Goal: Task Accomplishment & Management: Use online tool/utility

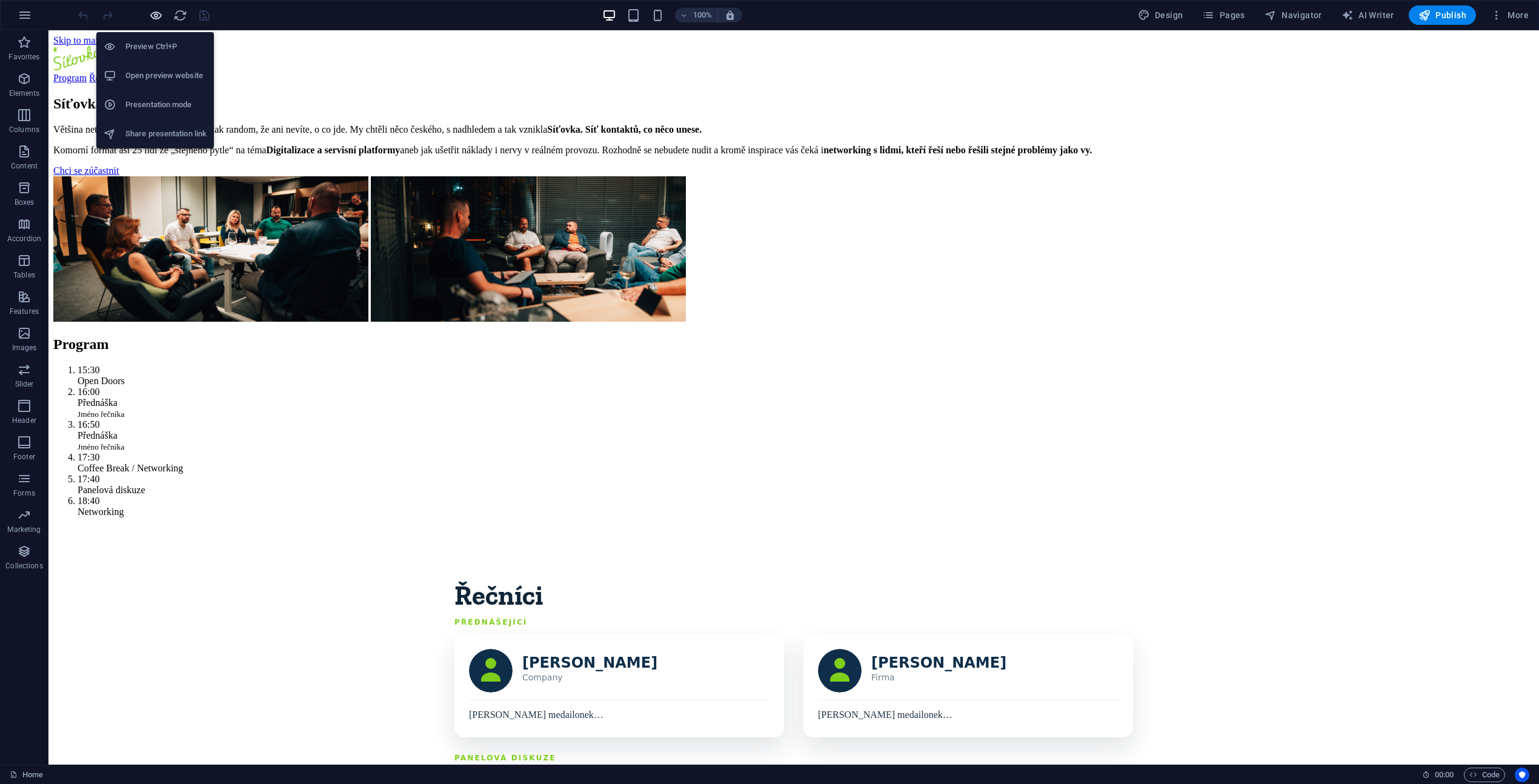
click at [158, 13] on icon "button" at bounding box center [156, 15] width 14 height 14
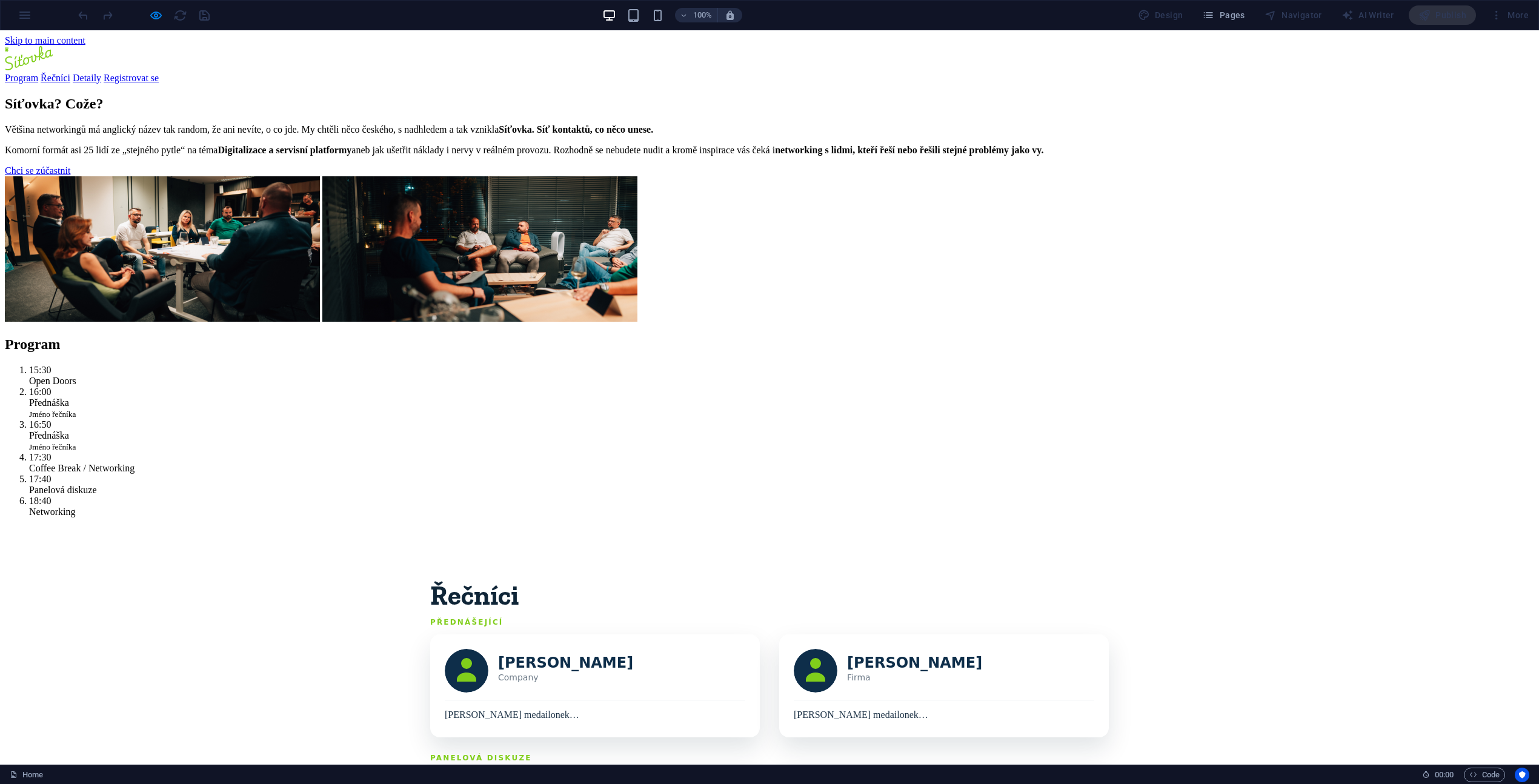
click at [1337, 324] on section "Síťovka? Cože? Většina networkingů má anglický název tak random, že ani nevíte,…" at bounding box center [770, 210] width 1529 height 229
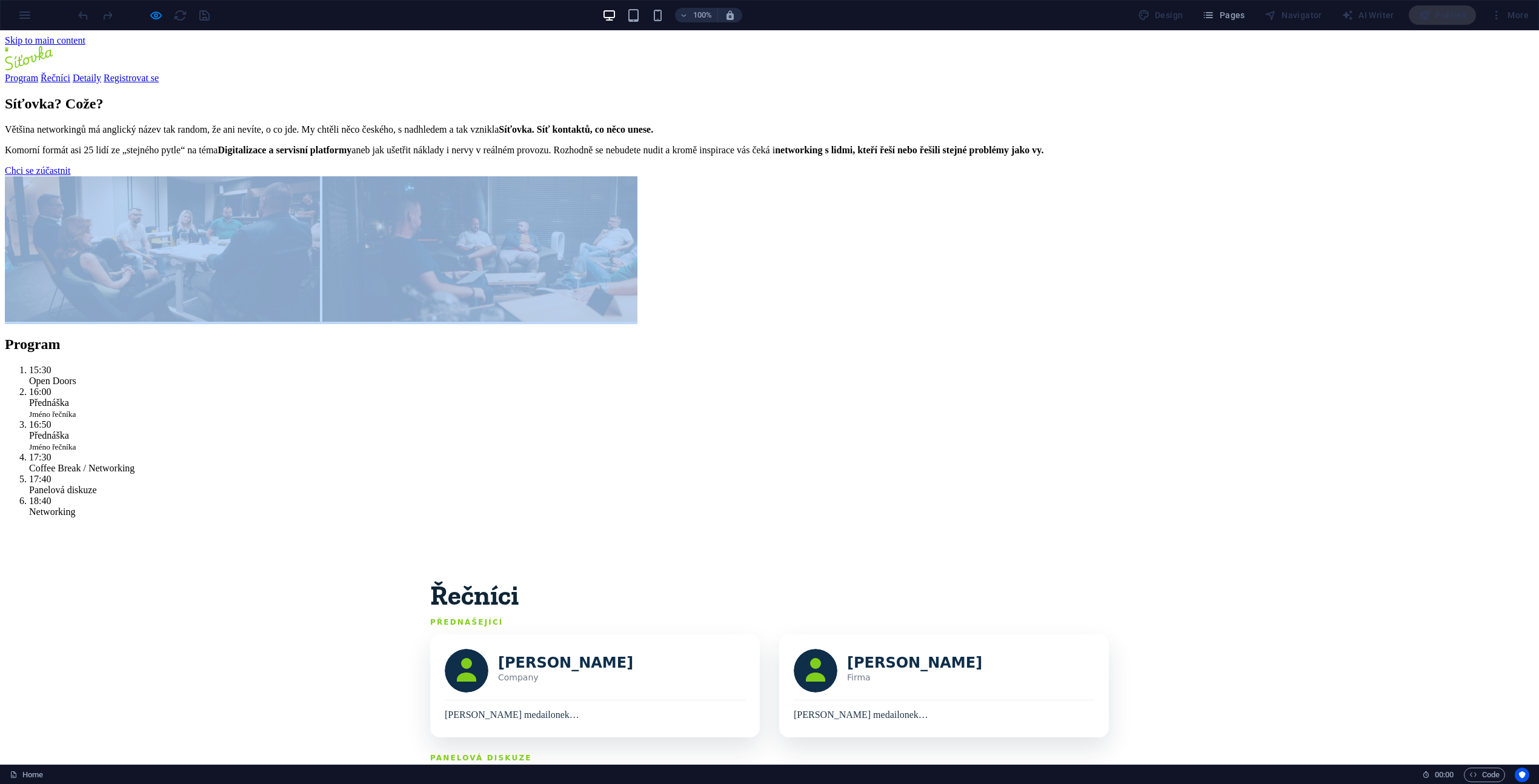
click at [1337, 324] on section "Síťovka? Cože? Většina networkingů má anglický název tak random, že ani nevíte,…" at bounding box center [770, 210] width 1529 height 229
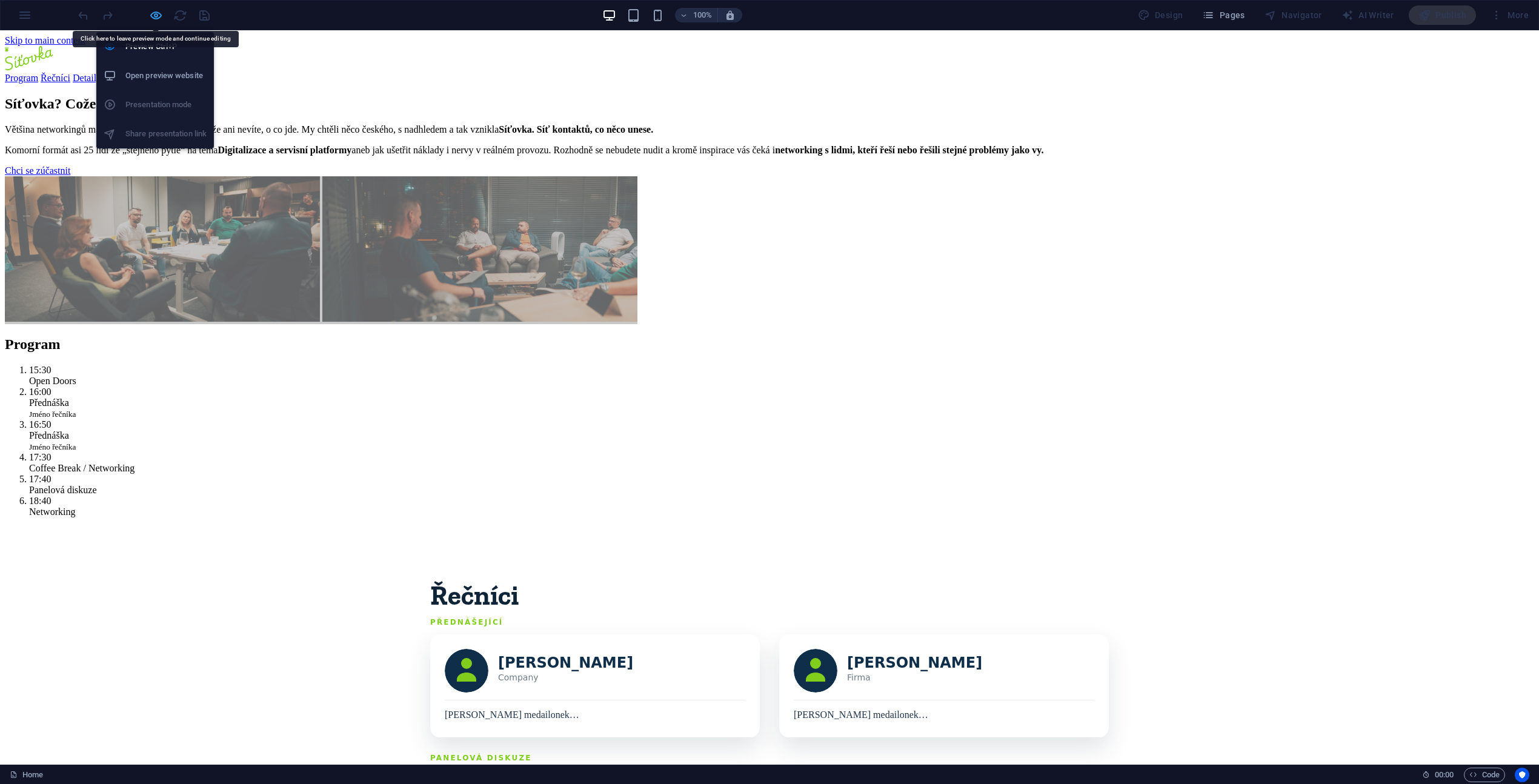
click at [160, 16] on icon "button" at bounding box center [156, 15] width 14 height 14
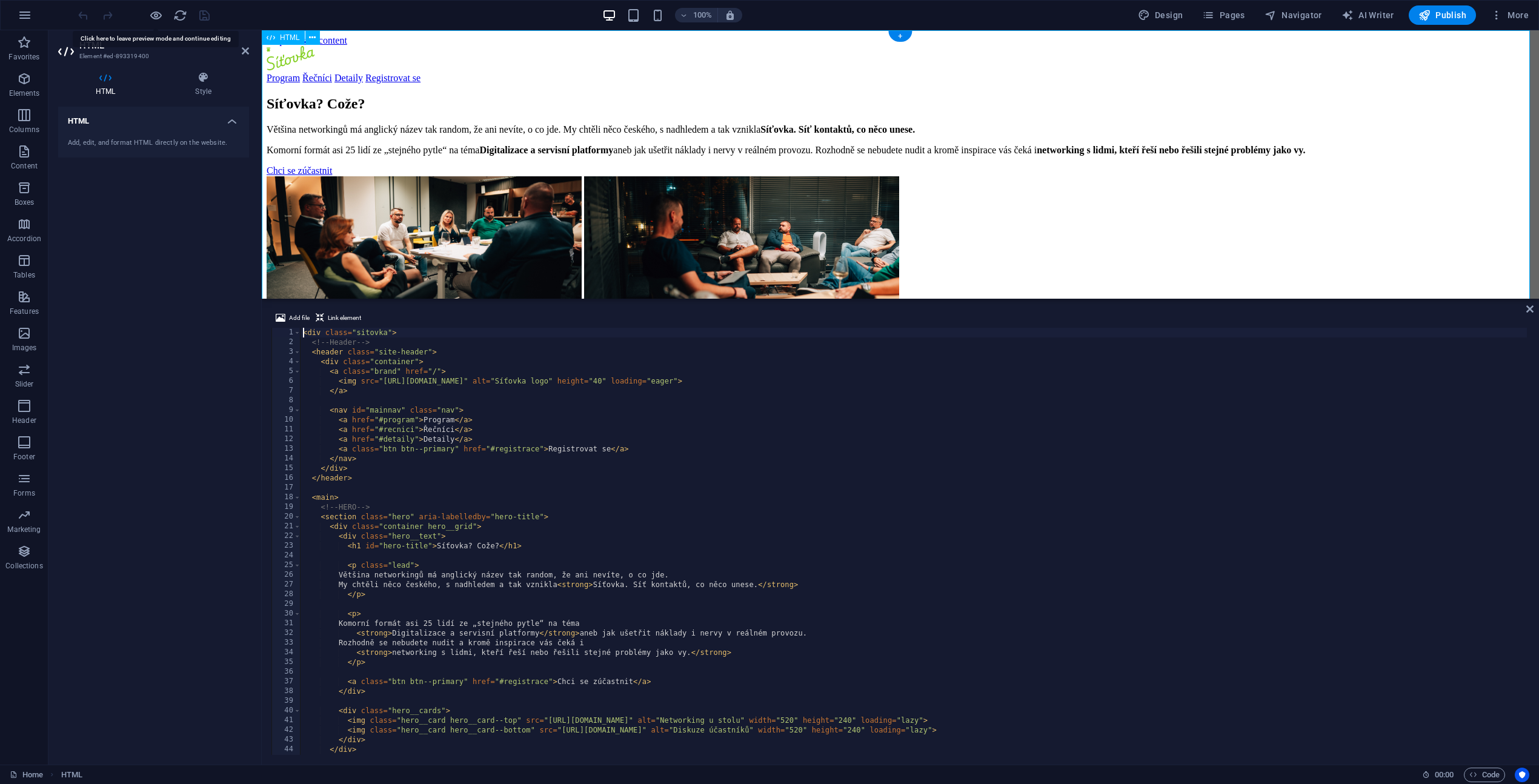
type textarea "</footer> </div>"
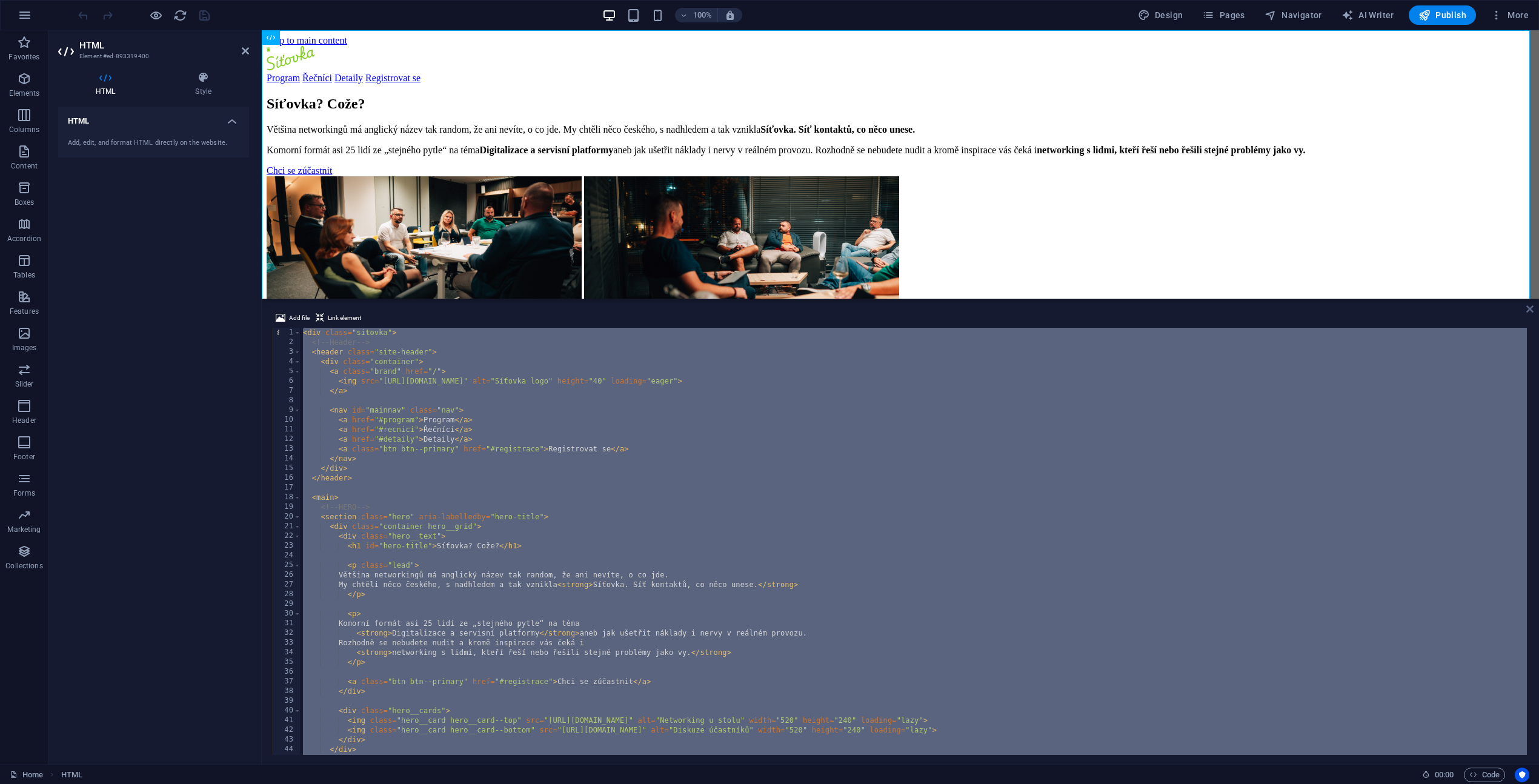
click at [1529, 309] on icon at bounding box center [1529, 309] width 7 height 10
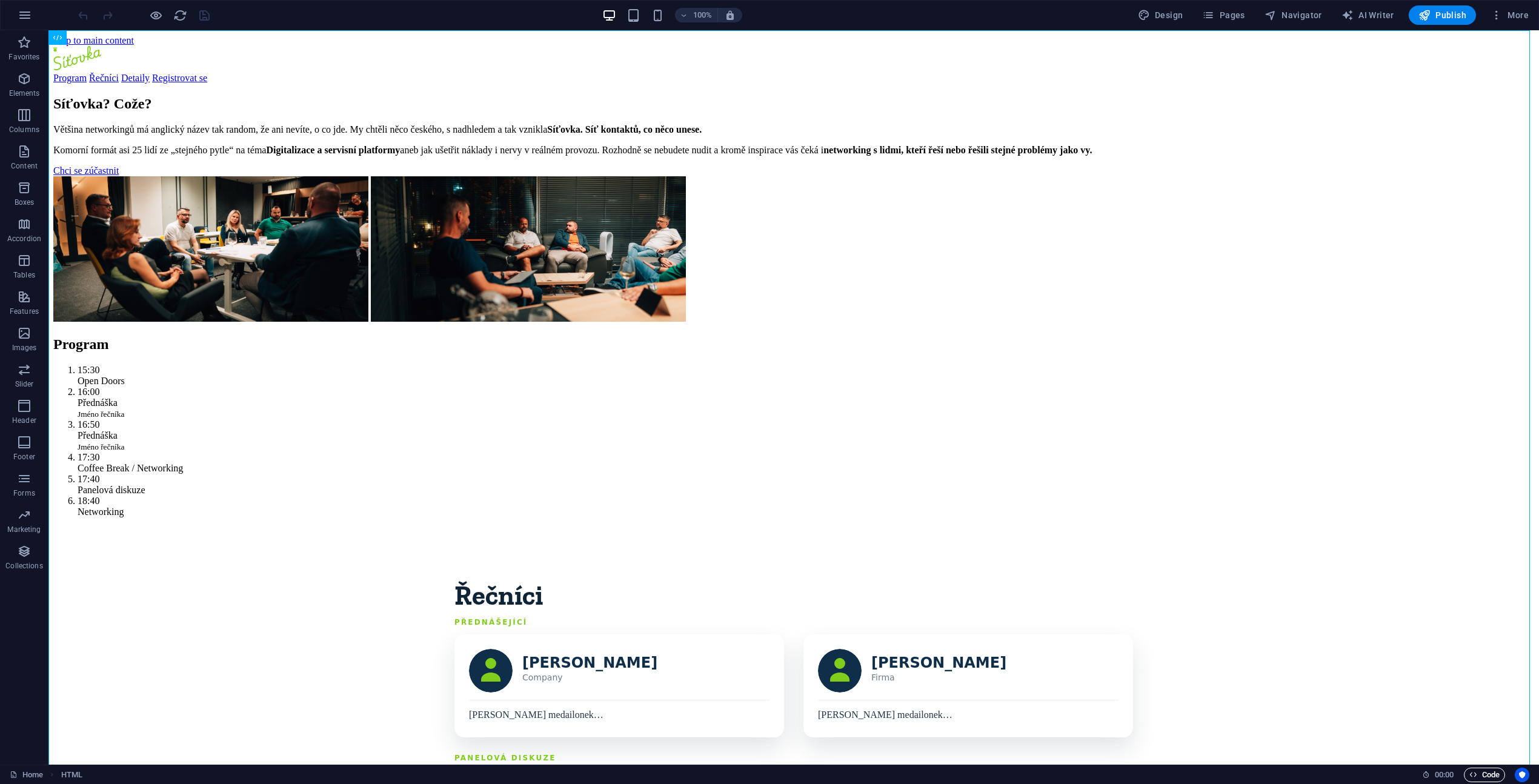
click at [1487, 778] on span "Code" at bounding box center [1484, 774] width 30 height 15
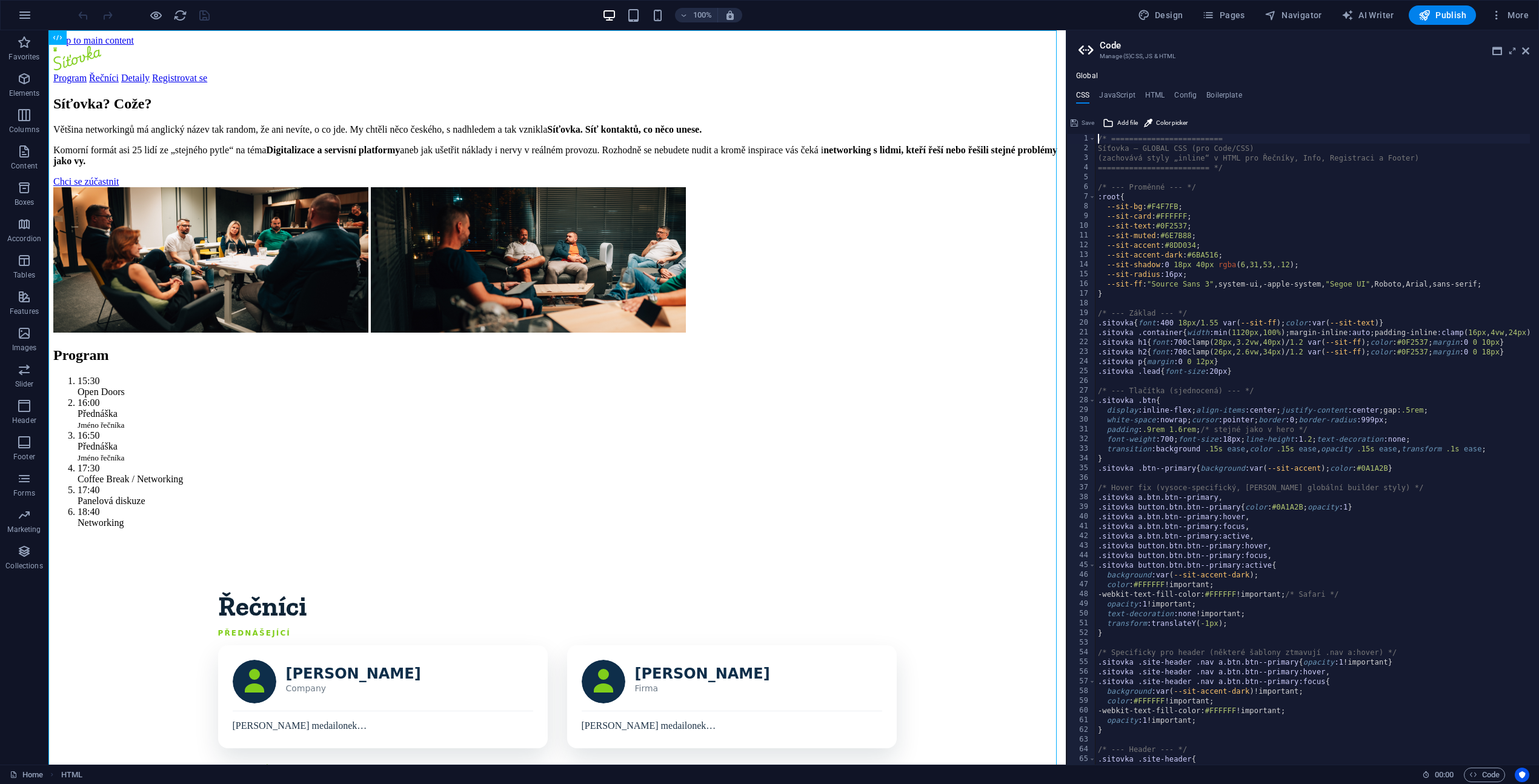
scroll to position [454, 0]
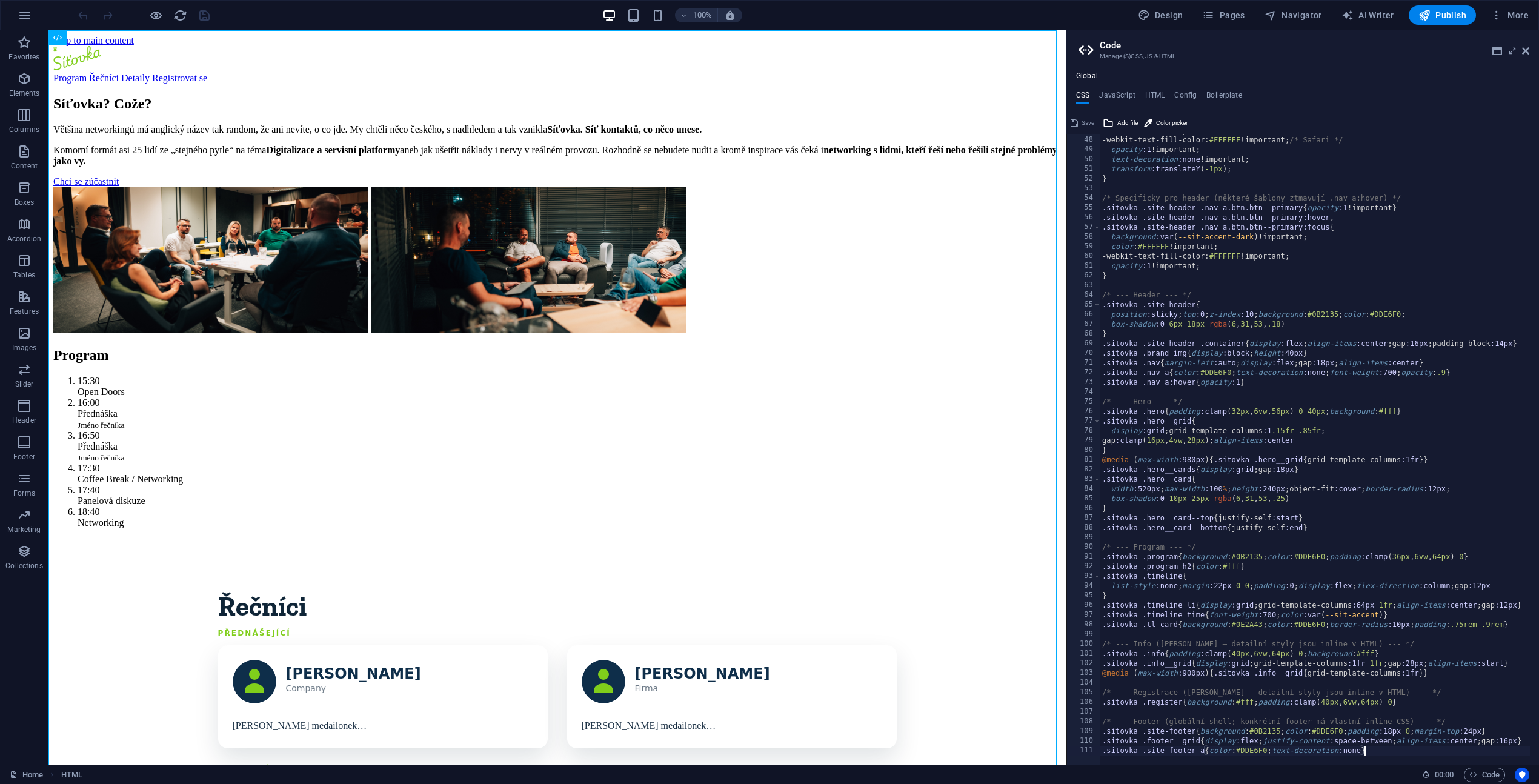
click at [1382, 753] on div at bounding box center [1320, 758] width 441 height 12
type textarea ".sitovka .site-footer a{color:#DDE6F0;text-decoration:none}"
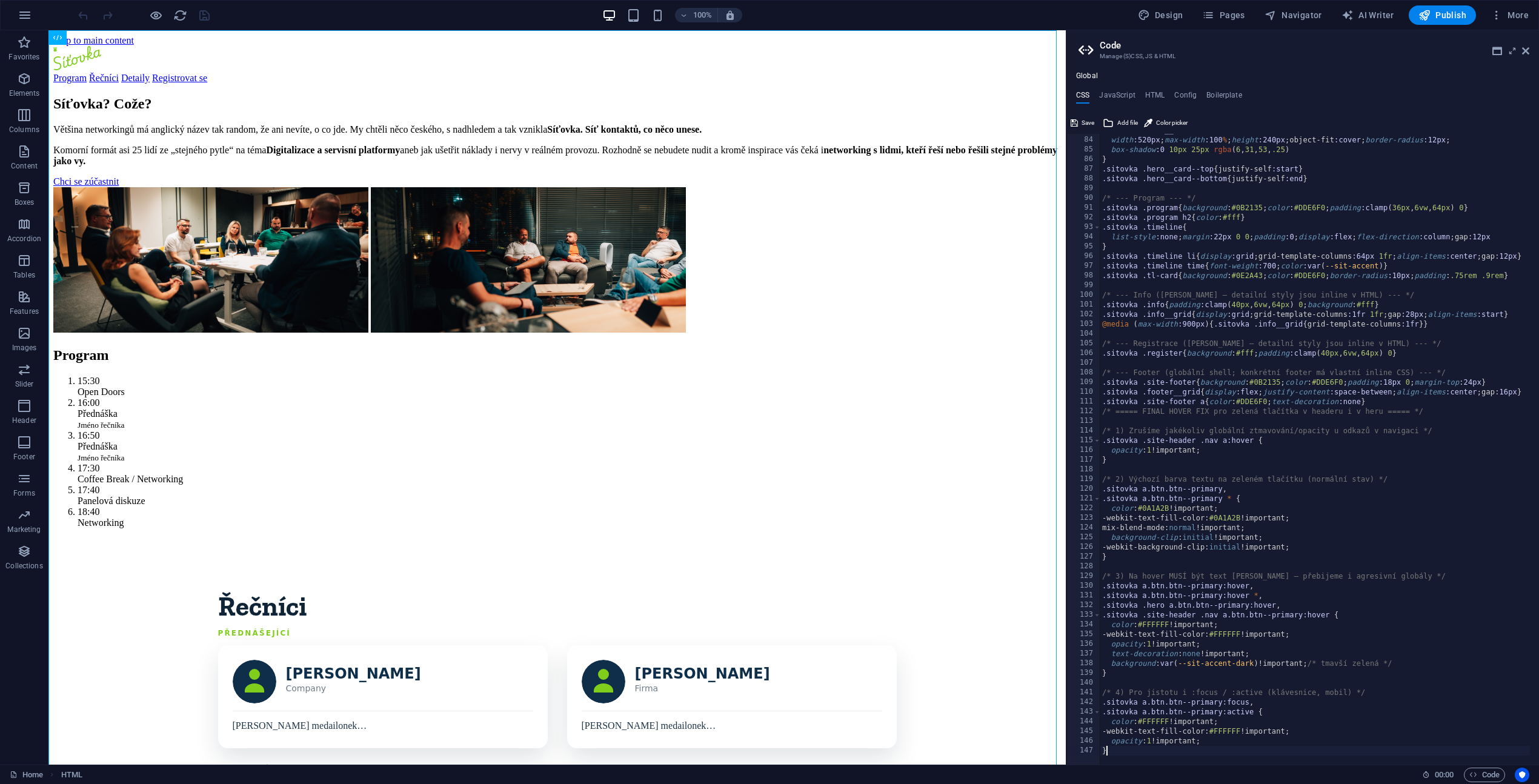
scroll to position [804, 0]
type textarea "}"
click at [1087, 121] on span "Save" at bounding box center [1087, 123] width 13 height 15
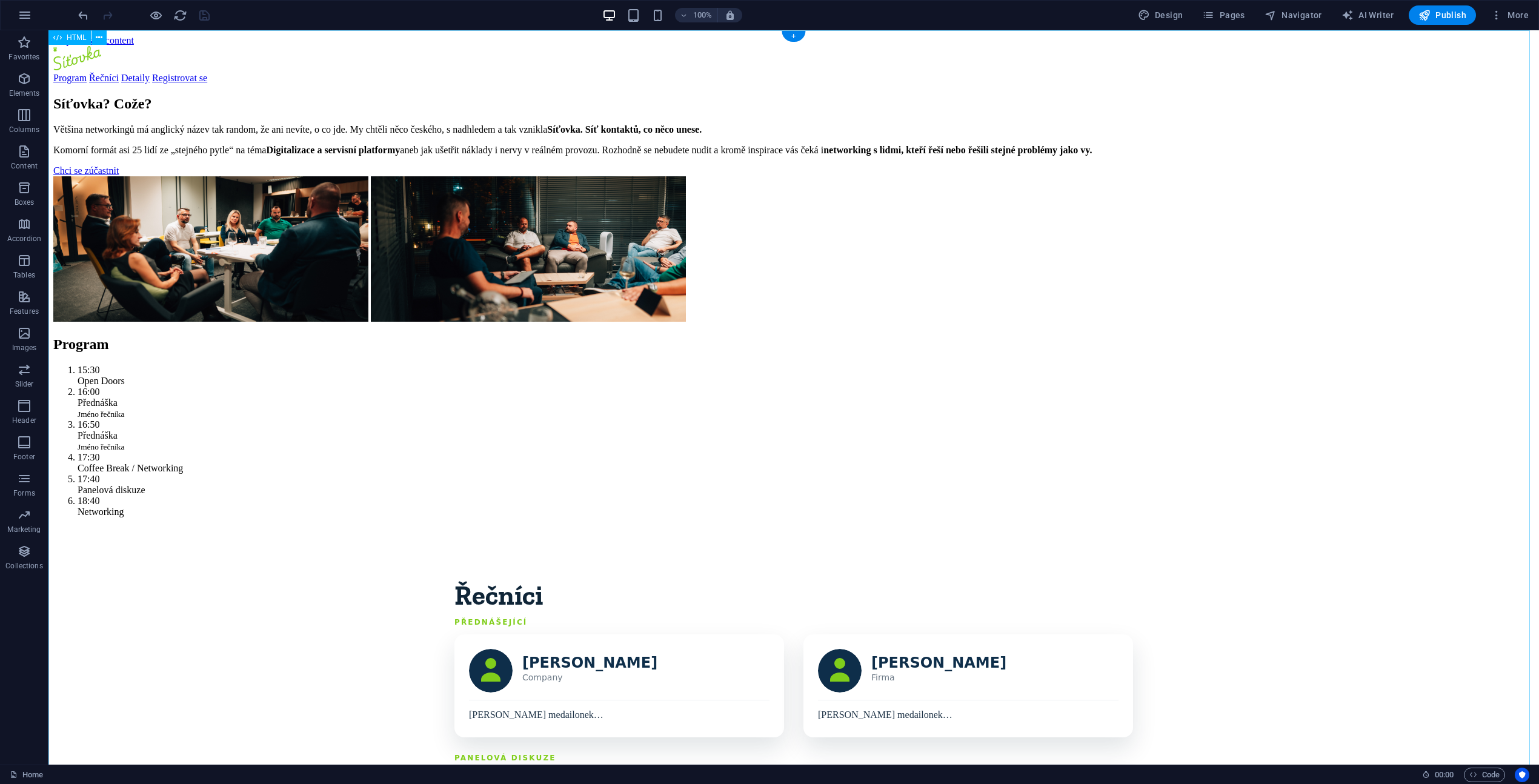
click at [180, 16] on icon "reload" at bounding box center [181, 15] width 14 height 14
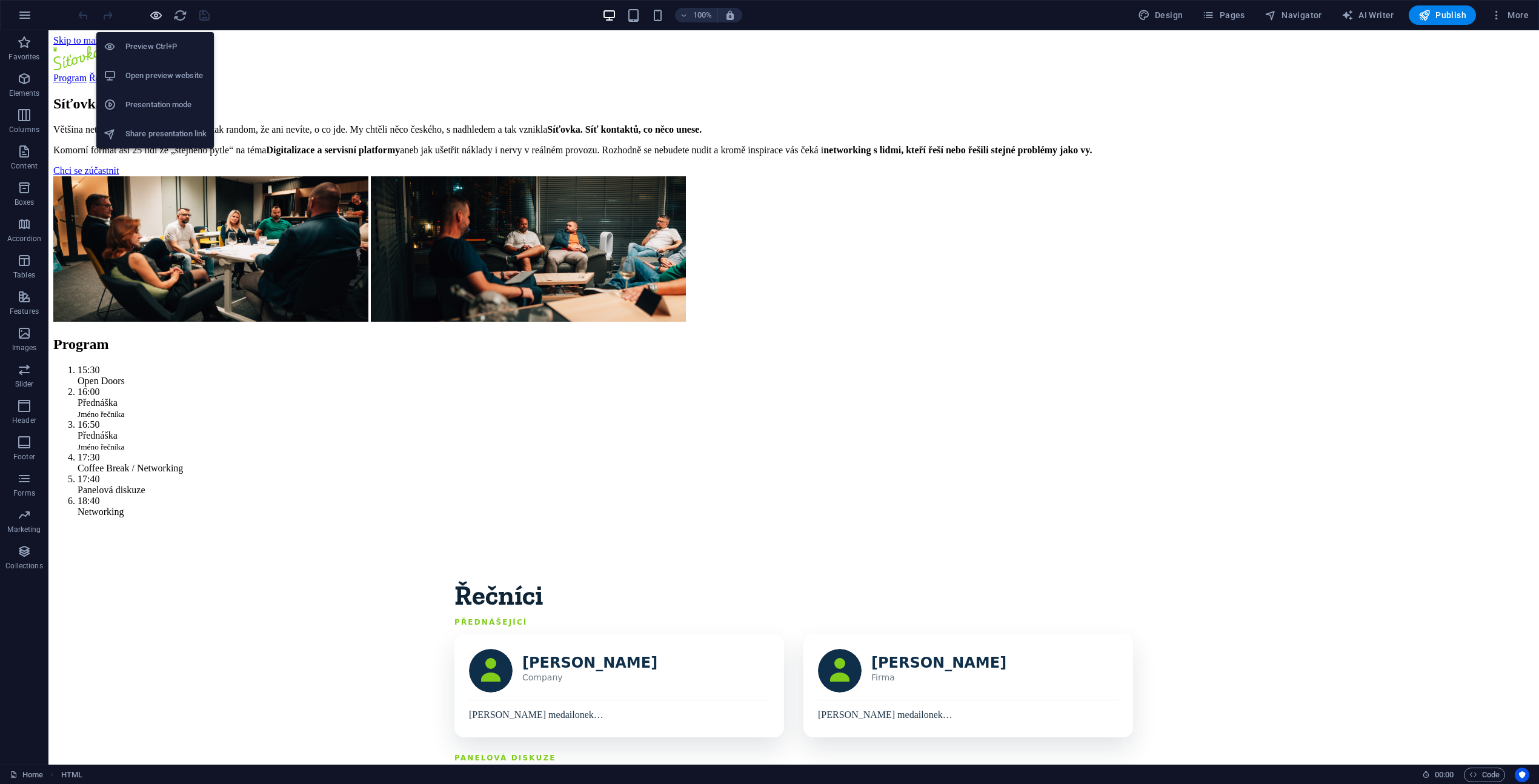
click at [155, 17] on icon "button" at bounding box center [156, 15] width 14 height 14
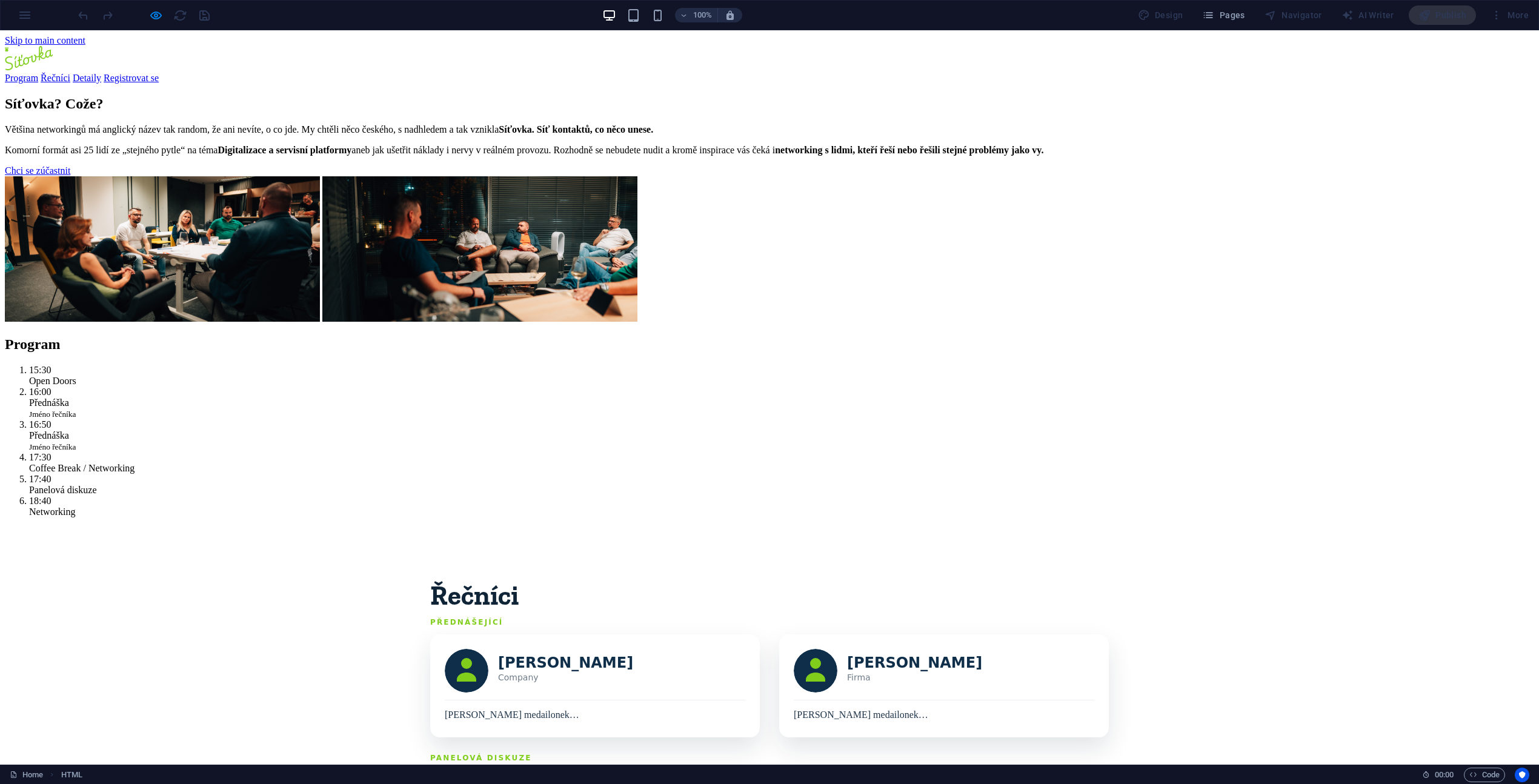
click at [159, 72] on link "Registrovat se" at bounding box center [131, 77] width 55 height 10
click at [70, 176] on link "Chci se zúčastnit" at bounding box center [38, 170] width 66 height 10
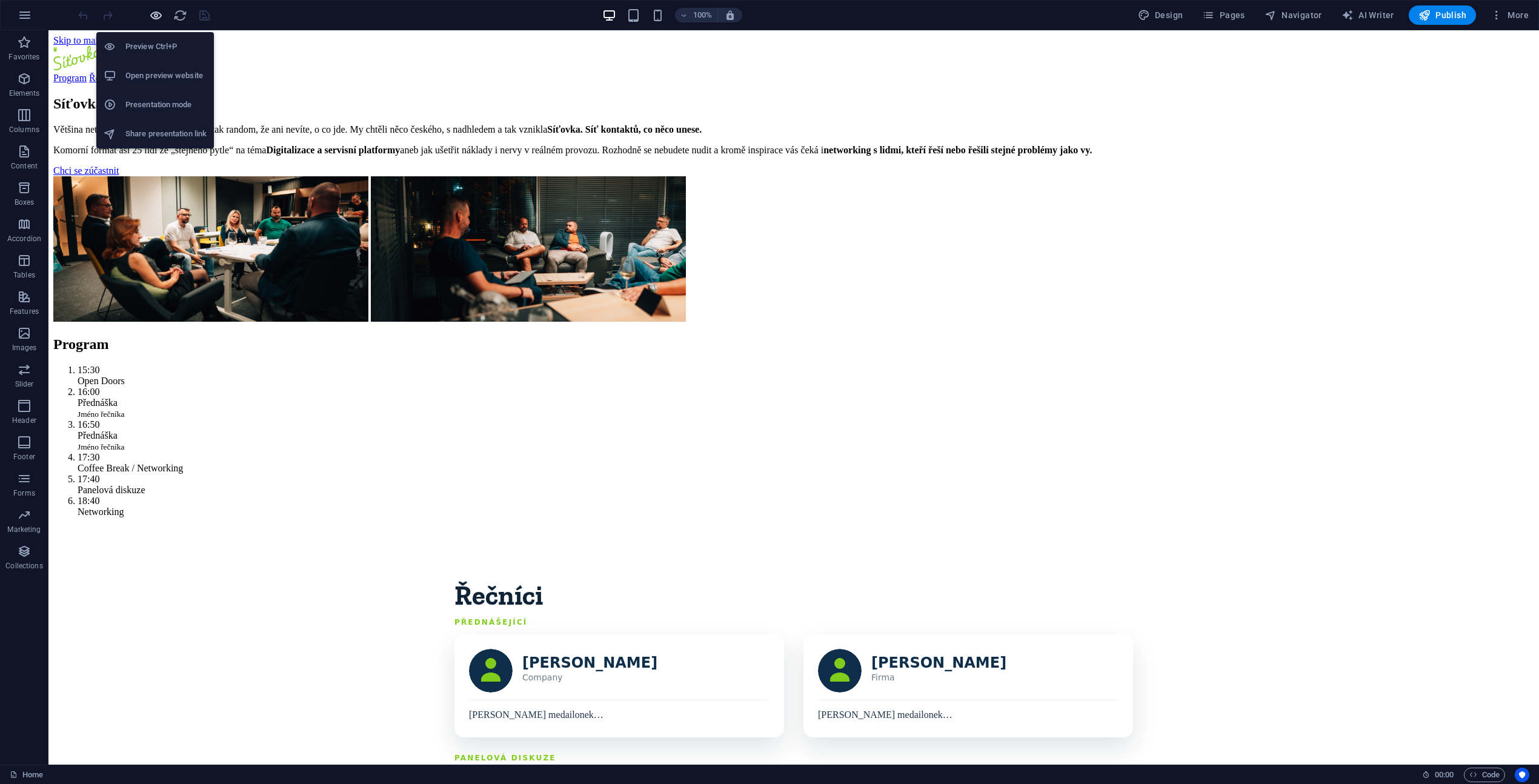
click at [152, 15] on icon "button" at bounding box center [156, 15] width 14 height 14
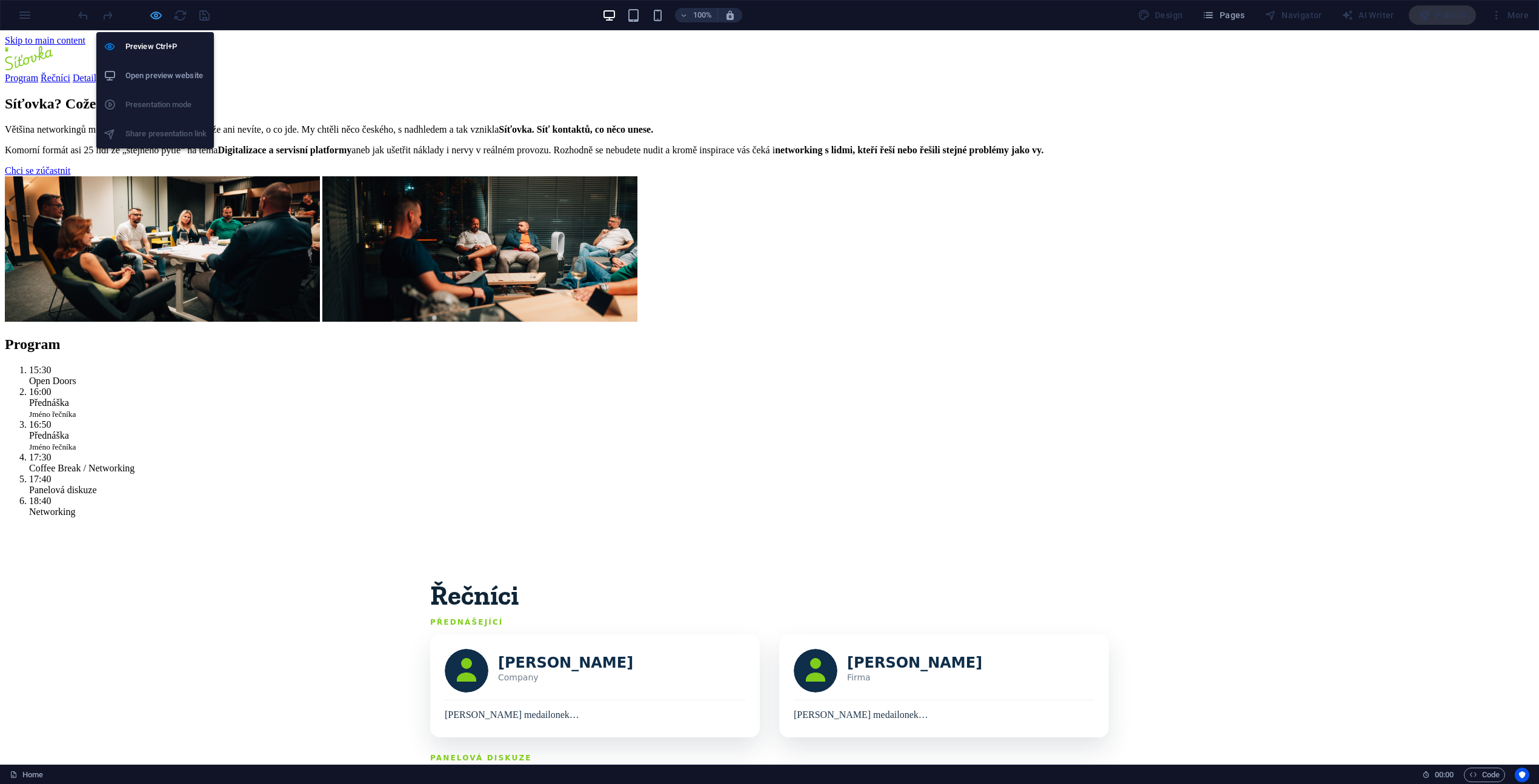
click at [156, 18] on icon "button" at bounding box center [156, 15] width 14 height 14
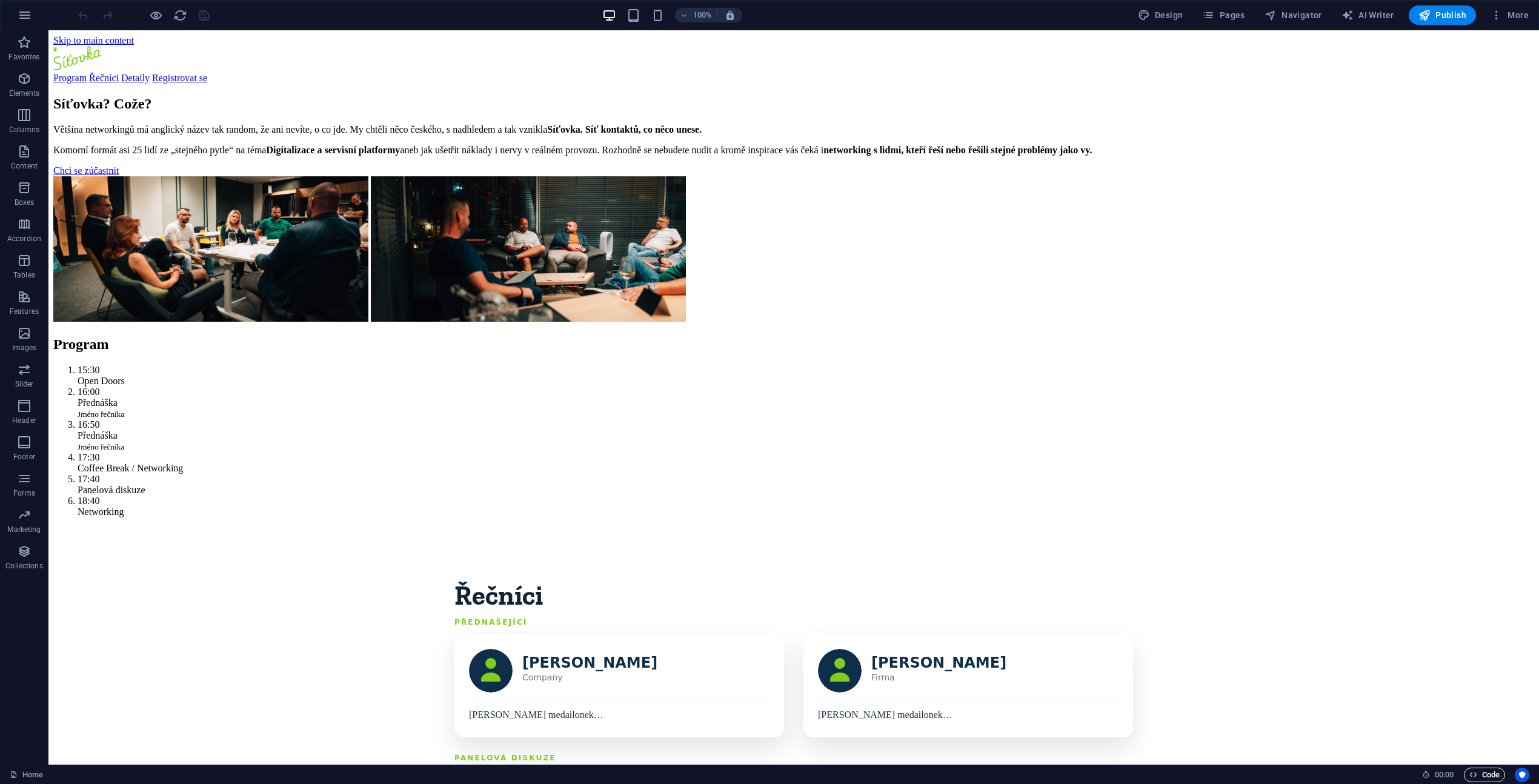
click at [1482, 771] on span "Code" at bounding box center [1484, 774] width 30 height 15
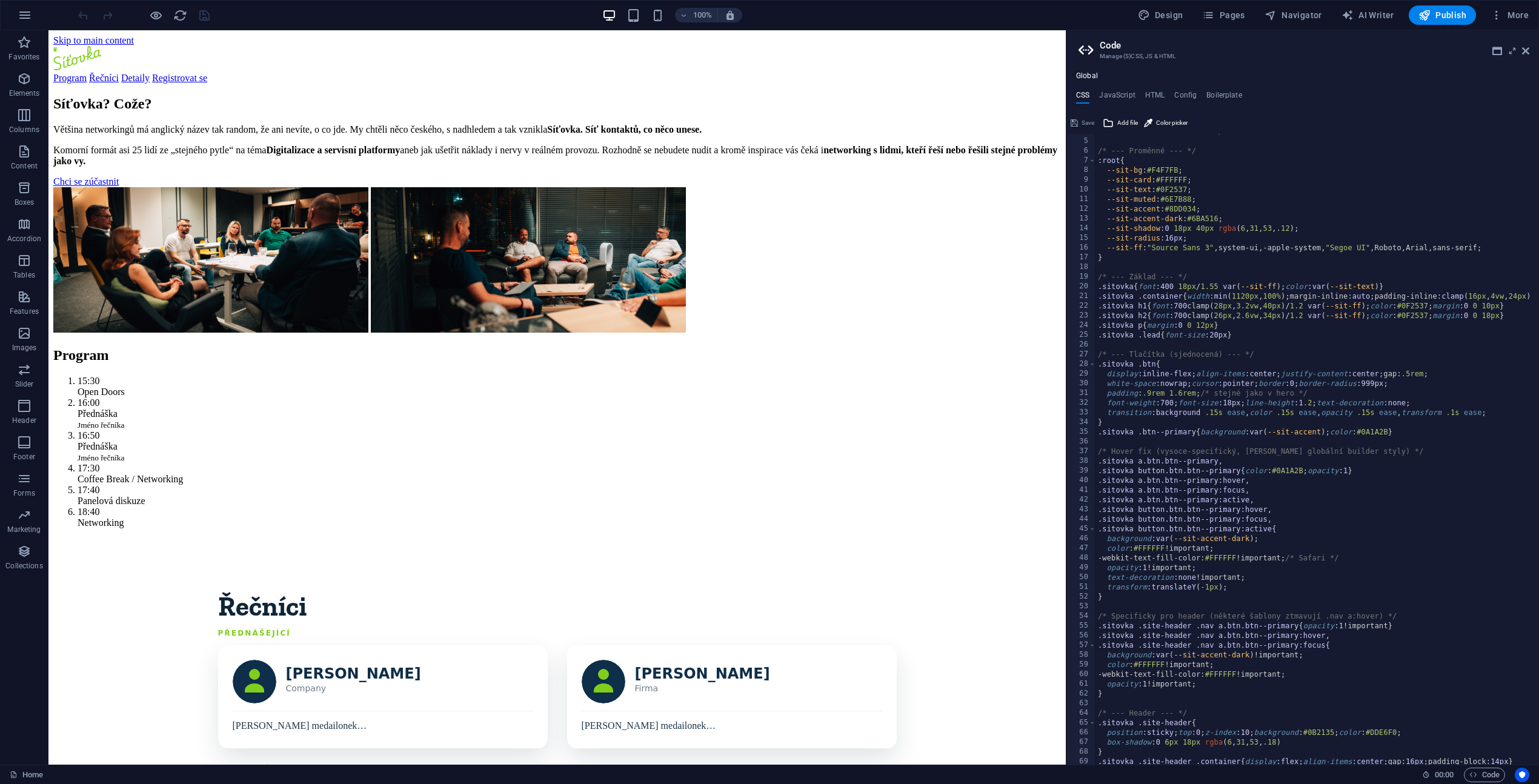
scroll to position [72, 0]
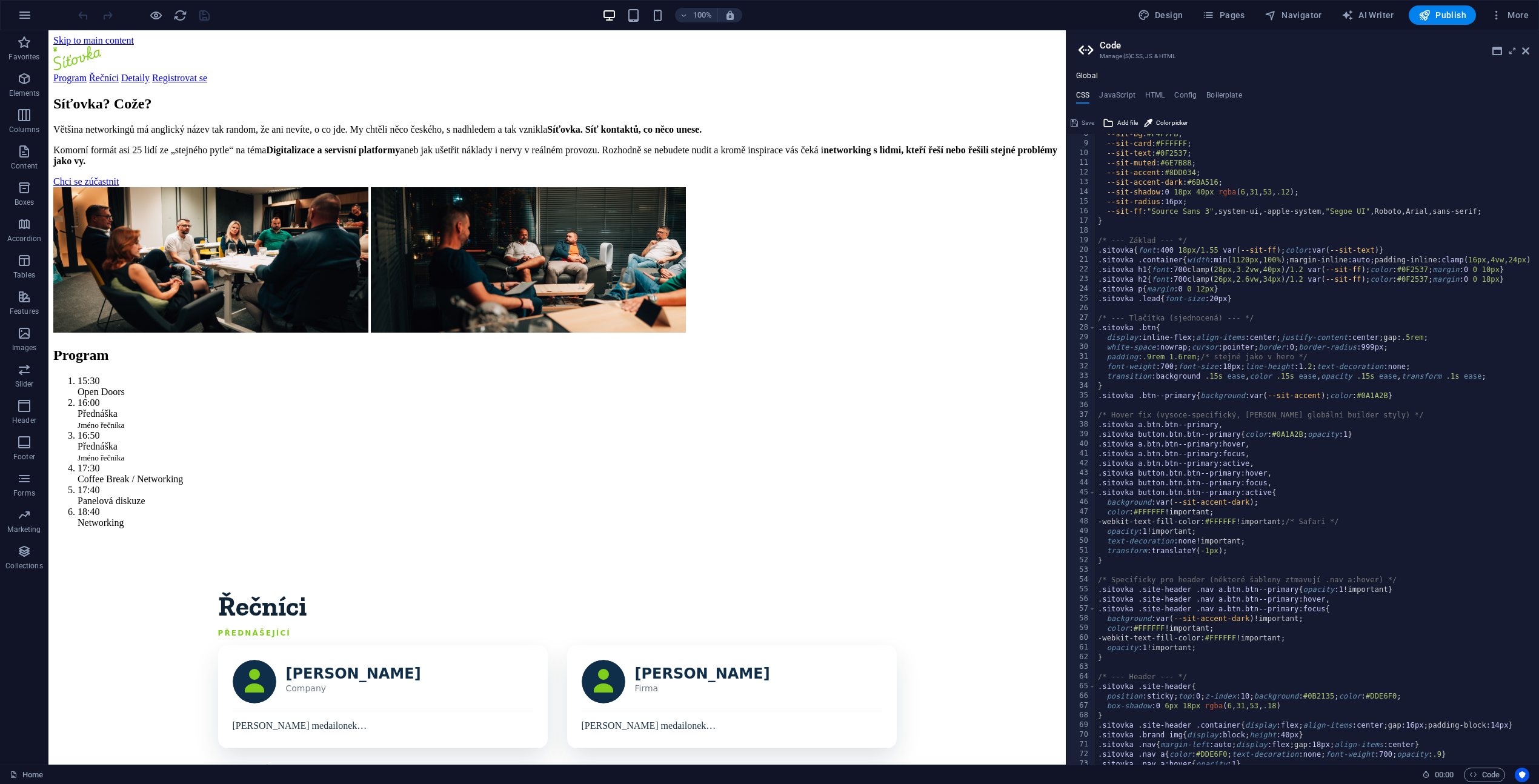
click at [1276, 471] on div "--sit-bg : #F4F7FB ; --sit-card : #FFFFFF ; --sit-text : #0F2537 ; --sit-muted …" at bounding box center [1315, 449] width 441 height 641
drag, startPoint x: 1240, startPoint y: 431, endPoint x: 1336, endPoint y: 431, distance: 96.0
click at [1336, 431] on div "--sit-bg : #F4F7FB ; --sit-card : #FFFFFF ; --sit-text : #0F2537 ; --sit-muted …" at bounding box center [1315, 449] width 441 height 641
click at [1256, 509] on div "--sit-bg : #F4F7FB ; --sit-card : #FFFFFF ; --sit-text : #0F2537 ; --sit-muted …" at bounding box center [1315, 449] width 441 height 641
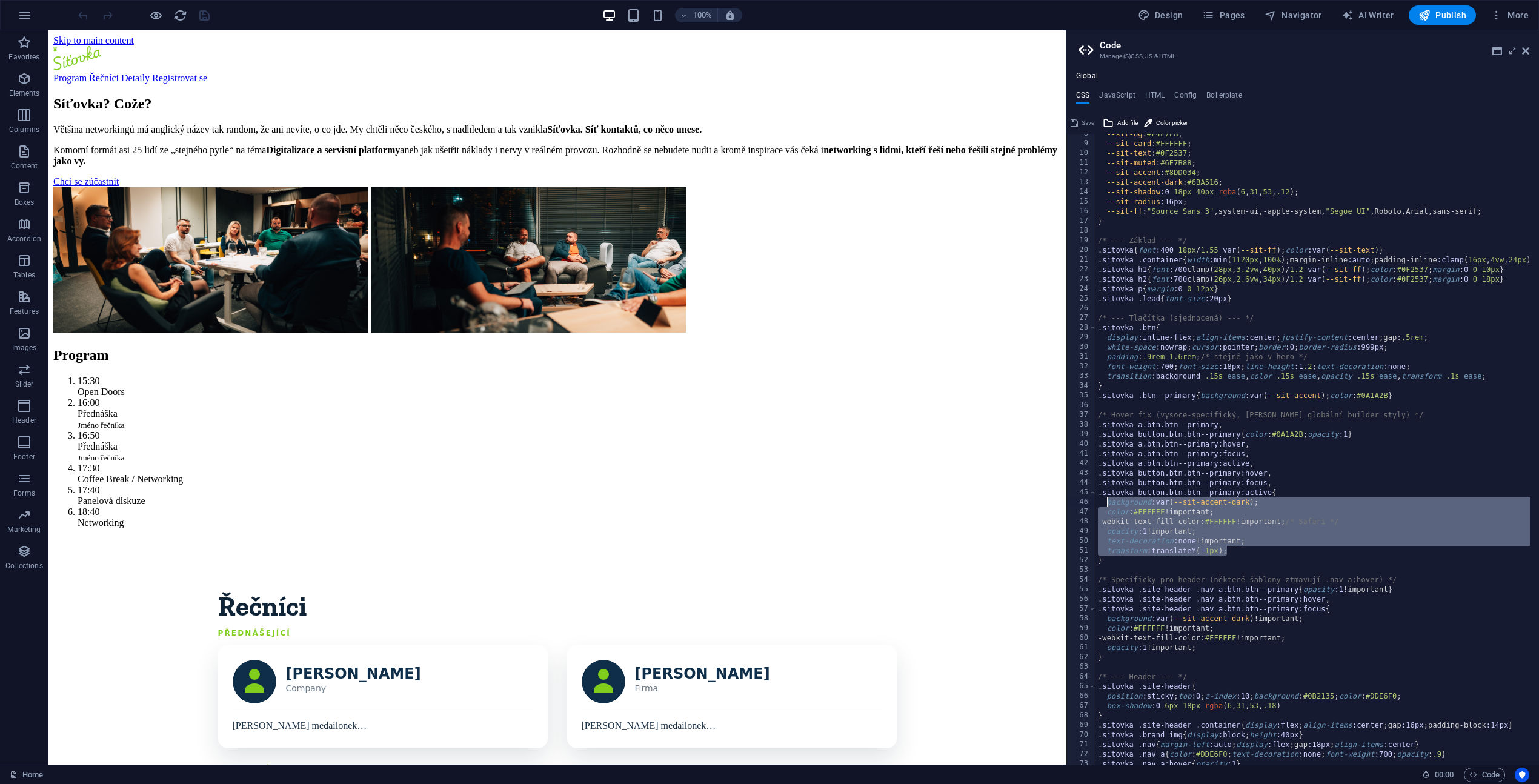
drag, startPoint x: 1238, startPoint y: 549, endPoint x: 1104, endPoint y: 504, distance: 141.4
click at [1104, 504] on div "--sit-bg : #F4F7FB ; --sit-card : #FFFFFF ; --sit-text : #0F2537 ; --sit-muted …" at bounding box center [1315, 449] width 441 height 641
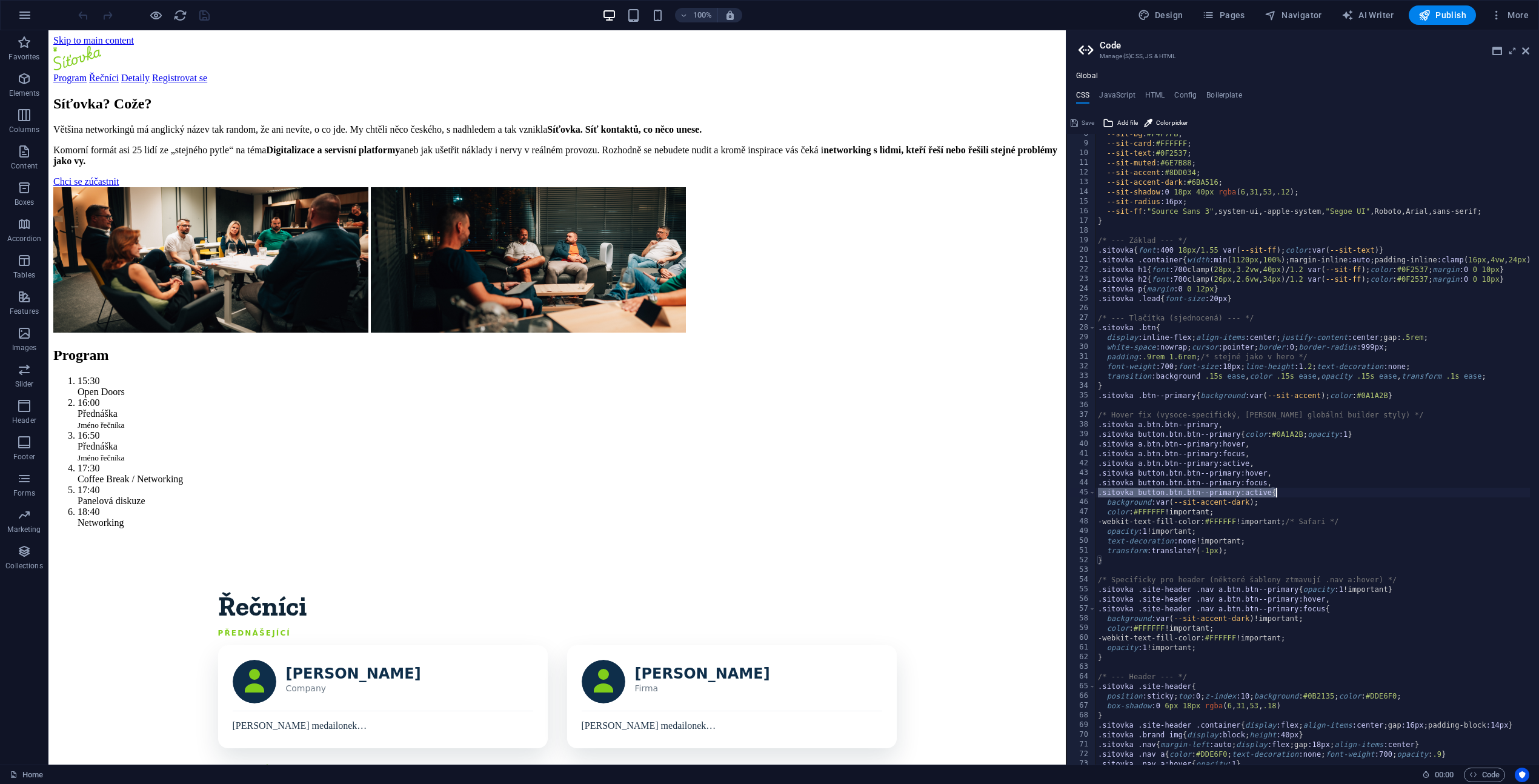
drag, startPoint x: 1099, startPoint y: 493, endPoint x: 1281, endPoint y: 495, distance: 182.0
click at [1281, 495] on div "--sit-bg : #F4F7FB ; --sit-card : #FFFFFF ; --sit-text : #0F2537 ; --sit-muted …" at bounding box center [1315, 449] width 441 height 641
drag, startPoint x: 1100, startPoint y: 475, endPoint x: 1285, endPoint y: 476, distance: 185.0
click at [1285, 476] on div "--sit-bg : #F4F7FB ; --sit-card : #FFFFFF ; --sit-text : #0F2537 ; --sit-muted …" at bounding box center [1315, 449] width 441 height 641
click at [1100, 472] on div "--sit-bg : #F4F7FB ; --sit-card : #FFFFFF ; --sit-text : #0F2537 ; --sit-muted …" at bounding box center [1315, 449] width 441 height 641
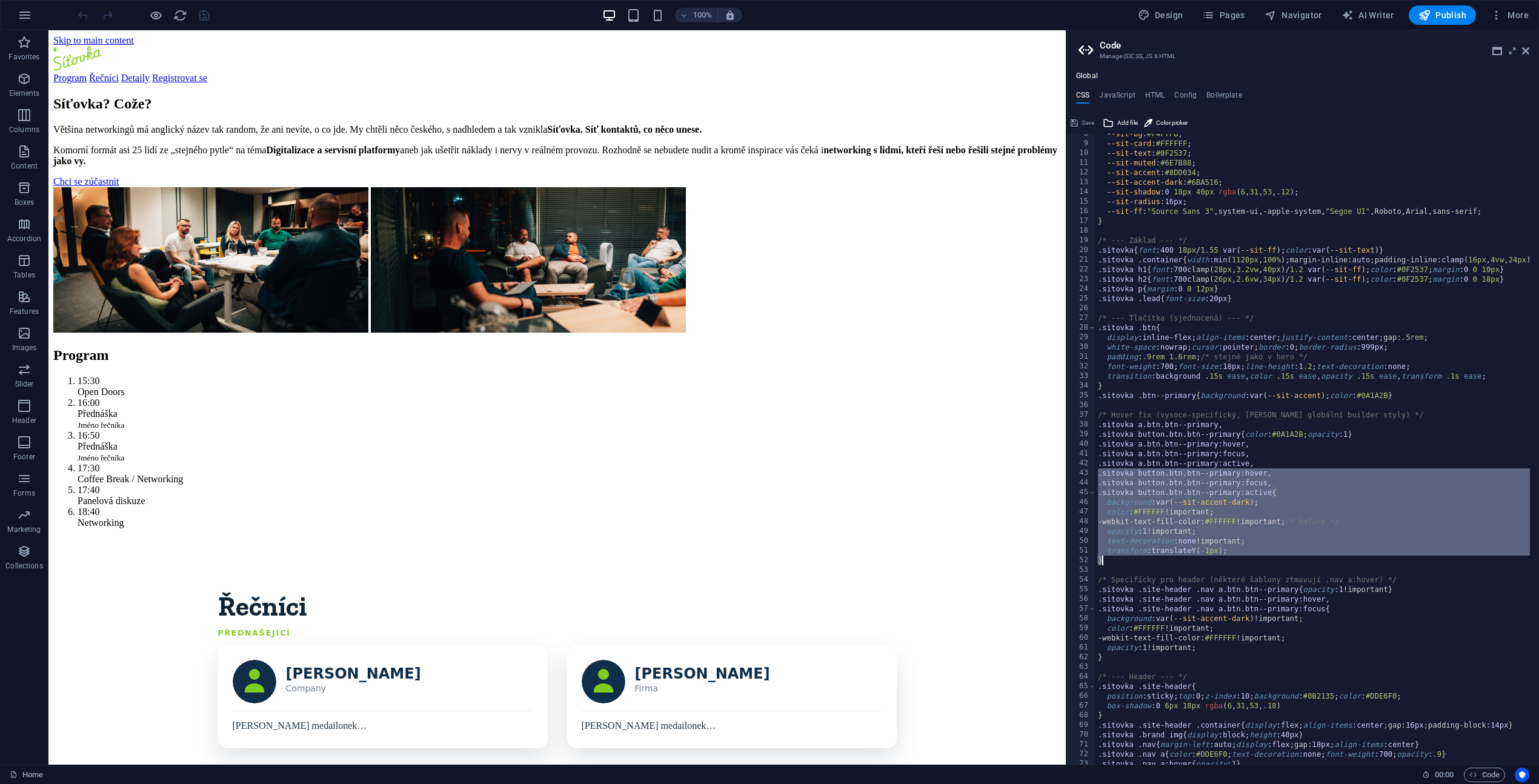
drag, startPoint x: 1098, startPoint y: 472, endPoint x: 1207, endPoint y: 558, distance: 138.8
click at [1207, 558] on div "--sit-bg : #F4F7FB ; --sit-card : #FFFFFF ; --sit-text : #0F2537 ; --sit-muted …" at bounding box center [1315, 449] width 441 height 641
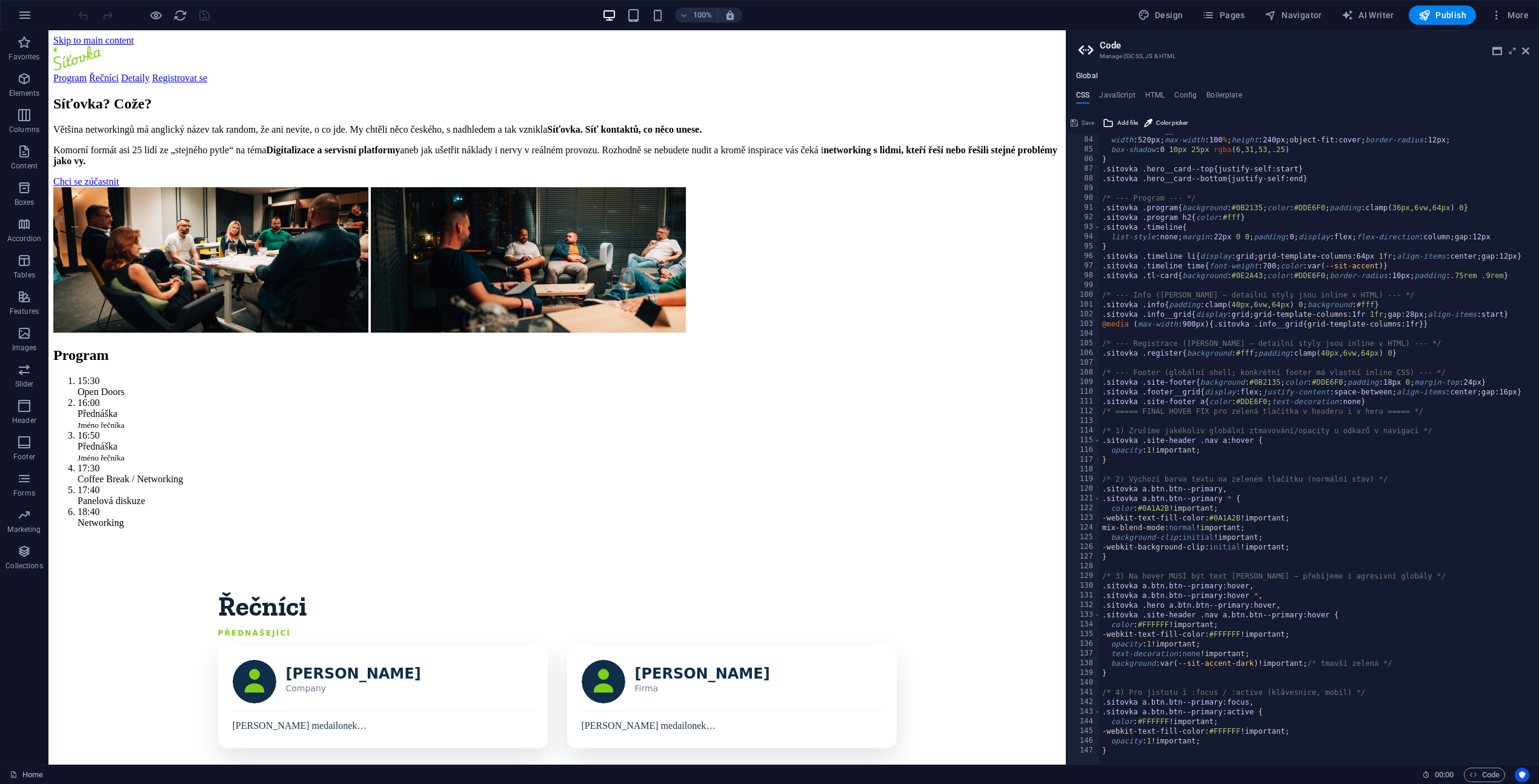
click at [1127, 749] on div ".sitovka .hero__card { width :520px ; max-width :100 % ; height :240px ;object-…" at bounding box center [1320, 446] width 441 height 641
type textarea "}"
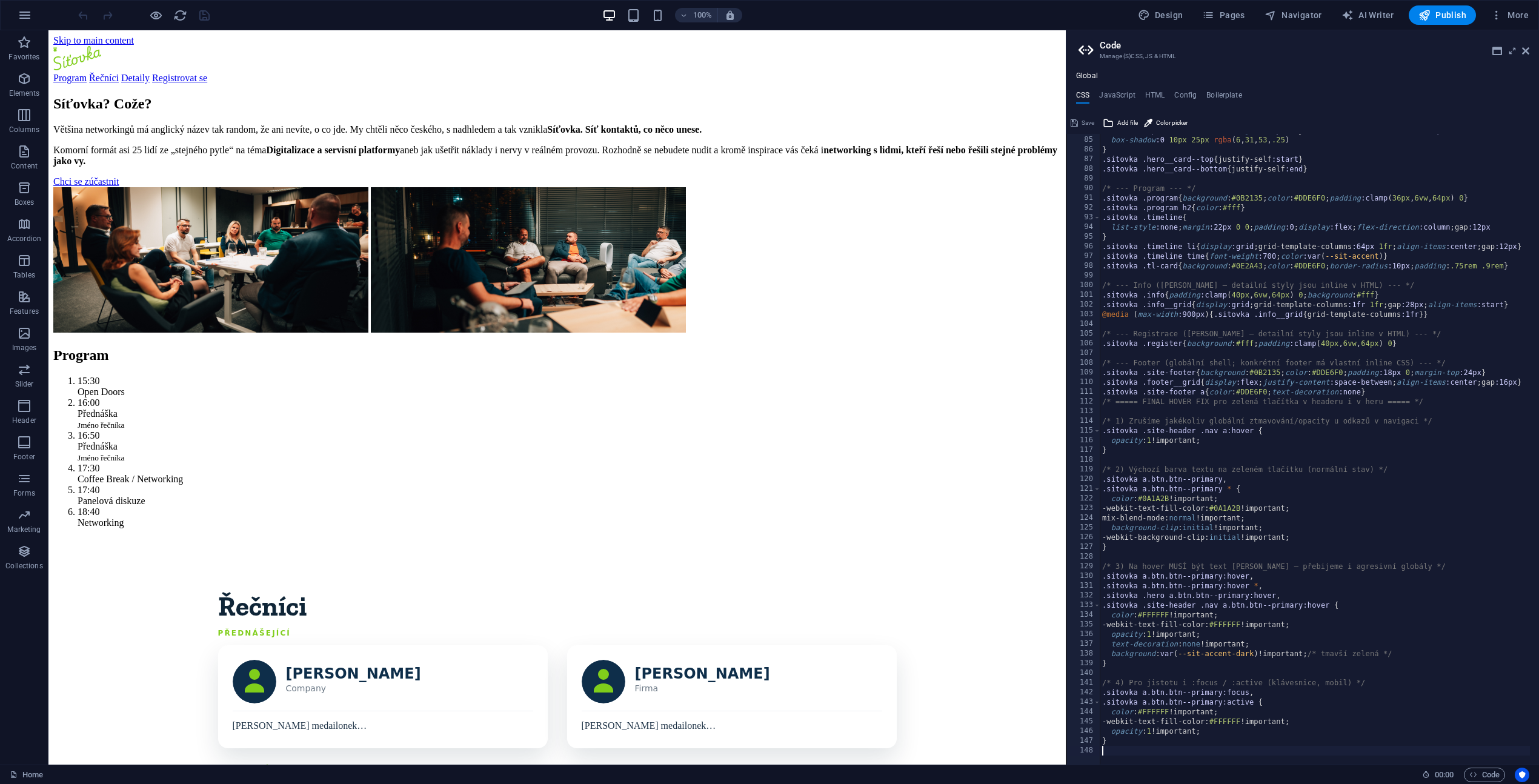
paste textarea "}"
type textarea "}"
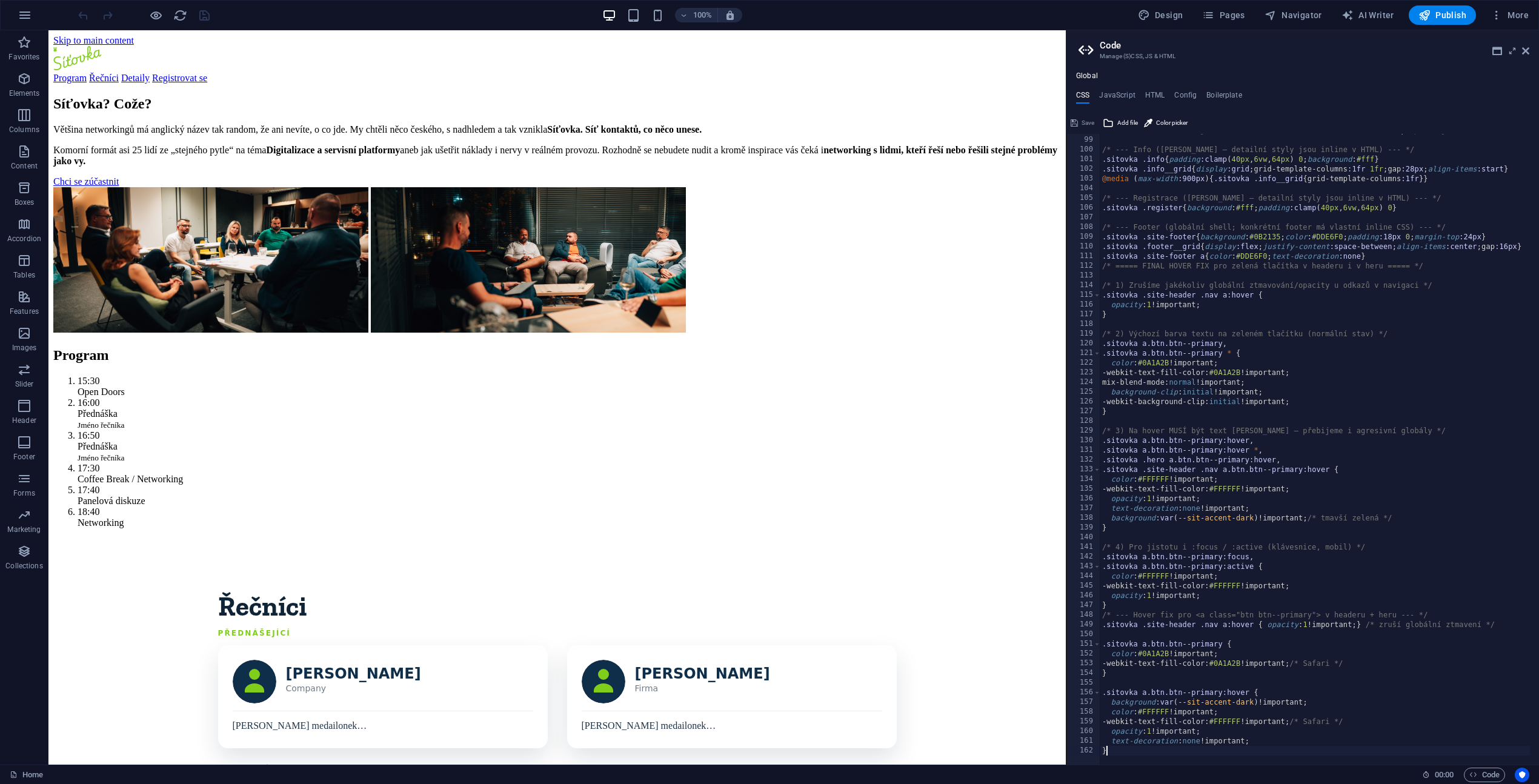
scroll to position [948, 0]
click at [1077, 123] on icon at bounding box center [1074, 123] width 7 height 15
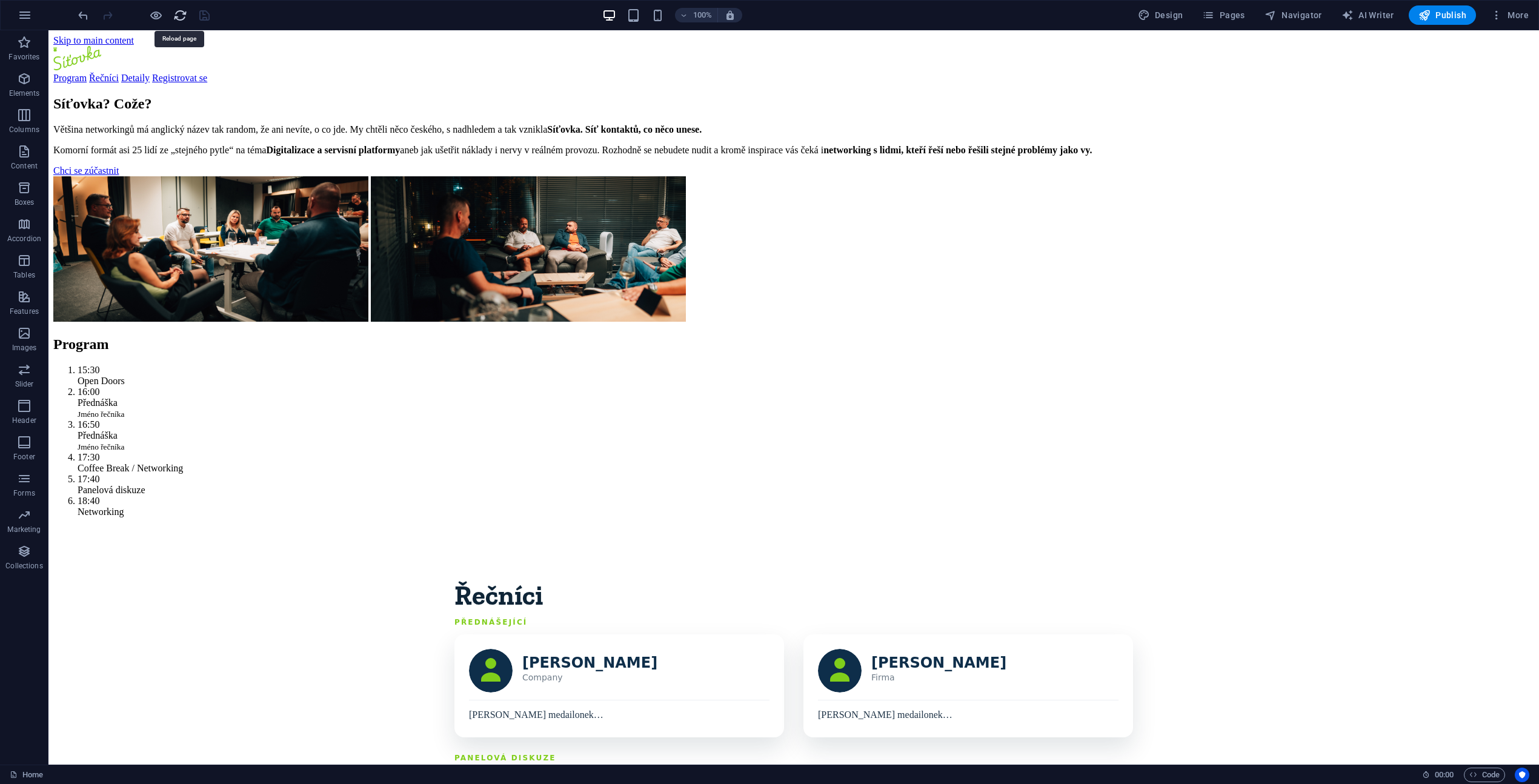
click at [185, 18] on icon "reload" at bounding box center [181, 15] width 14 height 14
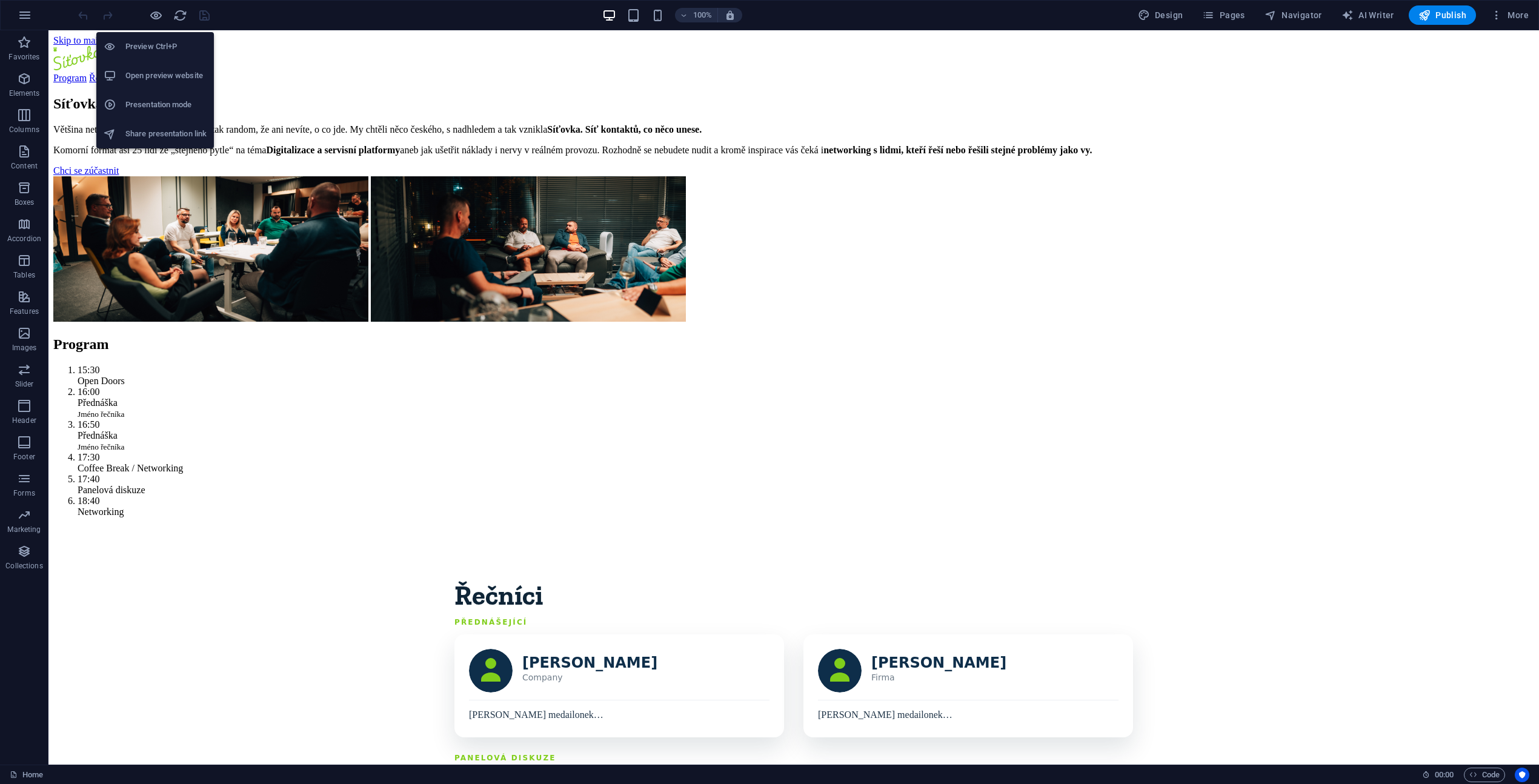
click at [160, 20] on icon "button" at bounding box center [156, 15] width 14 height 14
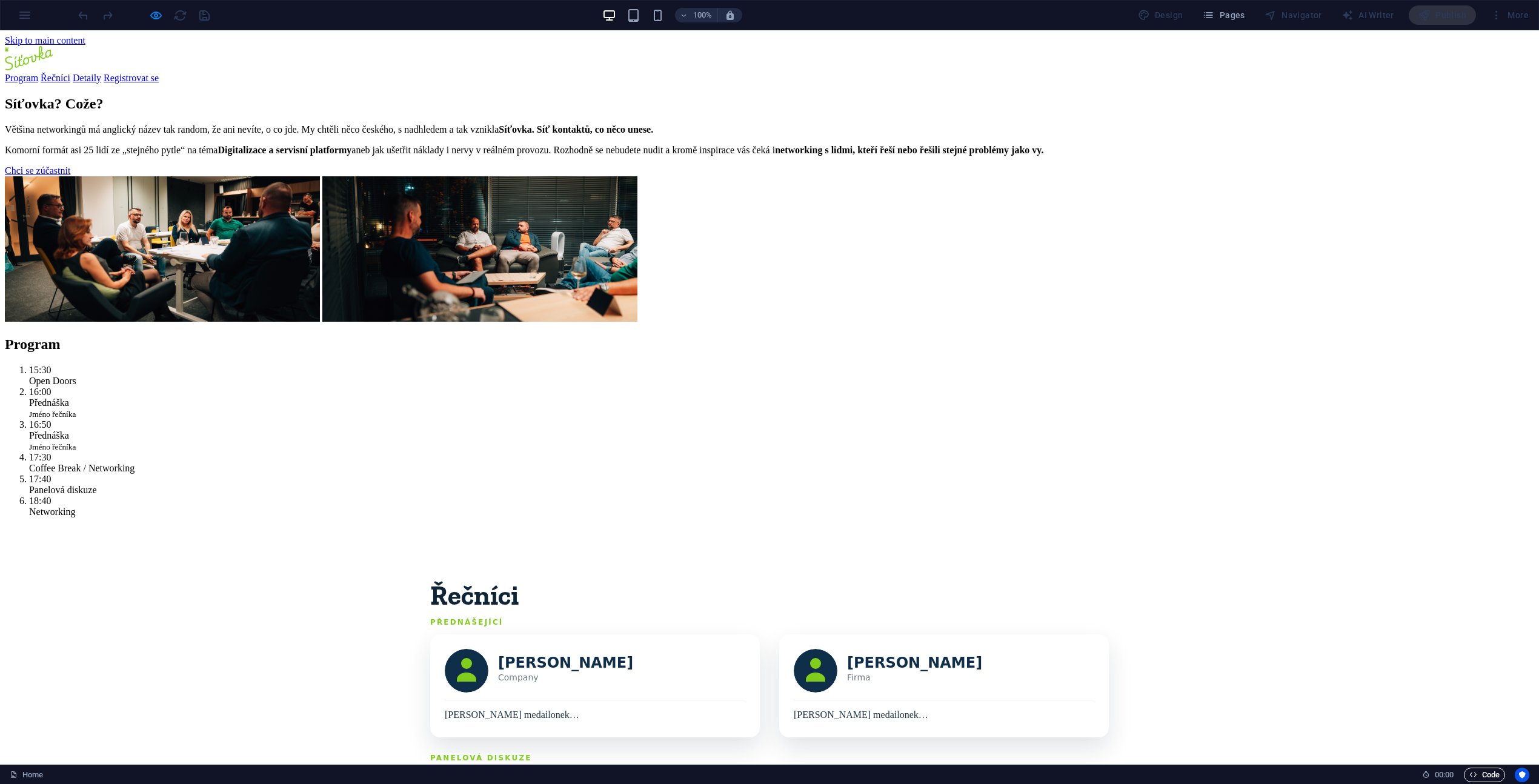
click at [1483, 774] on span "Code" at bounding box center [1484, 774] width 30 height 15
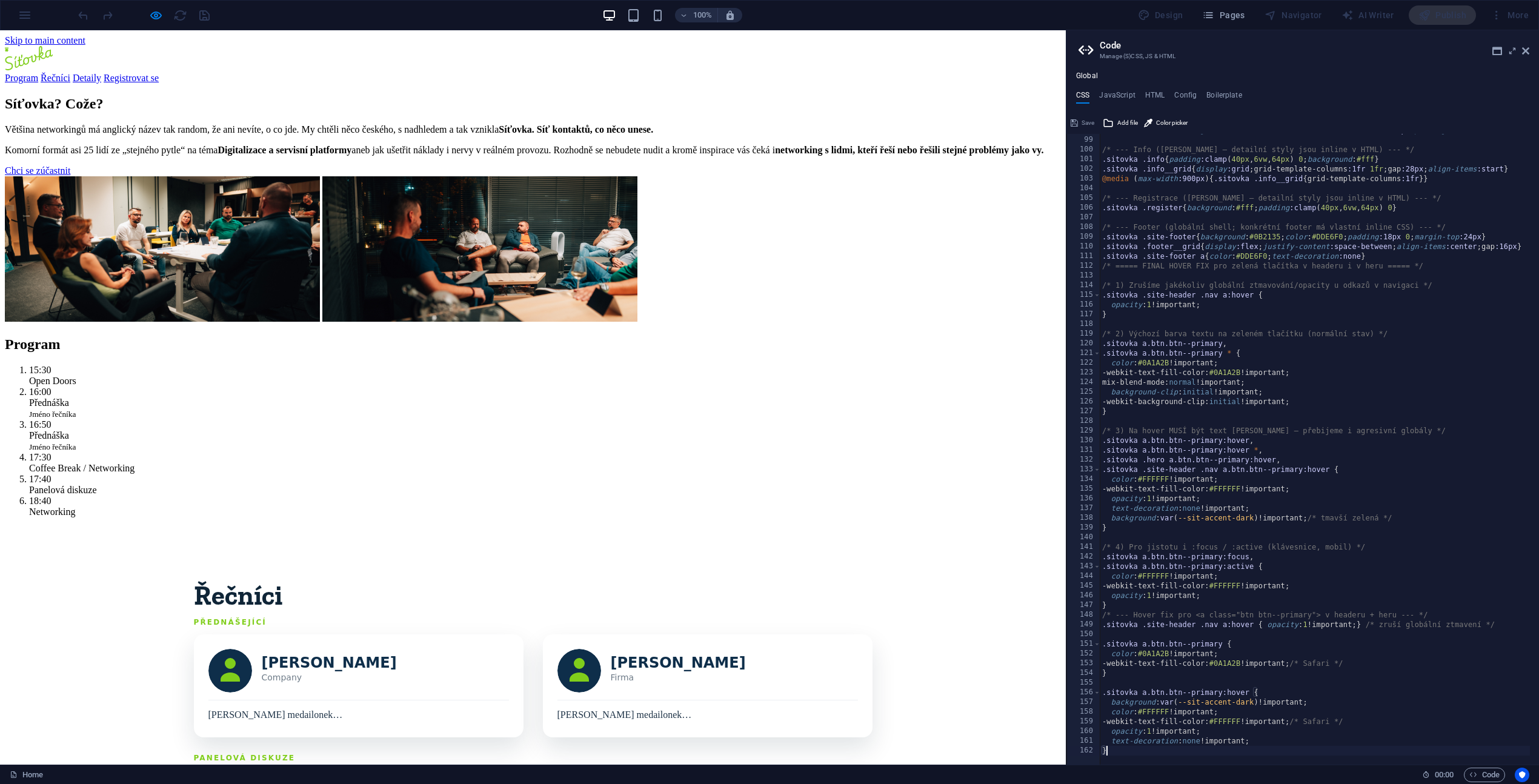
type textarea "text-decoration: none !important; }"
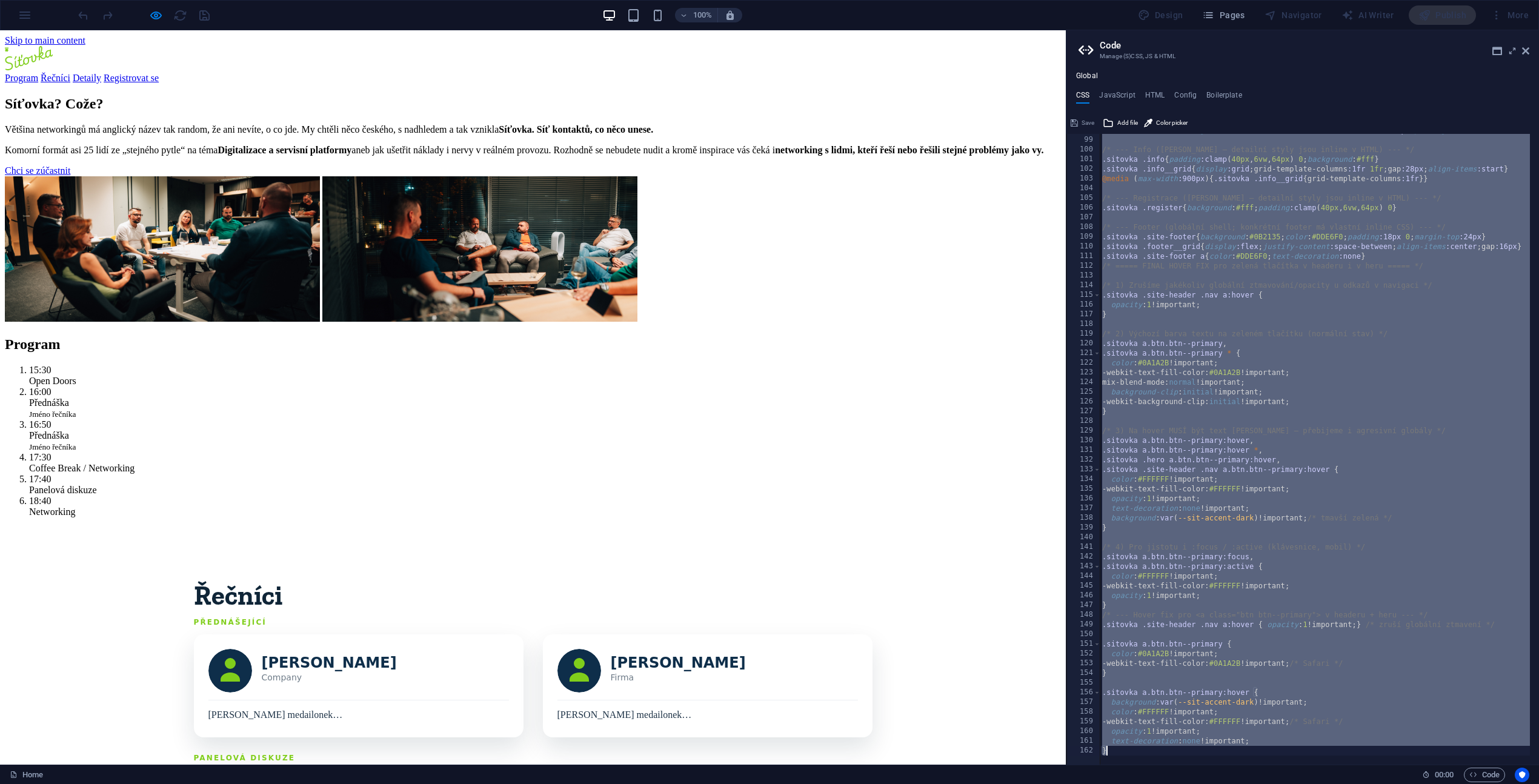
click at [1229, 215] on div ".sitovka .tl-card { background : #0E2A43 ; color : #DDE6F0 ; border-radius :10p…" at bounding box center [1320, 446] width 441 height 641
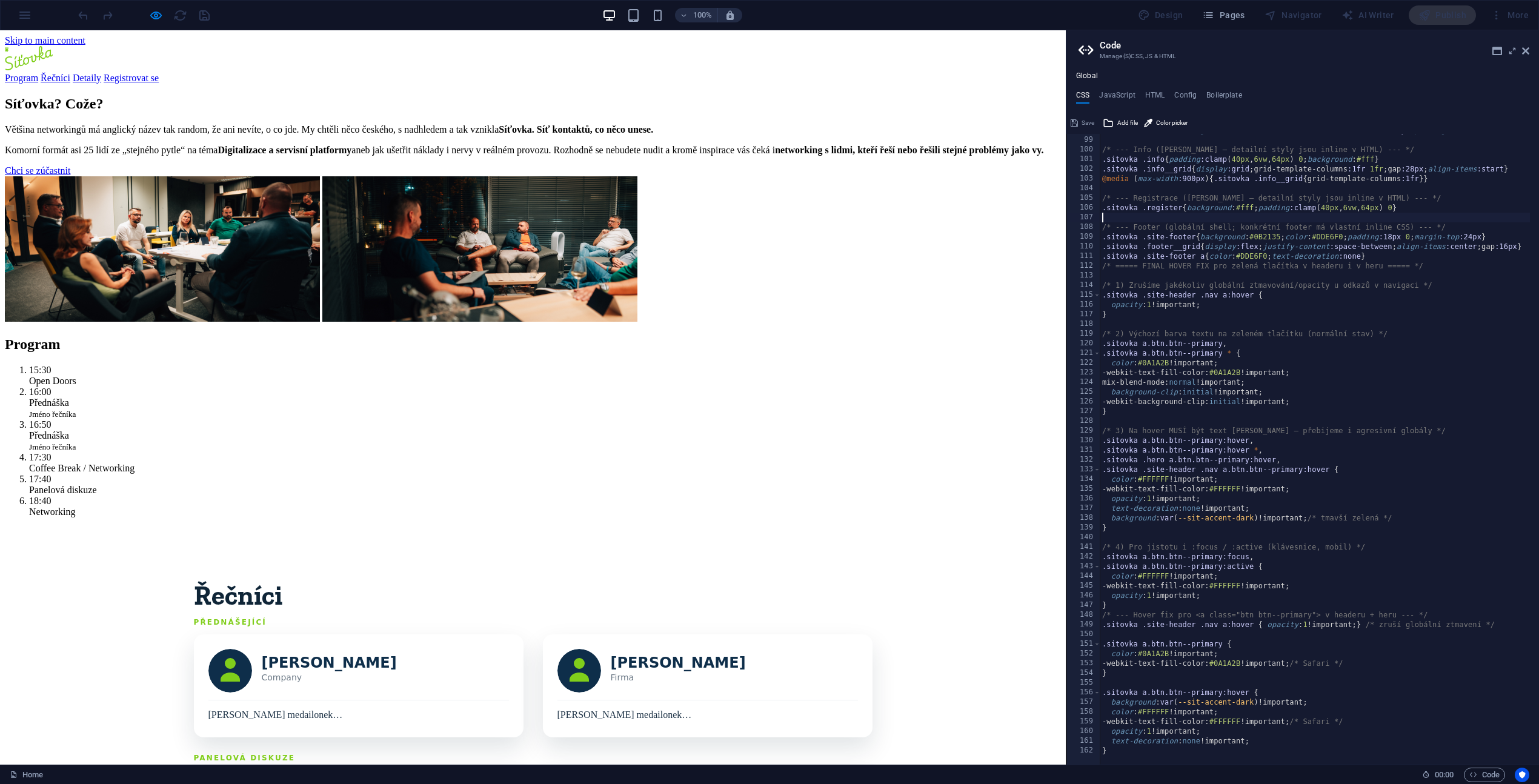
type textarea "text-decoration: none !important; }"
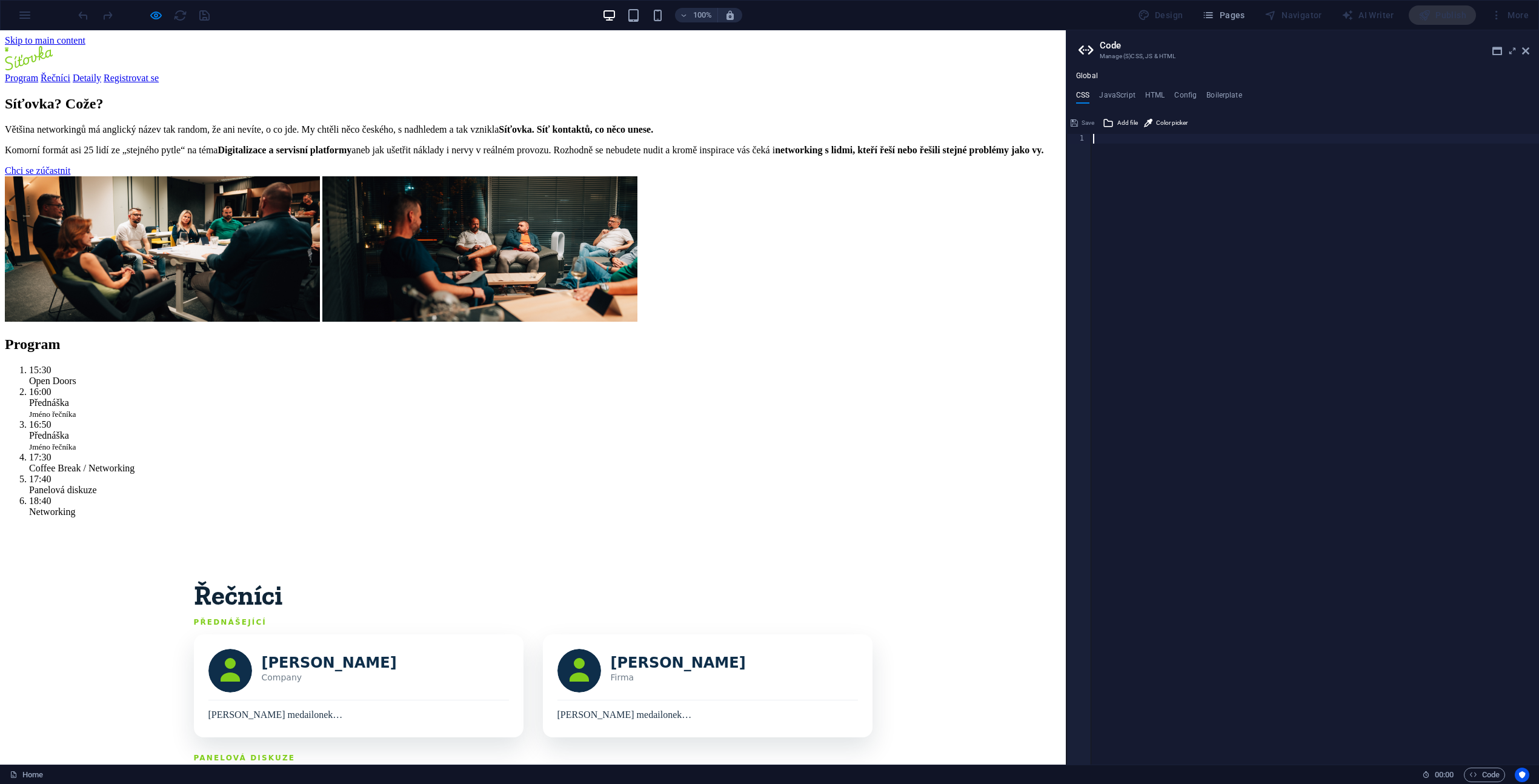
paste textarea ".sitovka .site-footer a{color:#DDE6F0; text-decoration:none;}"
type textarea ".sitovka .site-footer a{color:#DDE6F0; text-decoration:none;}"
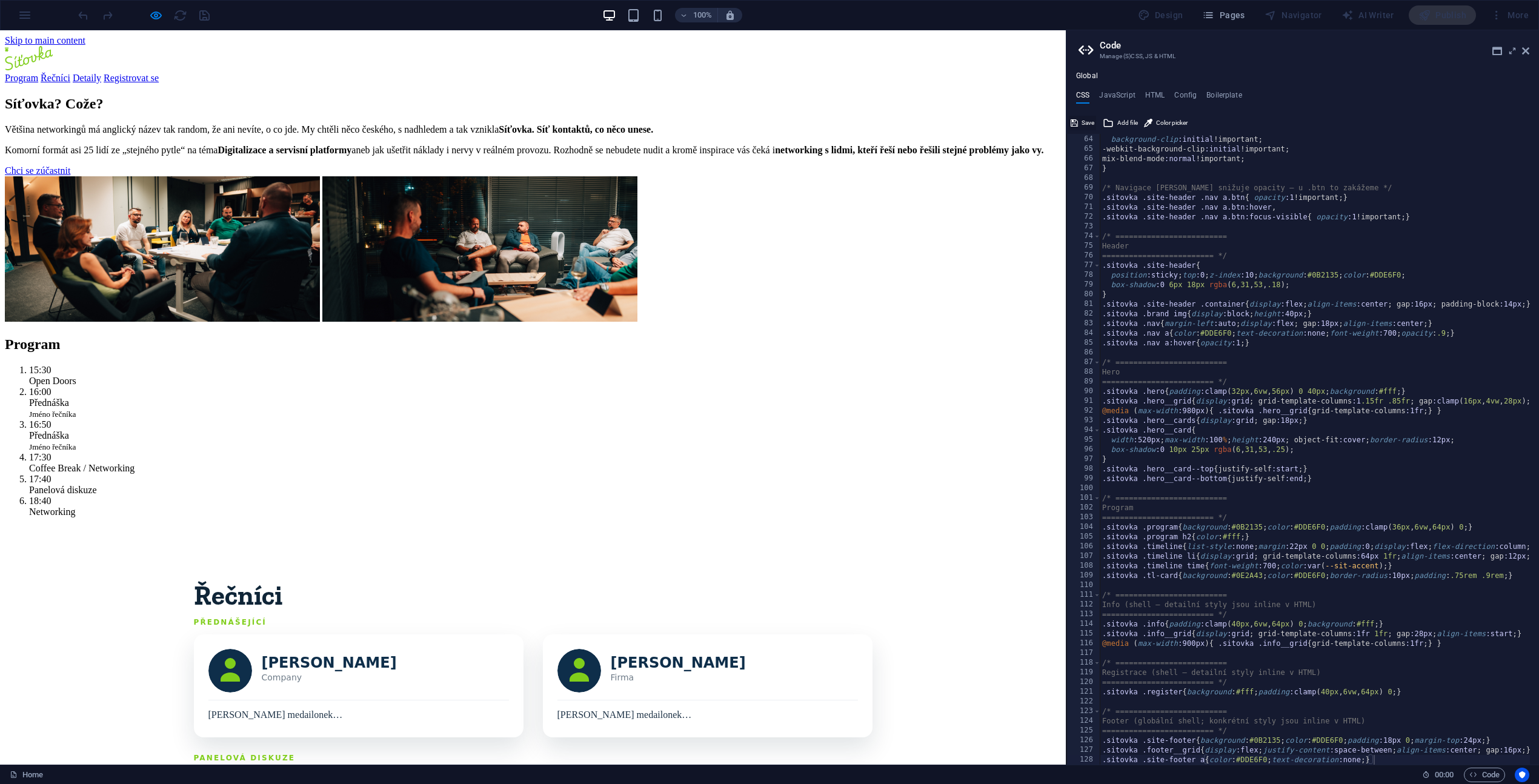
click at [1078, 123] on button "Save" at bounding box center [1082, 123] width 27 height 15
click at [1102, 95] on h4 "JavaScript" at bounding box center [1117, 97] width 36 height 13
type textarea "// Mobile nav toggle (pokud existuje)"
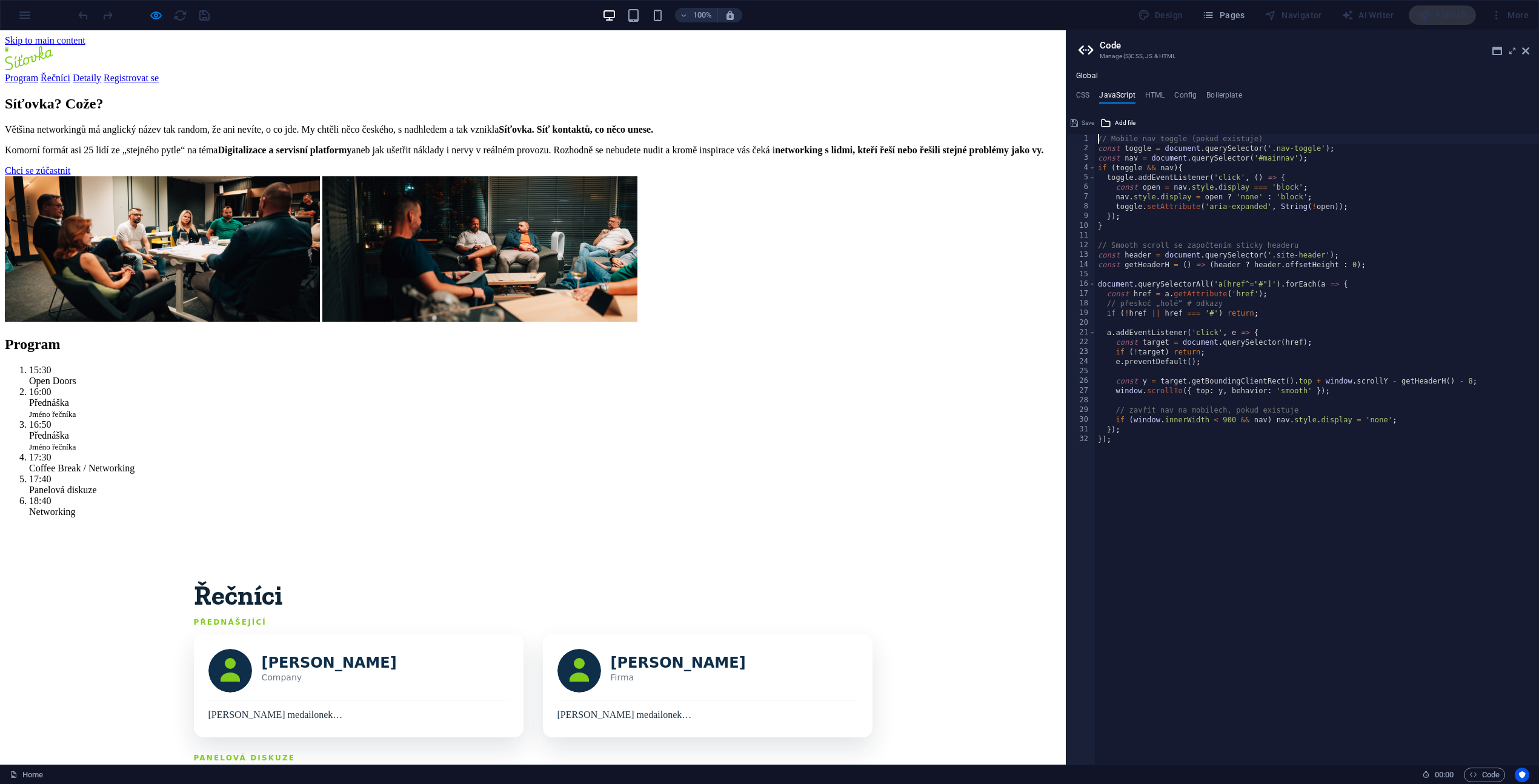
click at [1004, 324] on section "Síťovka? Cože? Většina networkingů má anglický název tak random, že ani nevíte,…" at bounding box center [533, 210] width 1056 height 229
click at [1526, 55] on icon at bounding box center [1525, 51] width 7 height 10
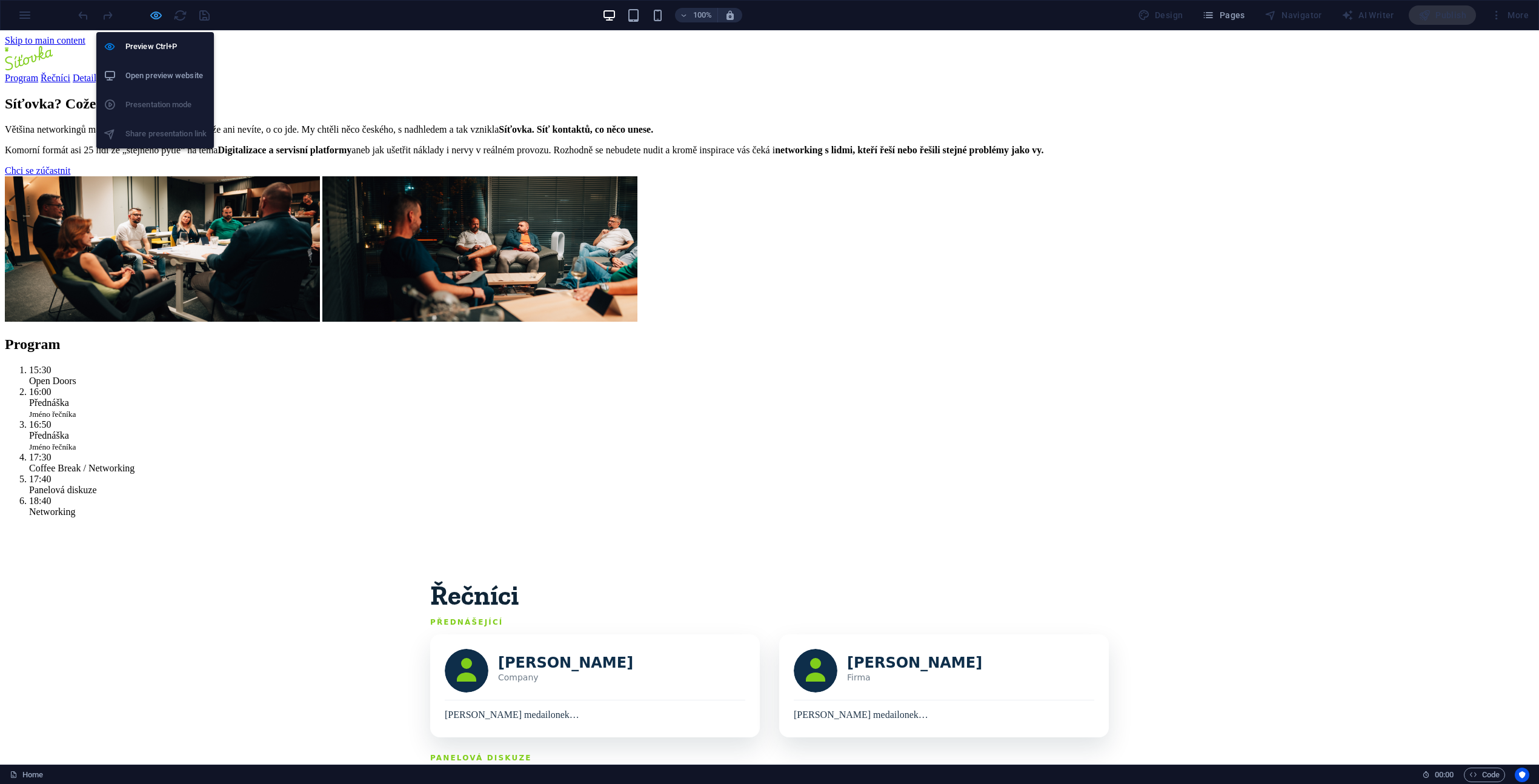
click at [153, 16] on icon "button" at bounding box center [156, 15] width 14 height 14
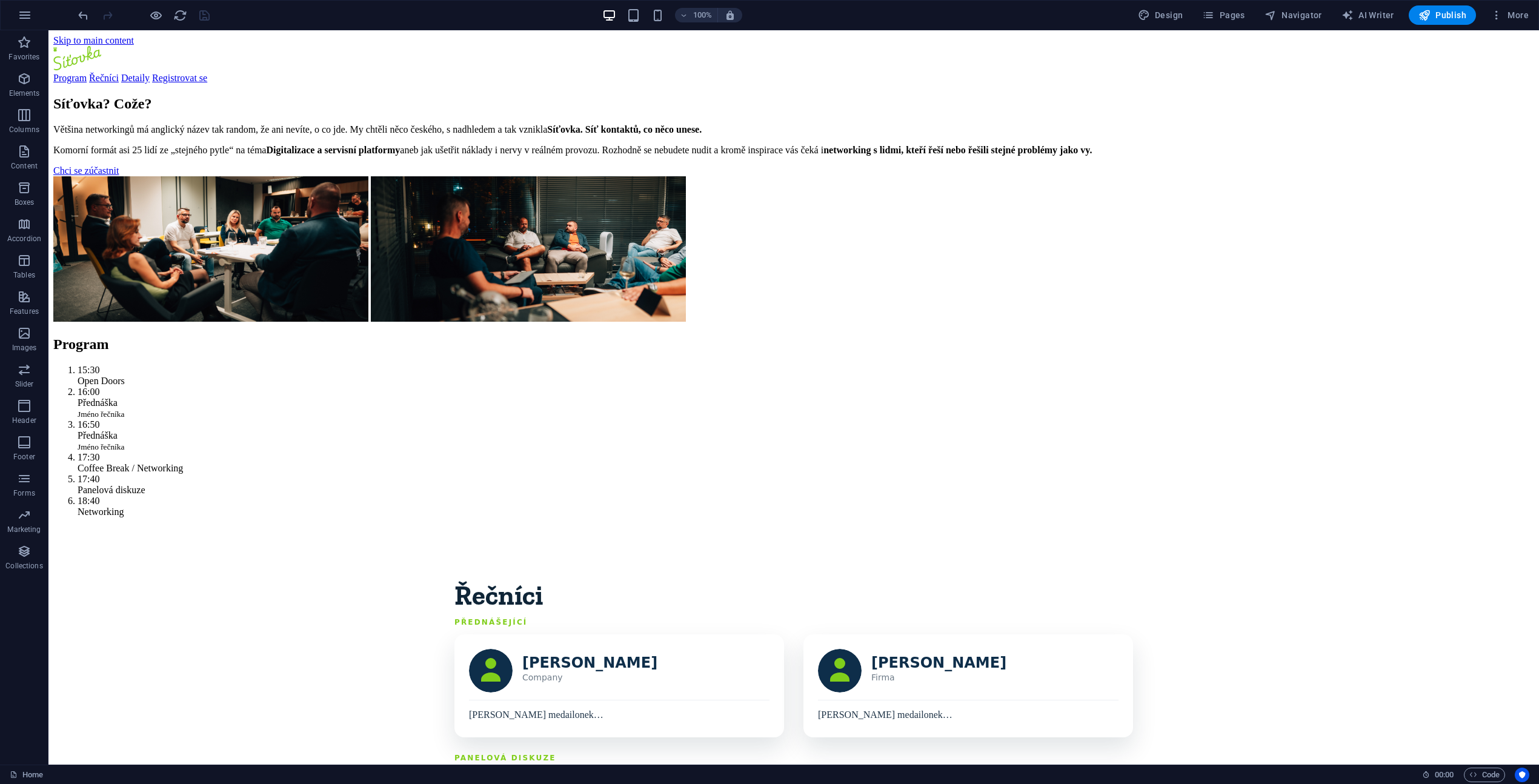
click at [202, 16] on div at bounding box center [144, 15] width 136 height 20
click at [176, 16] on icon "reload" at bounding box center [181, 15] width 14 height 14
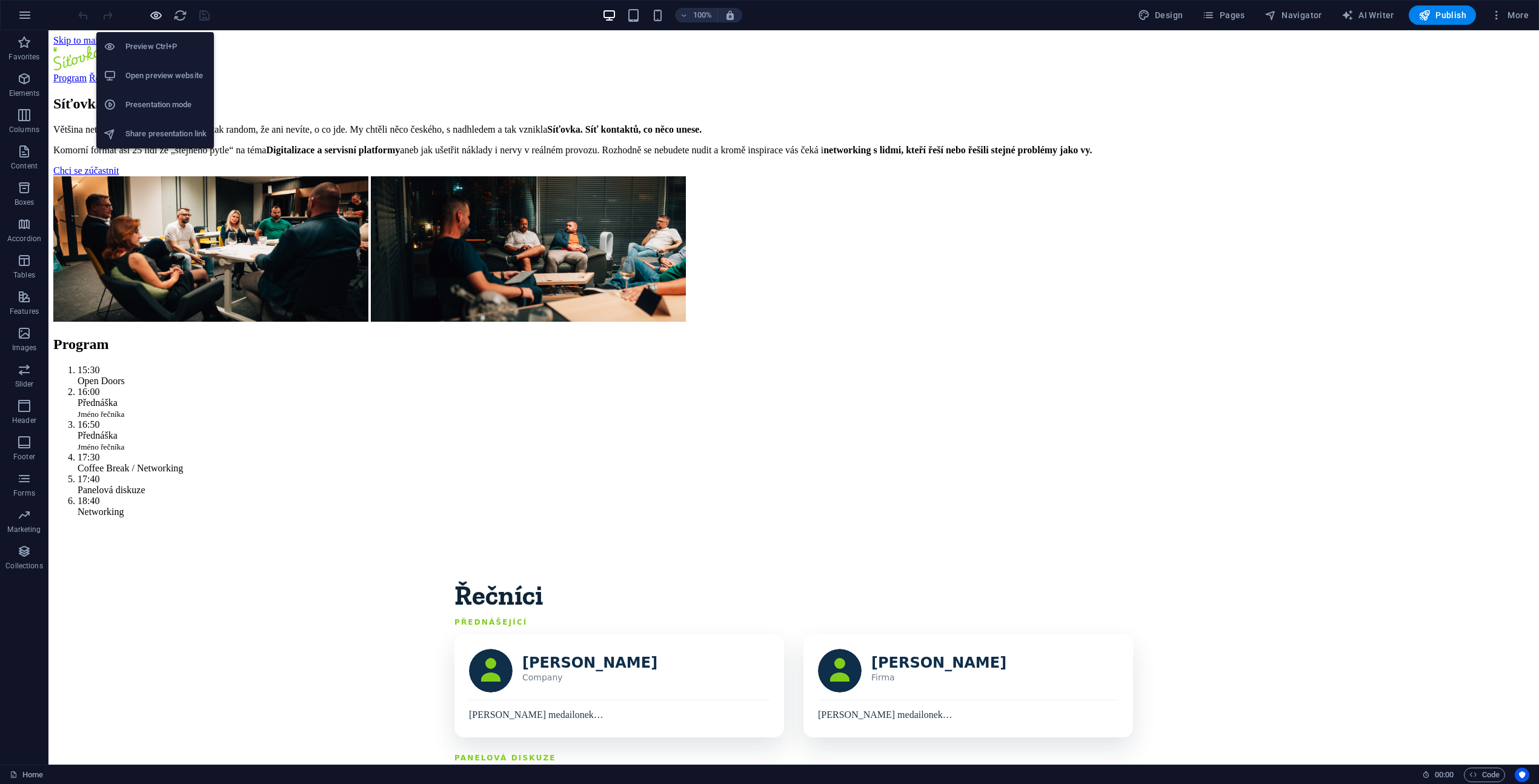
click at [160, 17] on icon "button" at bounding box center [156, 15] width 14 height 14
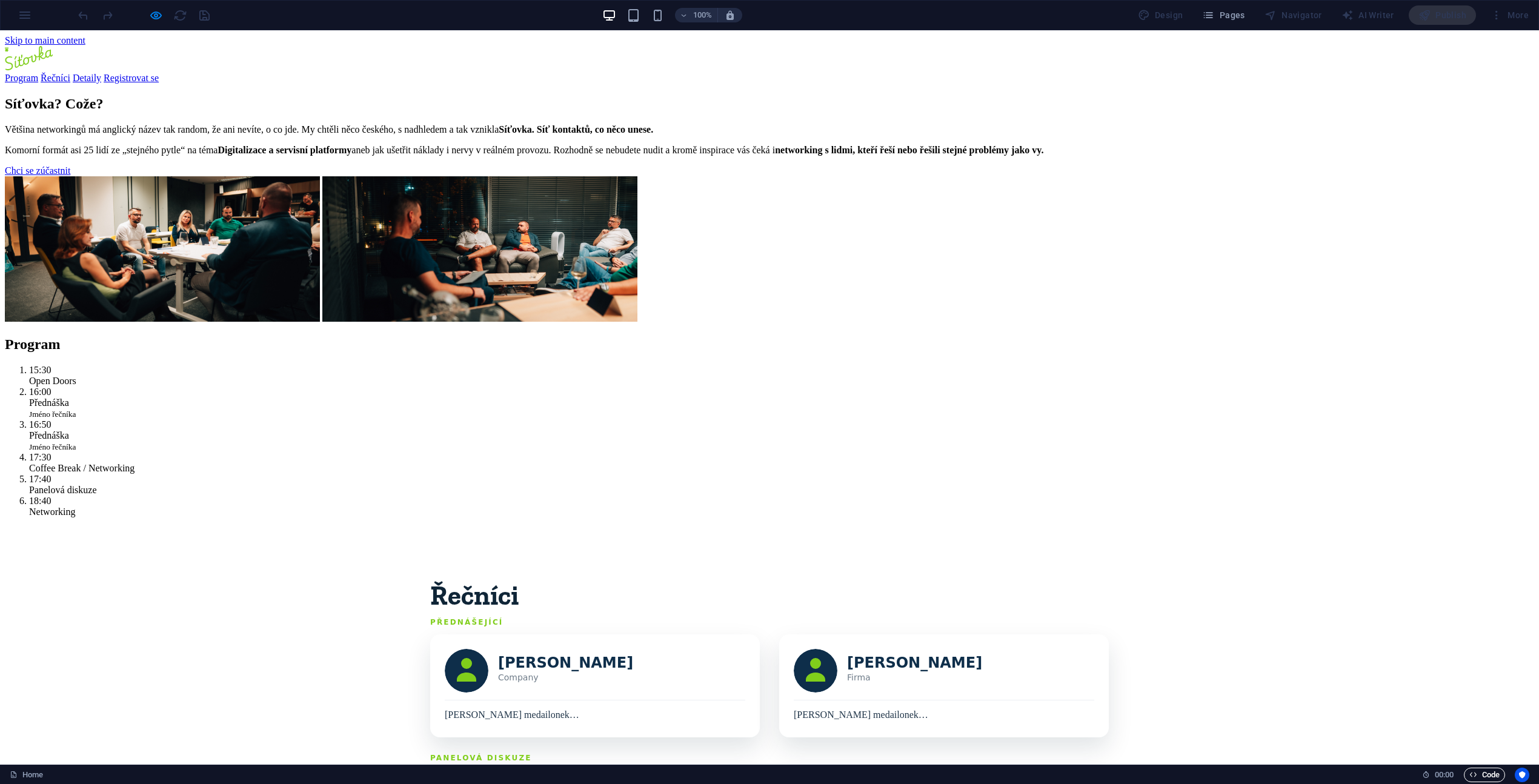
click at [1480, 775] on span "Code" at bounding box center [1484, 774] width 30 height 15
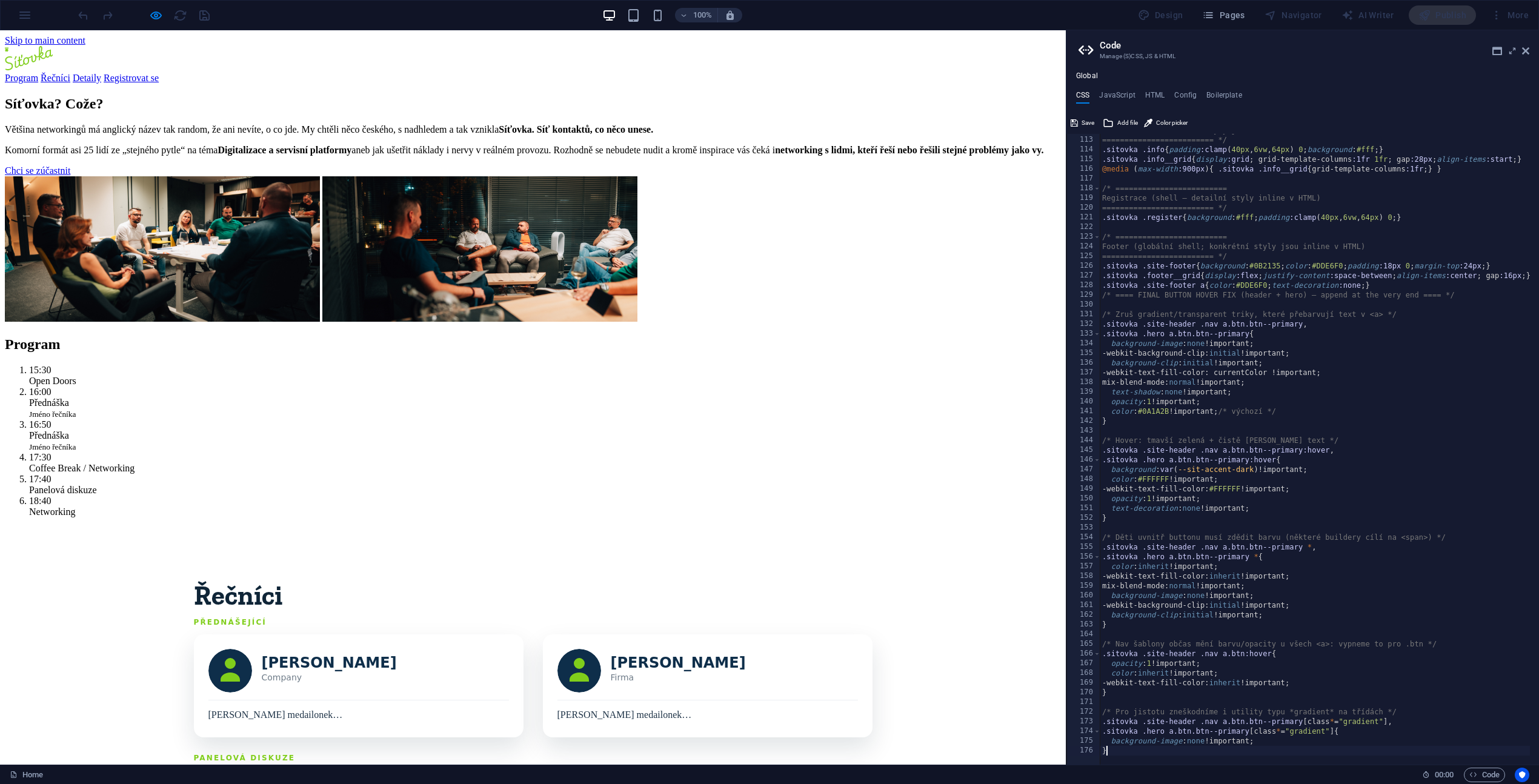
scroll to position [1084, 0]
type textarea "}"
click at [1088, 121] on span "Save" at bounding box center [1087, 123] width 13 height 15
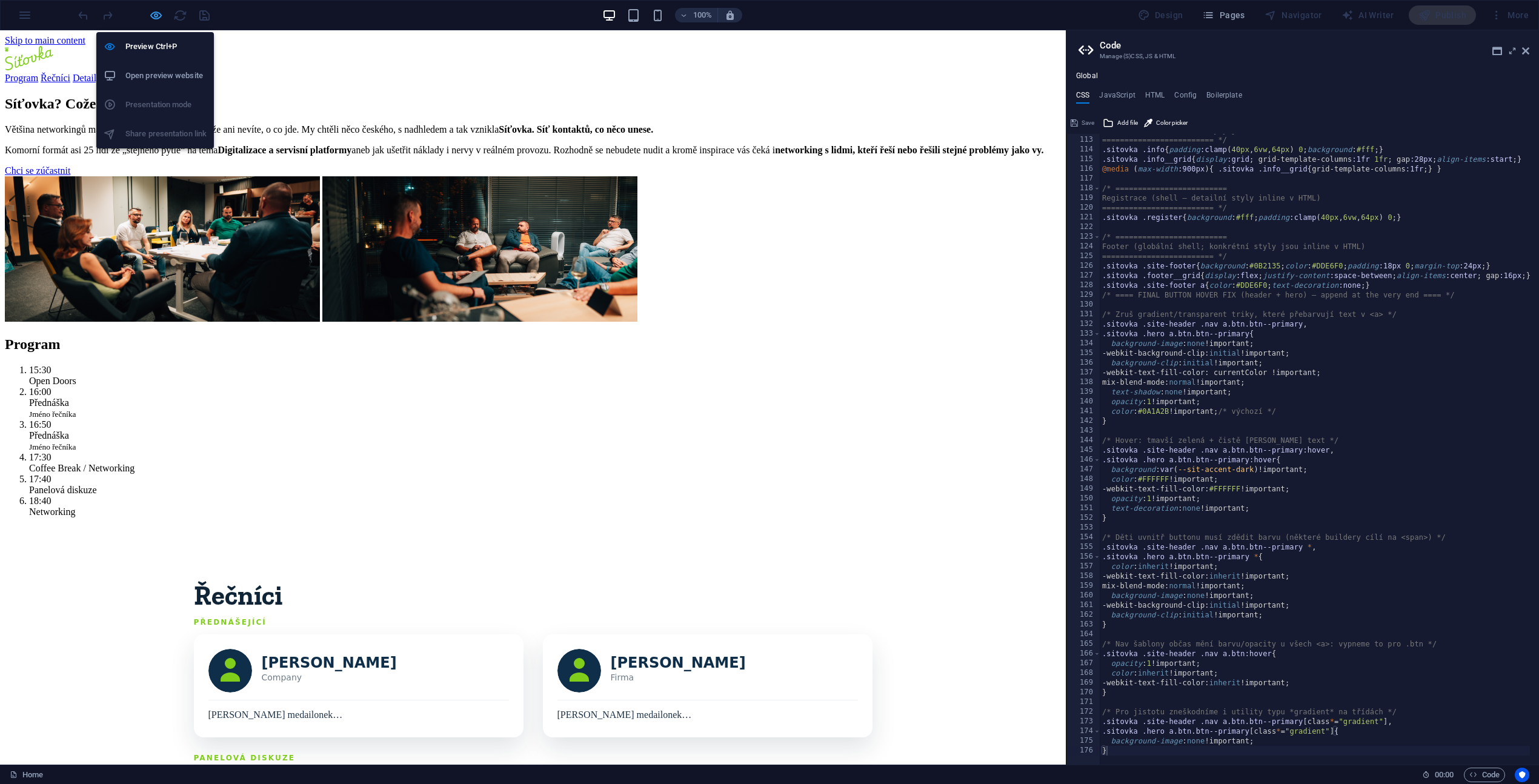
click at [151, 15] on icon "button" at bounding box center [156, 15] width 14 height 14
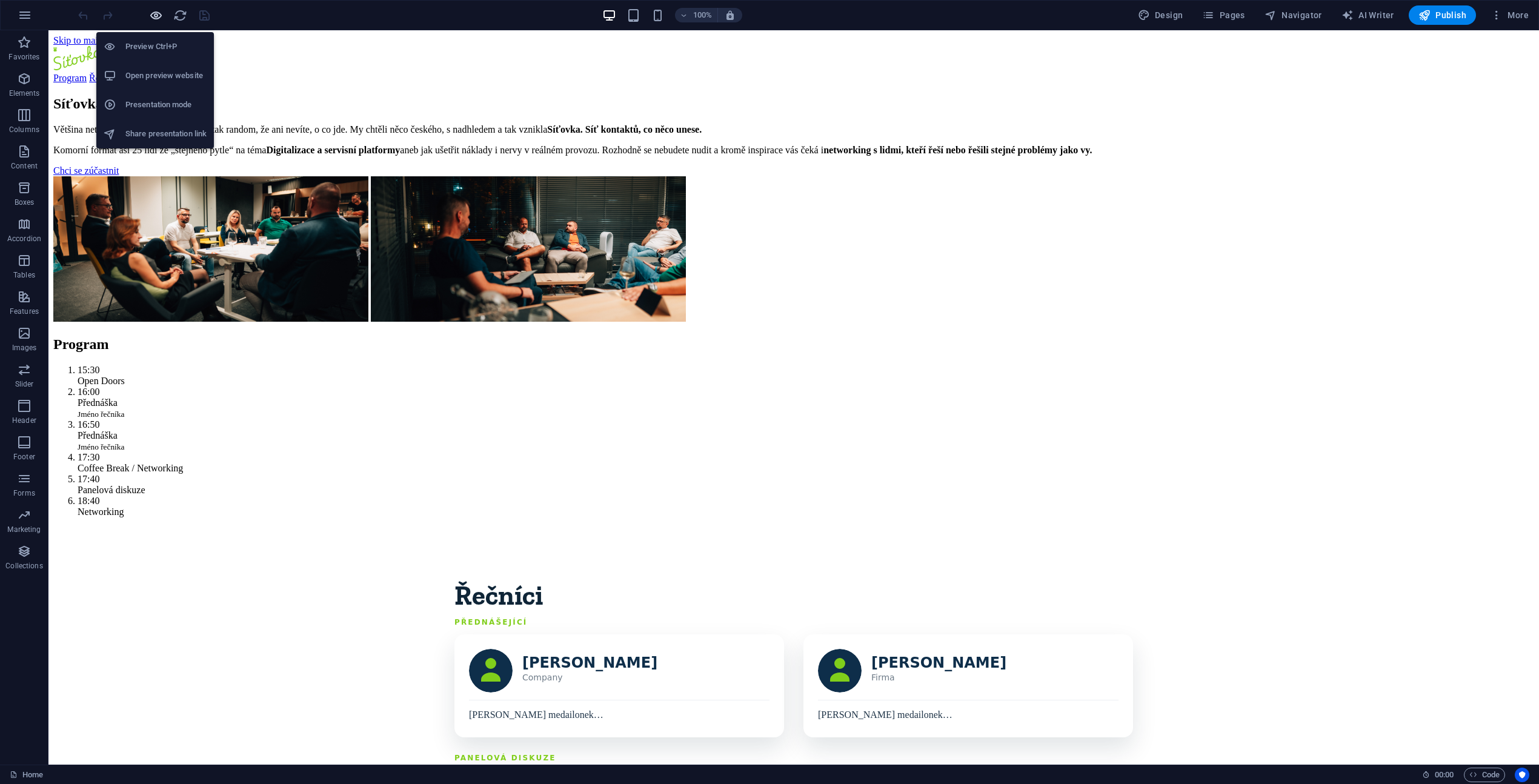
click at [153, 13] on icon "button" at bounding box center [156, 15] width 14 height 14
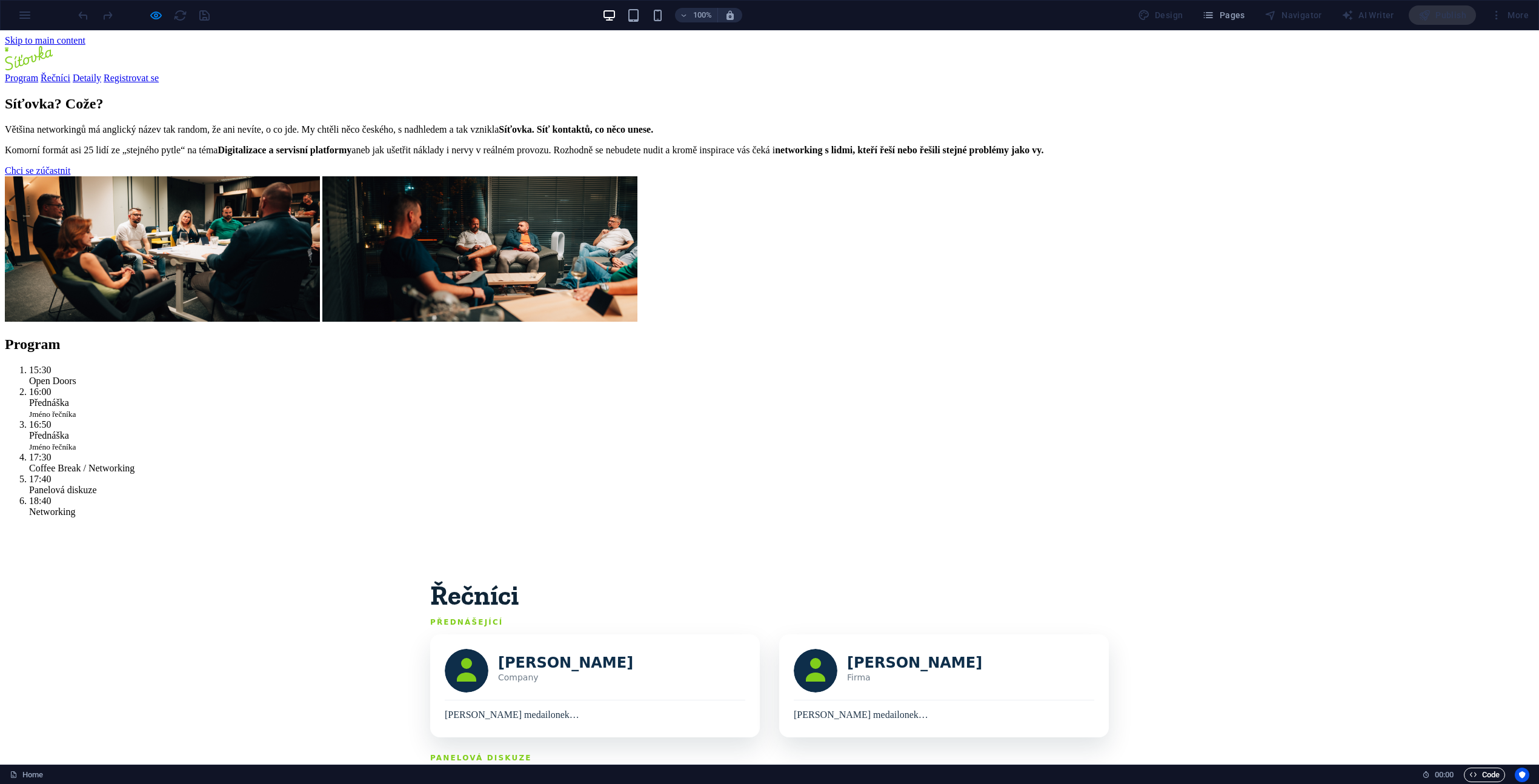
click at [1479, 774] on span "Code" at bounding box center [1484, 774] width 30 height 15
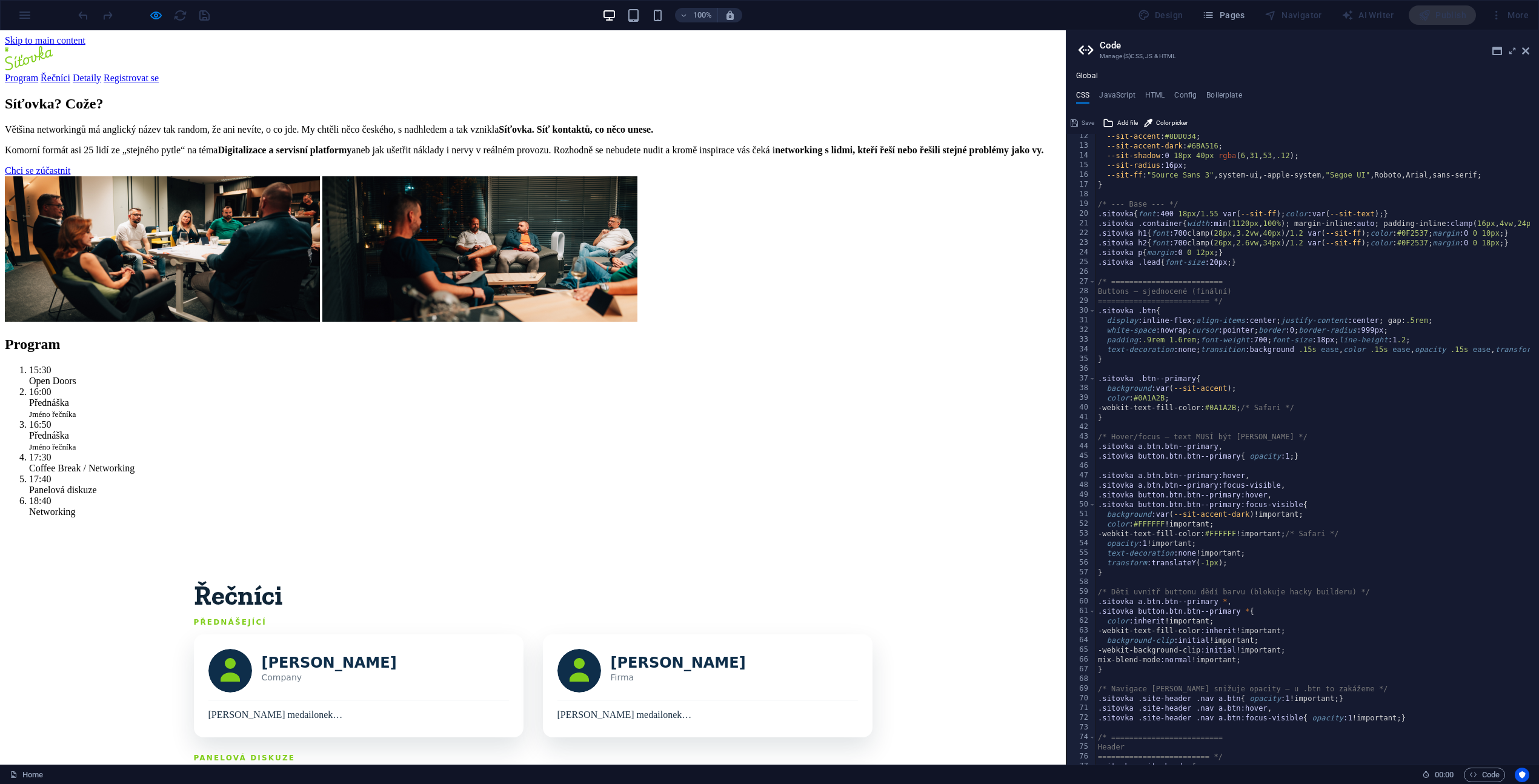
scroll to position [1084, 0]
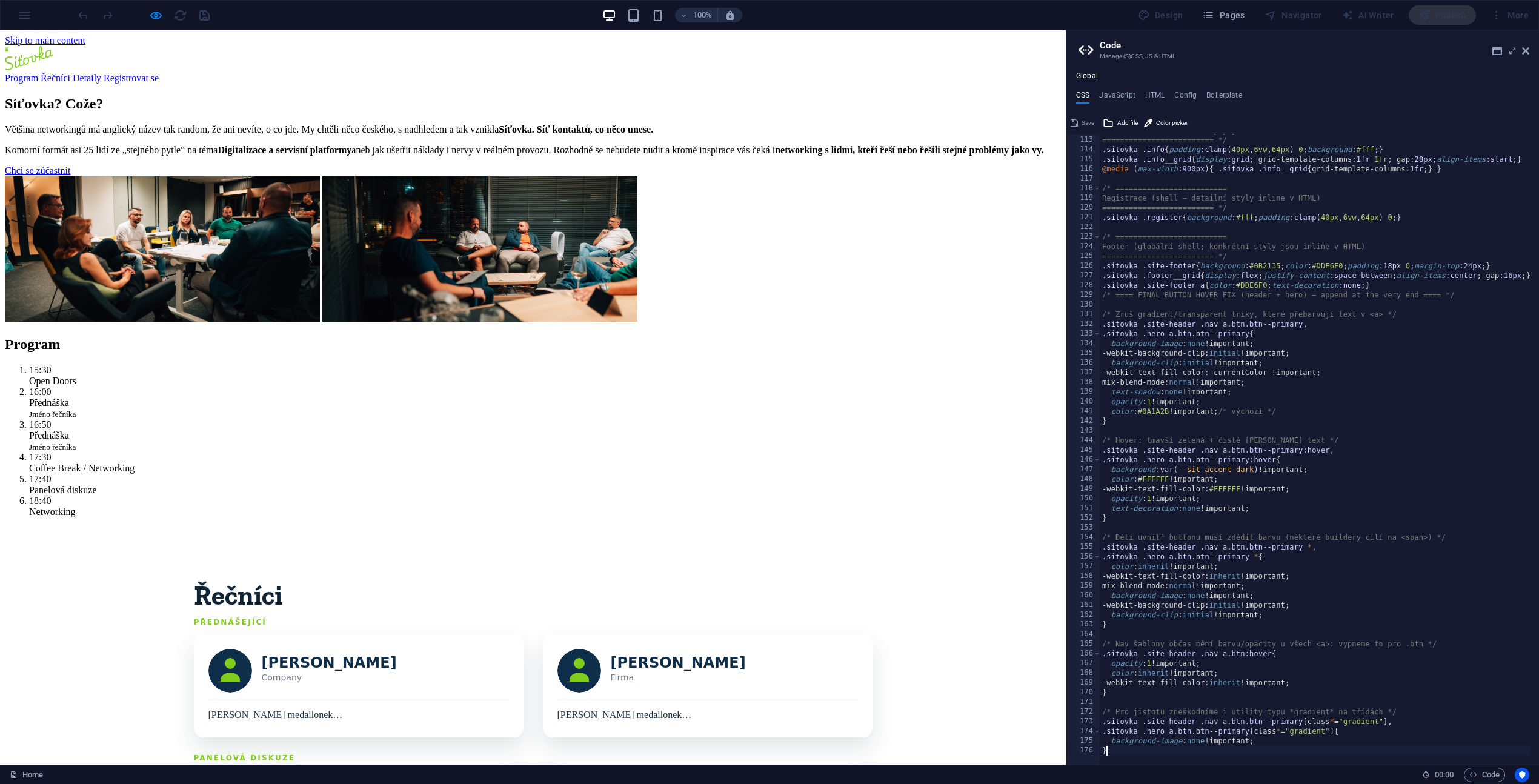
click at [1148, 750] on div "Info (shell – detailní styly jsou inline v HTML) ========================= */ .…" at bounding box center [1363, 446] width 526 height 641
type textarea "}"
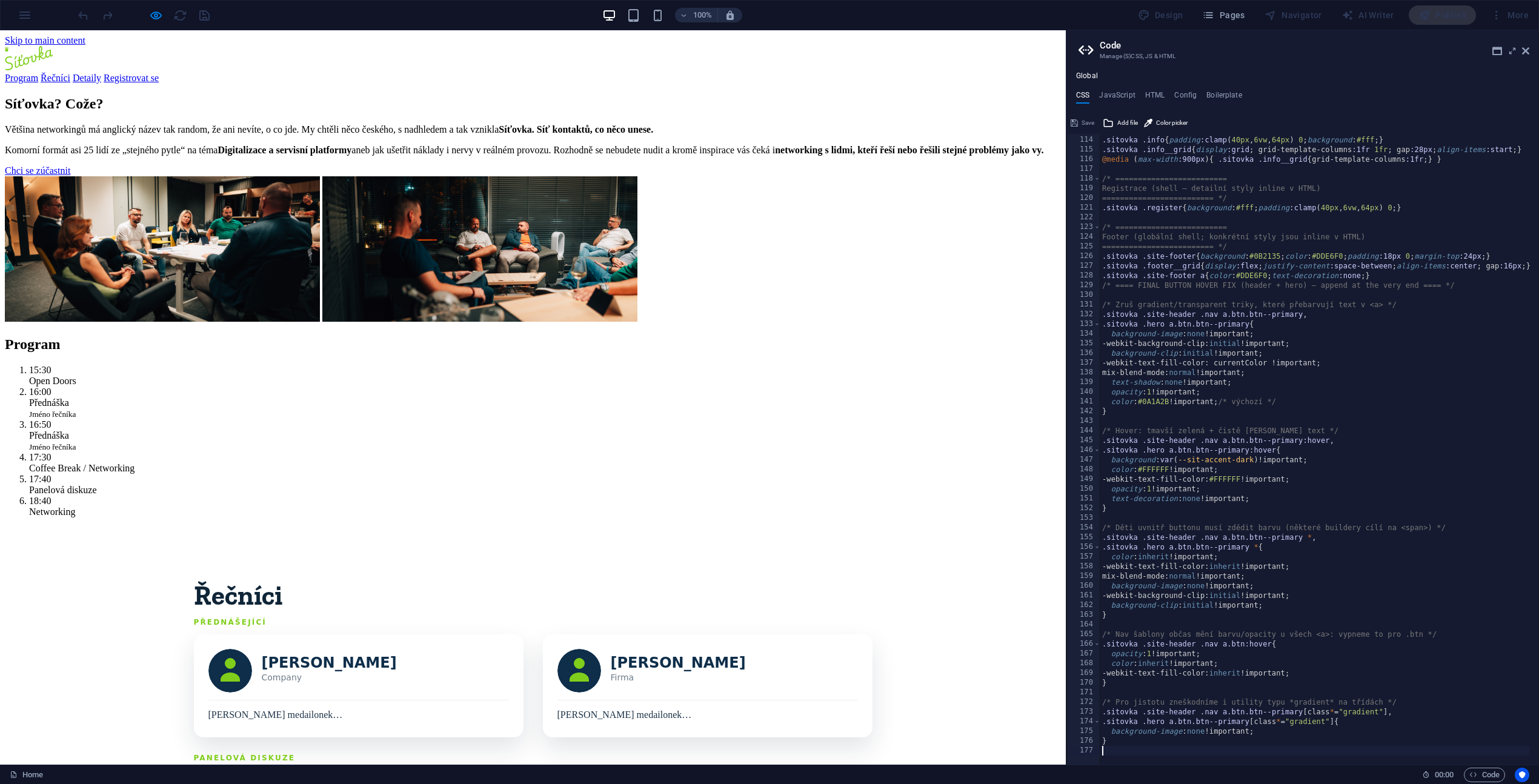
scroll to position [0, 88]
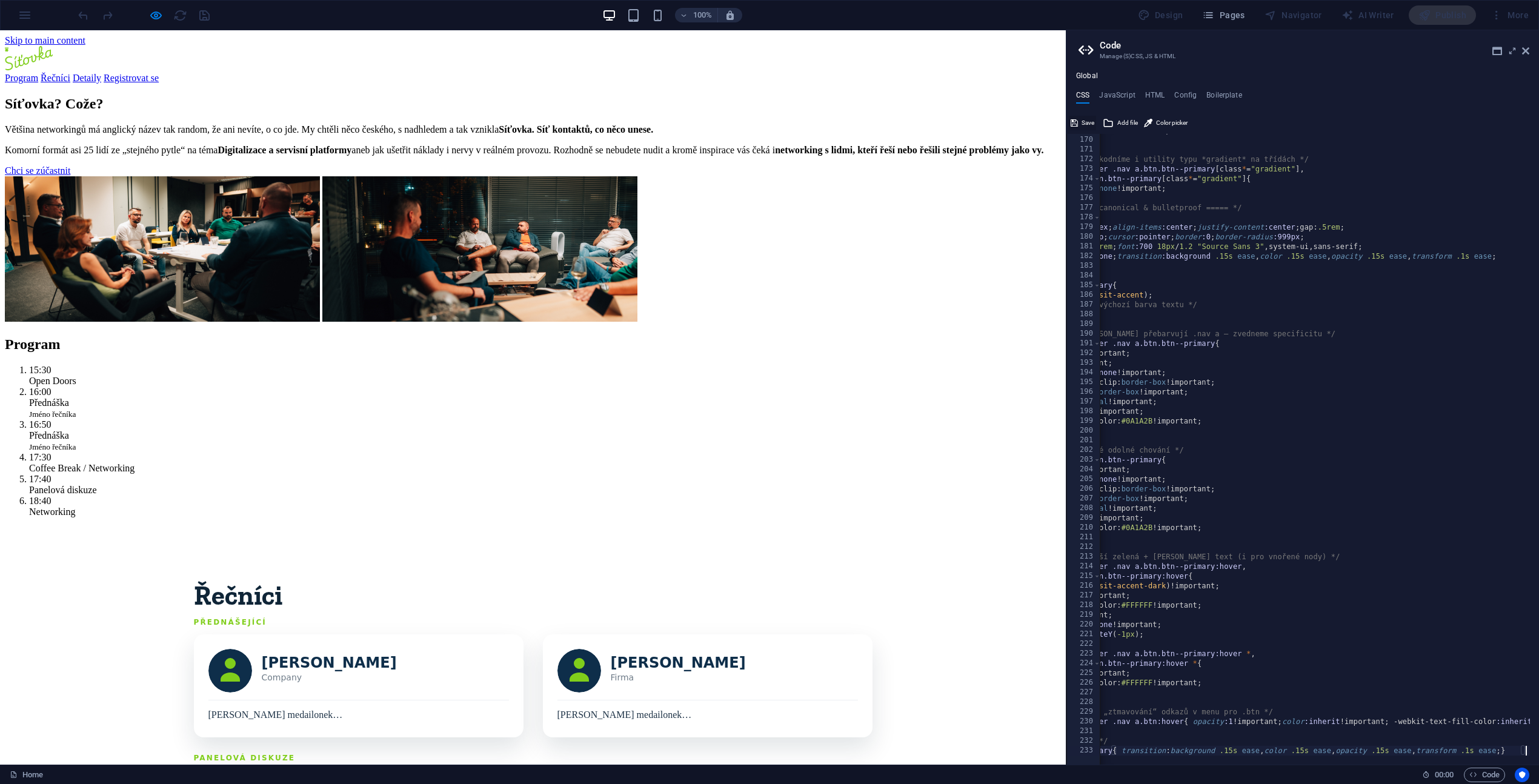
click at [1083, 122] on span "Save" at bounding box center [1087, 123] width 13 height 15
click at [1081, 122] on div "Save" at bounding box center [1082, 123] width 27 height 15
type textarea ".sitovka .btn{"
click at [1385, 216] on div "-webkit-text-fill-color: inherit !important; } /* Pro jistotu zneškodníme i uti…" at bounding box center [1310, 446] width 596 height 641
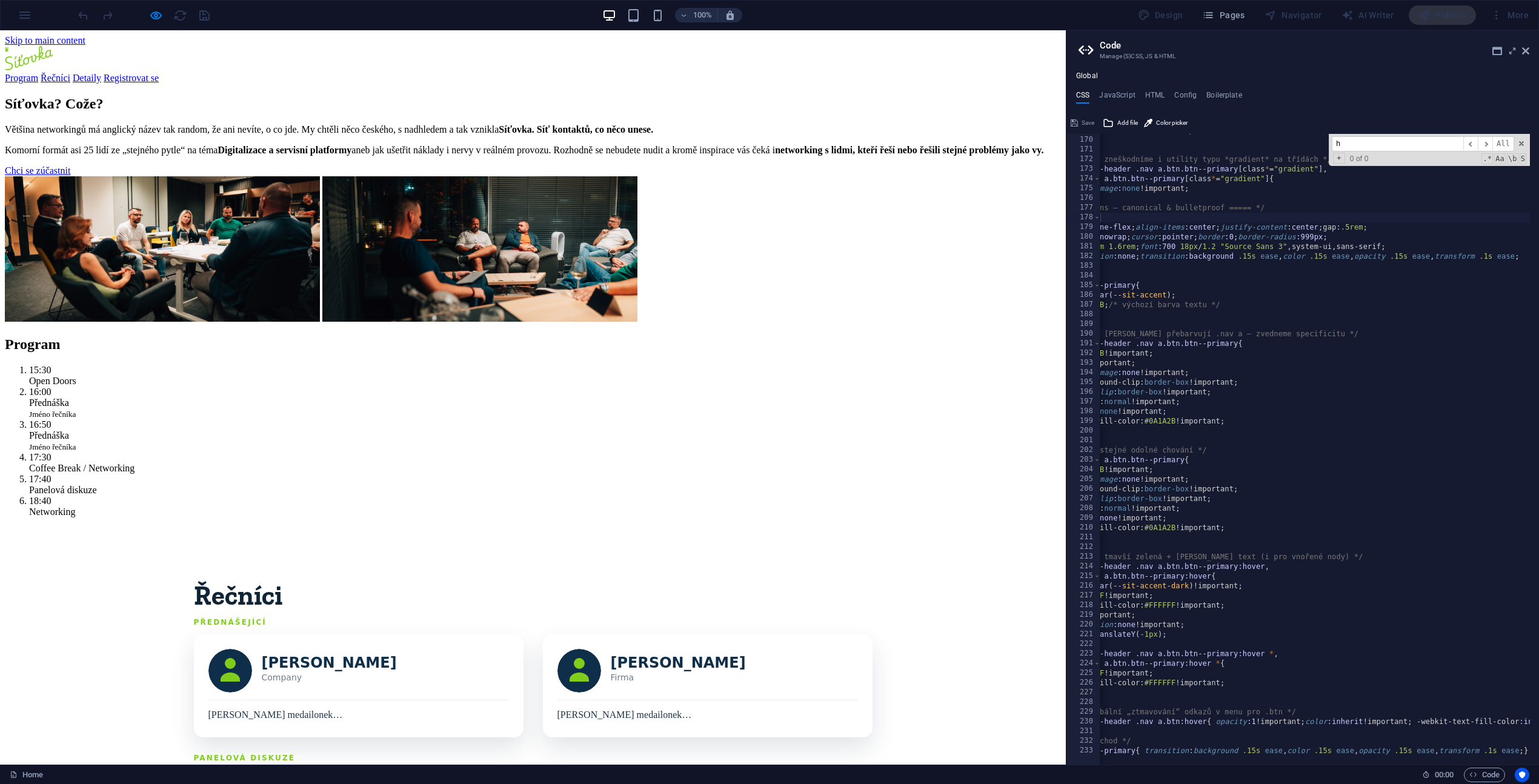
scroll to position [0, 16]
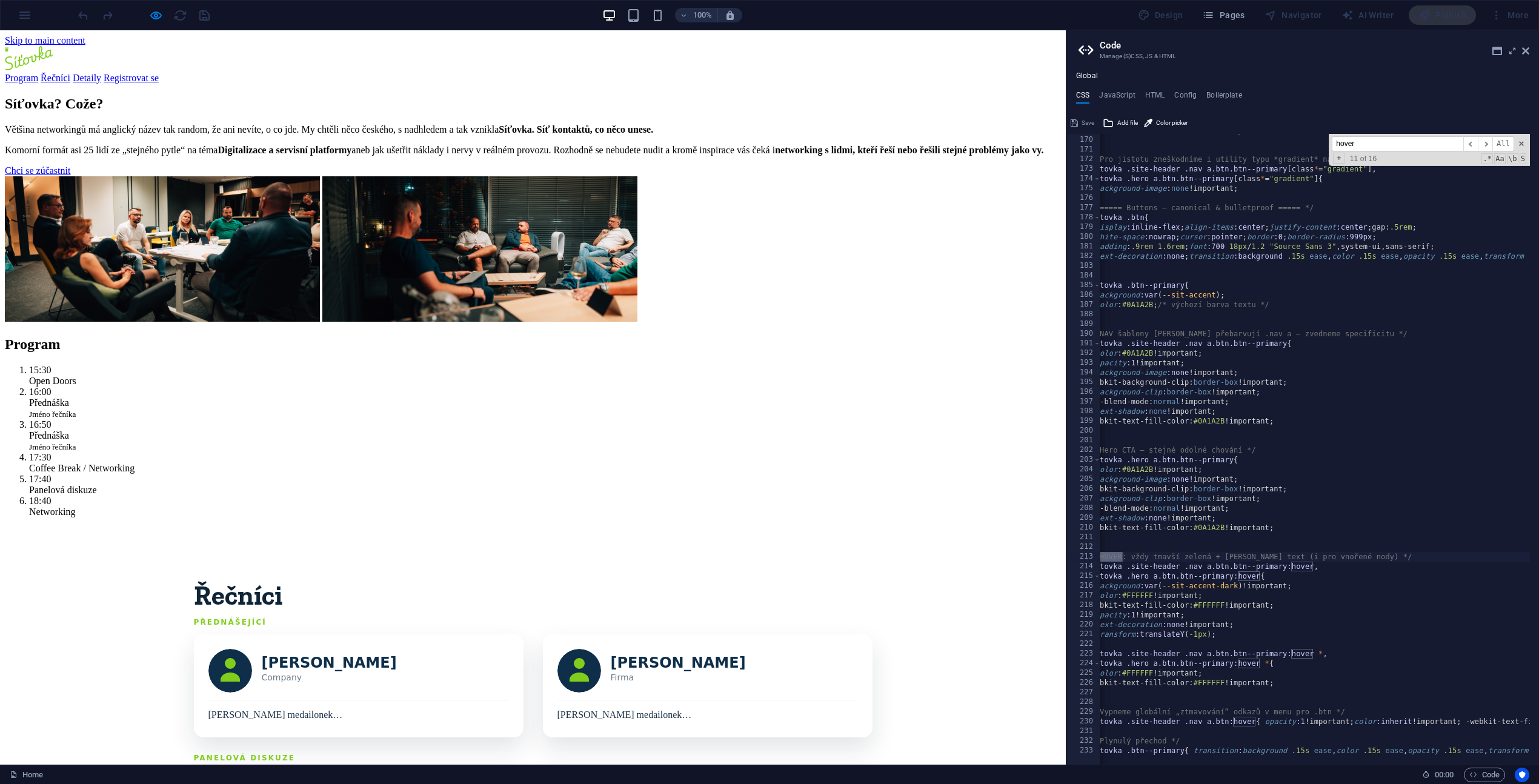
type input "hover"
click at [159, 72] on link "Registrovat se" at bounding box center [131, 77] width 55 height 10
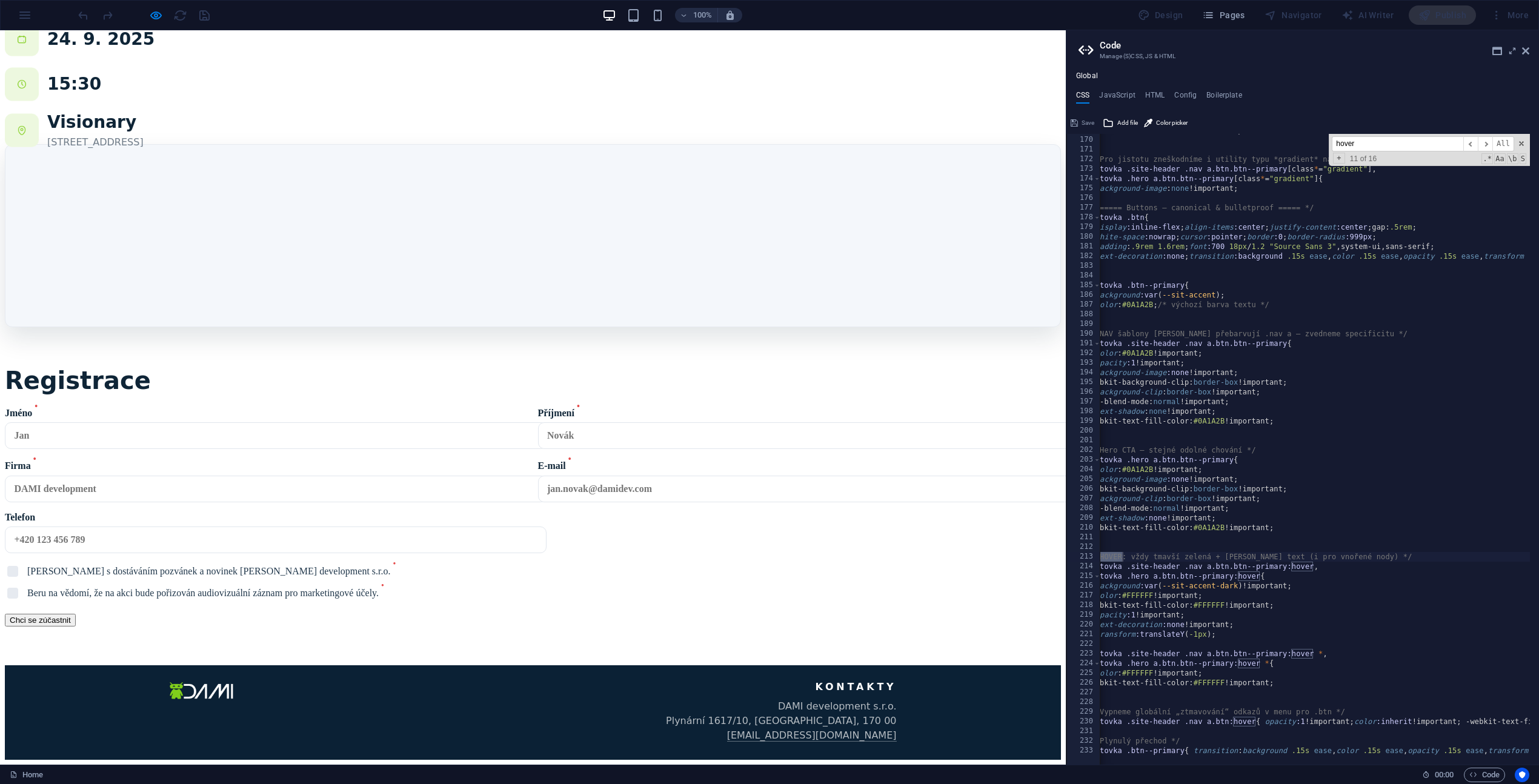
scroll to position [1638, 0]
click at [1377, 667] on div "-webkit-text-fill-color: inherit !important; } /* Pro jistotu zneškodníme i uti…" at bounding box center [1381, 446] width 596 height 641
click at [1326, 748] on div "-webkit-text-fill-color: inherit !important; } /* Pro jistotu zneškodníme i uti…" at bounding box center [1381, 446] width 596 height 641
type textarea ".sitovka .btn--primary{ transition: background .15s ease, color .15s ease, opac…"
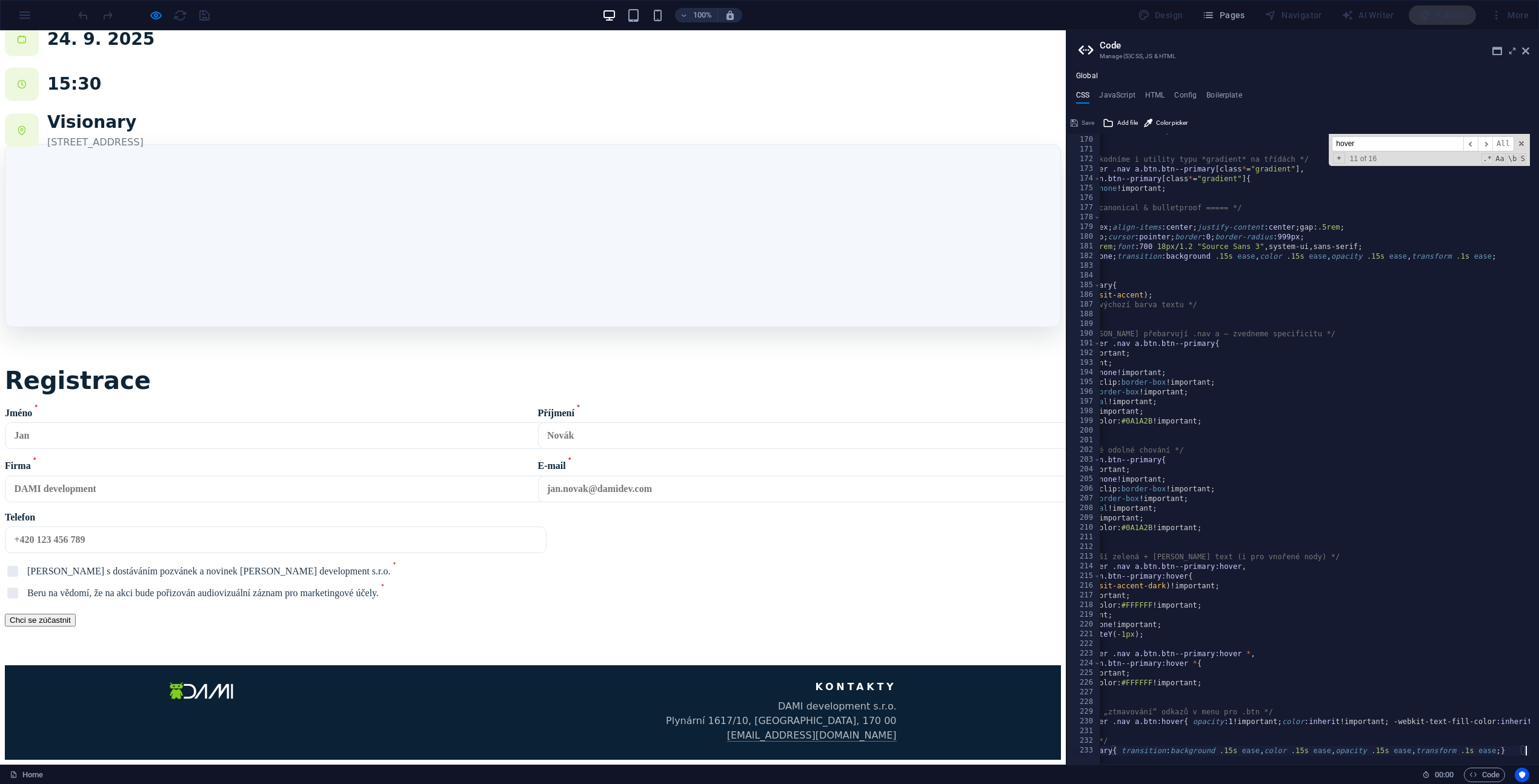
scroll to position [0, 0]
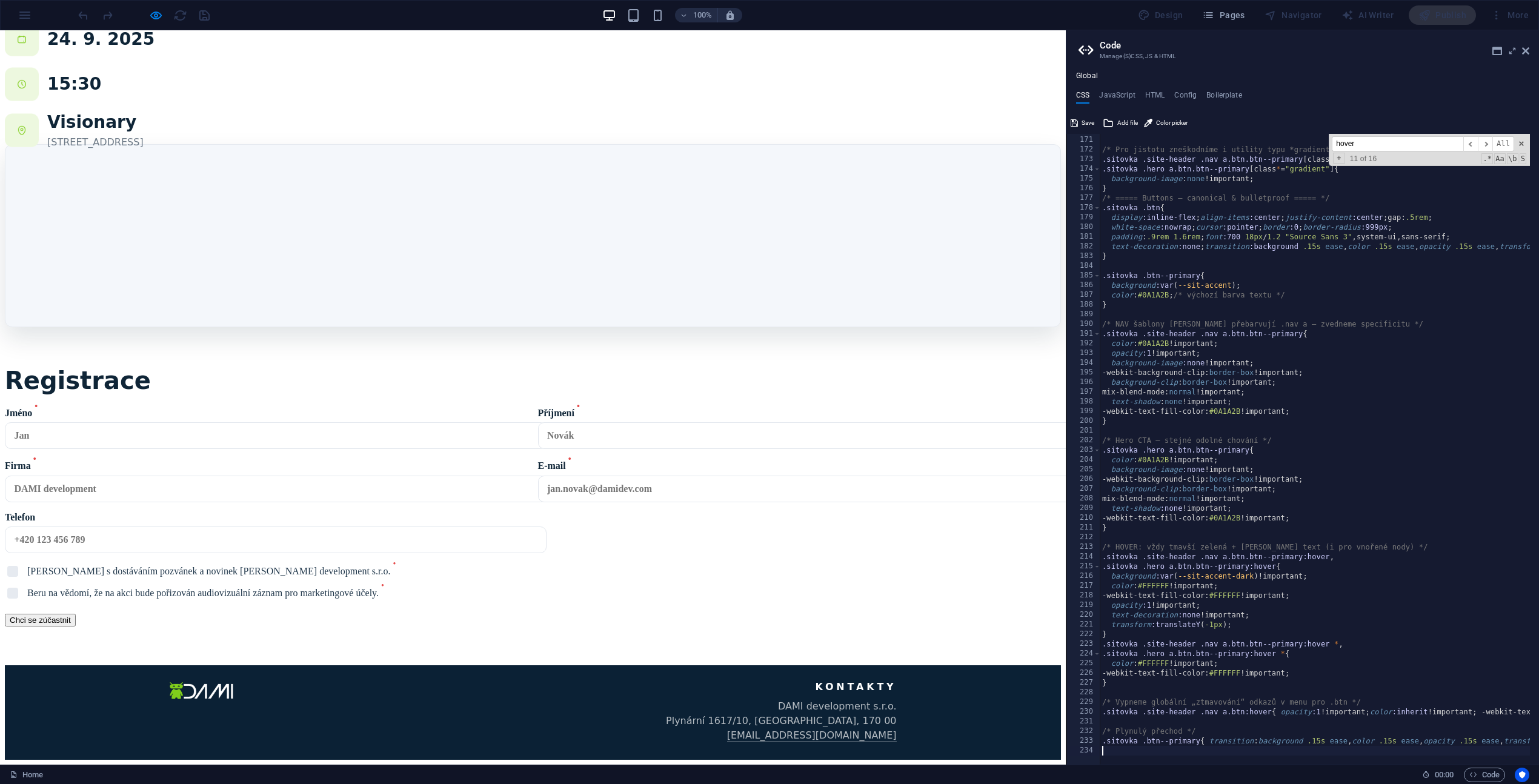
paste textarea ".sitovka .site-header .nav a:hover{ opacity:1 !important; }"
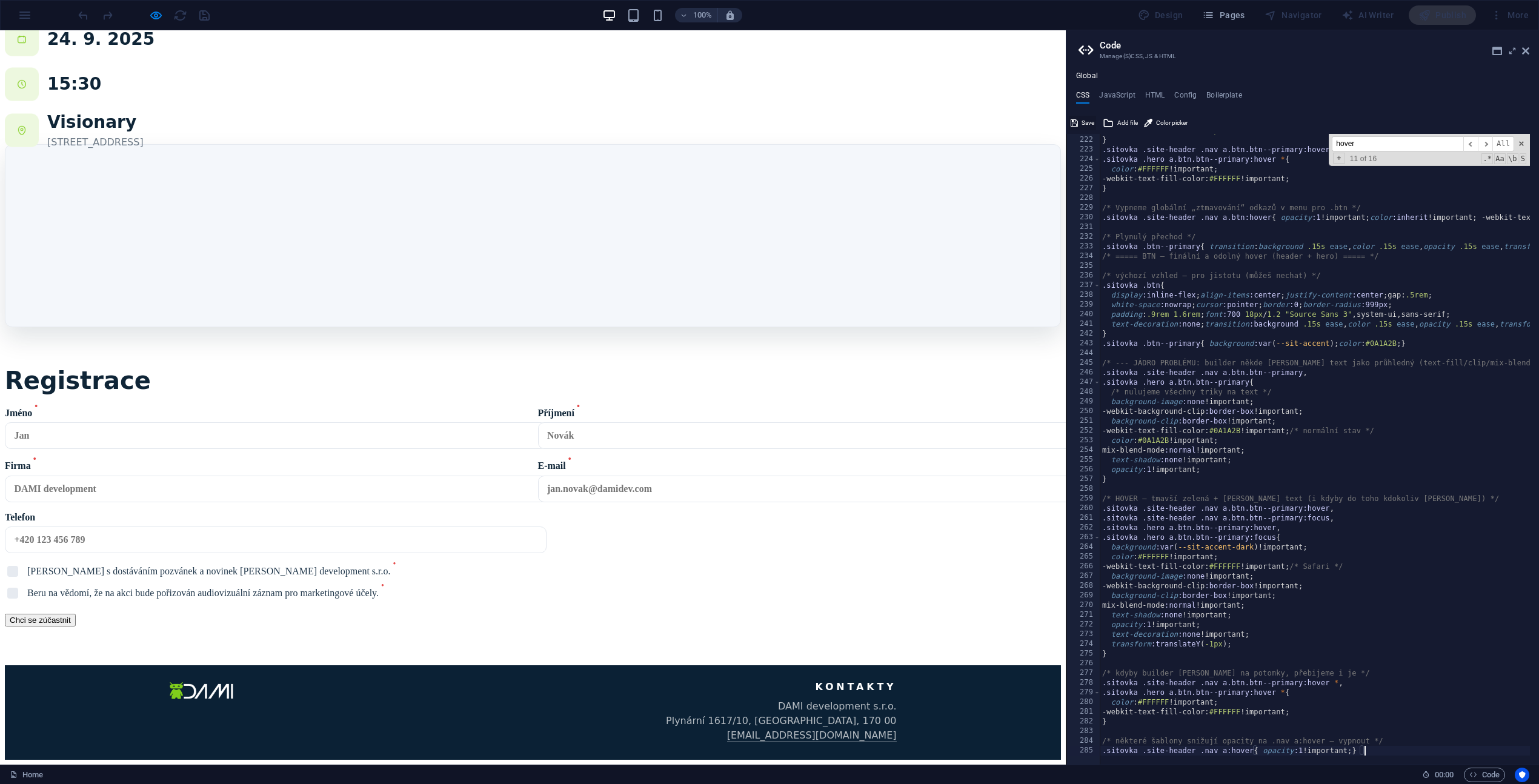
type textarea ".sitovka .site-header .nav a:hover{ opacity:1 !important; }"
click at [1078, 122] on button "Save" at bounding box center [1082, 123] width 27 height 15
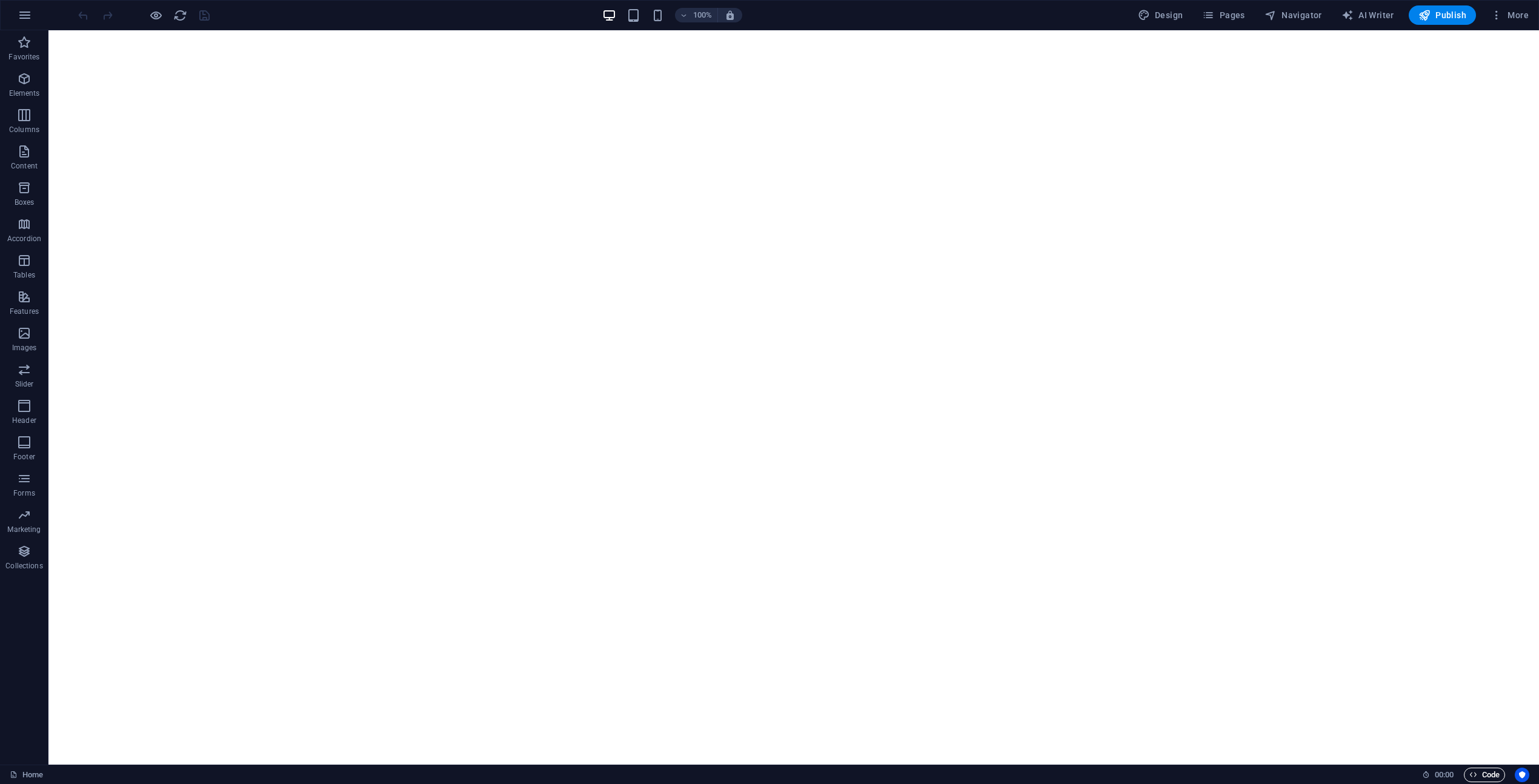
click at [1476, 776] on span "Code" at bounding box center [1484, 774] width 30 height 15
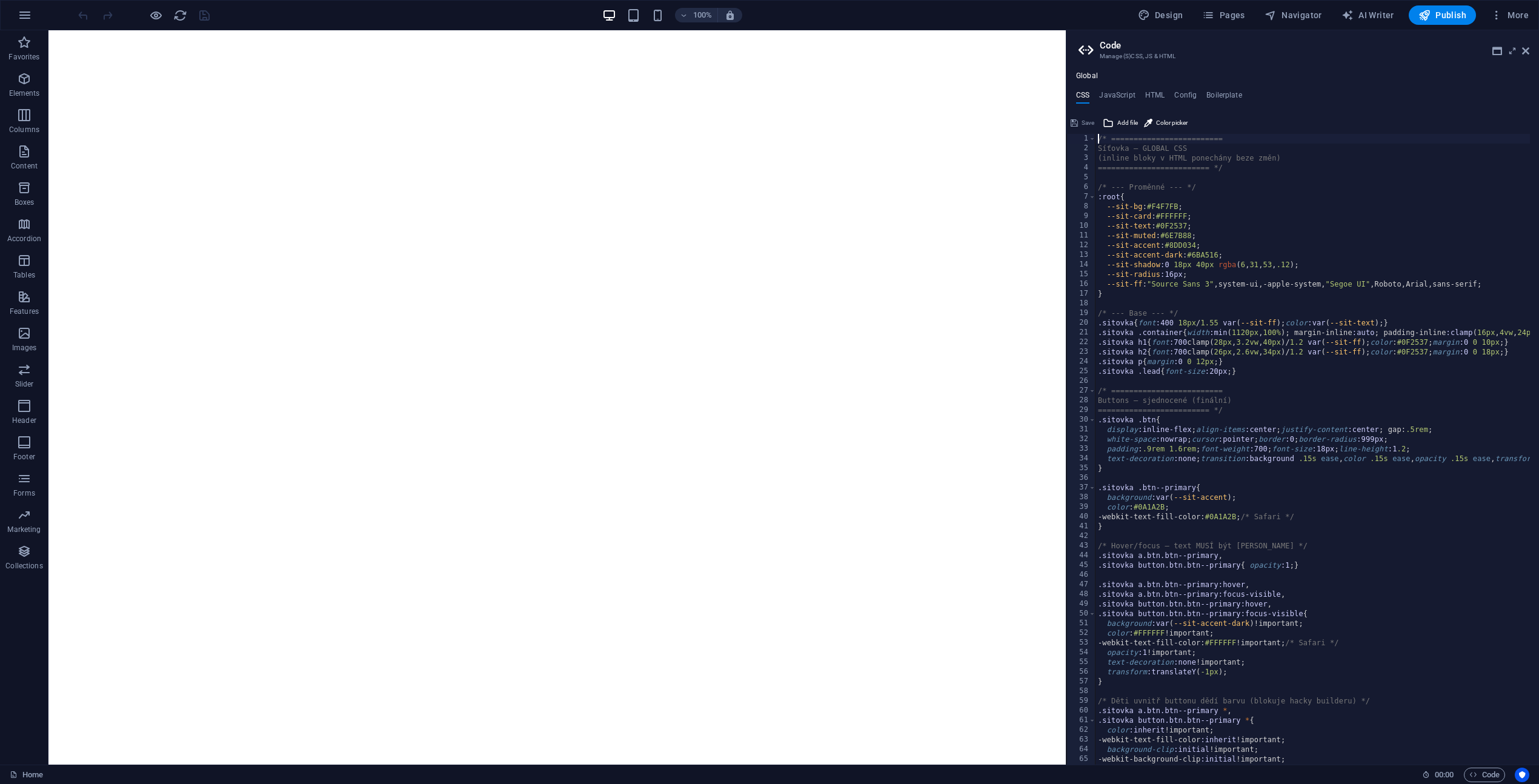
scroll to position [2141, 0]
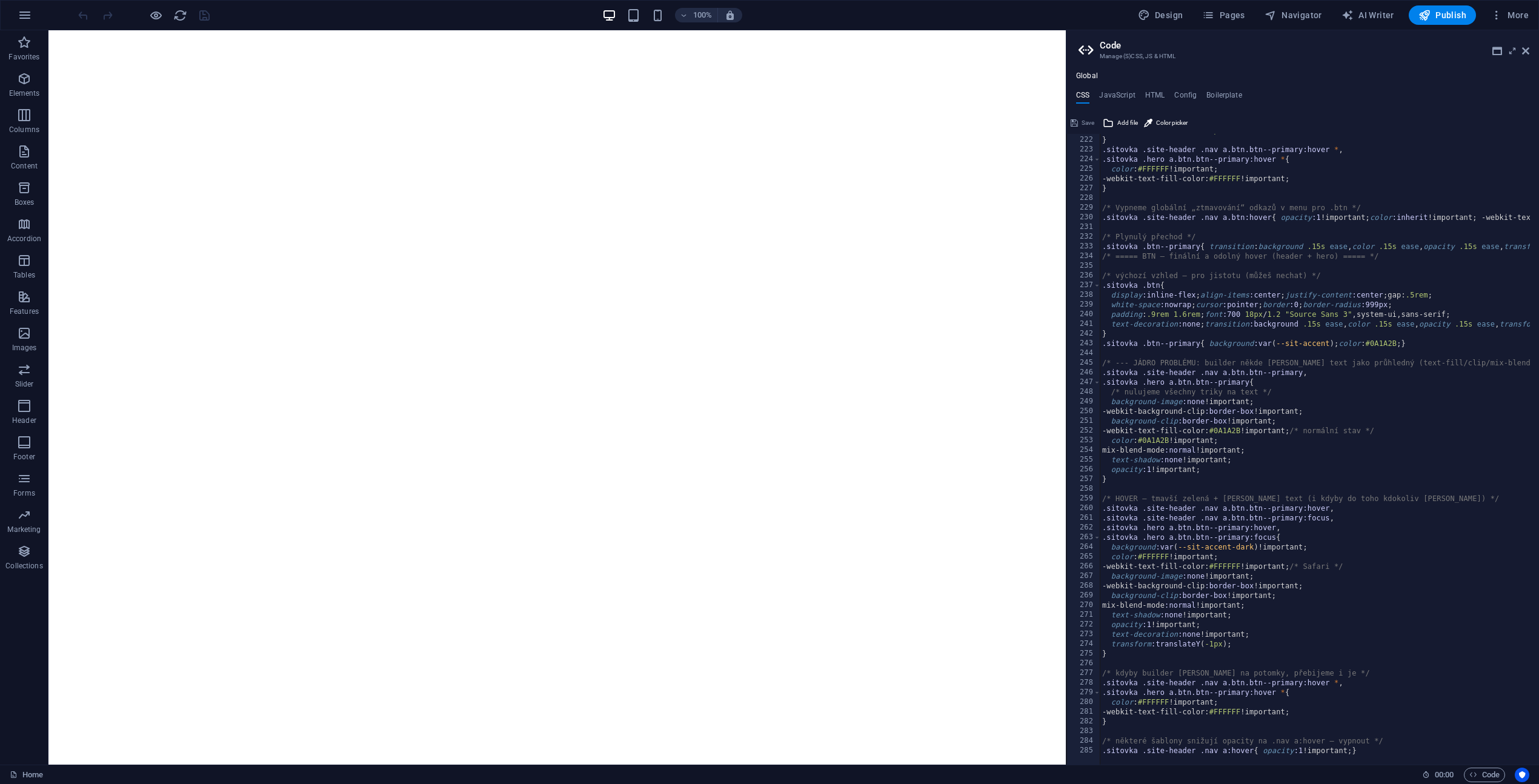
click at [1085, 124] on div "Save" at bounding box center [1082, 123] width 27 height 15
click at [1110, 95] on h4 "JavaScript" at bounding box center [1117, 97] width 36 height 13
type textarea "// Mobile nav toggle (pokud existuje)"
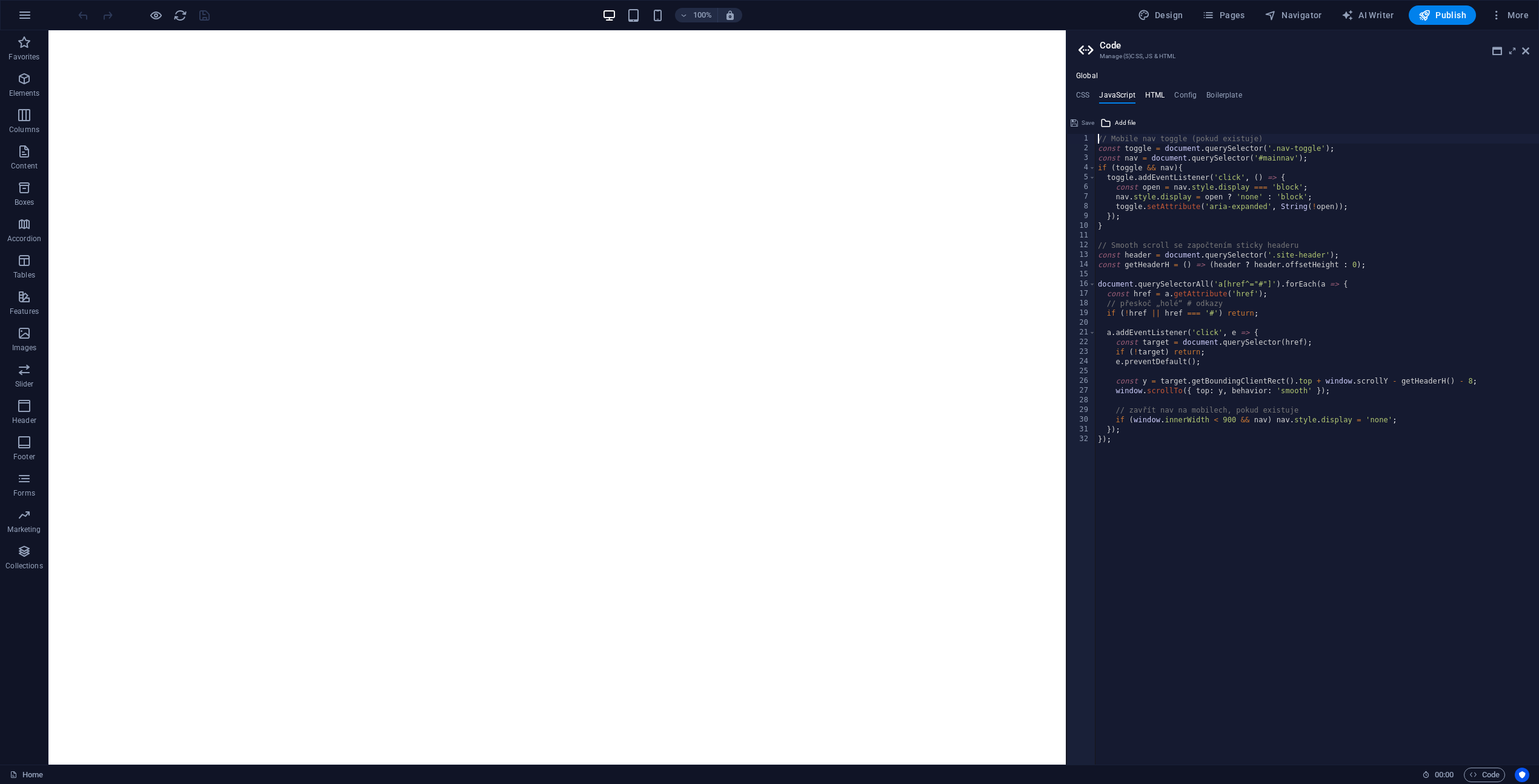
click at [1152, 99] on h4 "HTML" at bounding box center [1155, 97] width 20 height 13
type textarea "<a href="#main-content" class="wv-link-content button">Skip to main content</a>"
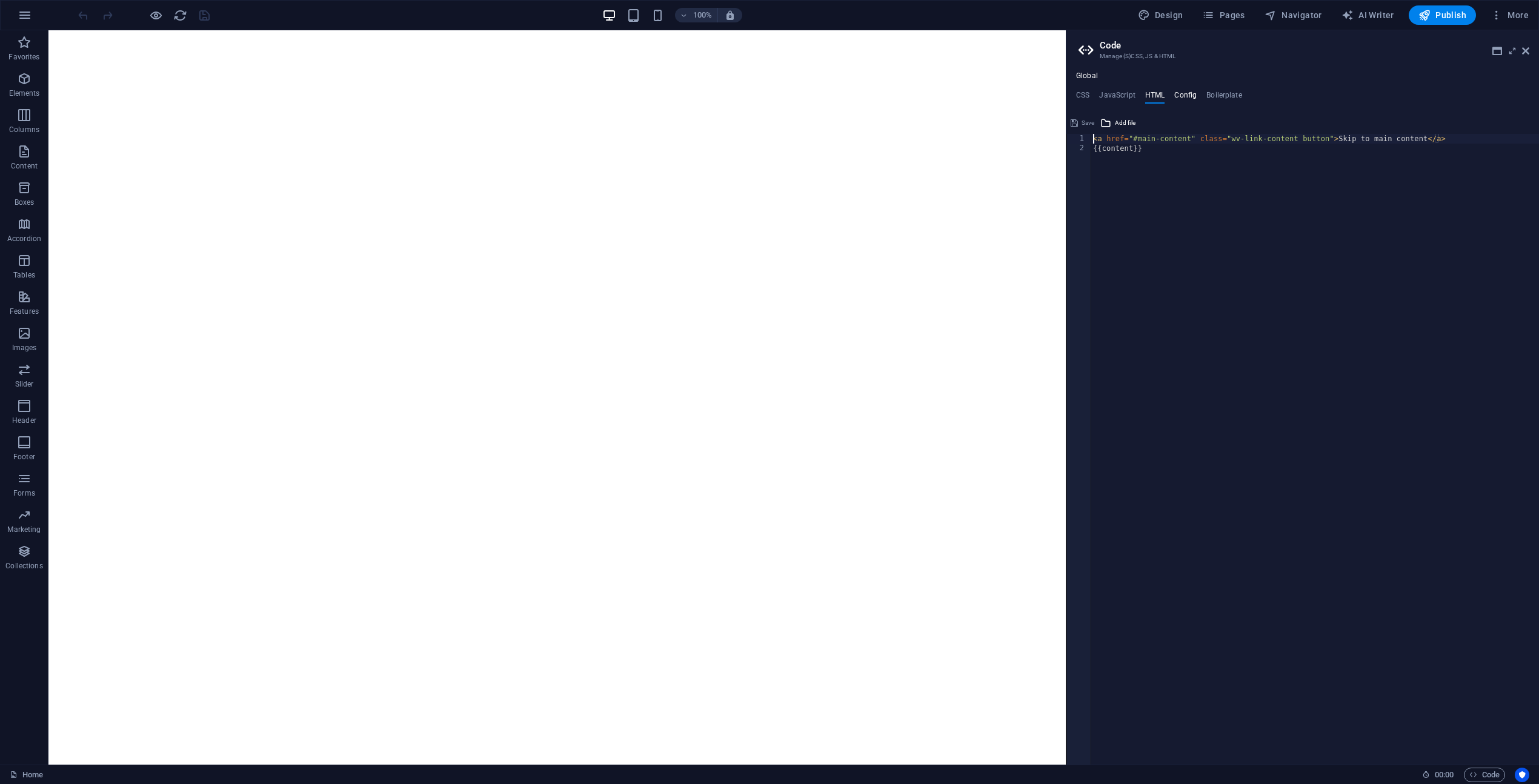
click at [1179, 94] on h4 "Config" at bounding box center [1185, 97] width 22 height 13
type textarea "{}"
click at [1225, 96] on h4 "Boilerplate" at bounding box center [1224, 97] width 36 height 13
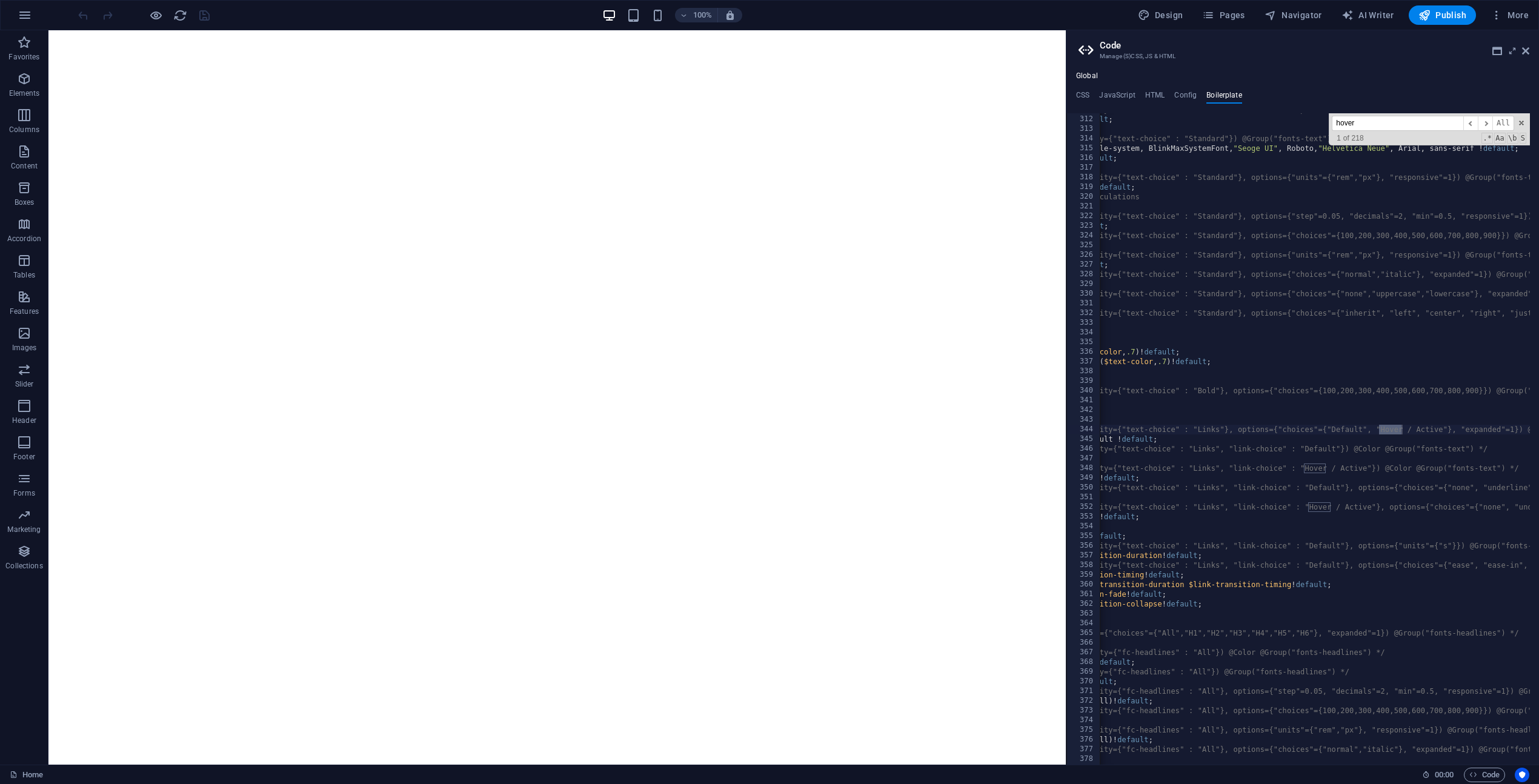
scroll to position [0, 0]
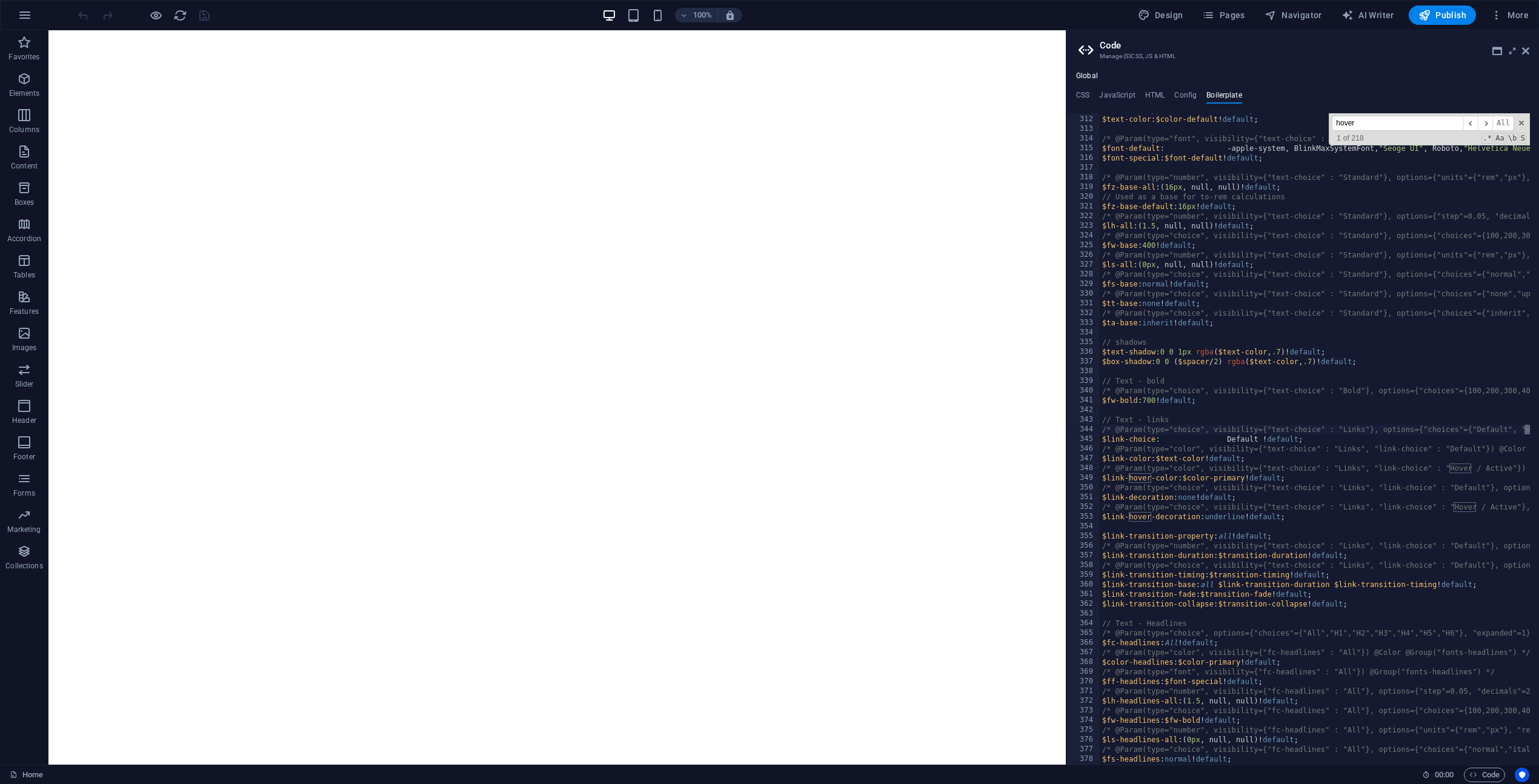
click at [1446, 123] on input "hover" at bounding box center [1397, 123] width 132 height 15
type input "h"
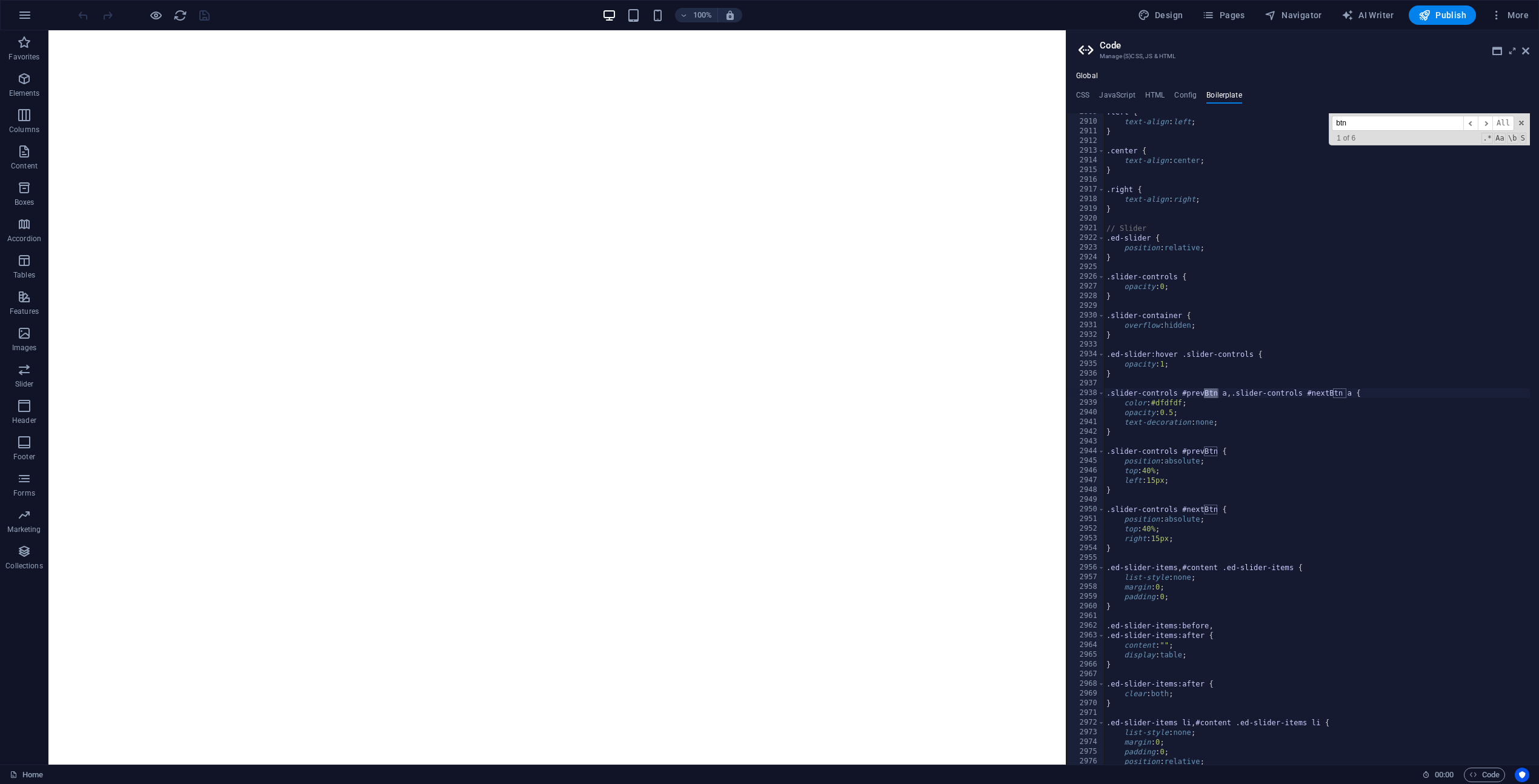
scroll to position [13995, 0]
drag, startPoint x: 1373, startPoint y: 123, endPoint x: 1289, endPoint y: 121, distance: 84.0
click at [1289, 121] on div ".left { text-align : left ; } .center { text-align : center ; } .right { text-a…" at bounding box center [1317, 439] width 426 height 651
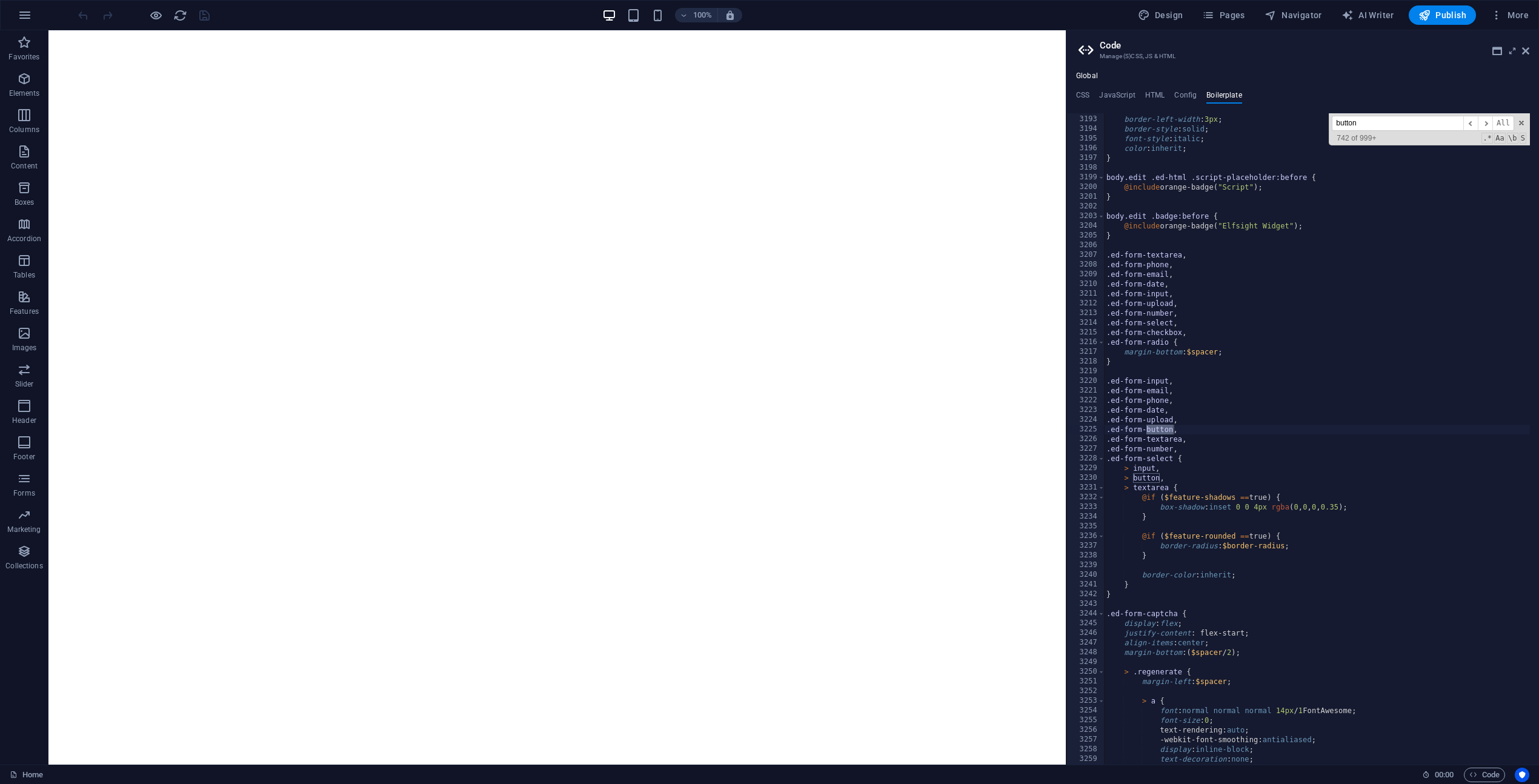
type input "button"
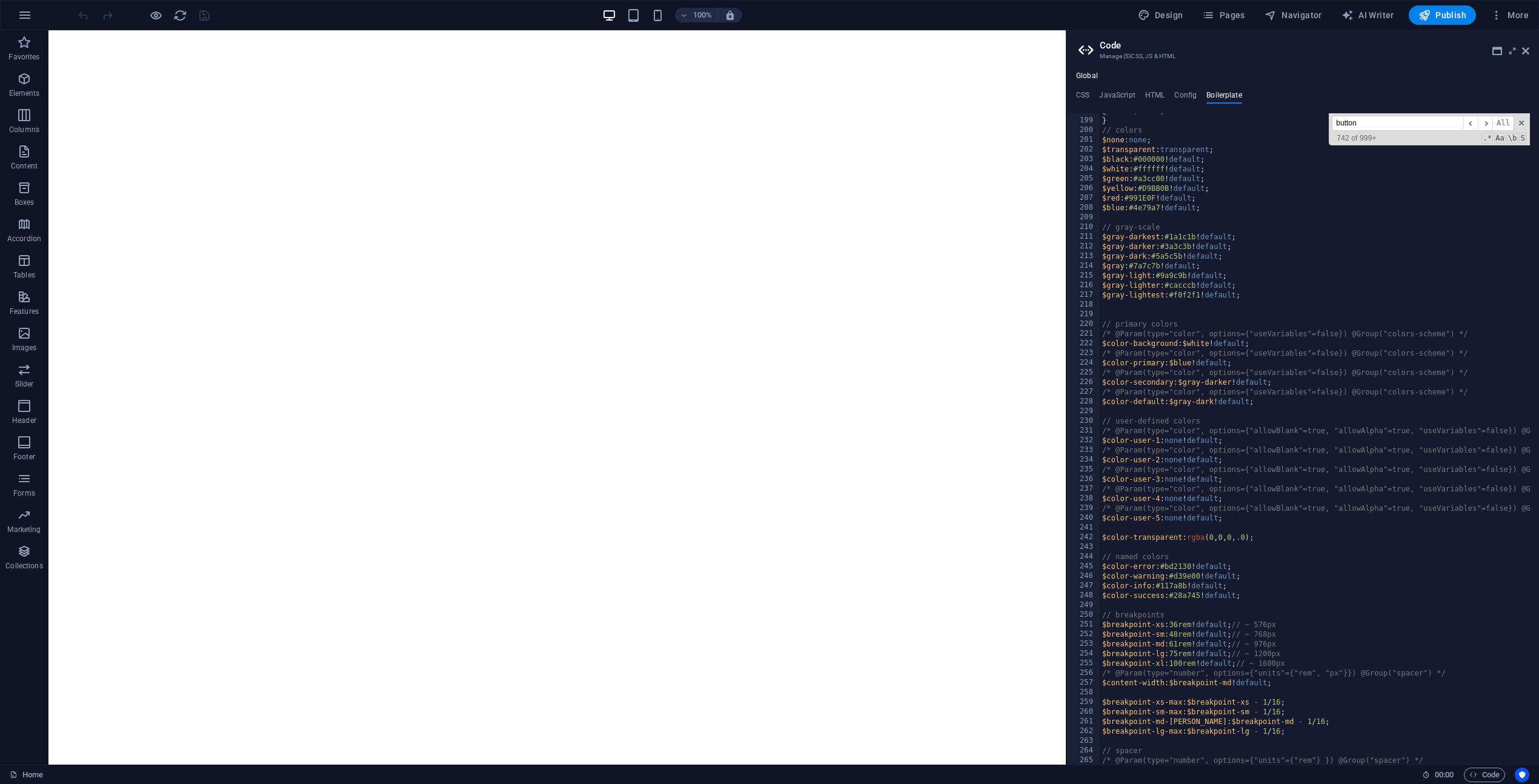
scroll to position [0, 0]
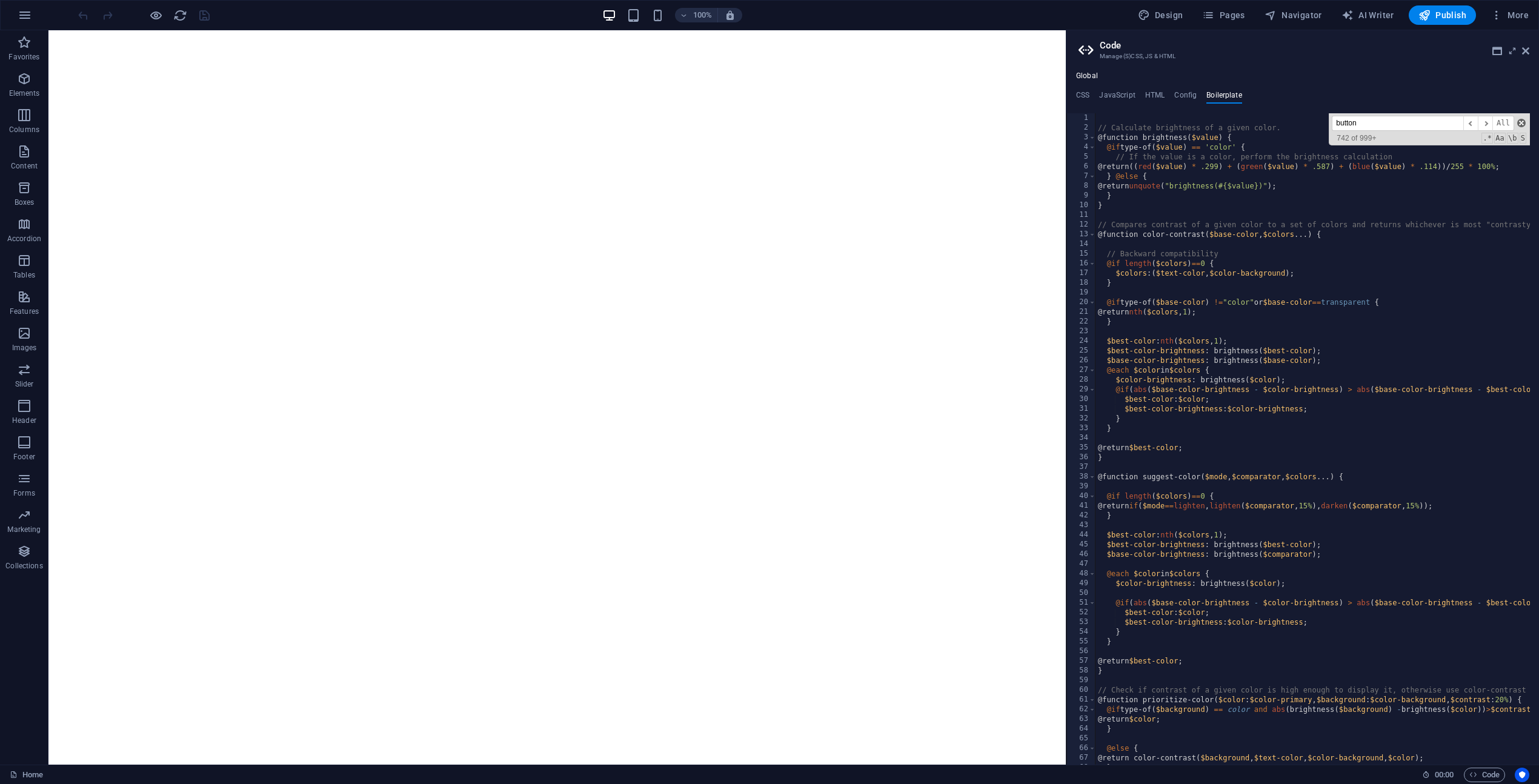
click at [1523, 120] on span at bounding box center [1521, 123] width 8 height 8
type textarea "}"
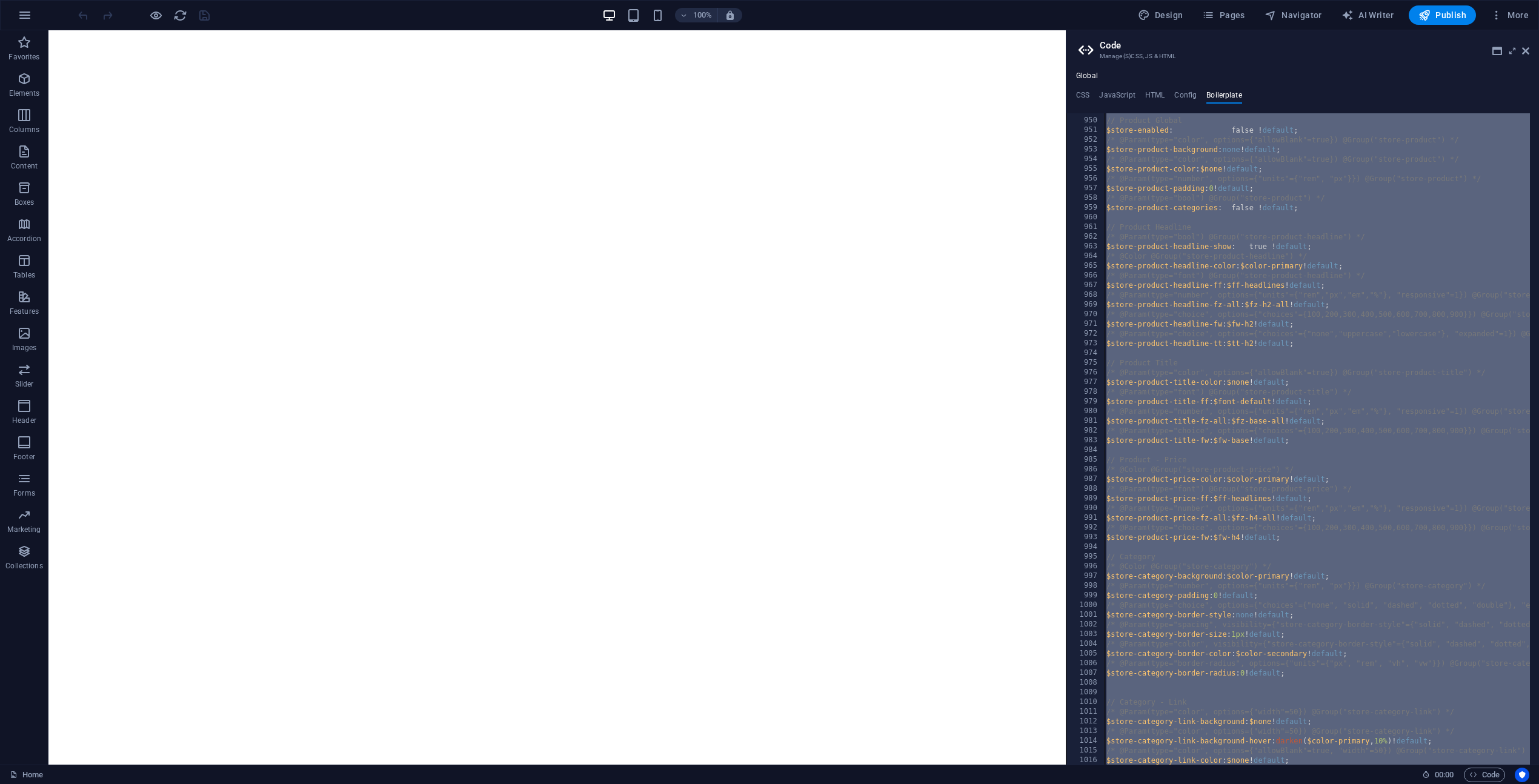
scroll to position [4926, 0]
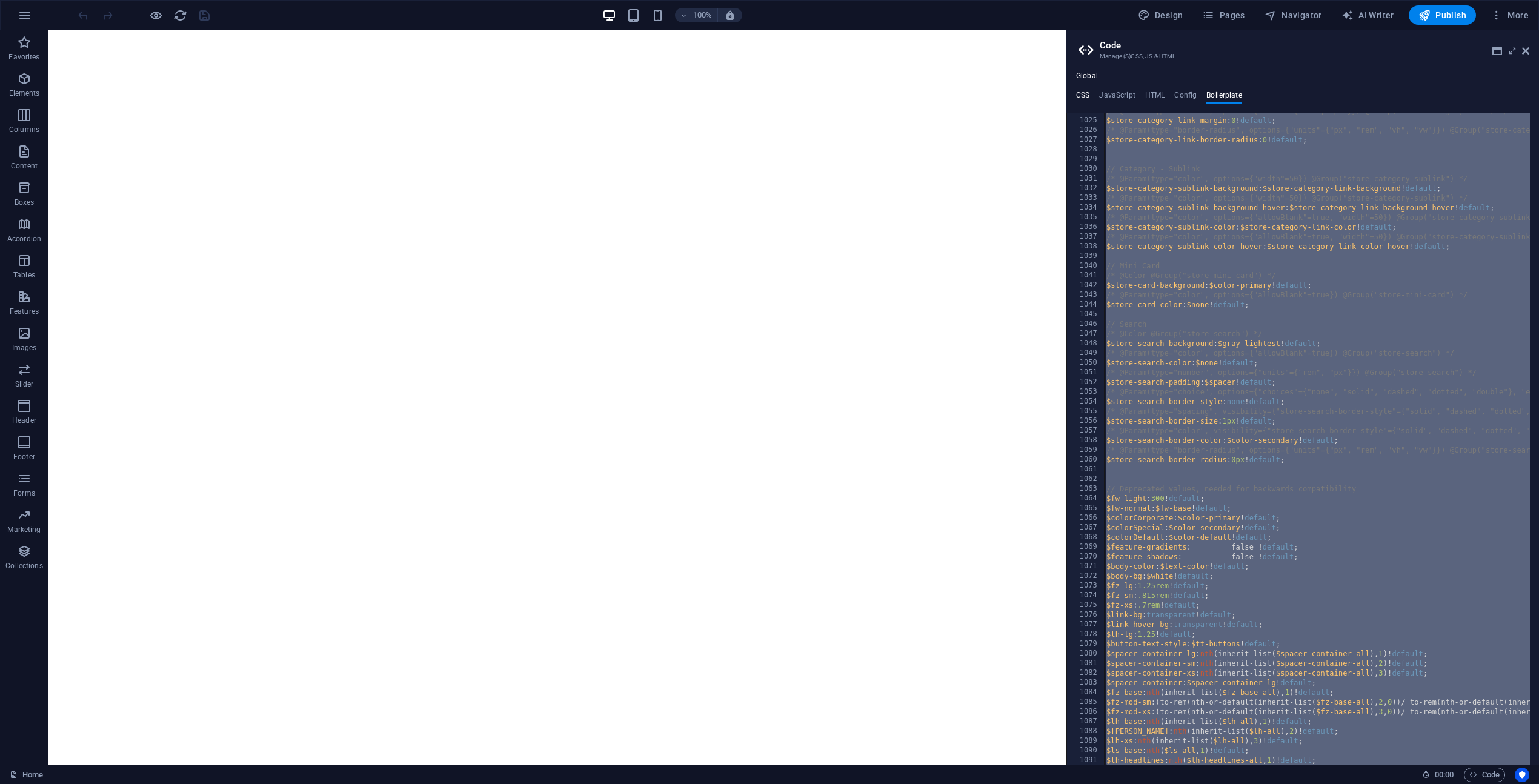
click at [1086, 97] on h4 "CSS" at bounding box center [1082, 97] width 13 height 13
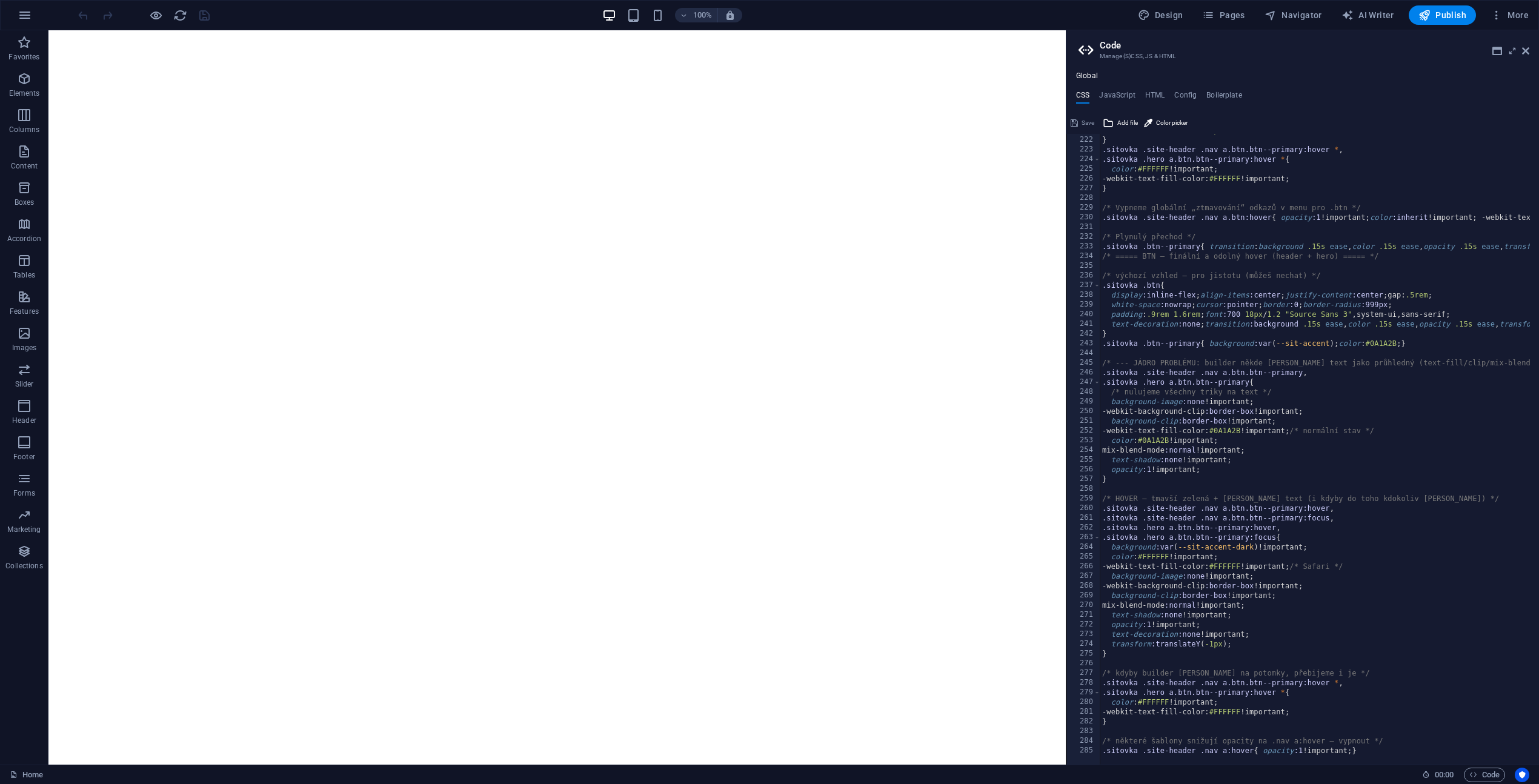
click at [1371, 750] on div "transform :translateY ( -1px ) ; } .sitovka .site-header .nav a.btn.btn--primar…" at bounding box center [1398, 446] width 596 height 641
type textarea ".sitovka .site-header .nav a:hover{ opacity:1 !important; }"
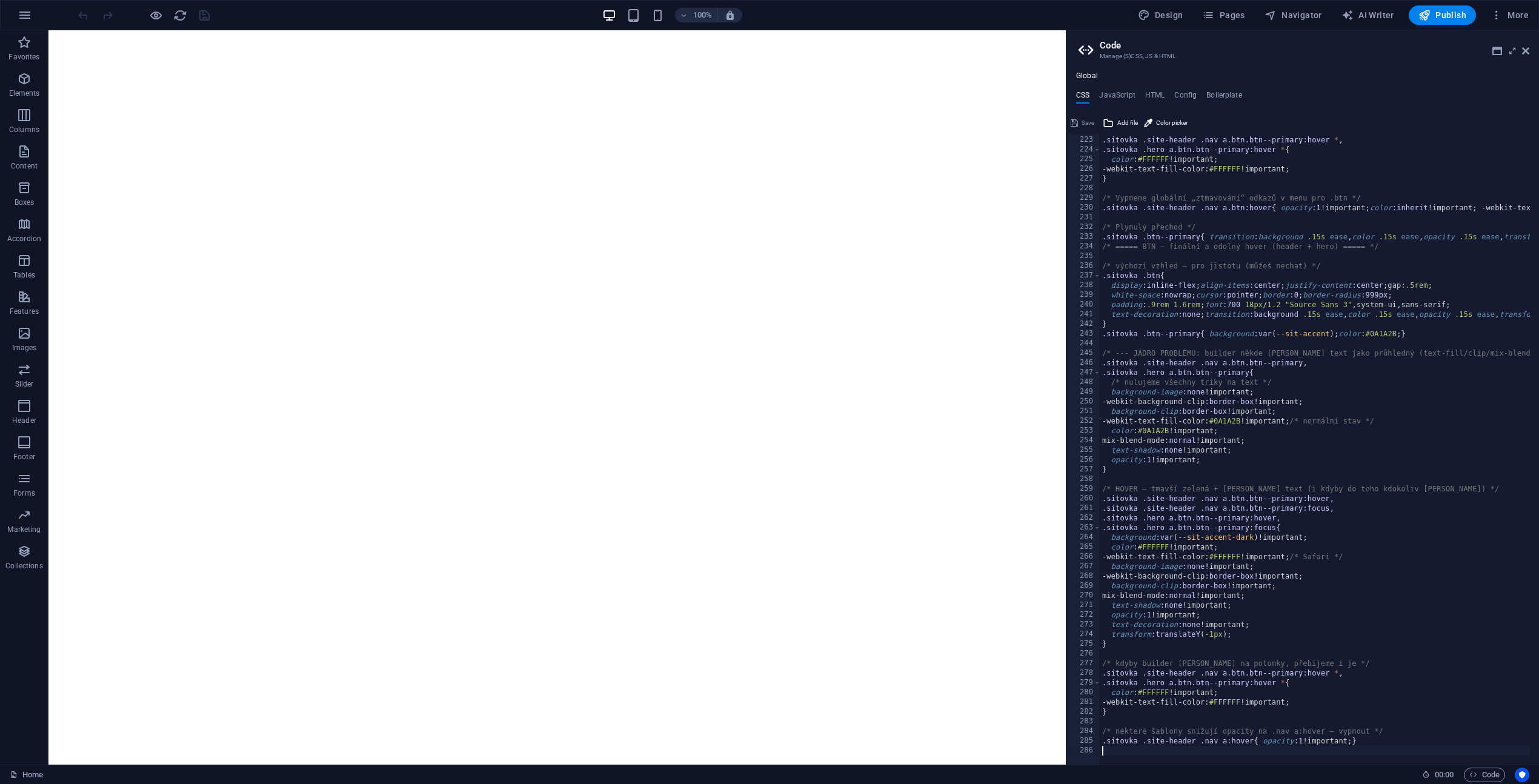
paste textarea ".sitovka .site-header .nav a:hover{ opacity: 1 !important; }"
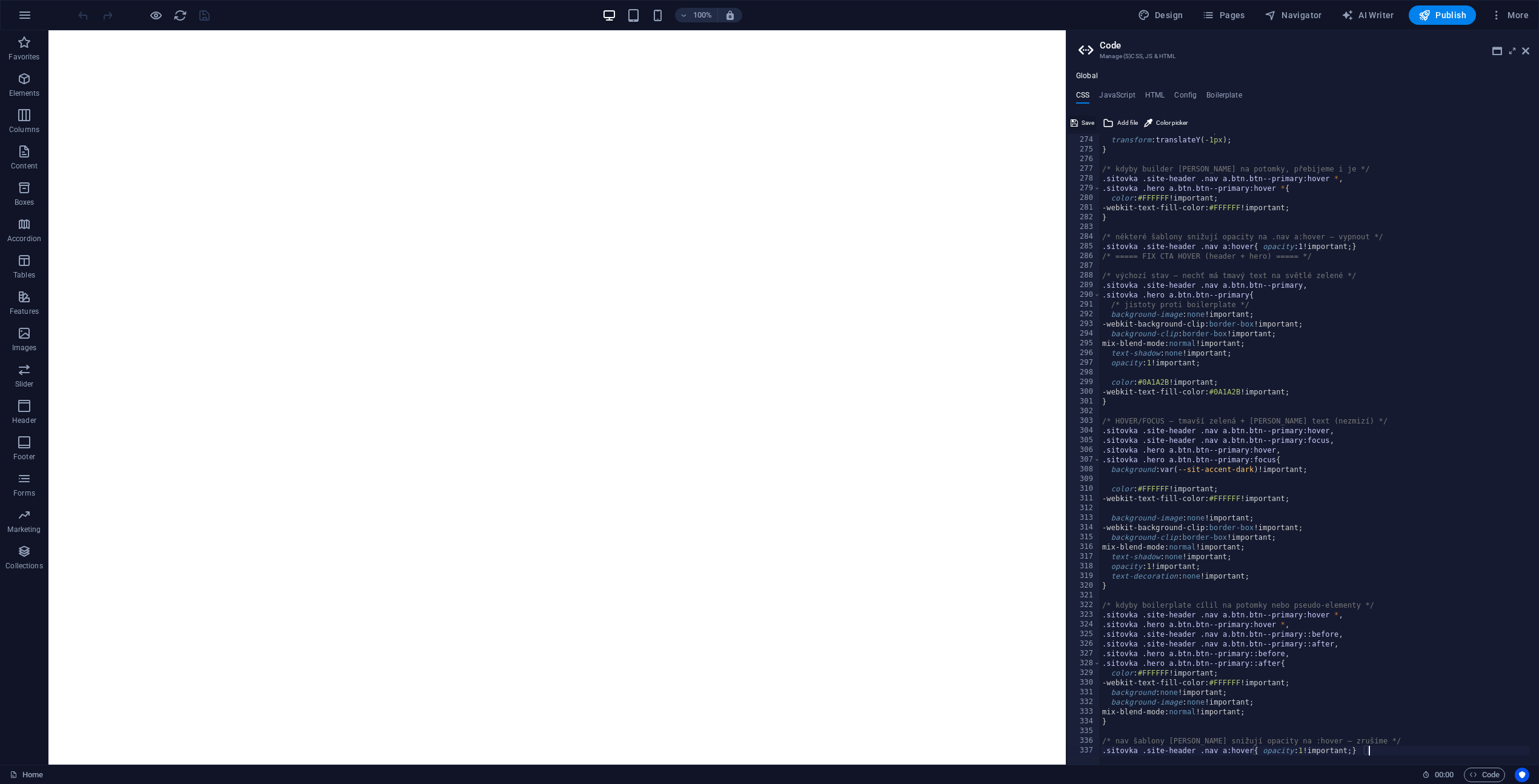
type textarea ".sitovka .site-header .nav a:hover{ opacity: 1 !important; }"
click at [1075, 123] on icon at bounding box center [1074, 123] width 7 height 15
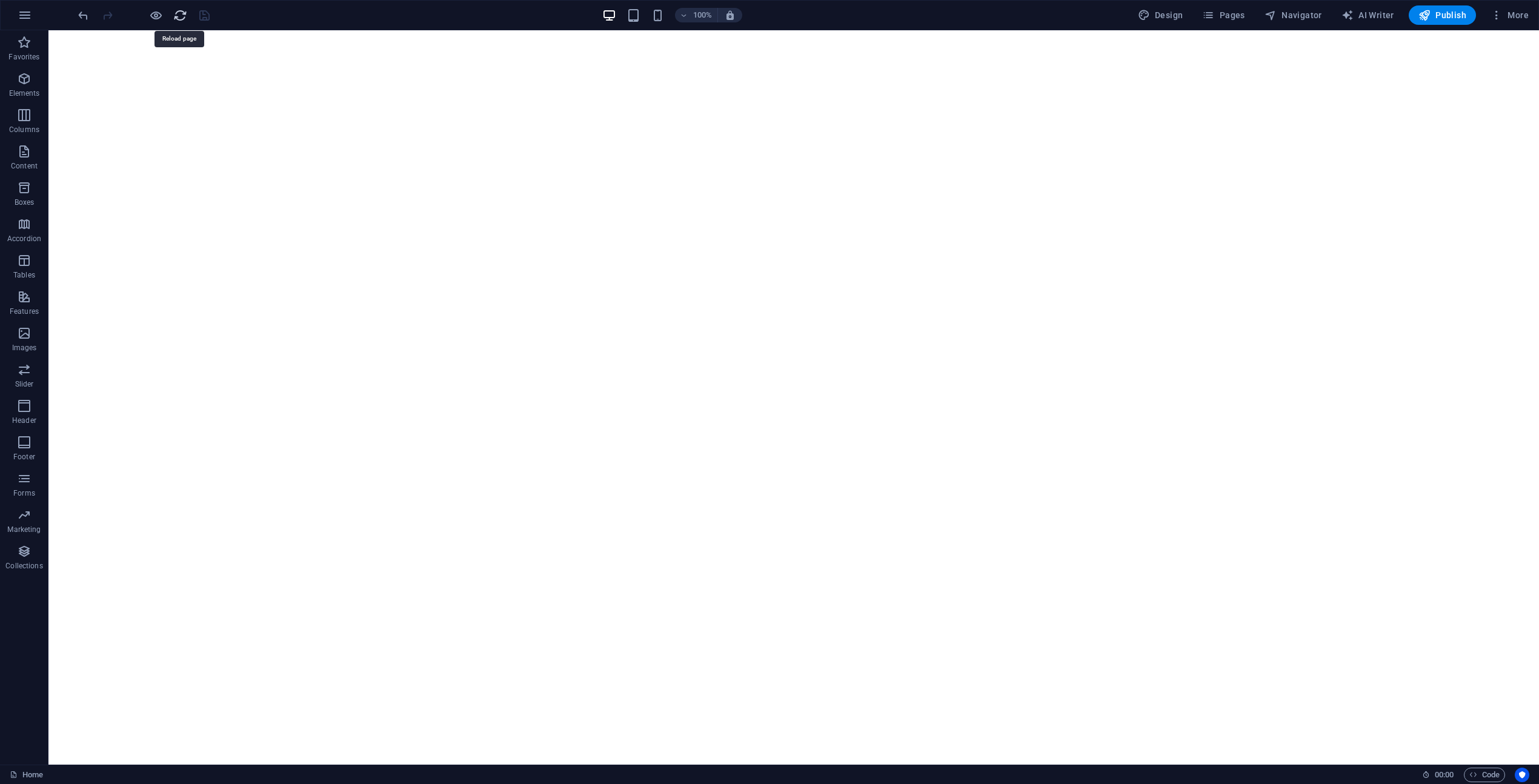
click at [180, 15] on icon "reload" at bounding box center [181, 15] width 14 height 14
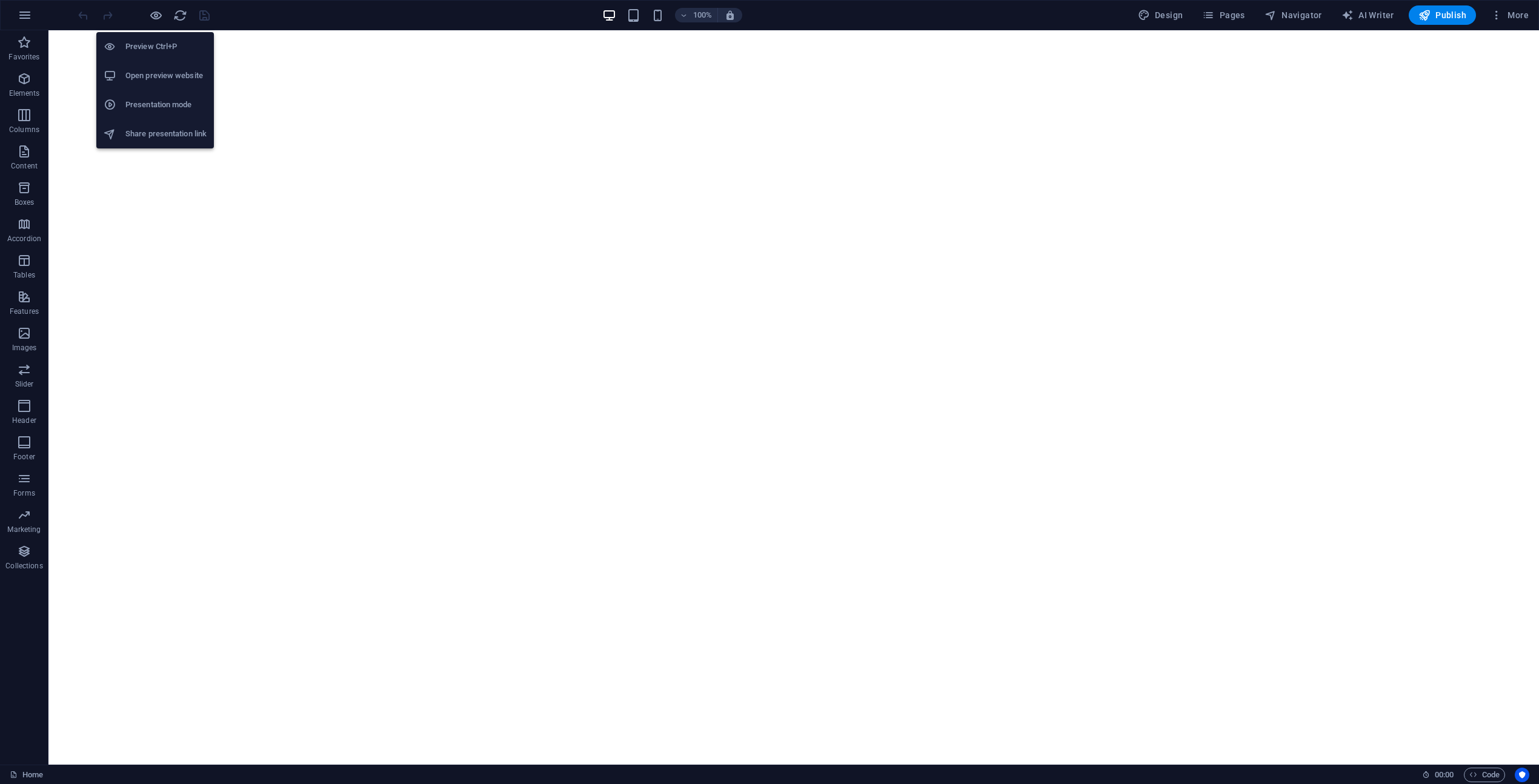
drag, startPoint x: 158, startPoint y: 15, endPoint x: 164, endPoint y: 15, distance: 6.0
click at [158, 15] on icon "button" at bounding box center [156, 15] width 14 height 14
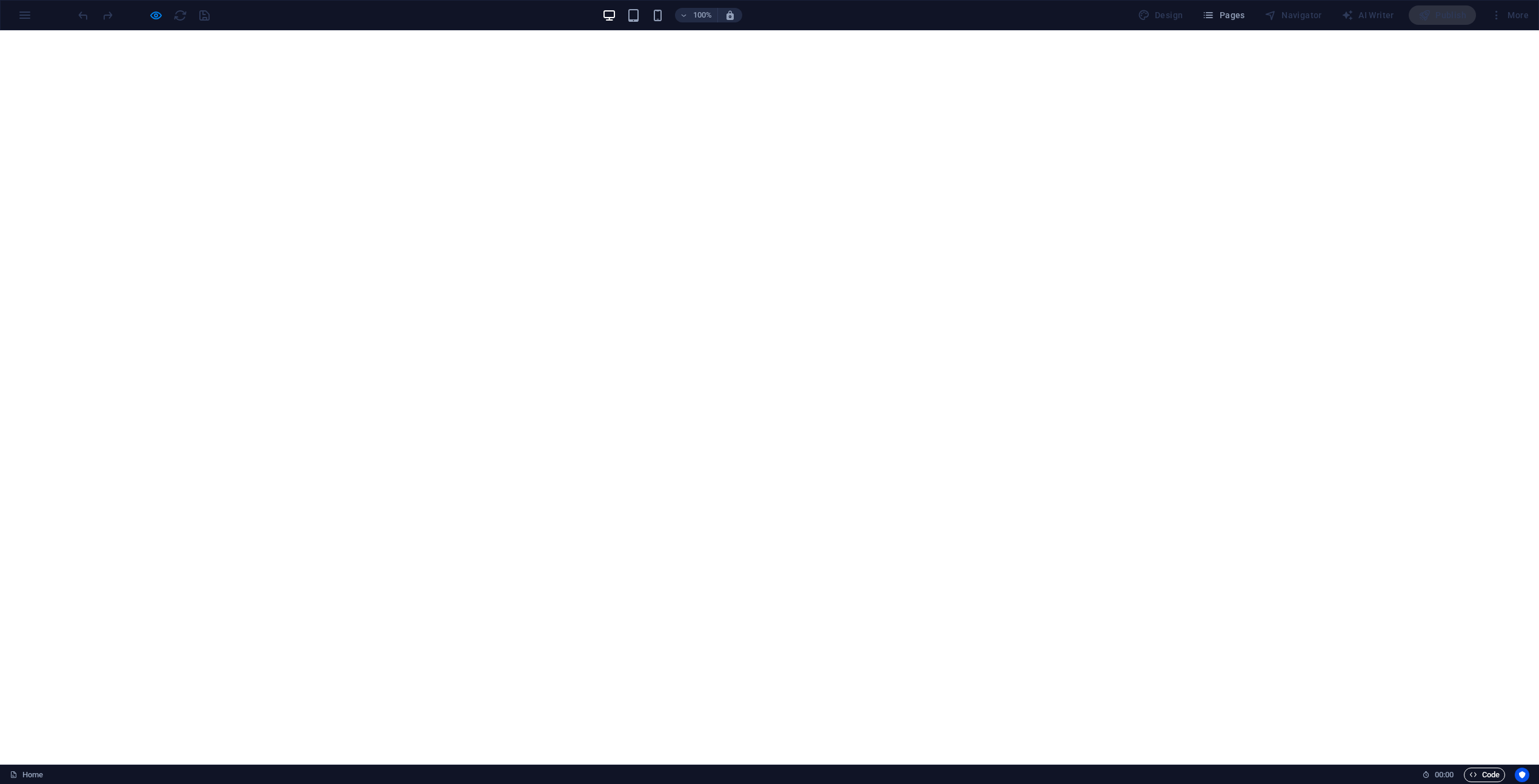
click at [1488, 777] on span "Code" at bounding box center [1484, 774] width 30 height 15
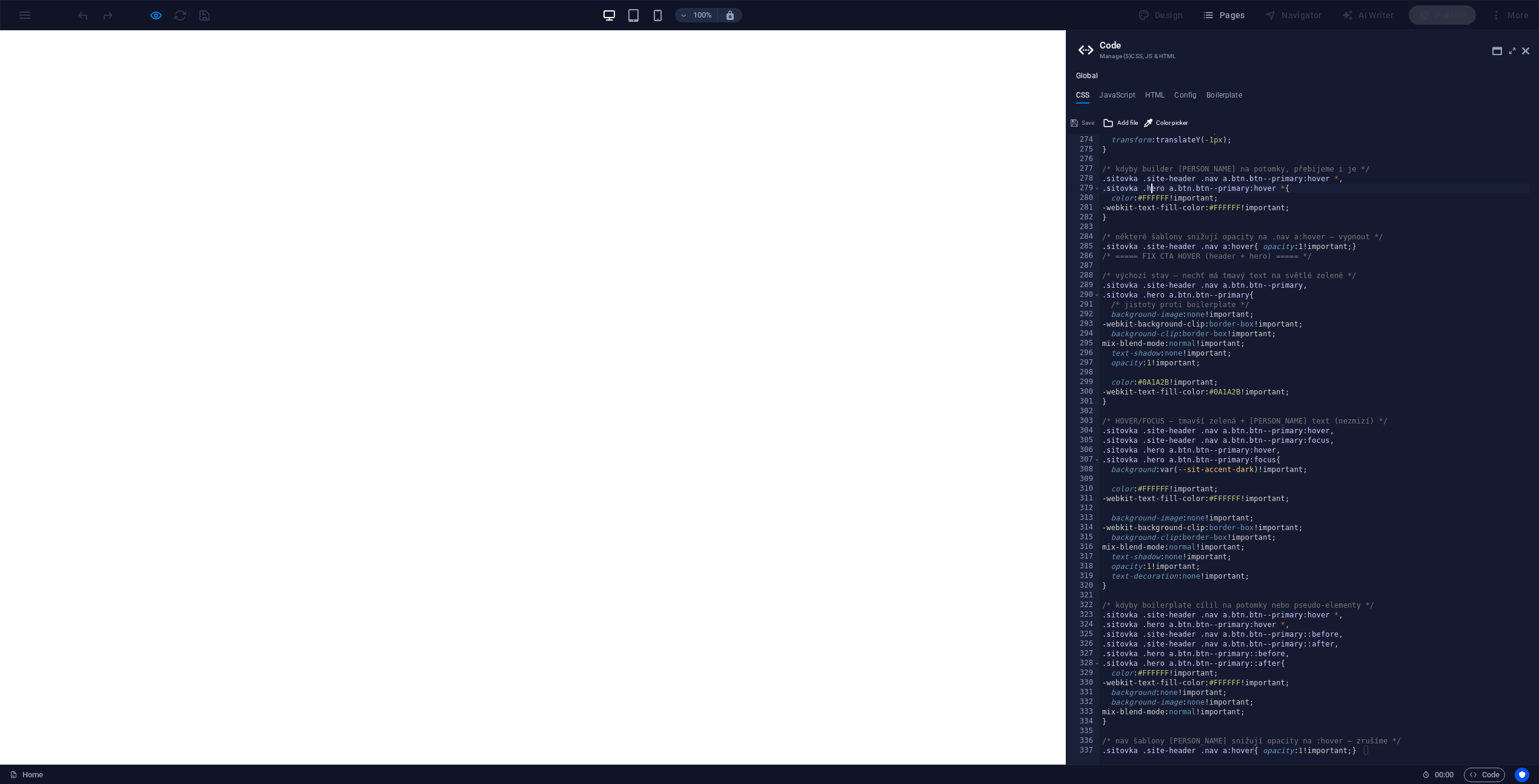
click at [1151, 190] on div "text-decoration :none !important; transform :translateY ( -1px ) ; } /* kdyby b…" at bounding box center [1398, 446] width 596 height 641
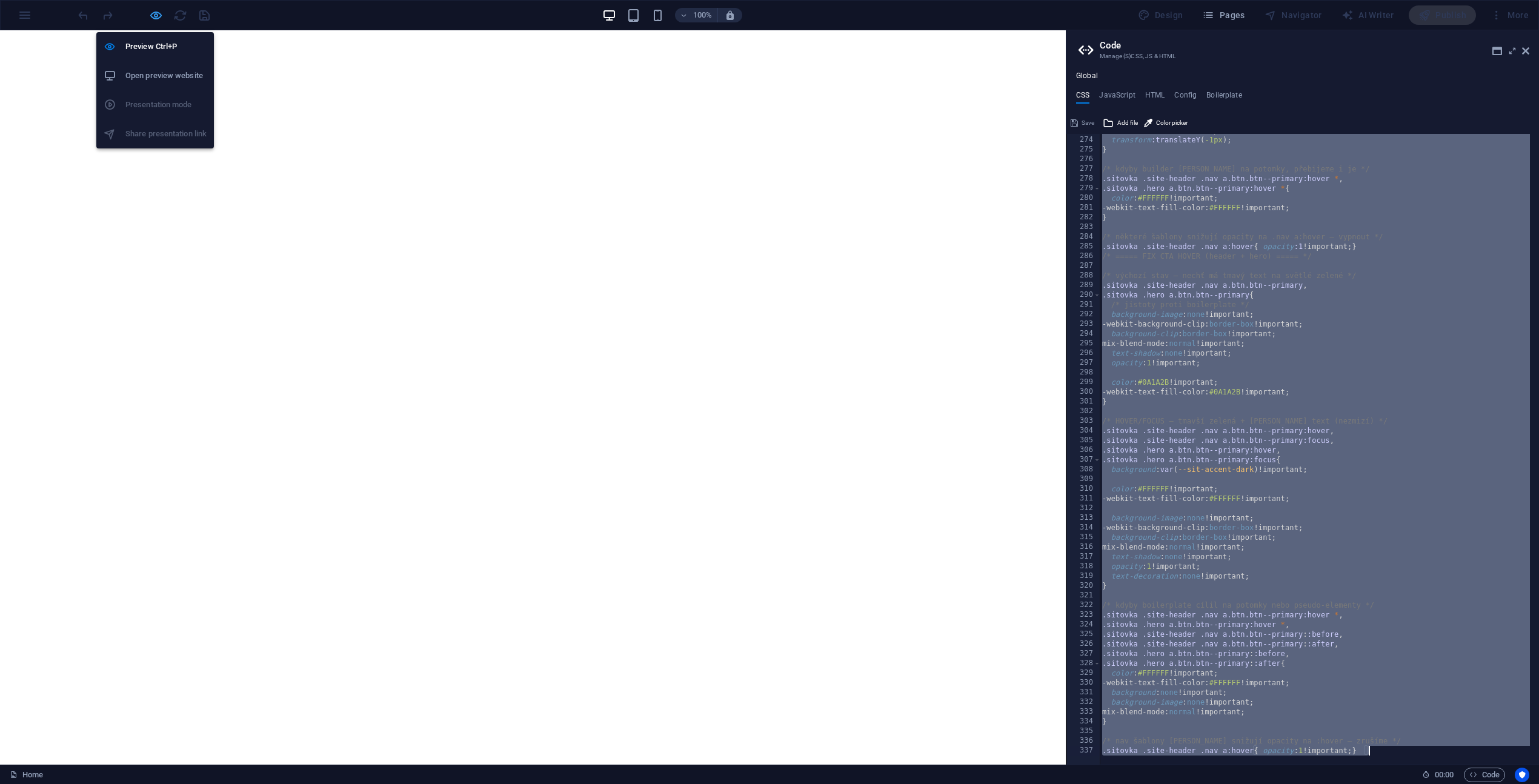
click at [155, 20] on icon "button" at bounding box center [156, 15] width 14 height 14
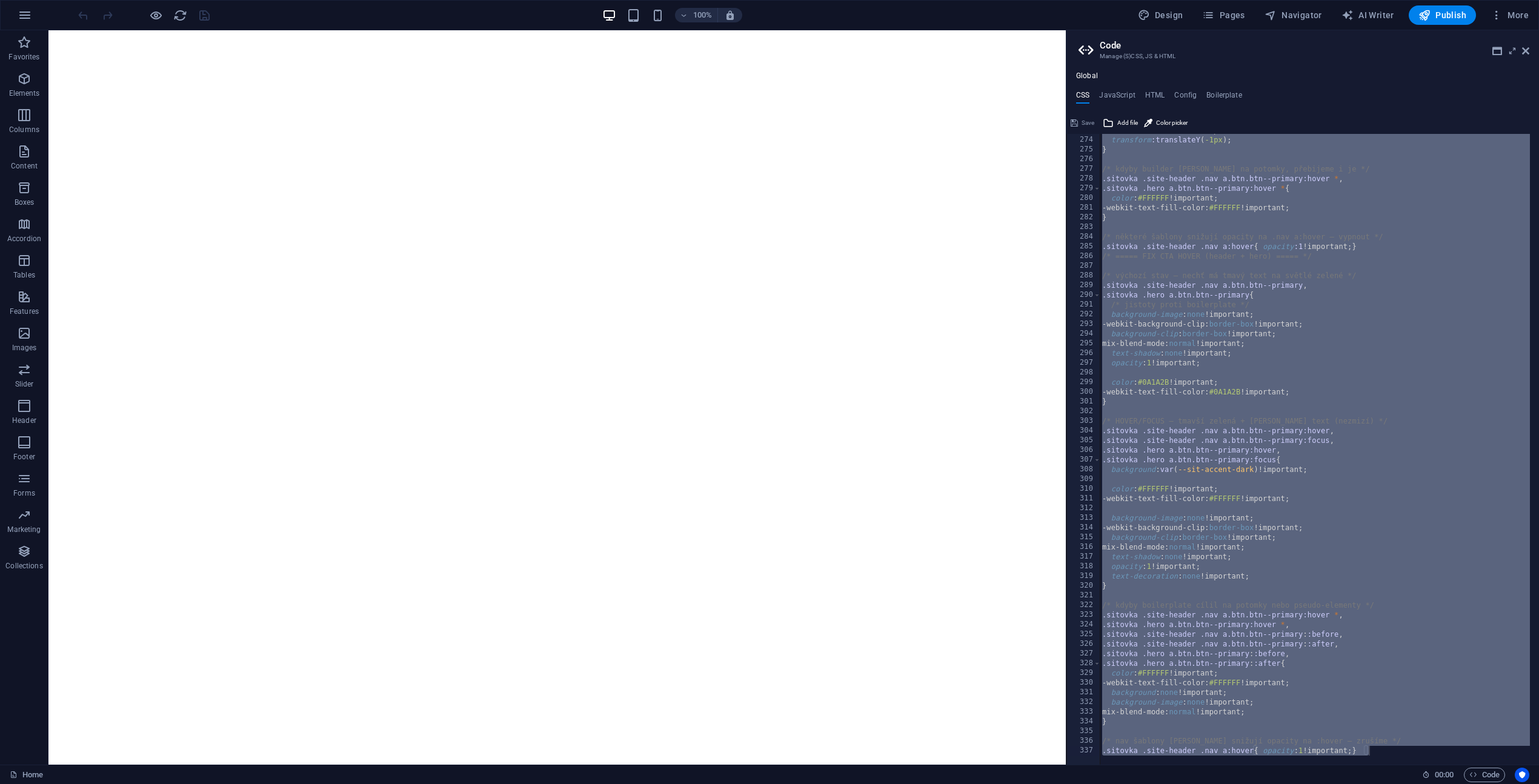
click at [1243, 298] on div "text-decoration :none !important; transform :translateY ( -1px ) ; } /* kdyby b…" at bounding box center [1398, 446] width 596 height 641
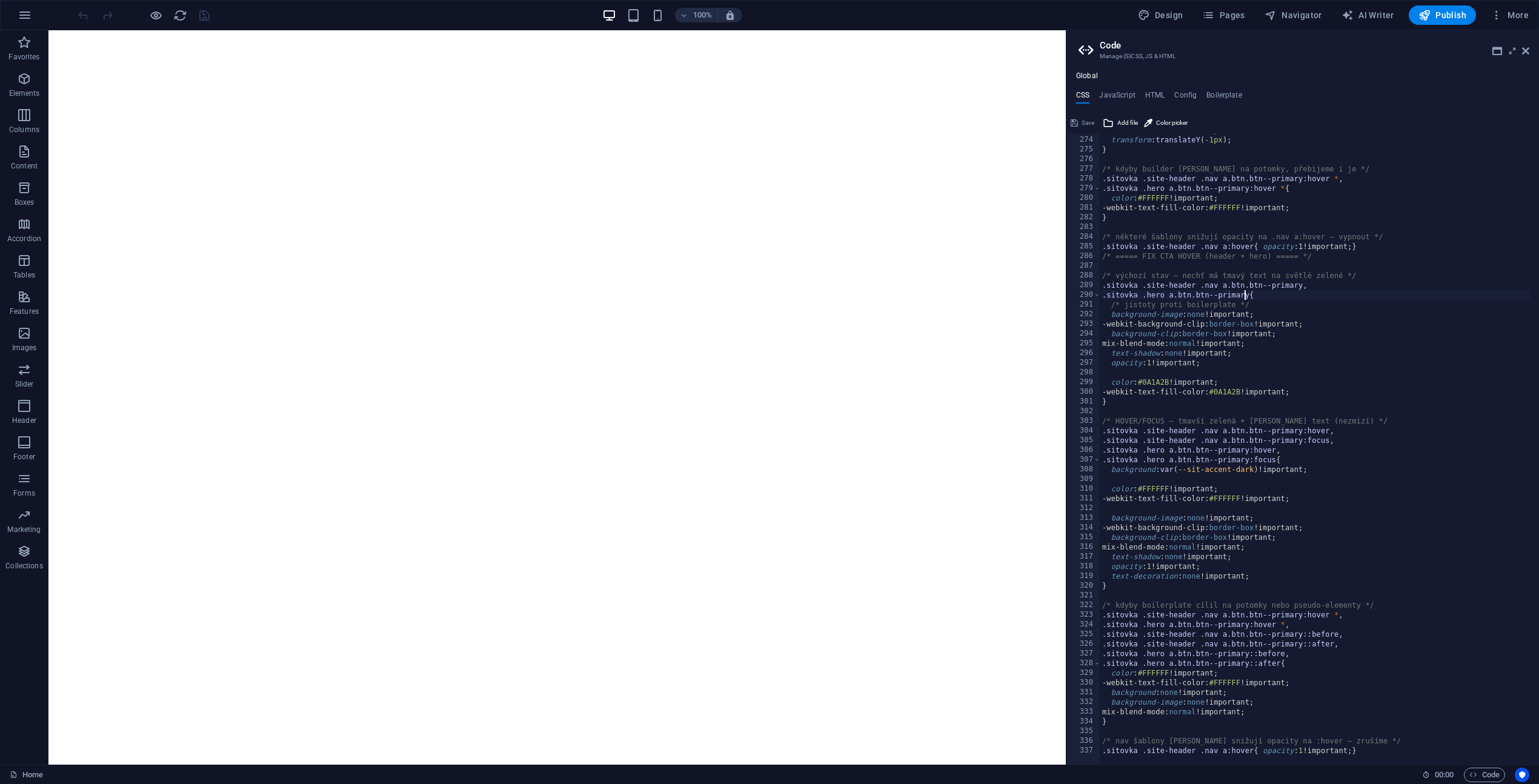
type textarea "/* nav šablony [PERSON_NAME] snižují opacity na :hover – zrušíme */ .sitovka .s…"
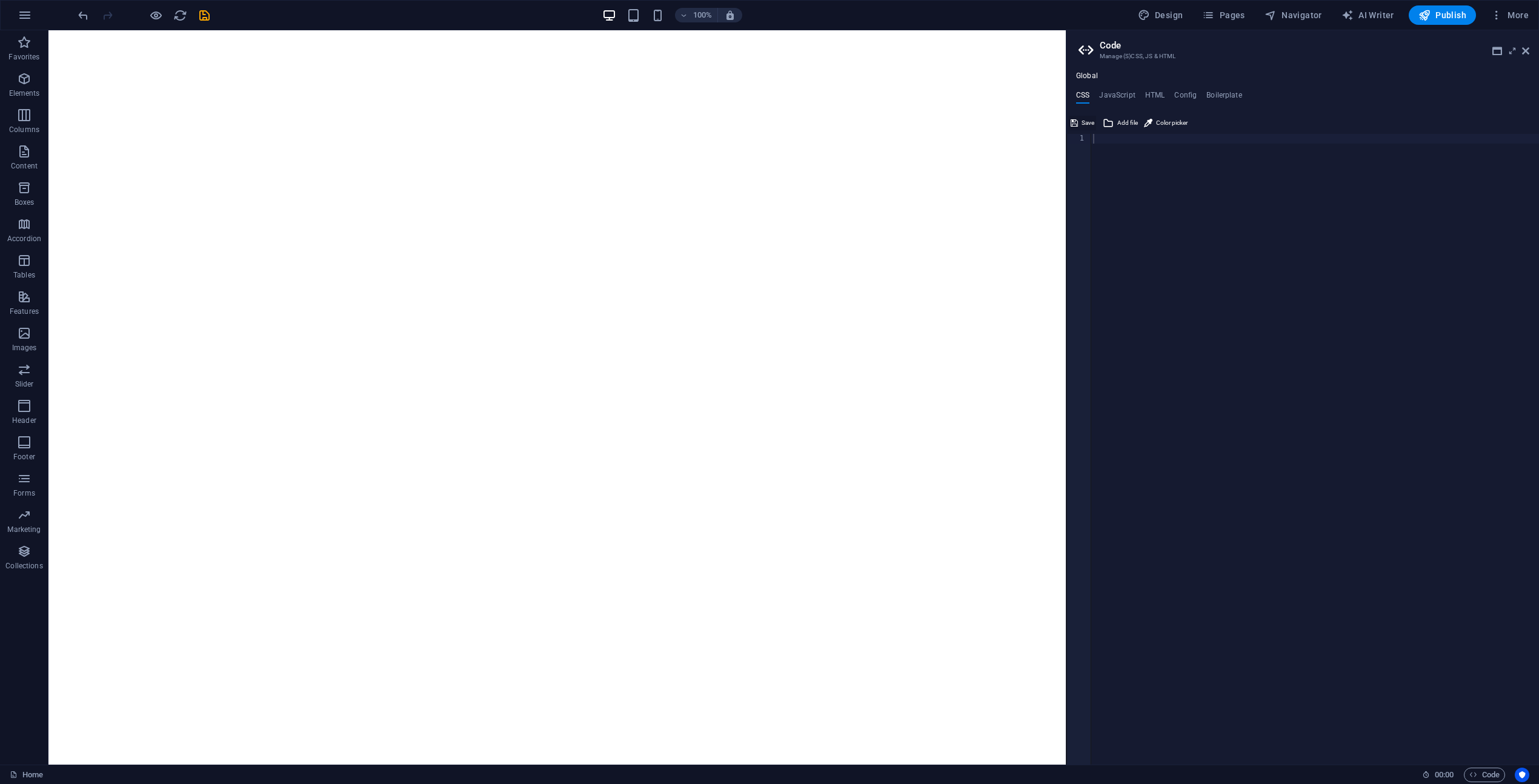
click at [1086, 123] on span "Save" at bounding box center [1087, 123] width 13 height 15
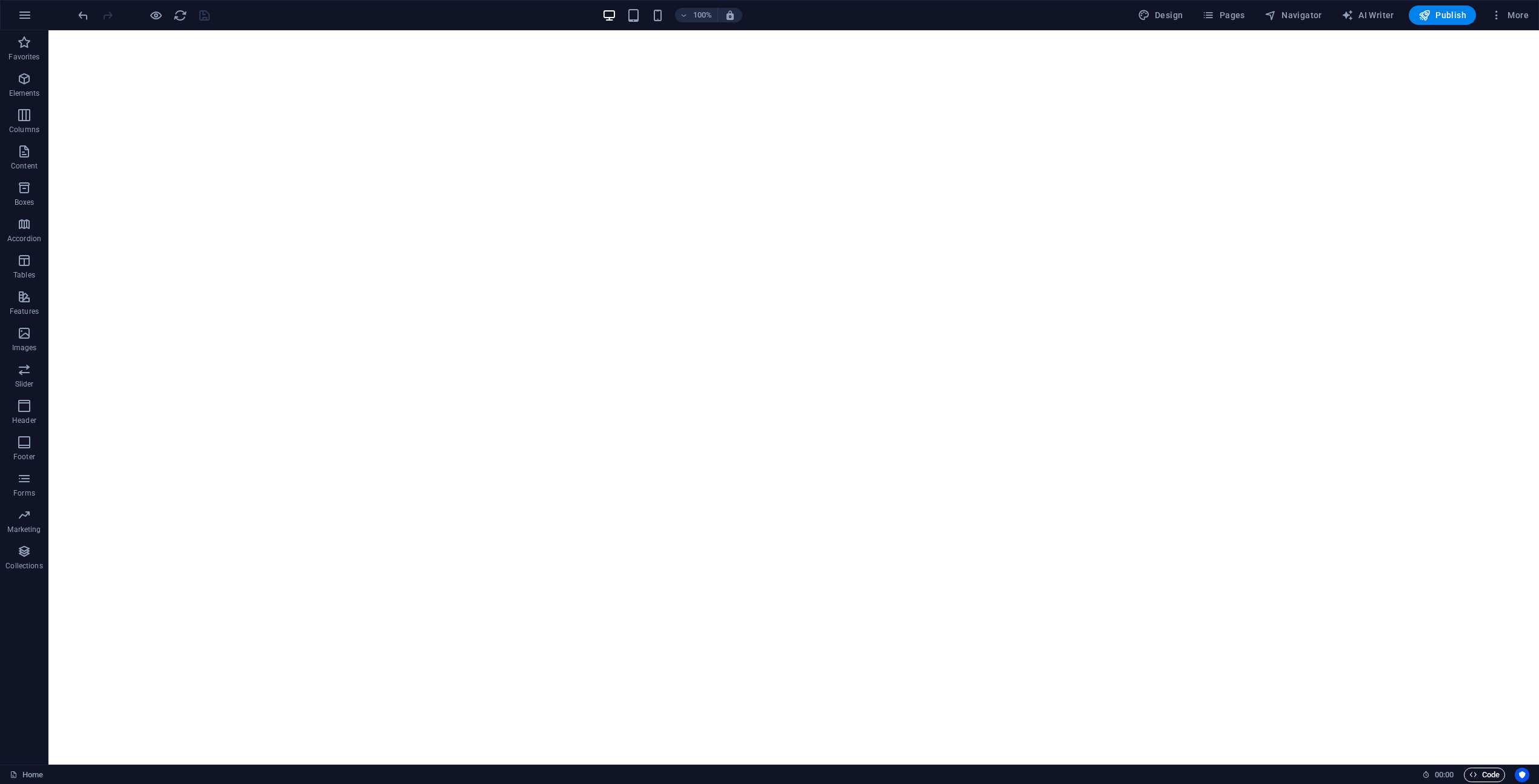
click at [1483, 774] on span "Code" at bounding box center [1484, 774] width 30 height 15
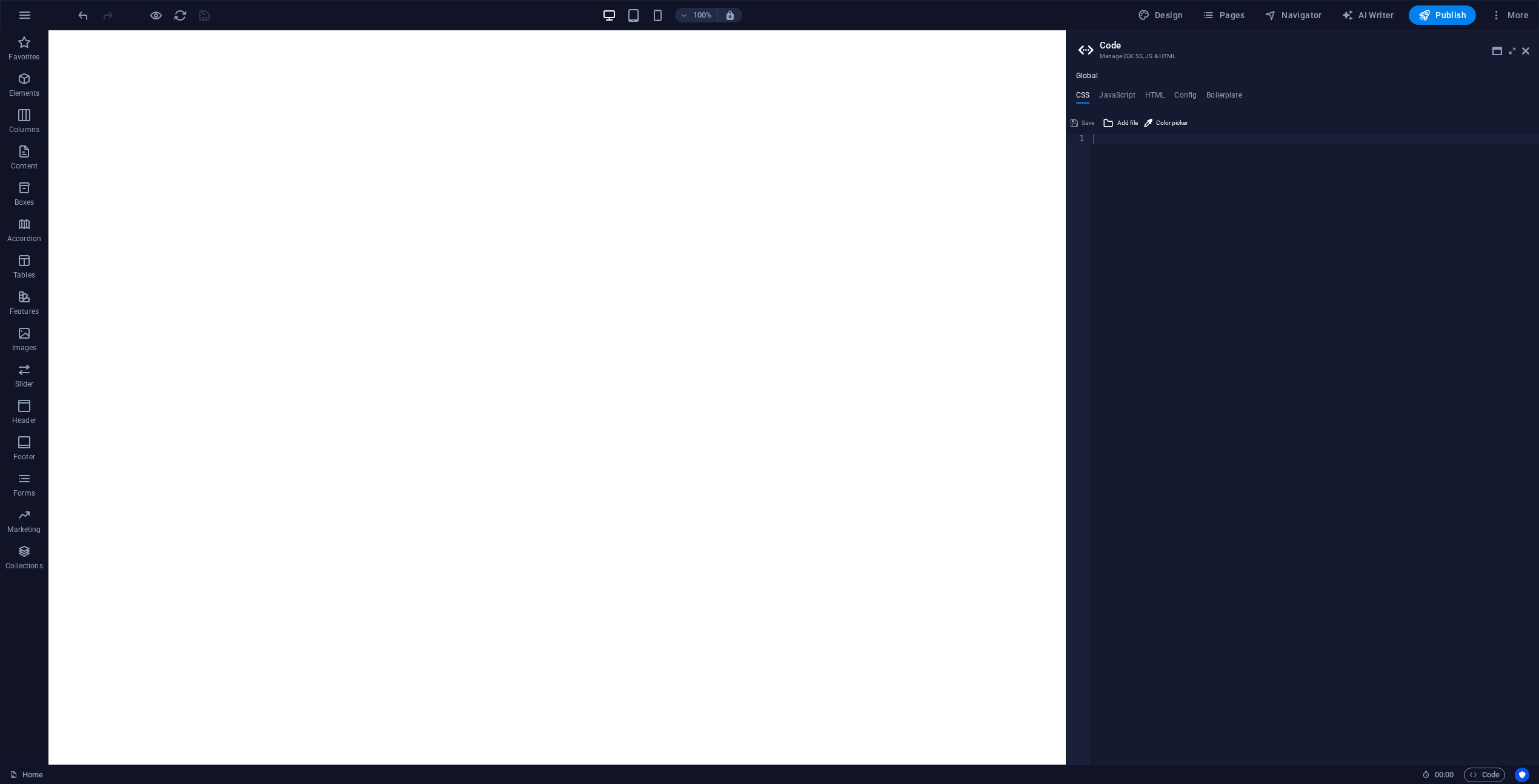
click at [1087, 123] on div "Save" at bounding box center [1082, 123] width 27 height 15
click at [1159, 284] on div at bounding box center [1315, 459] width 448 height 650
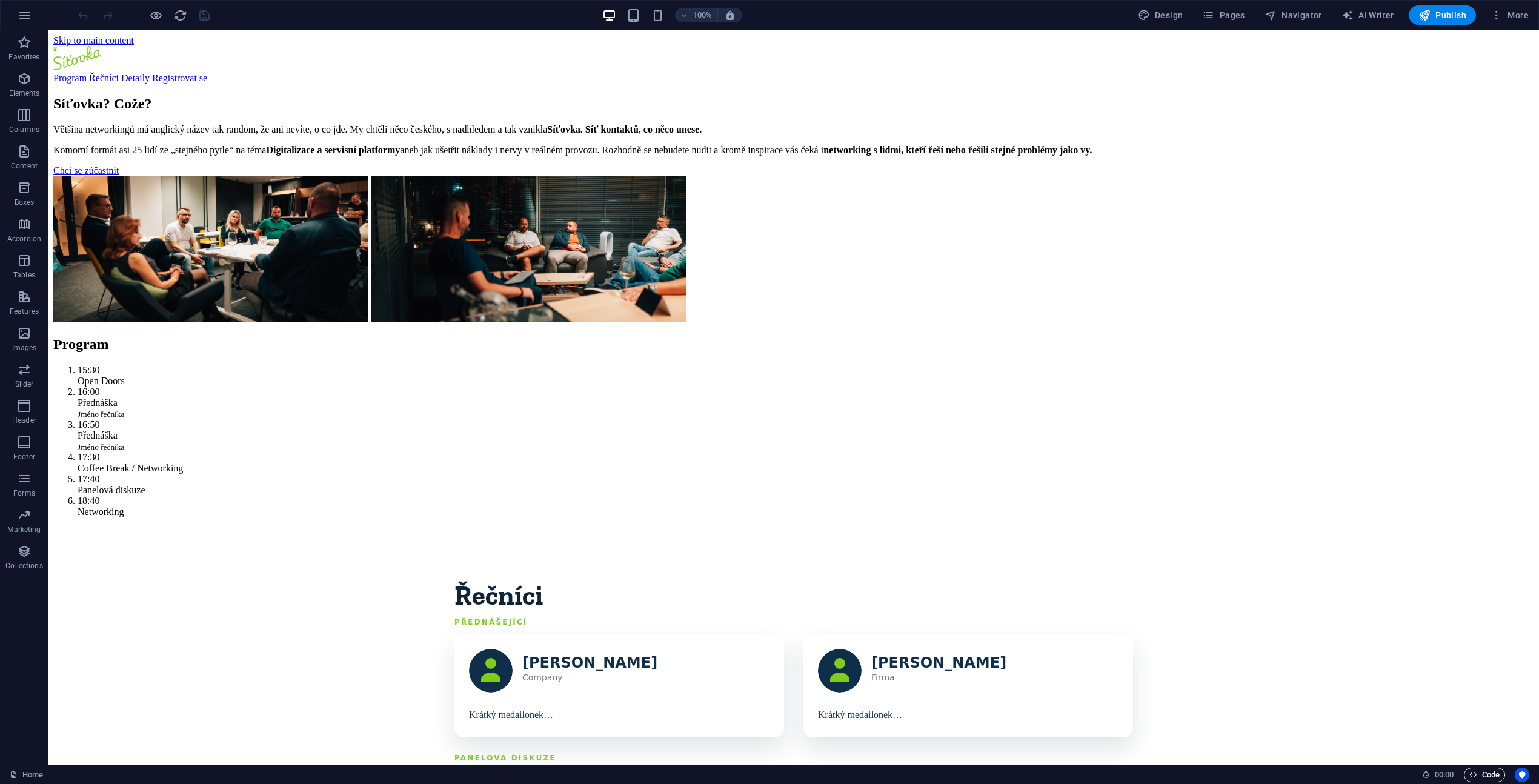
click at [1492, 774] on span "Code" at bounding box center [1484, 774] width 30 height 15
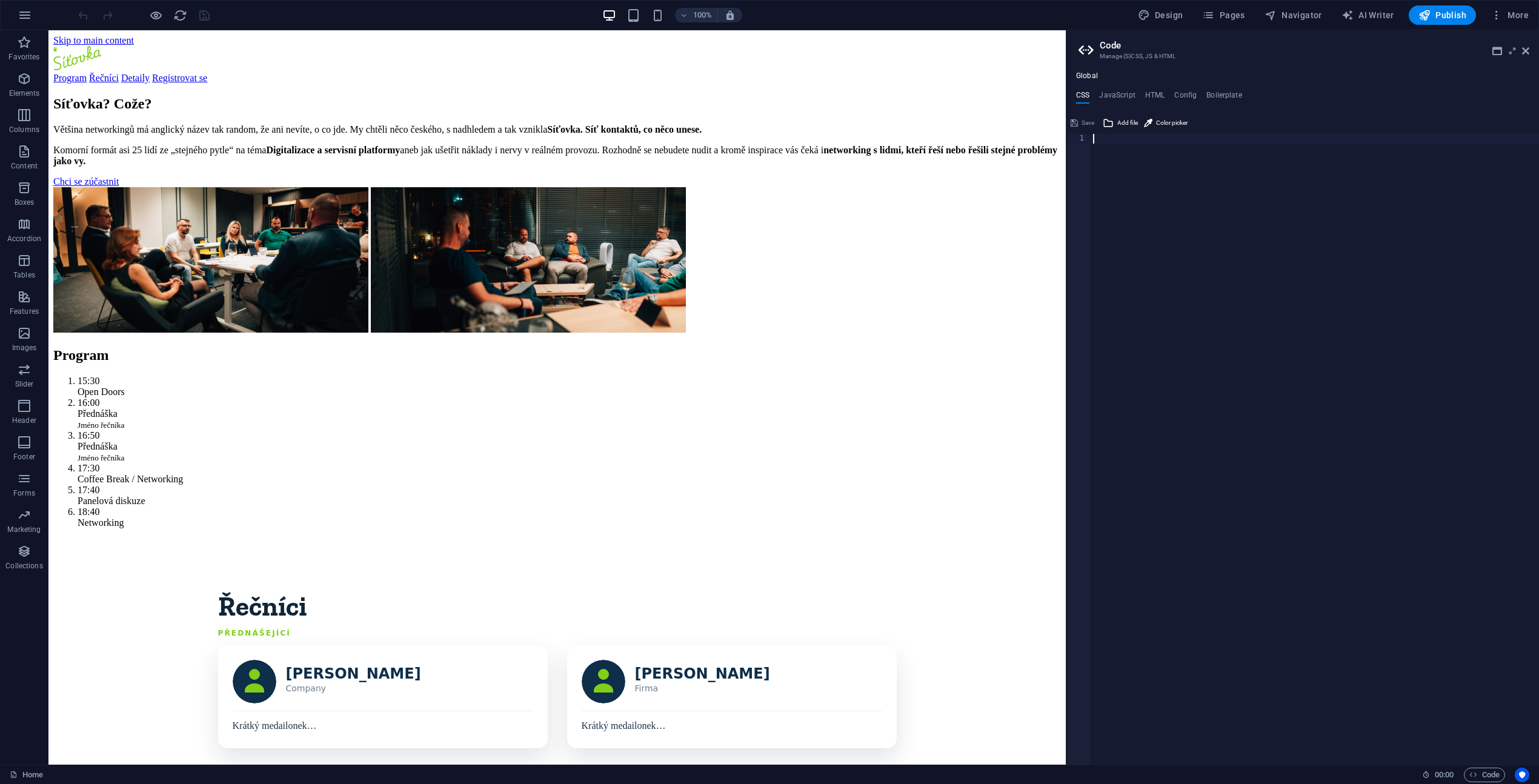
click at [1213, 169] on div at bounding box center [1315, 459] width 448 height 650
type textarea ".sitovka .site-header .nav a.btn:hover{ opacity:1 !important; }"
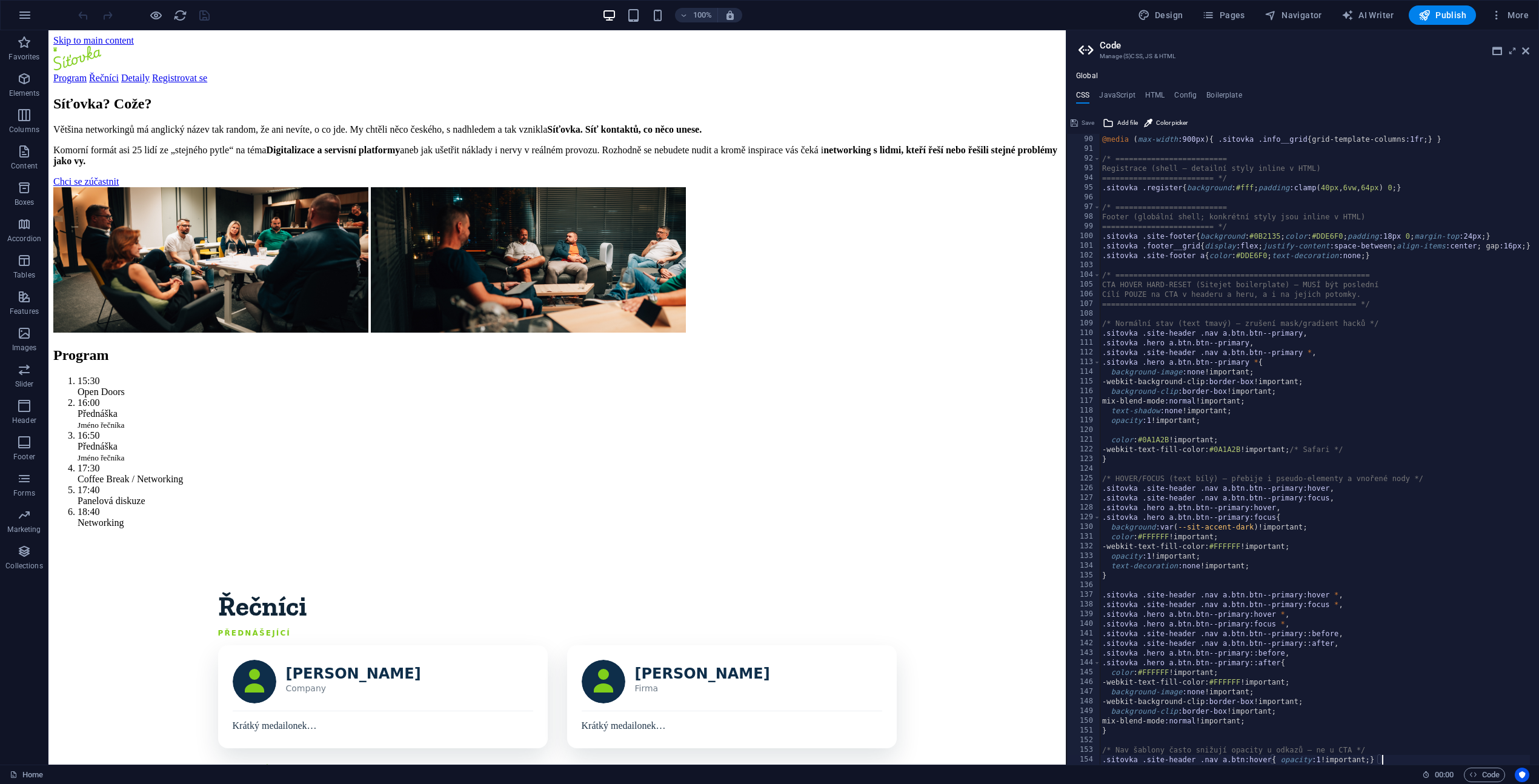
scroll to position [862, 0]
click at [1523, 54] on icon at bounding box center [1525, 51] width 7 height 10
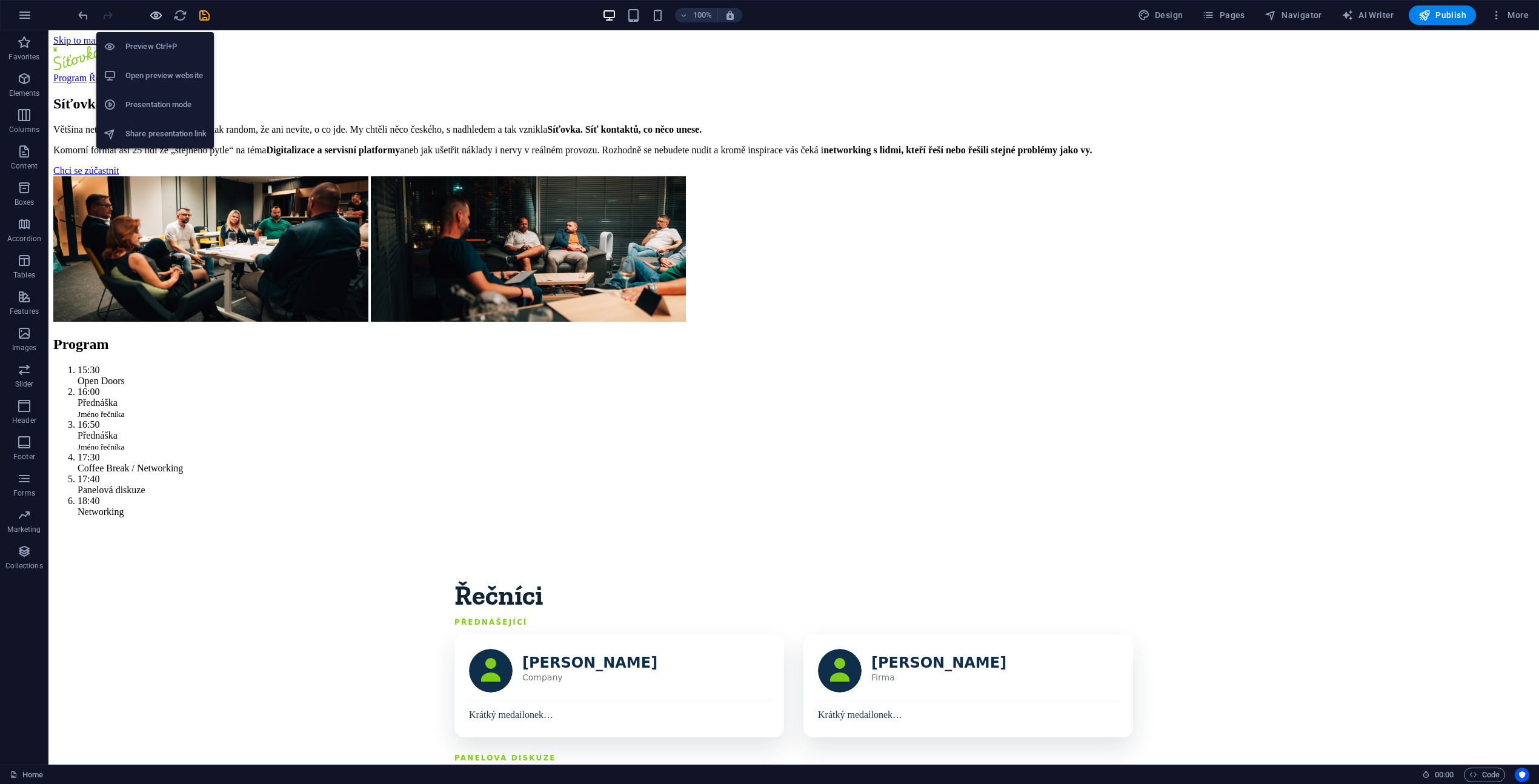
click at [155, 18] on icon "button" at bounding box center [156, 15] width 14 height 14
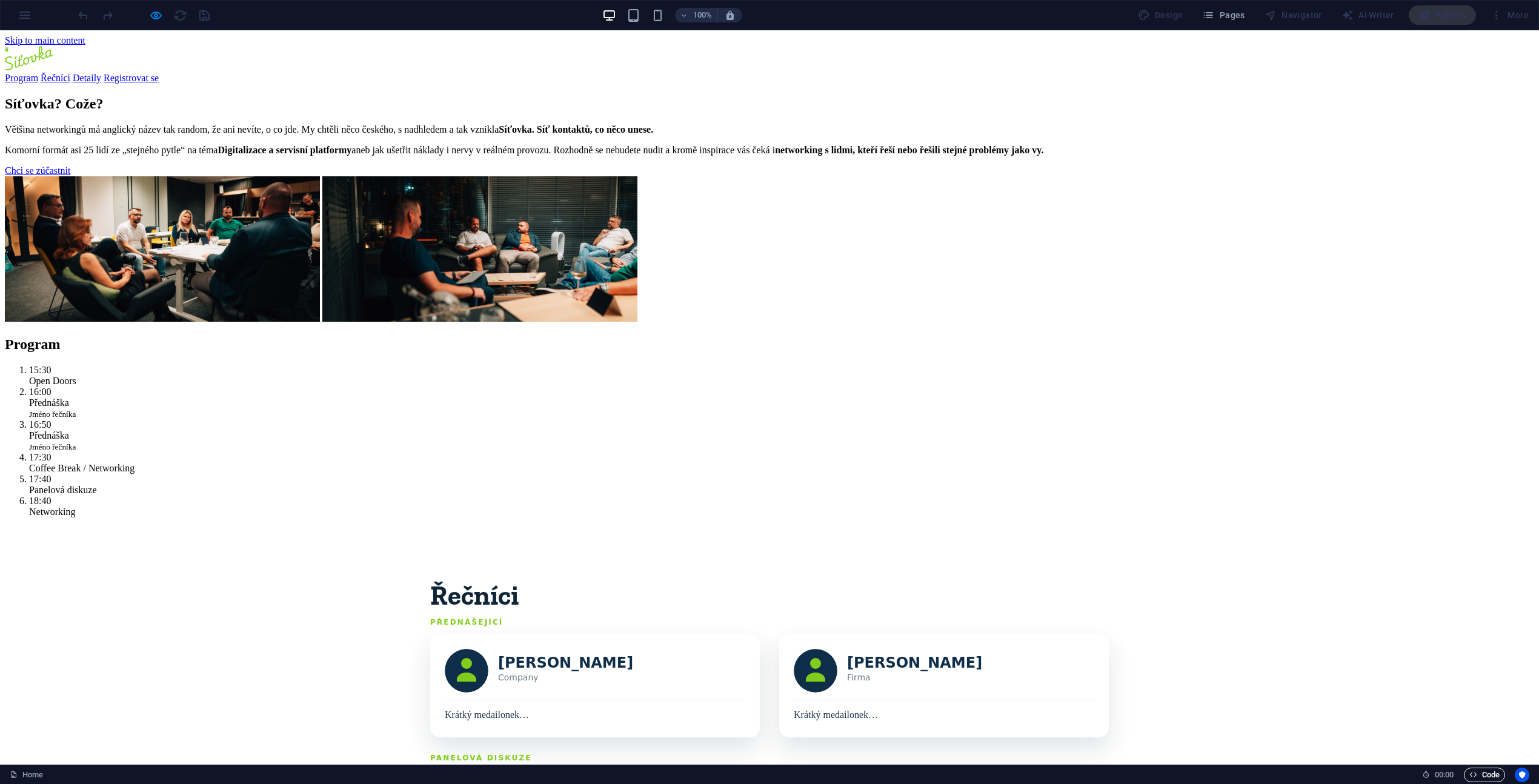
click at [1488, 778] on span "Code" at bounding box center [1484, 774] width 30 height 15
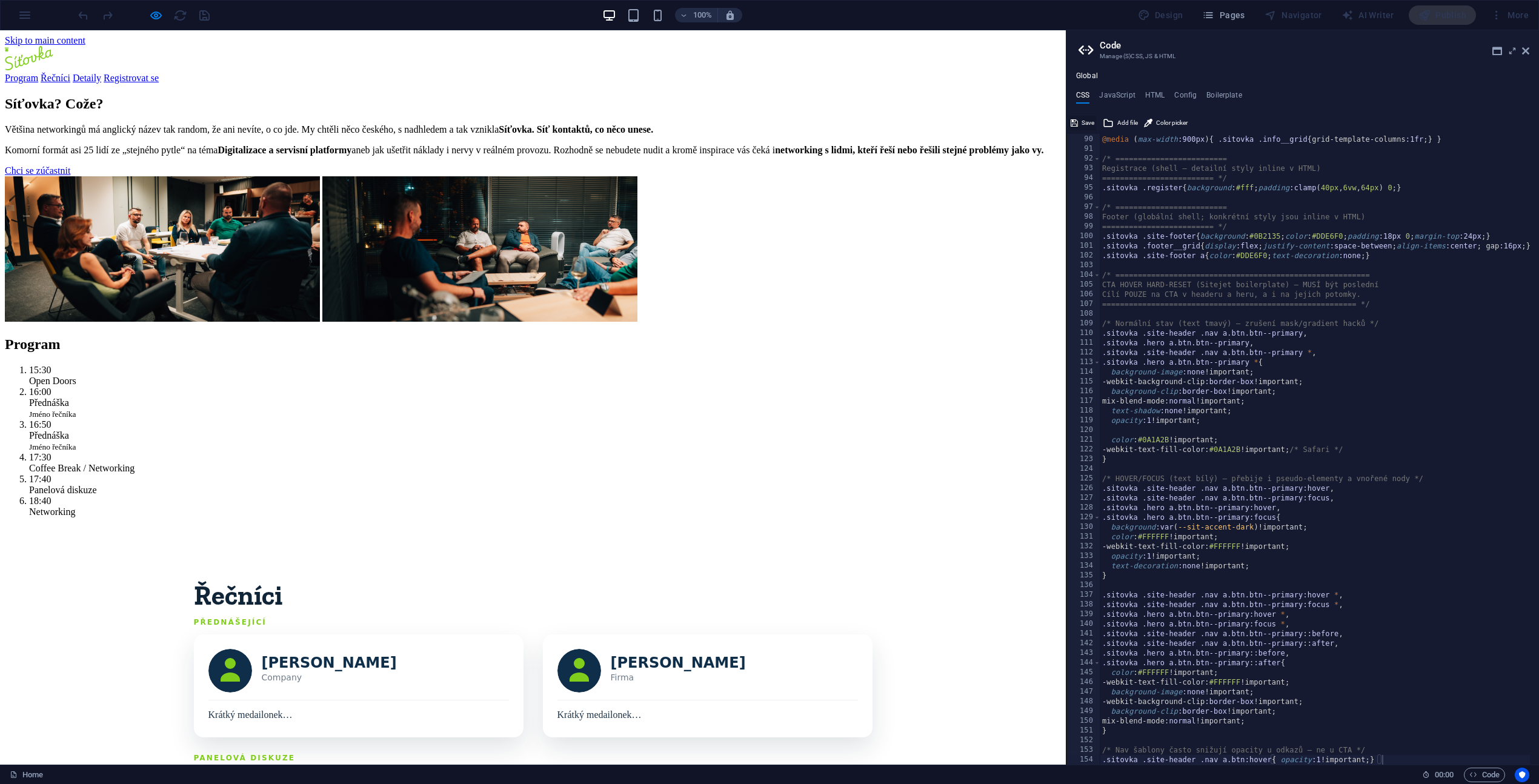
click at [1086, 124] on span "Save" at bounding box center [1087, 123] width 13 height 15
click at [969, 324] on section "Síťovka? Cože? Většina networkingů má anglický název tak random, že ani nevíte,…" at bounding box center [533, 210] width 1056 height 229
drag, startPoint x: 1525, startPoint y: 49, endPoint x: 1538, endPoint y: 29, distance: 23.9
click at [1525, 49] on icon at bounding box center [1525, 51] width 7 height 10
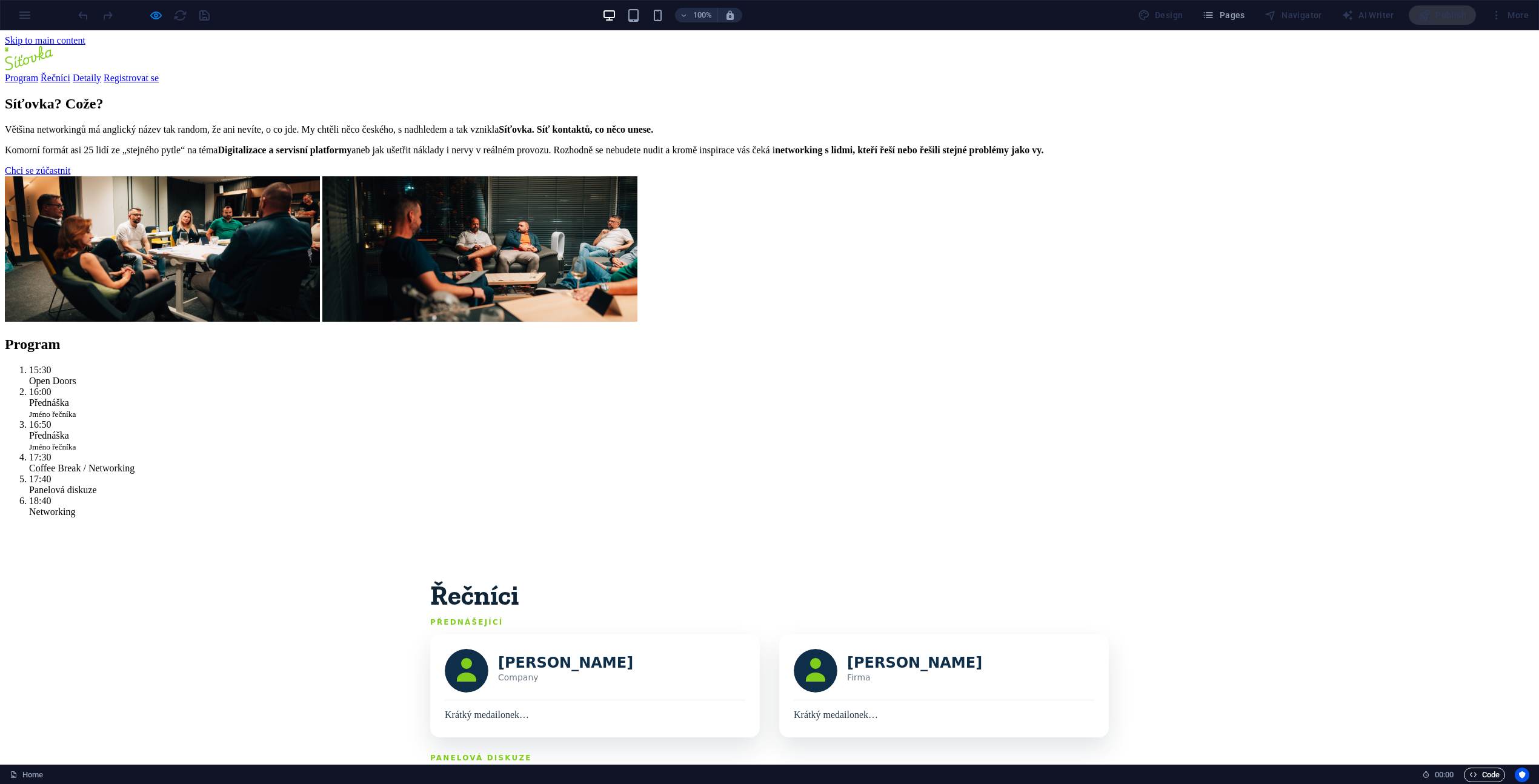
click at [1493, 771] on span "Code" at bounding box center [1484, 774] width 30 height 15
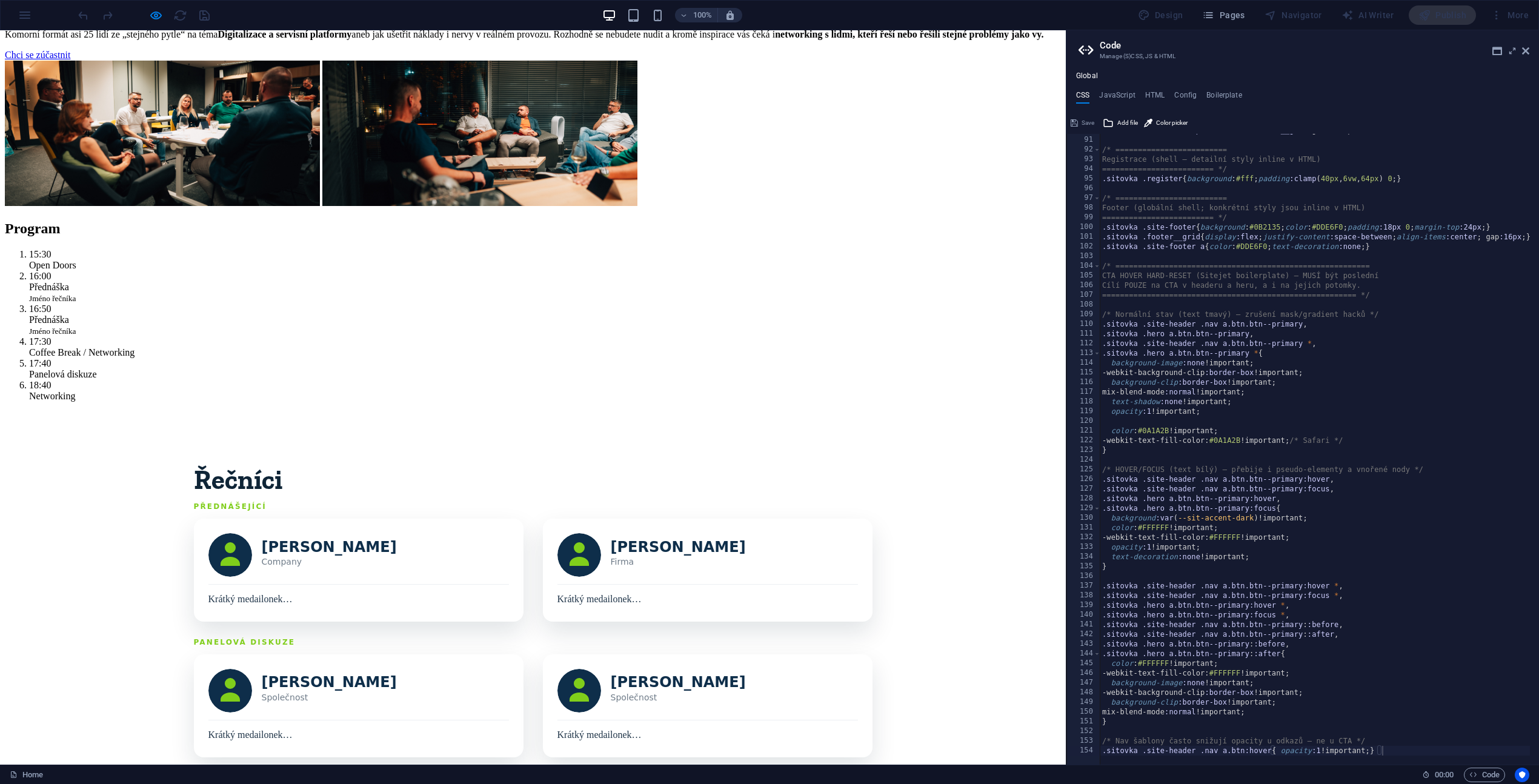
scroll to position [0, 0]
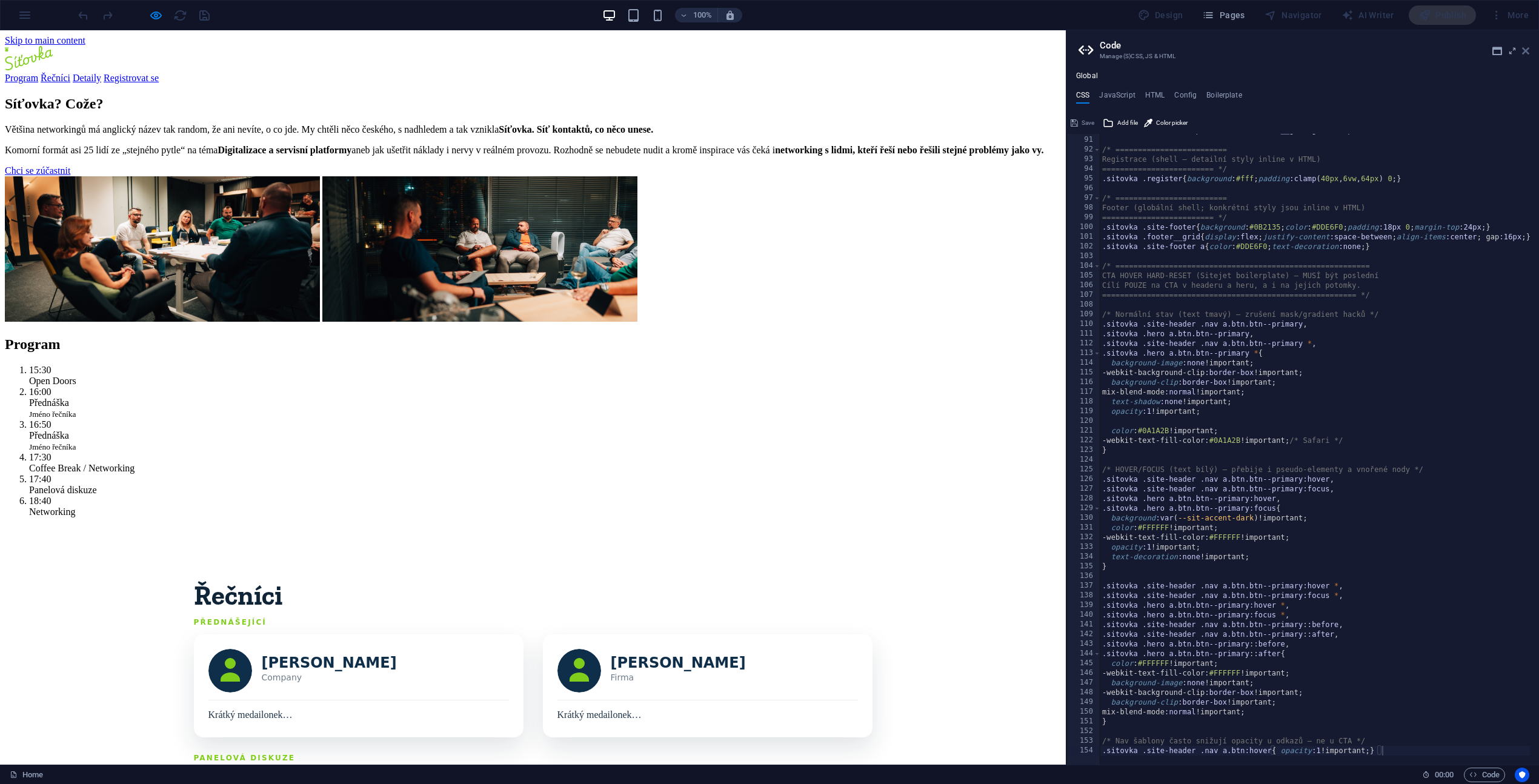
click at [1524, 50] on icon at bounding box center [1525, 51] width 7 height 10
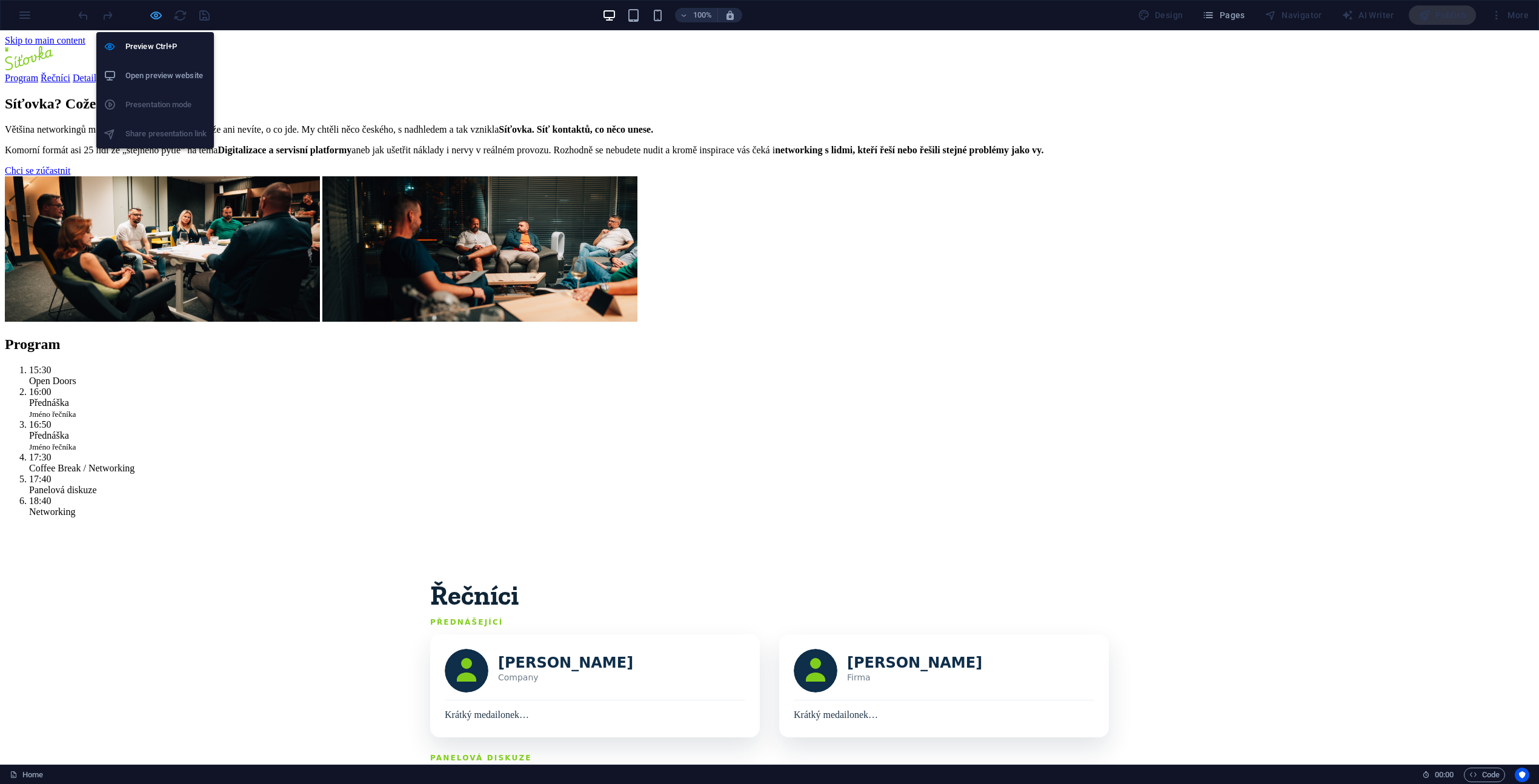
click at [151, 15] on icon "button" at bounding box center [156, 15] width 14 height 14
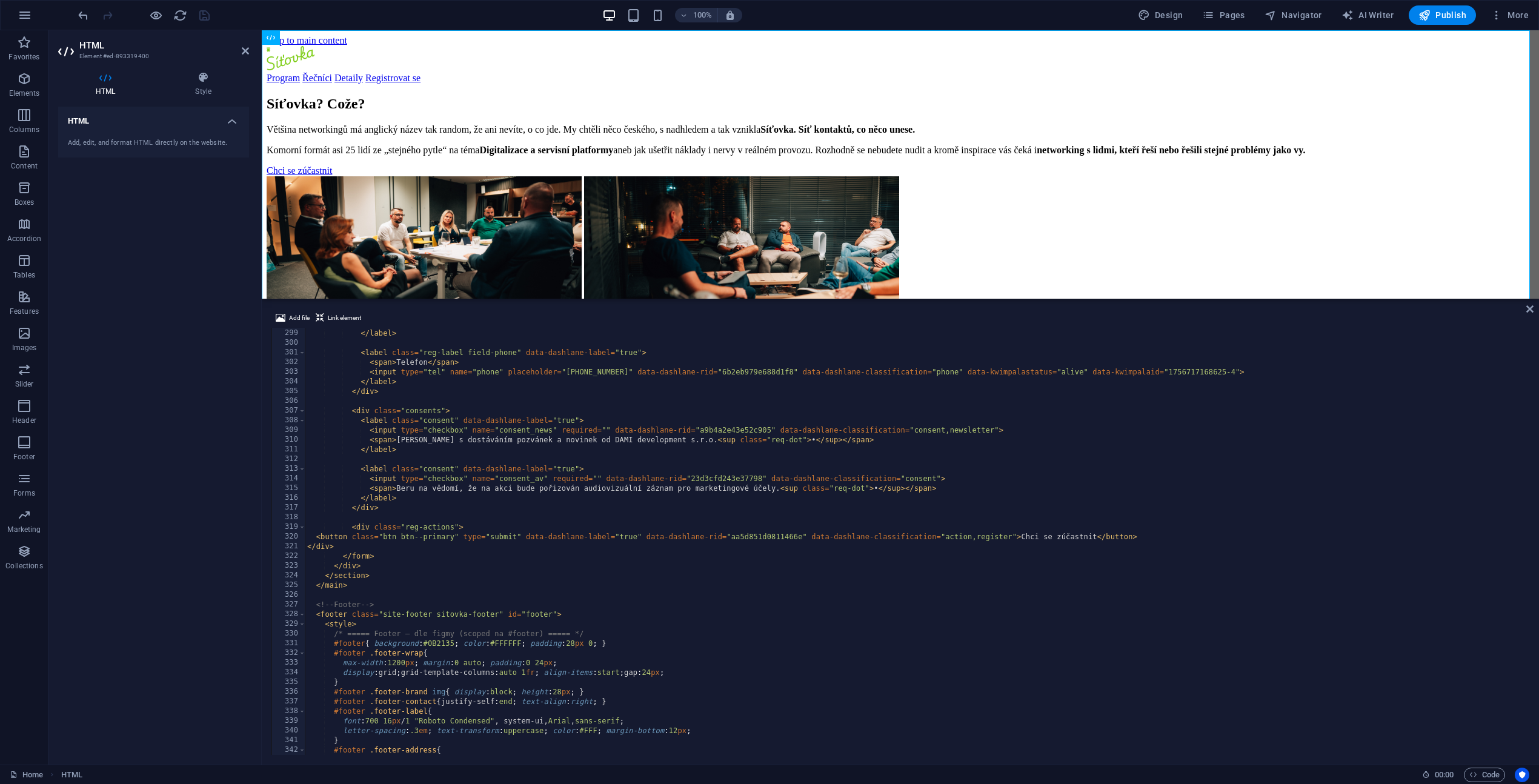
scroll to position [2815, 0]
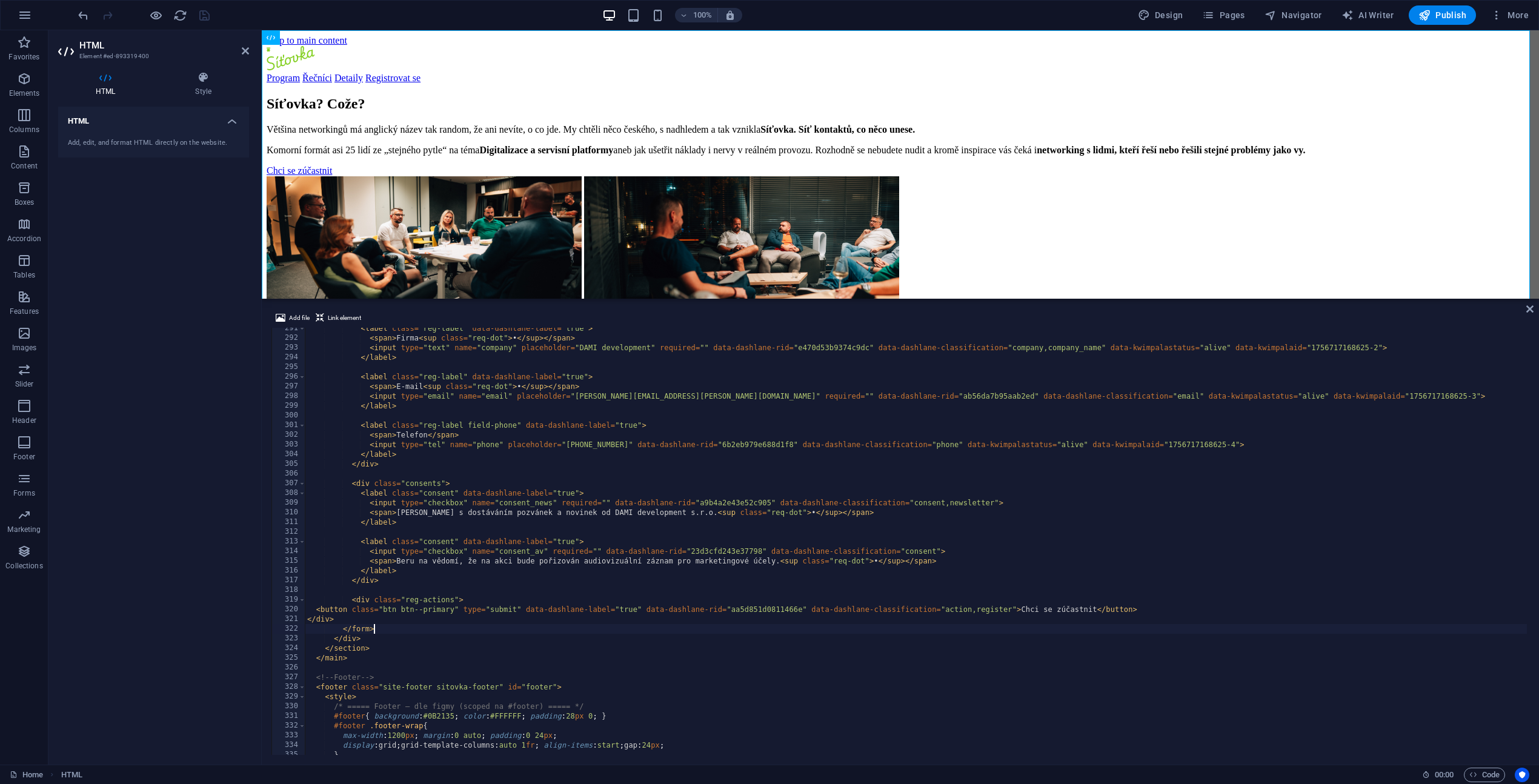
click at [378, 630] on div "< label class = "reg-label" data-dashlane-label = "true" > < span > Firma < sup…" at bounding box center [1250, 545] width 1890 height 444
type textarea "</form>"
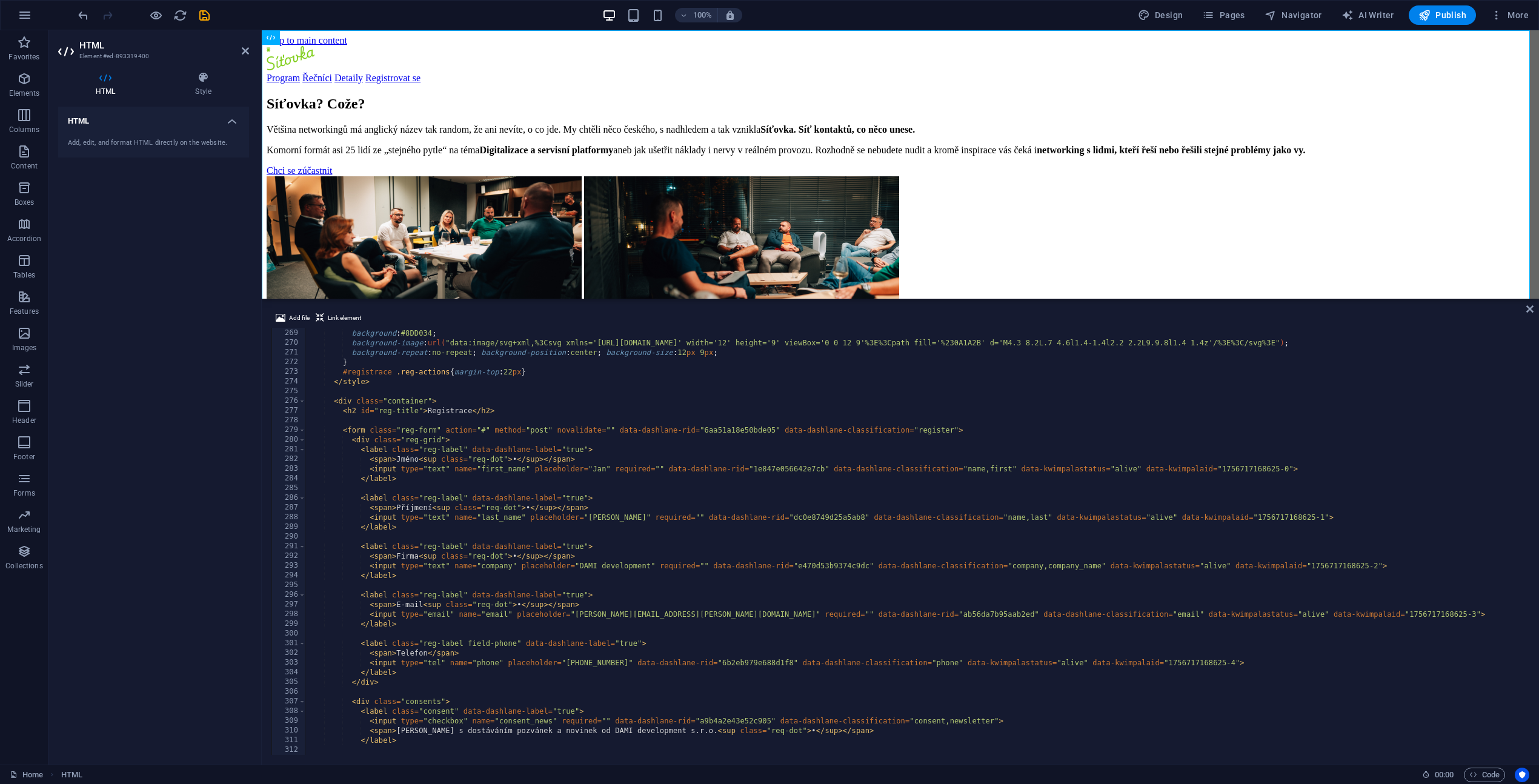
scroll to position [2524, 0]
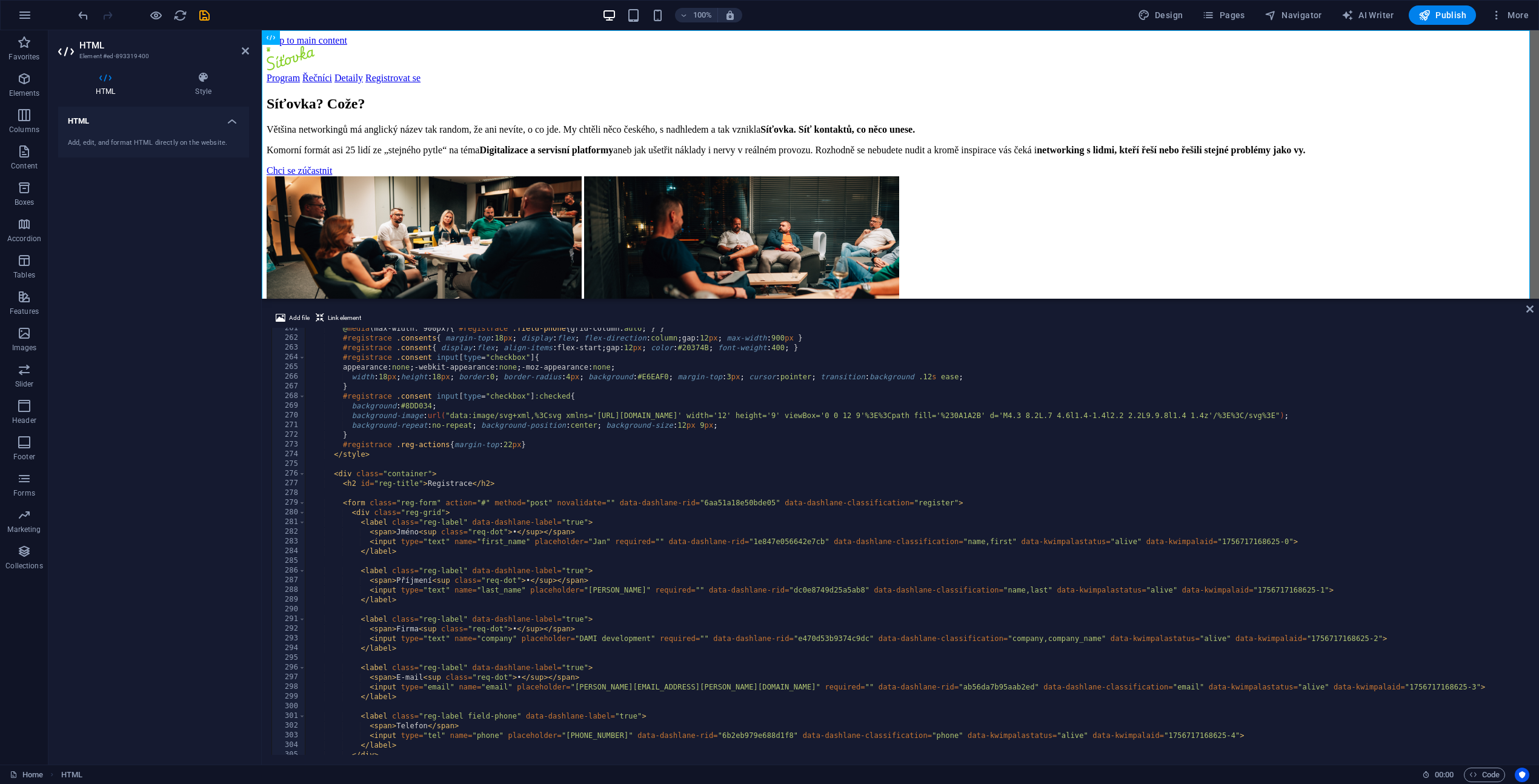
click at [527, 443] on div "@ media (max-width: 900px) { #registrace .field-phone { grid-column : auto ; } …" at bounding box center [1250, 545] width 1890 height 444
type textarea "#registrace .reg-actions{margin-top:22px}"
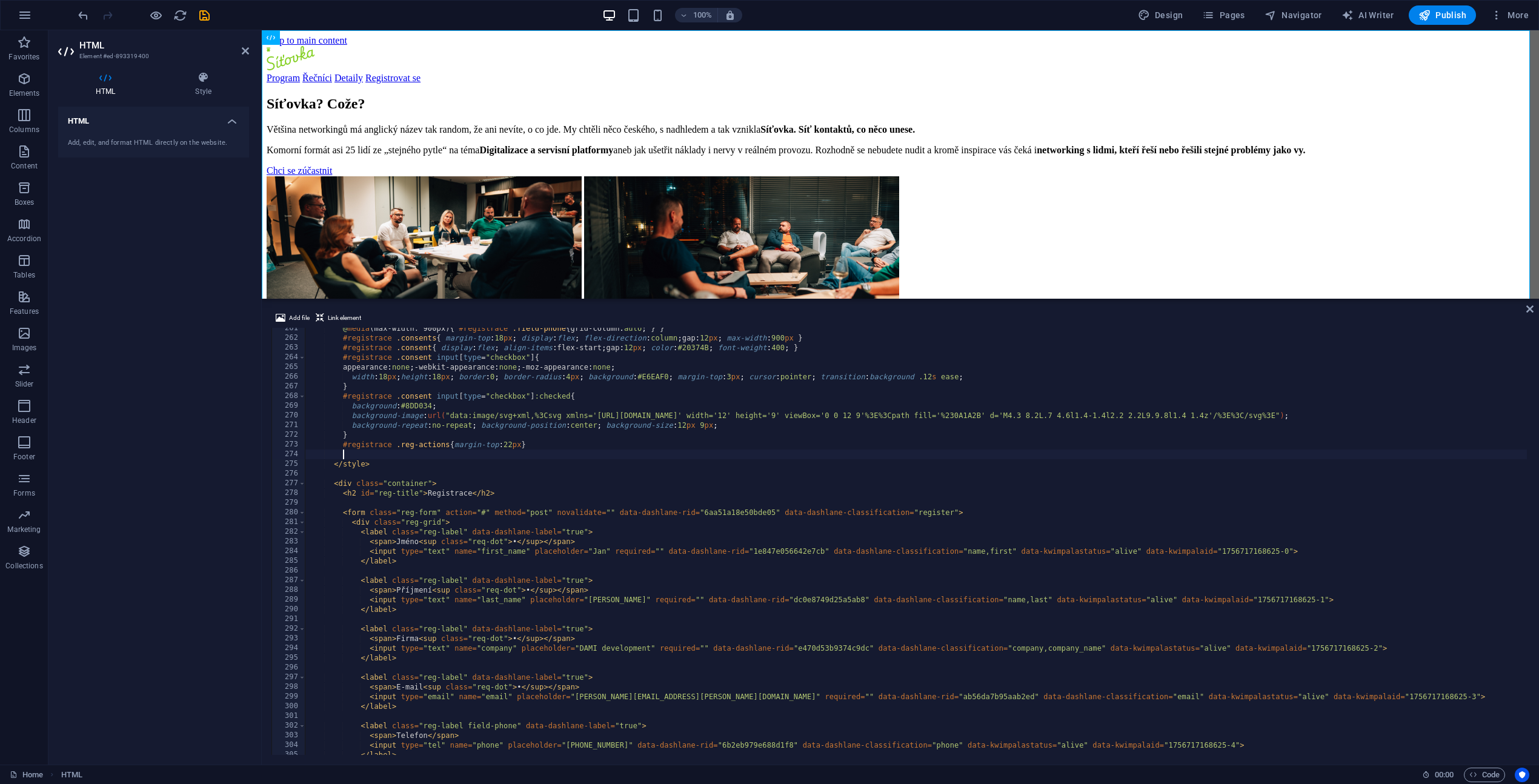
paste textarea "#registrace .btn[disabled]{ opacity:.6; cursor:not-allowed; transform:none; }"
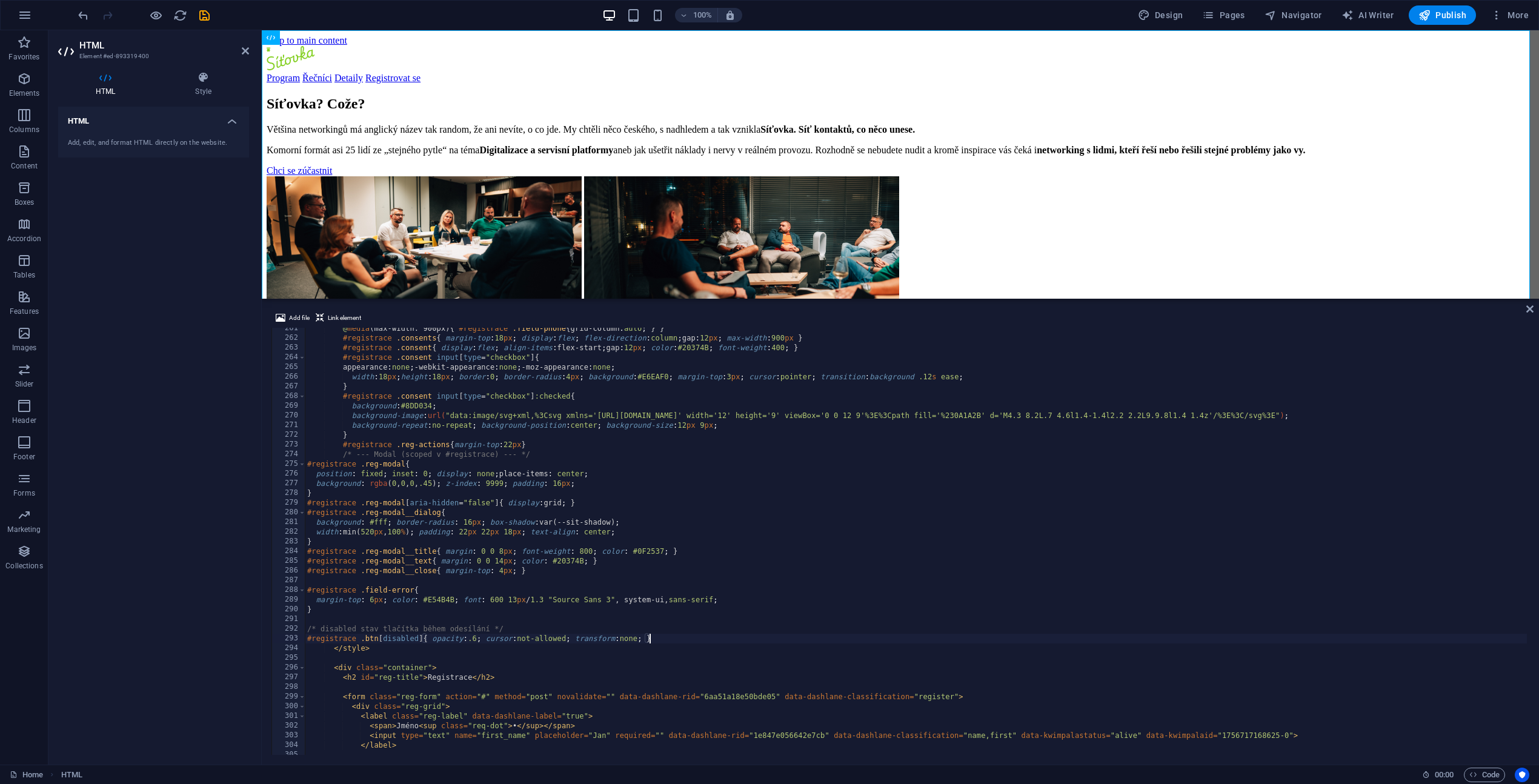
type textarea "#registrace .btn[disabled]{ opacity:.6; cursor:not-allowed; transform:none; }"
click at [1529, 309] on icon at bounding box center [1529, 309] width 7 height 10
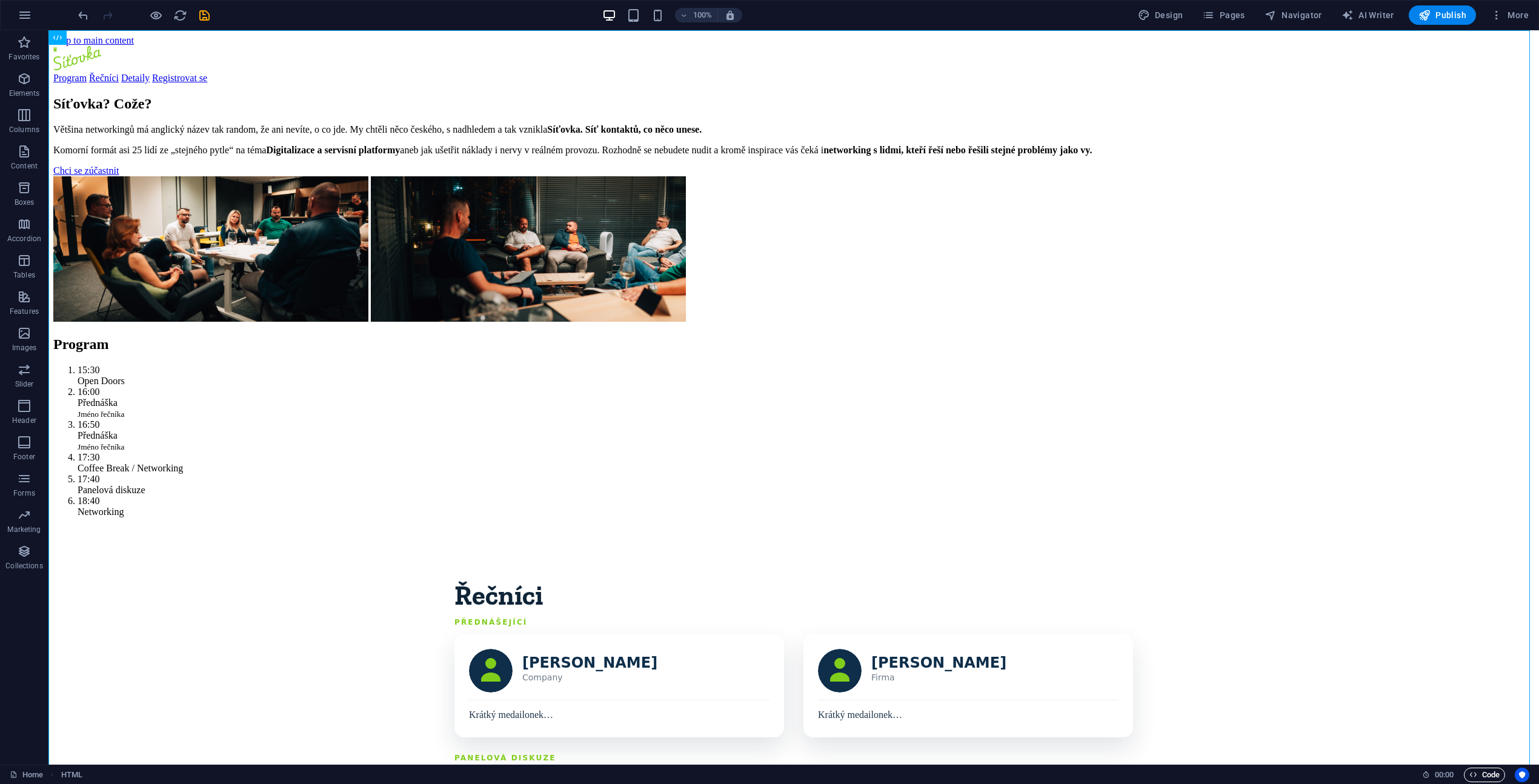
click at [1482, 779] on span "Code" at bounding box center [1484, 774] width 30 height 15
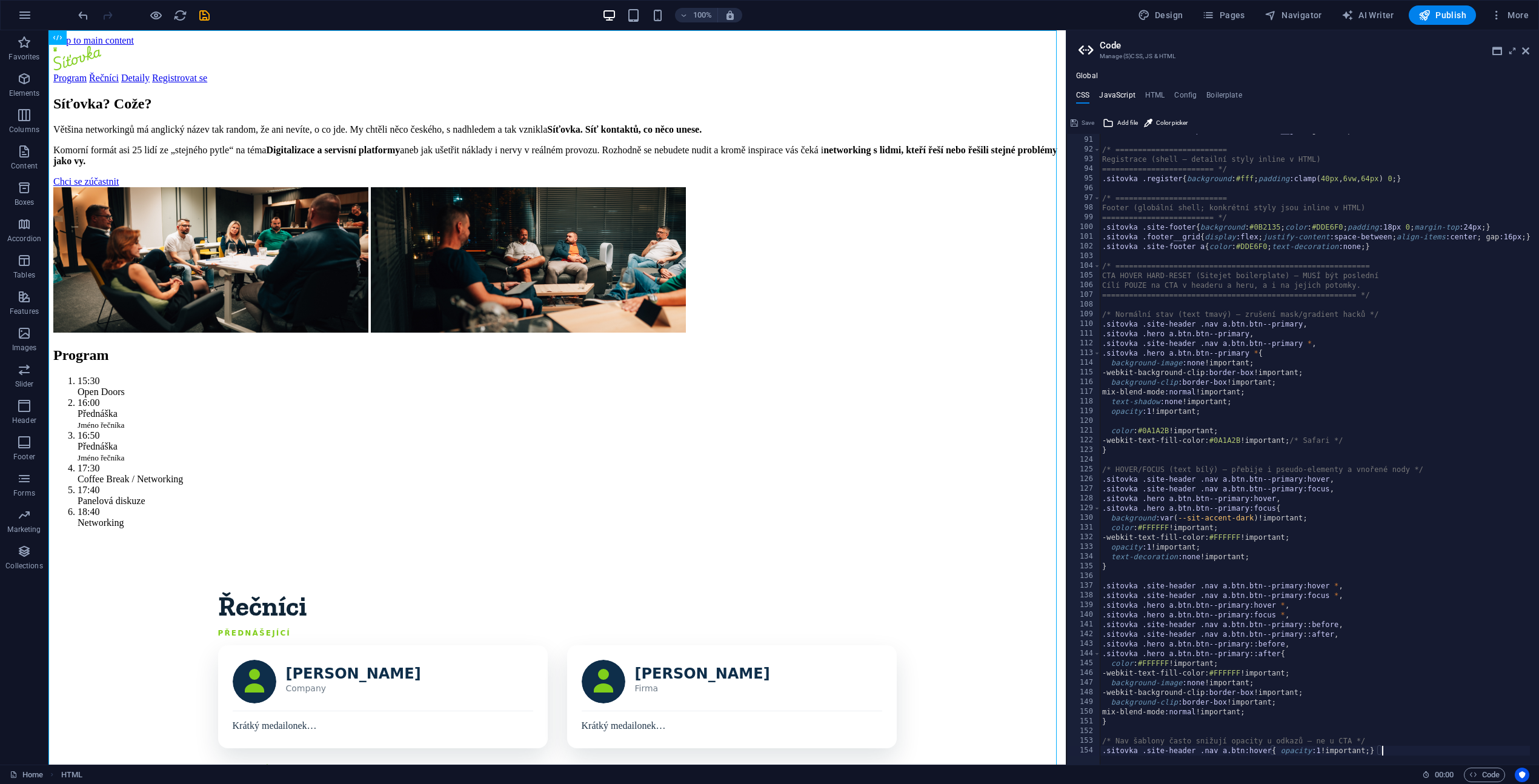
click at [1131, 97] on h4 "JavaScript" at bounding box center [1117, 97] width 36 height 13
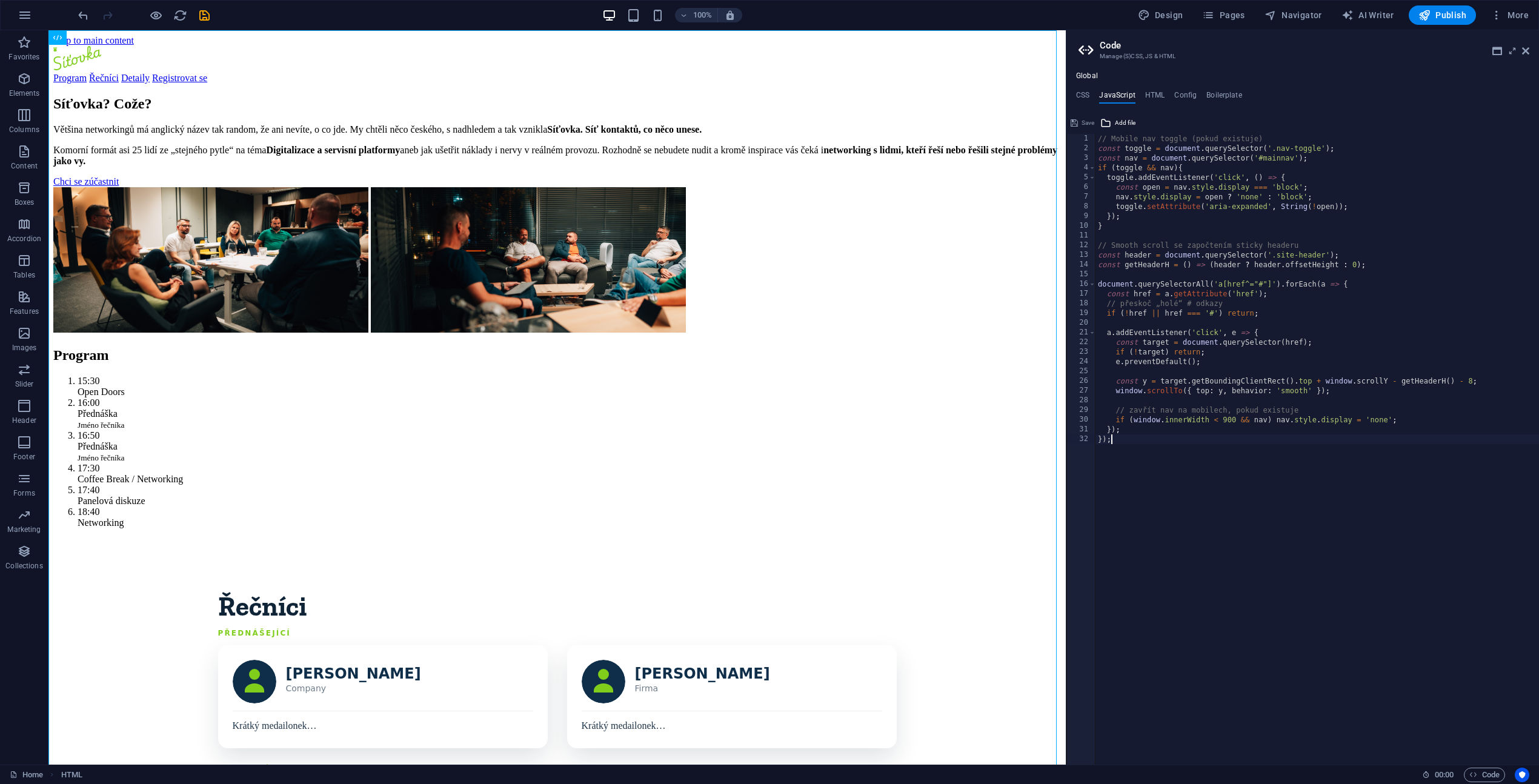
click at [1129, 442] on div "// Mobile nav toggle (pokud existuje) const toggle = document . querySelector (…" at bounding box center [1317, 459] width 443 height 650
type textarea "});"
paste textarea "})();"
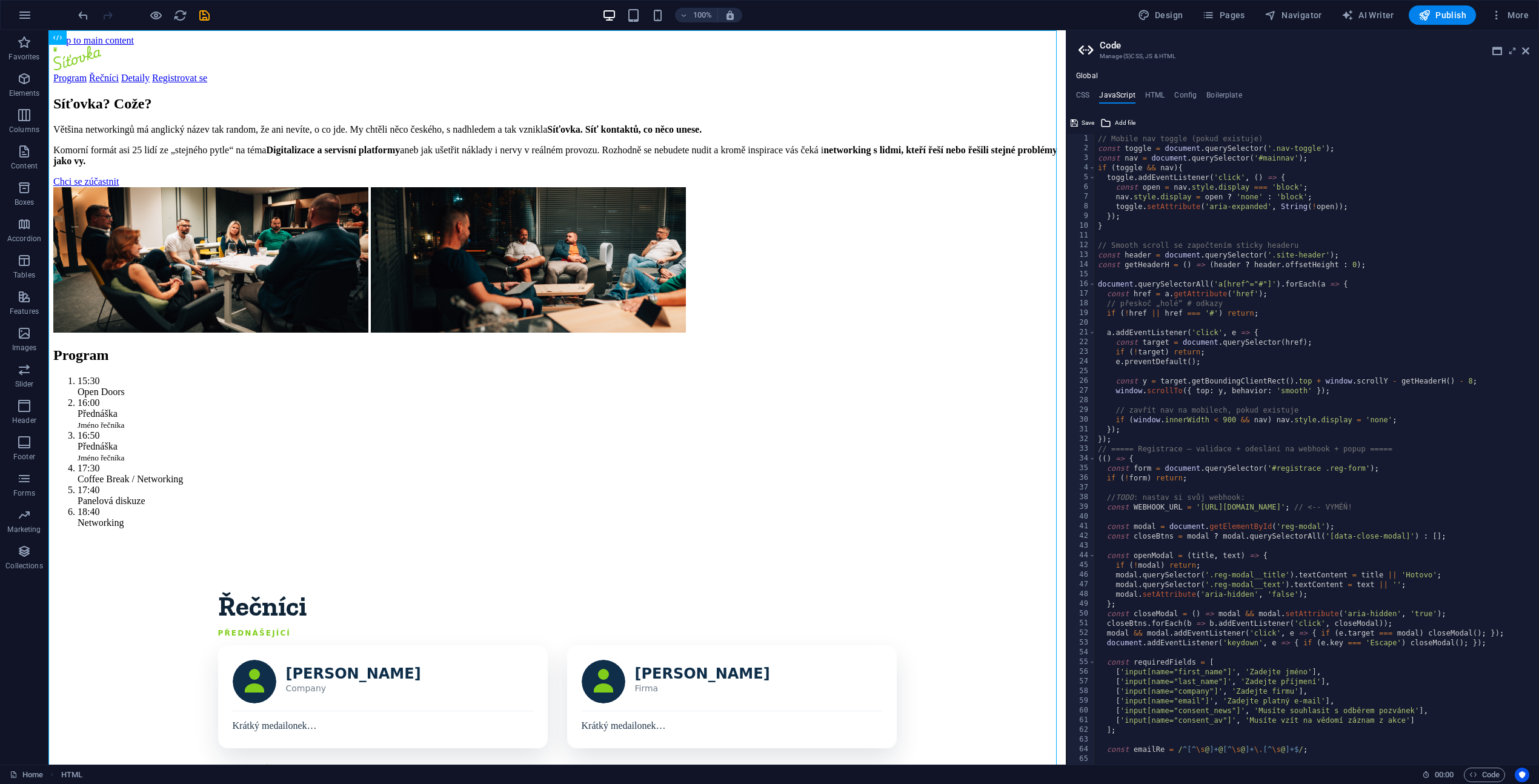
scroll to position [0, 0]
drag, startPoint x: 1201, startPoint y: 507, endPoint x: 1320, endPoint y: 507, distance: 119.0
click at [1320, 507] on div "// Mobile nav toggle (pokud existuje) const toggle = document . querySelector (…" at bounding box center [1377, 454] width 565 height 641
paste textarea "[DOMAIN_NAME][URL]"
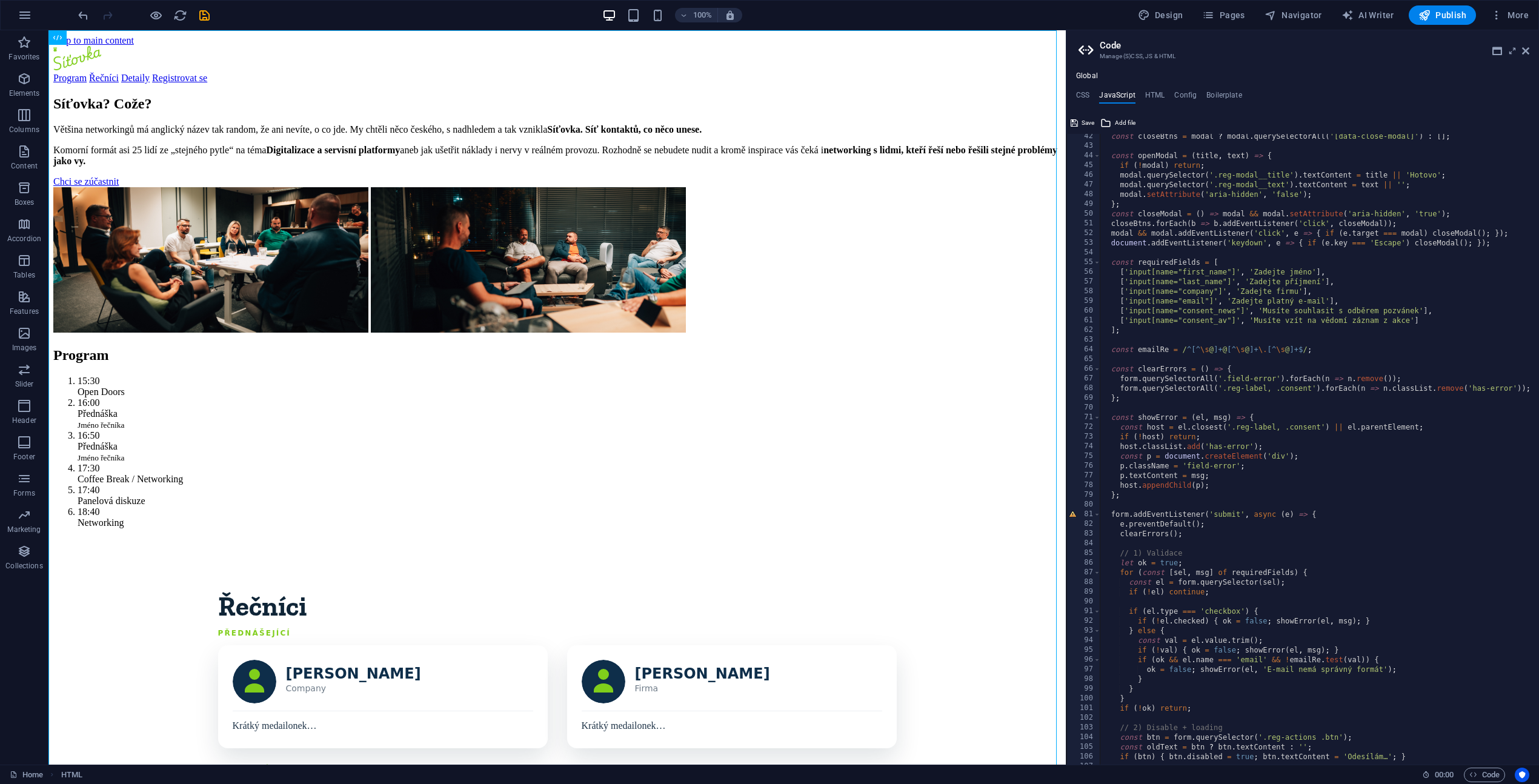
scroll to position [472, 0]
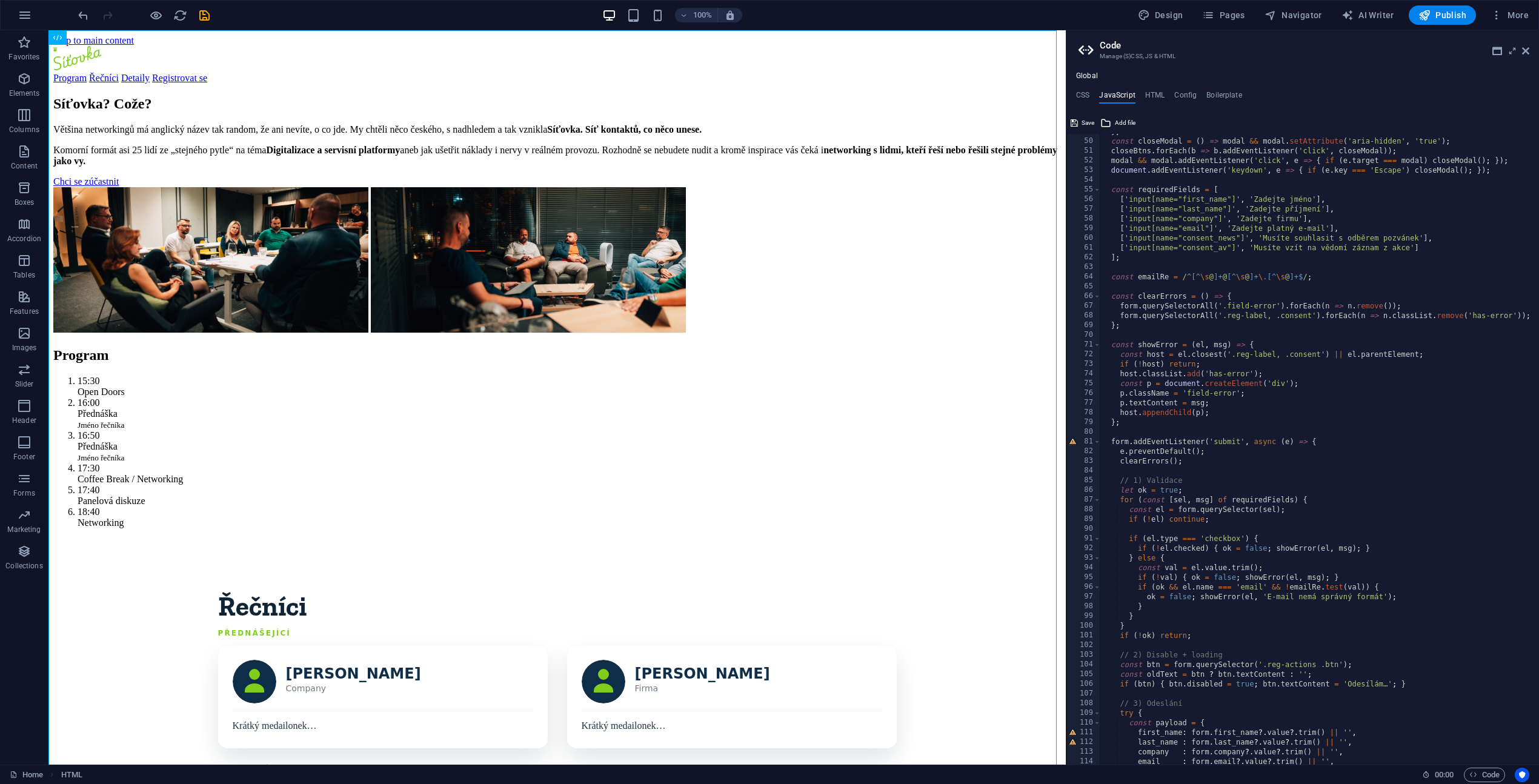
click at [1234, 343] on div "} ; const closeModal = ( ) => modal && modal . setAttribute ( 'aria-hidden' , '…" at bounding box center [1382, 447] width 565 height 641
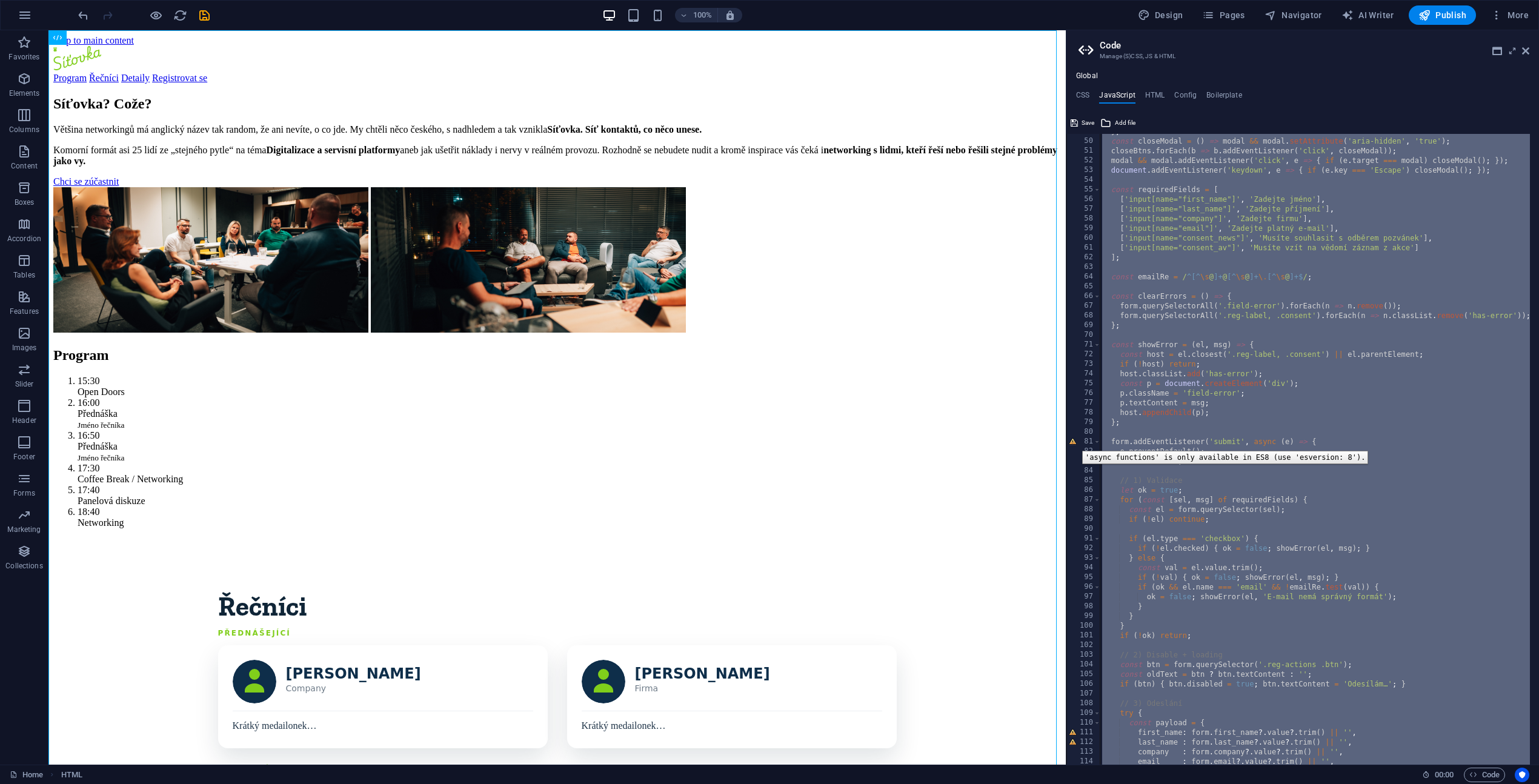
click at [1073, 442] on div "81" at bounding box center [1084, 442] width 34 height 10
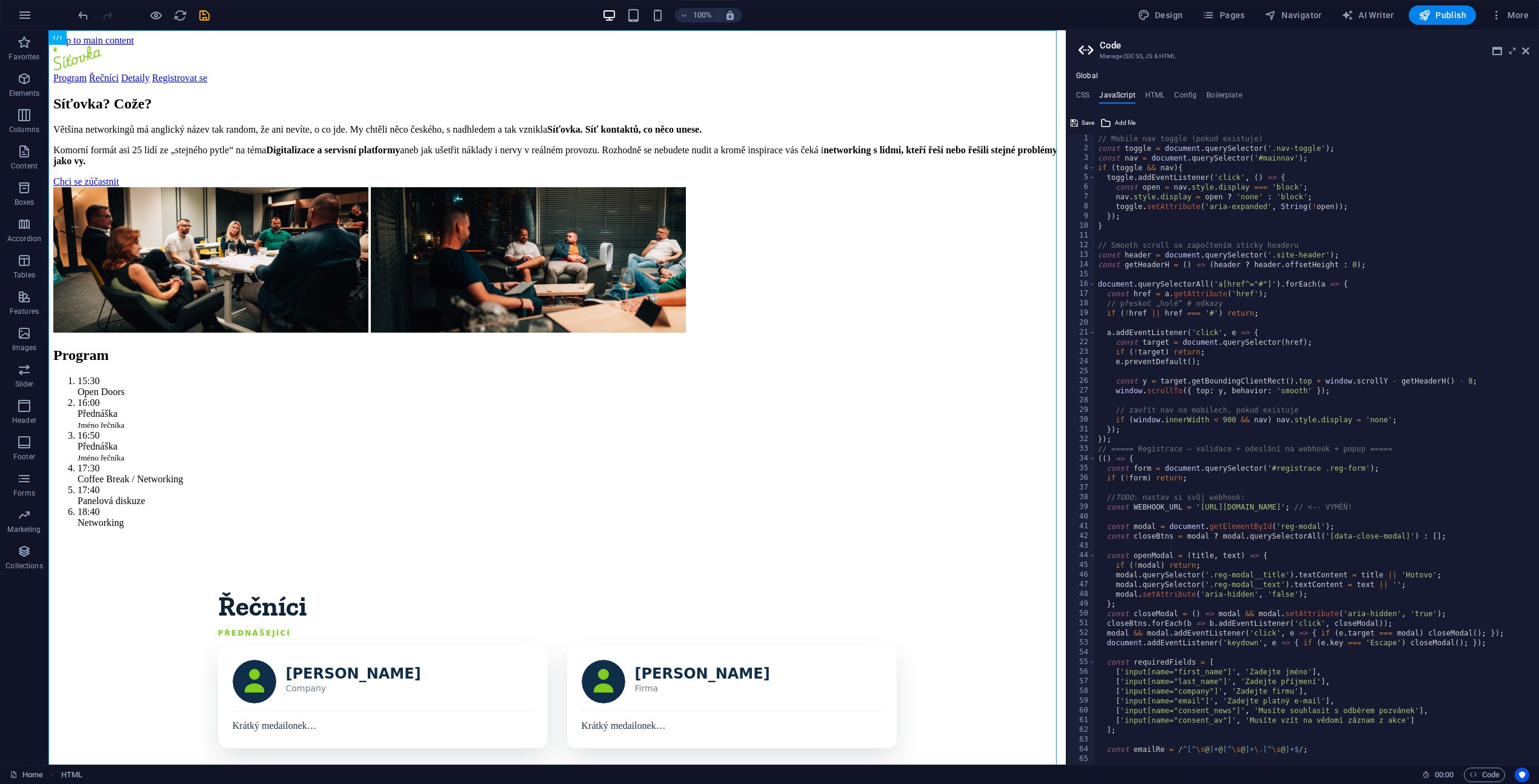
scroll to position [774, 0]
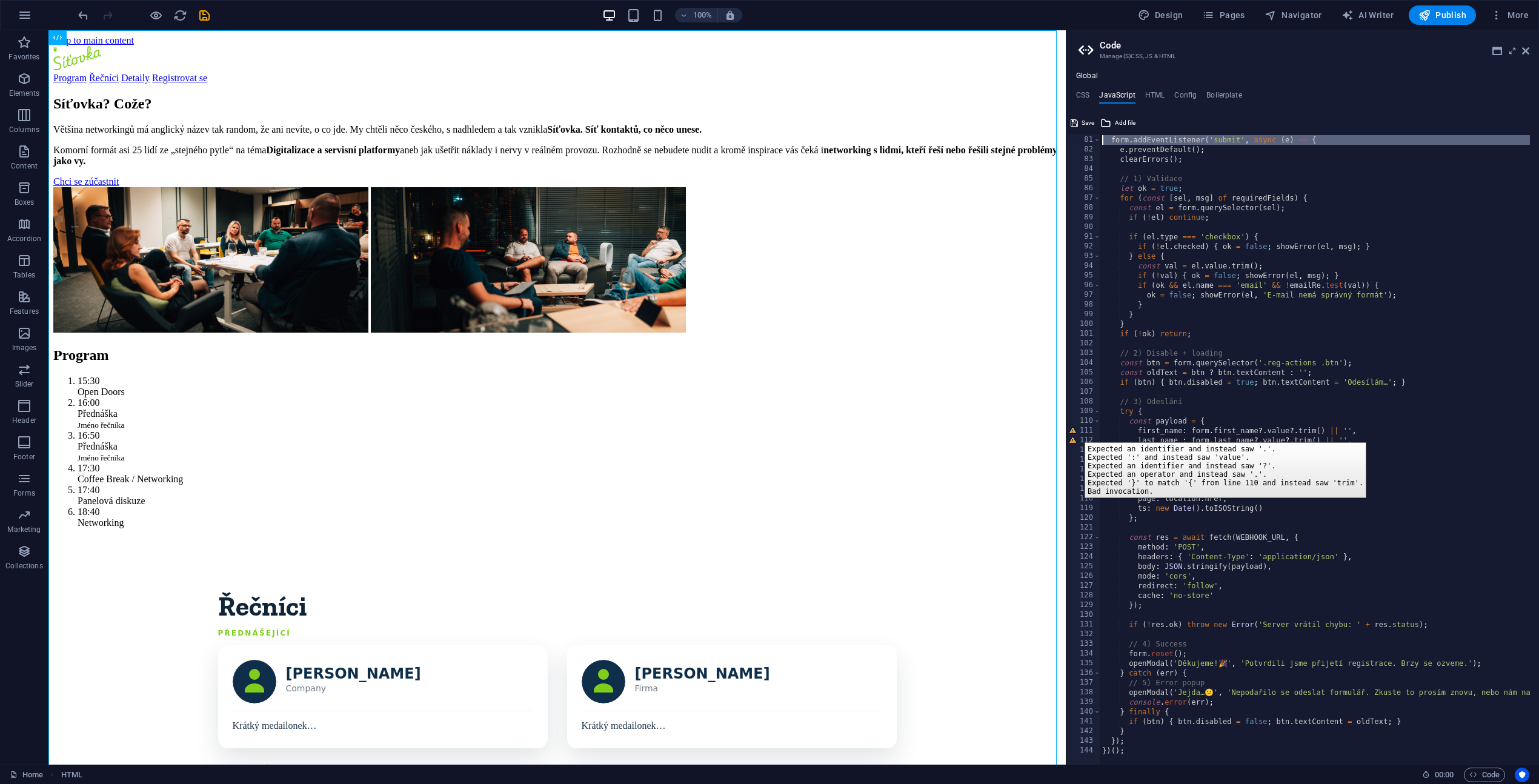
click at [1075, 433] on div "111" at bounding box center [1084, 431] width 34 height 10
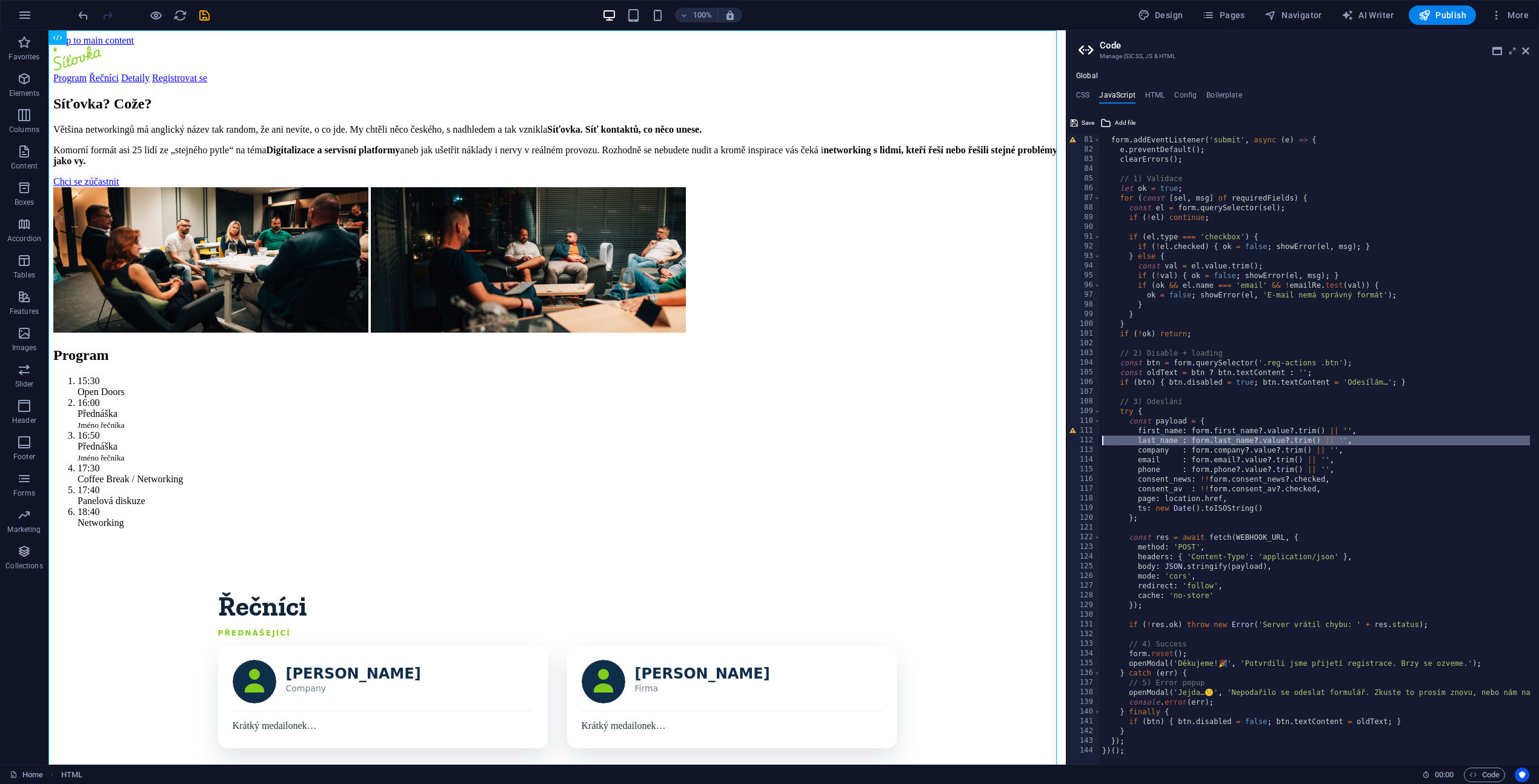
click at [1075, 440] on div "112" at bounding box center [1084, 440] width 34 height 10
click at [1072, 430] on div "111" at bounding box center [1084, 431] width 34 height 10
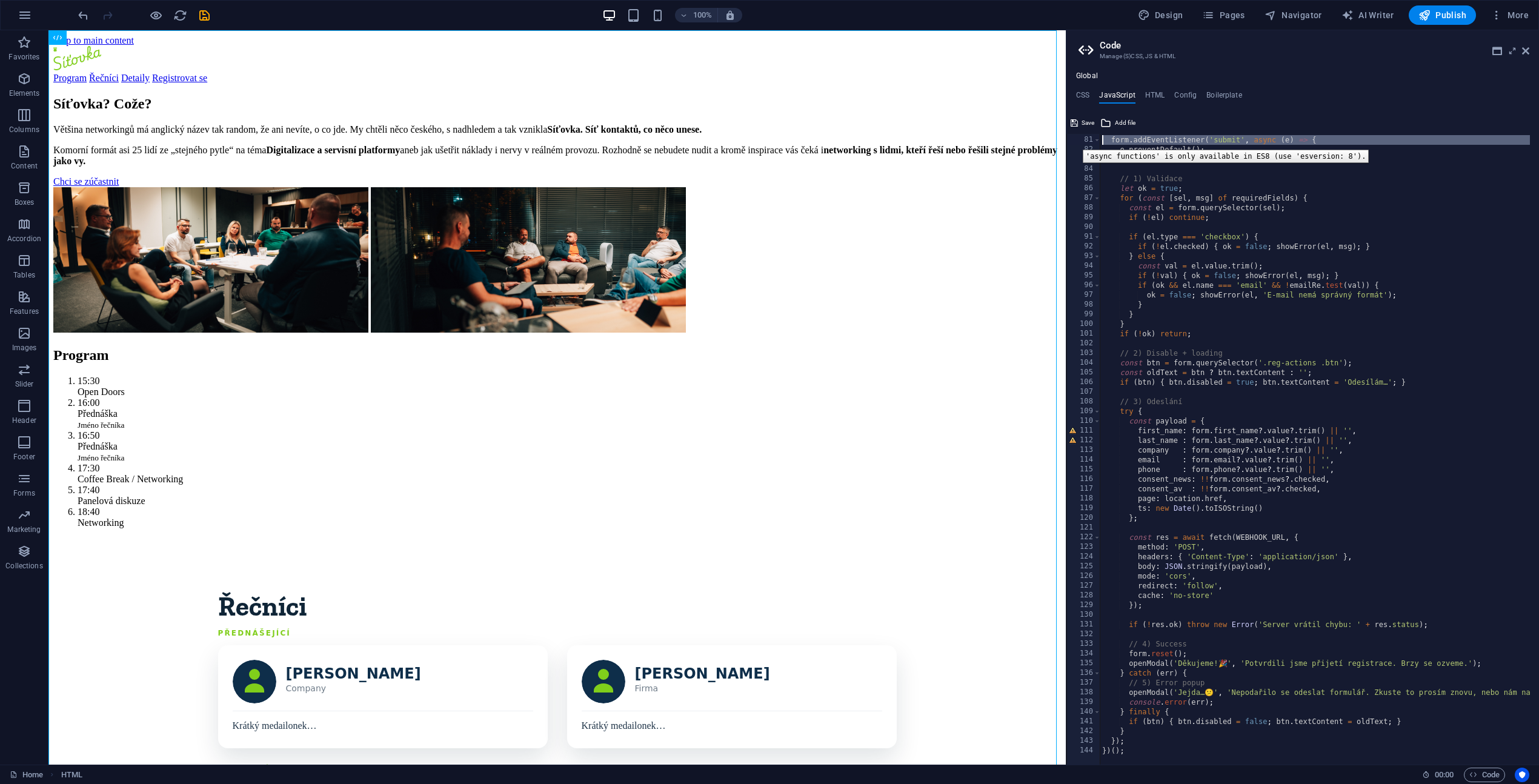
click at [1073, 141] on div "81" at bounding box center [1084, 140] width 34 height 10
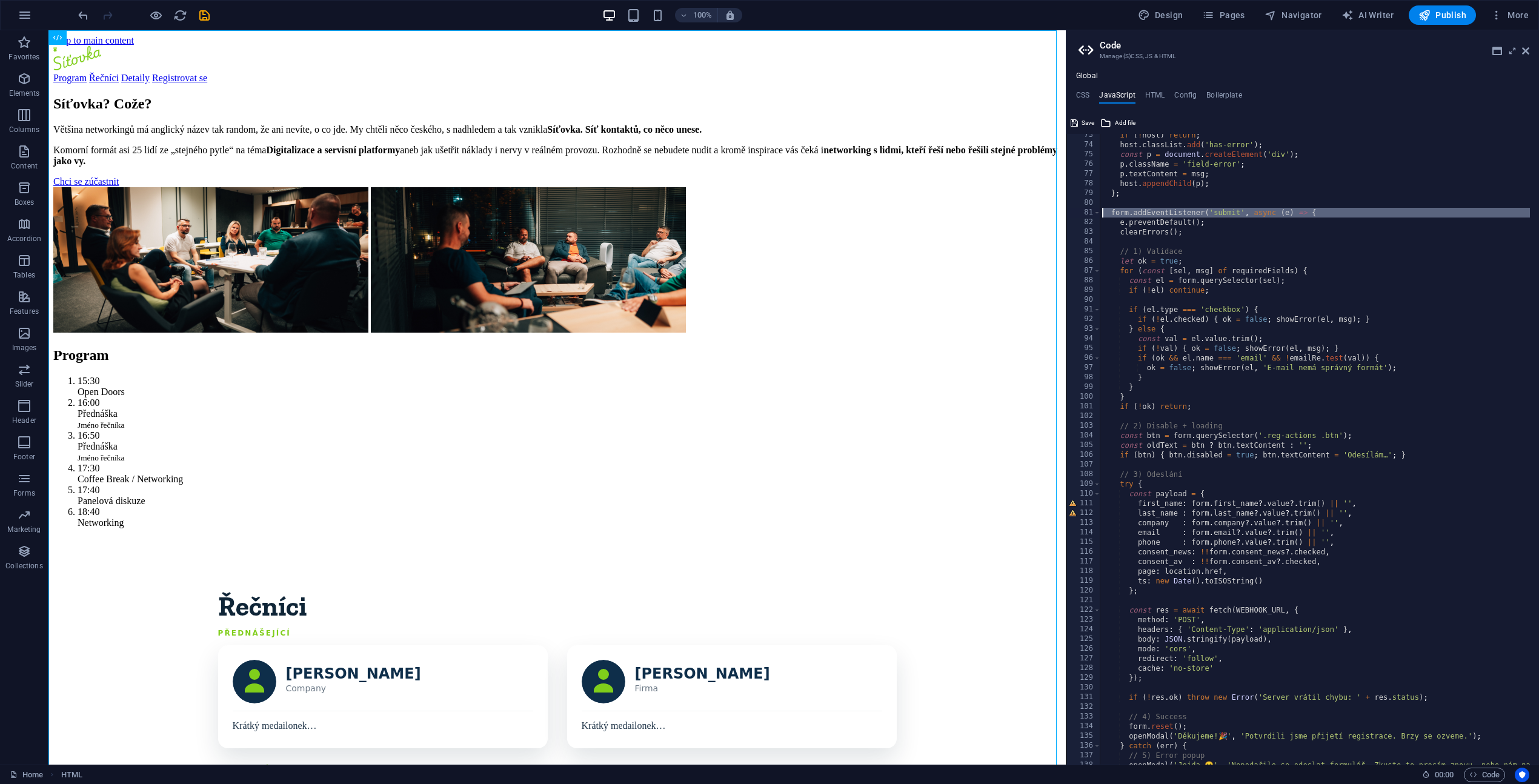
scroll to position [0, 0]
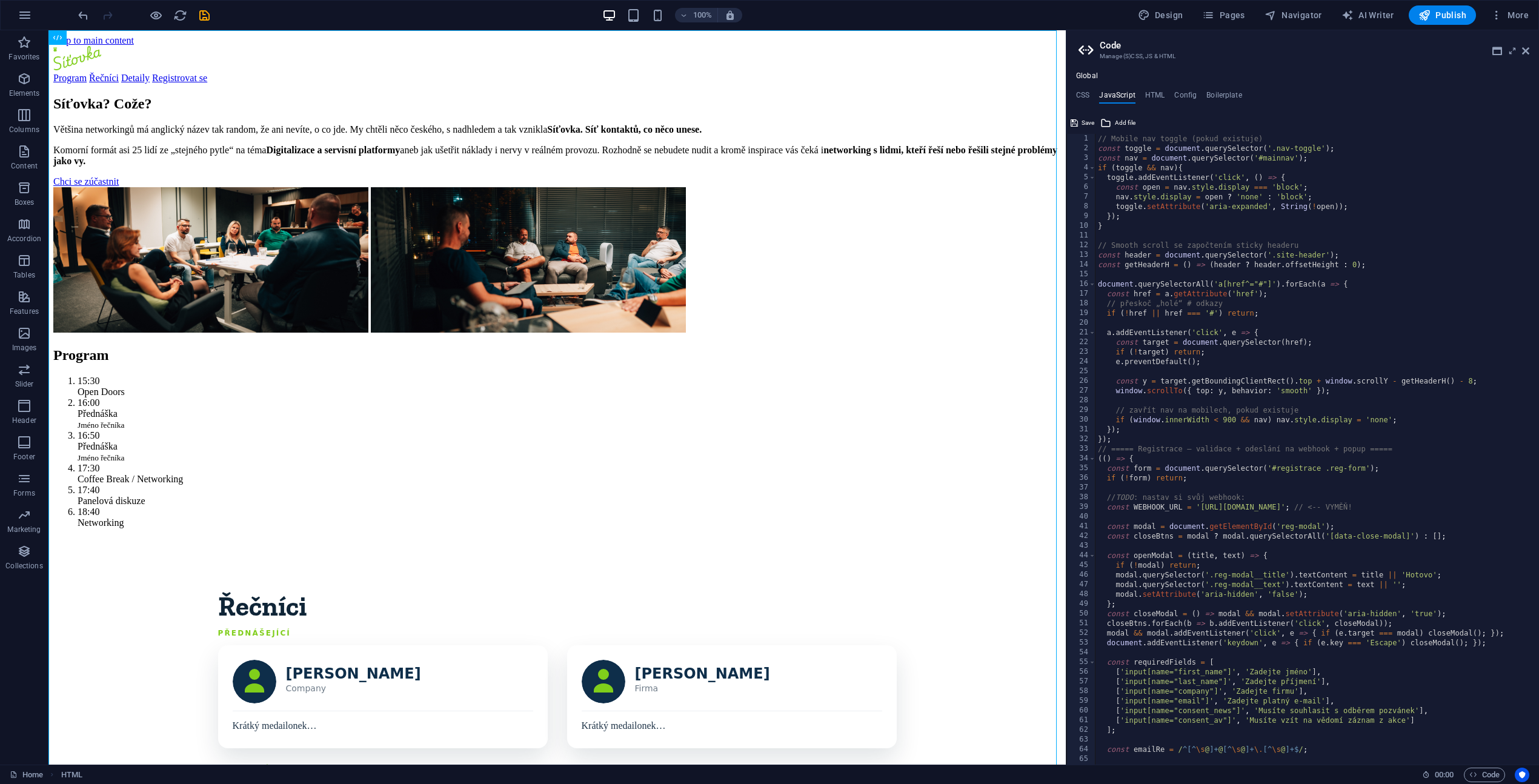
type textarea "}); })();"
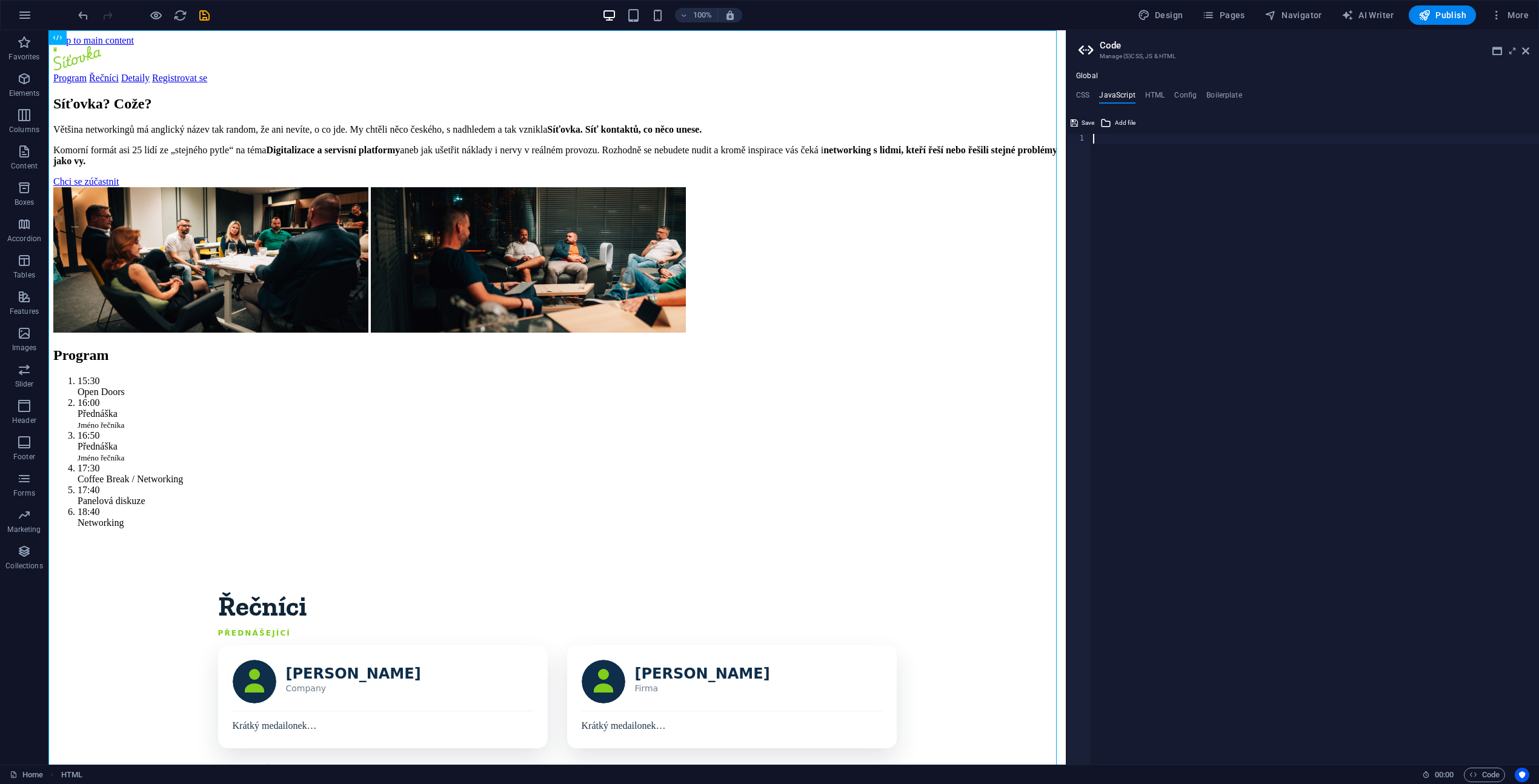
paste textarea "</script>"
type textarea "</script>"
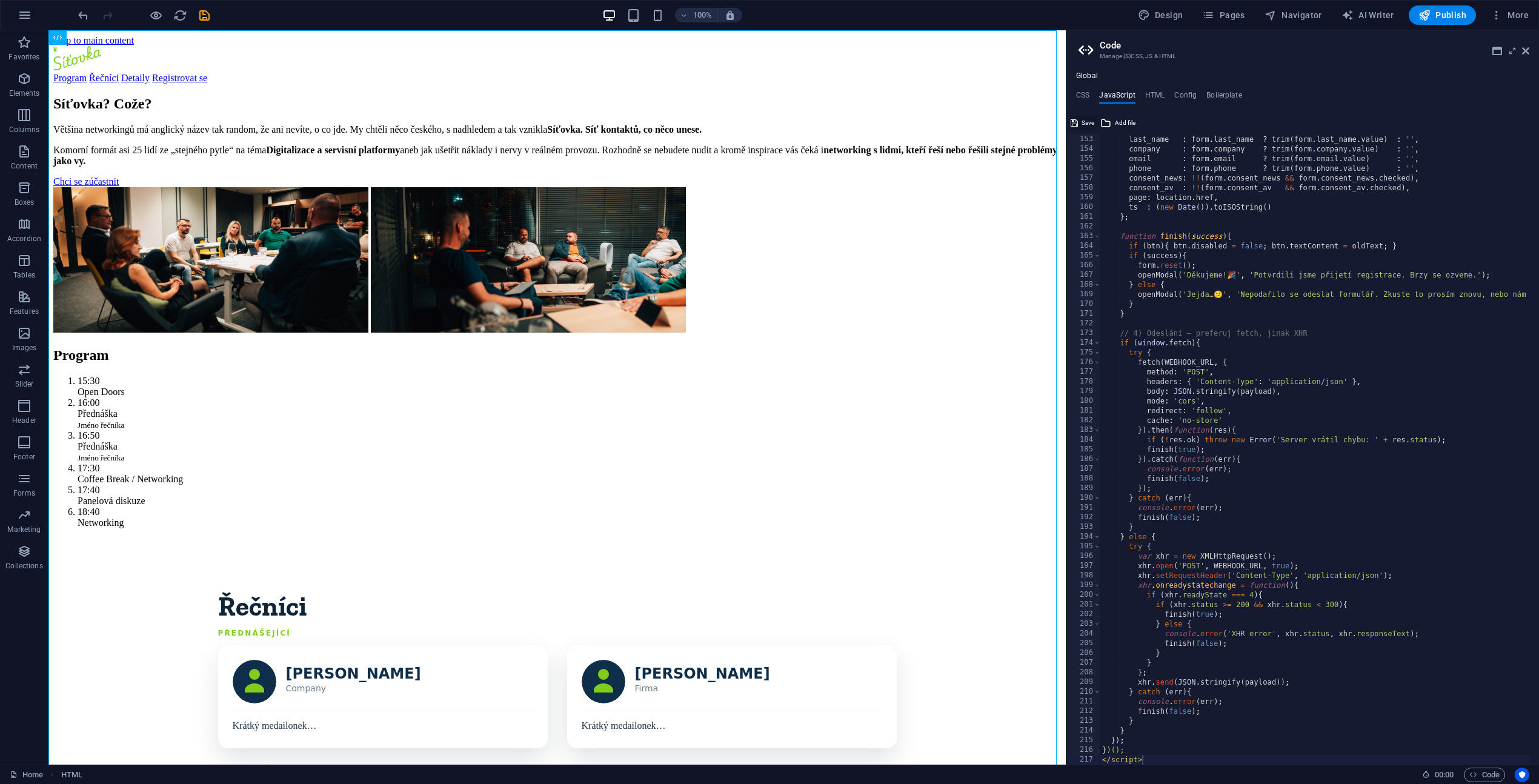
click at [1082, 123] on span "Save" at bounding box center [1087, 123] width 13 height 15
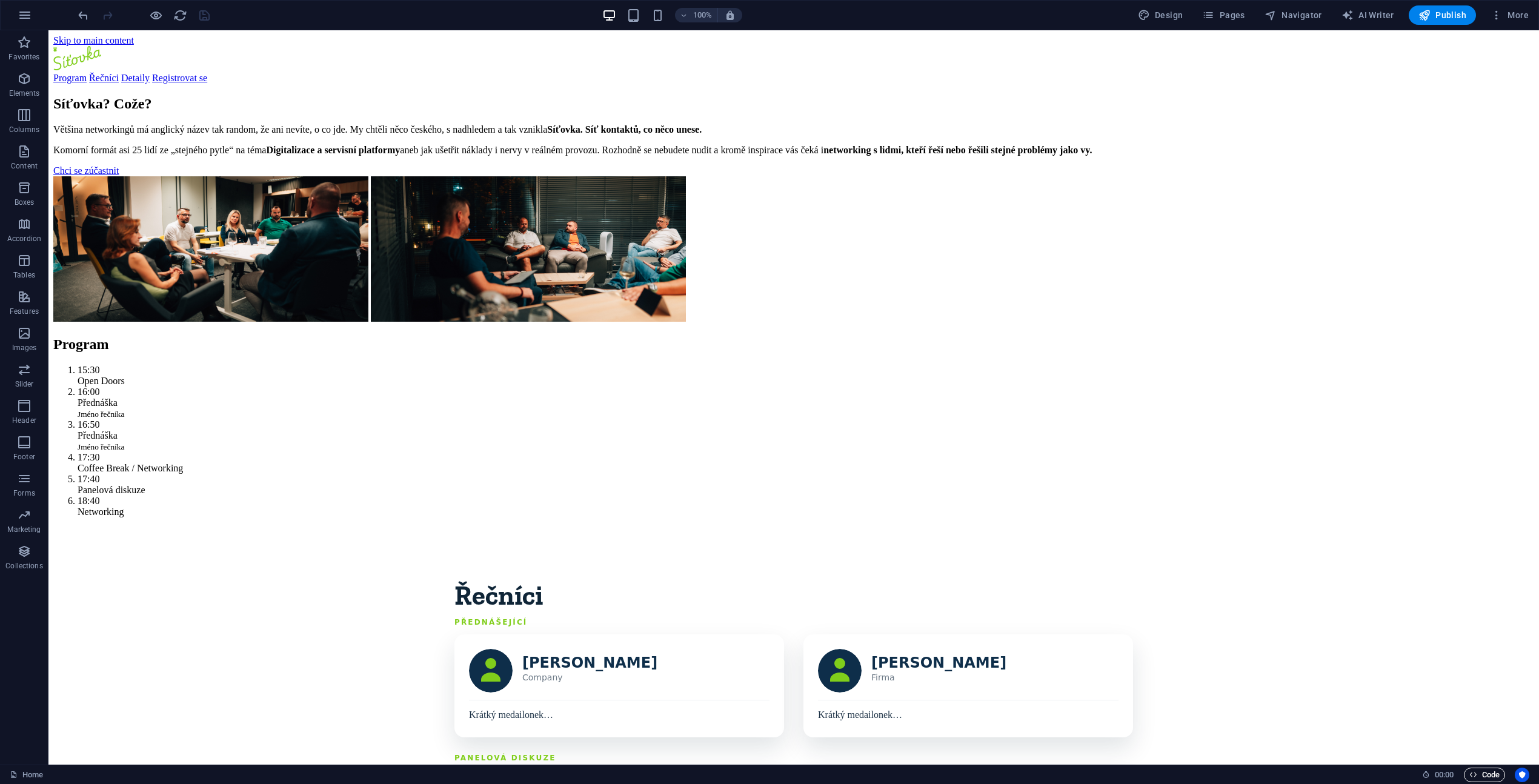
click at [1476, 775] on span "Code" at bounding box center [1484, 774] width 30 height 15
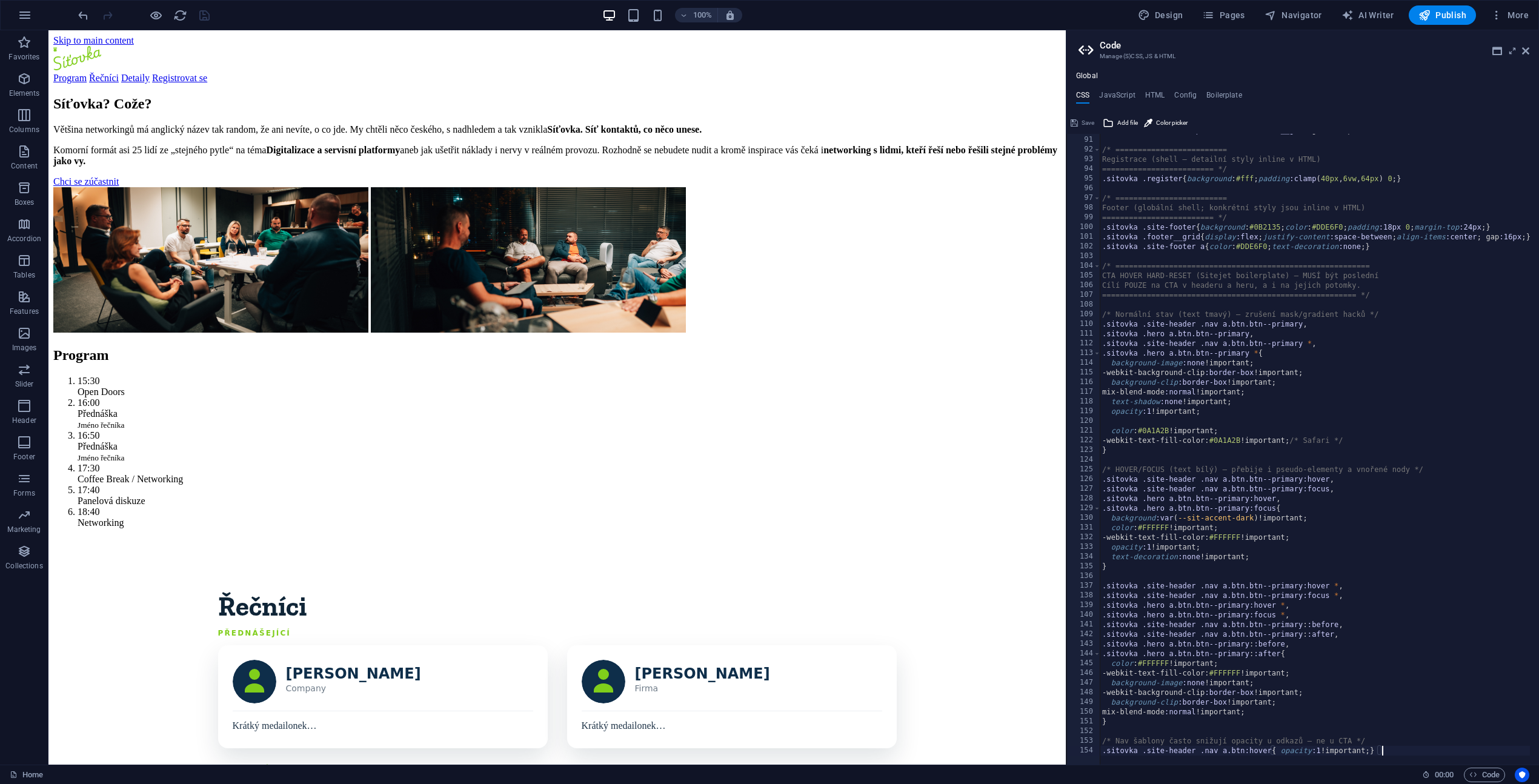
scroll to position [835, 0]
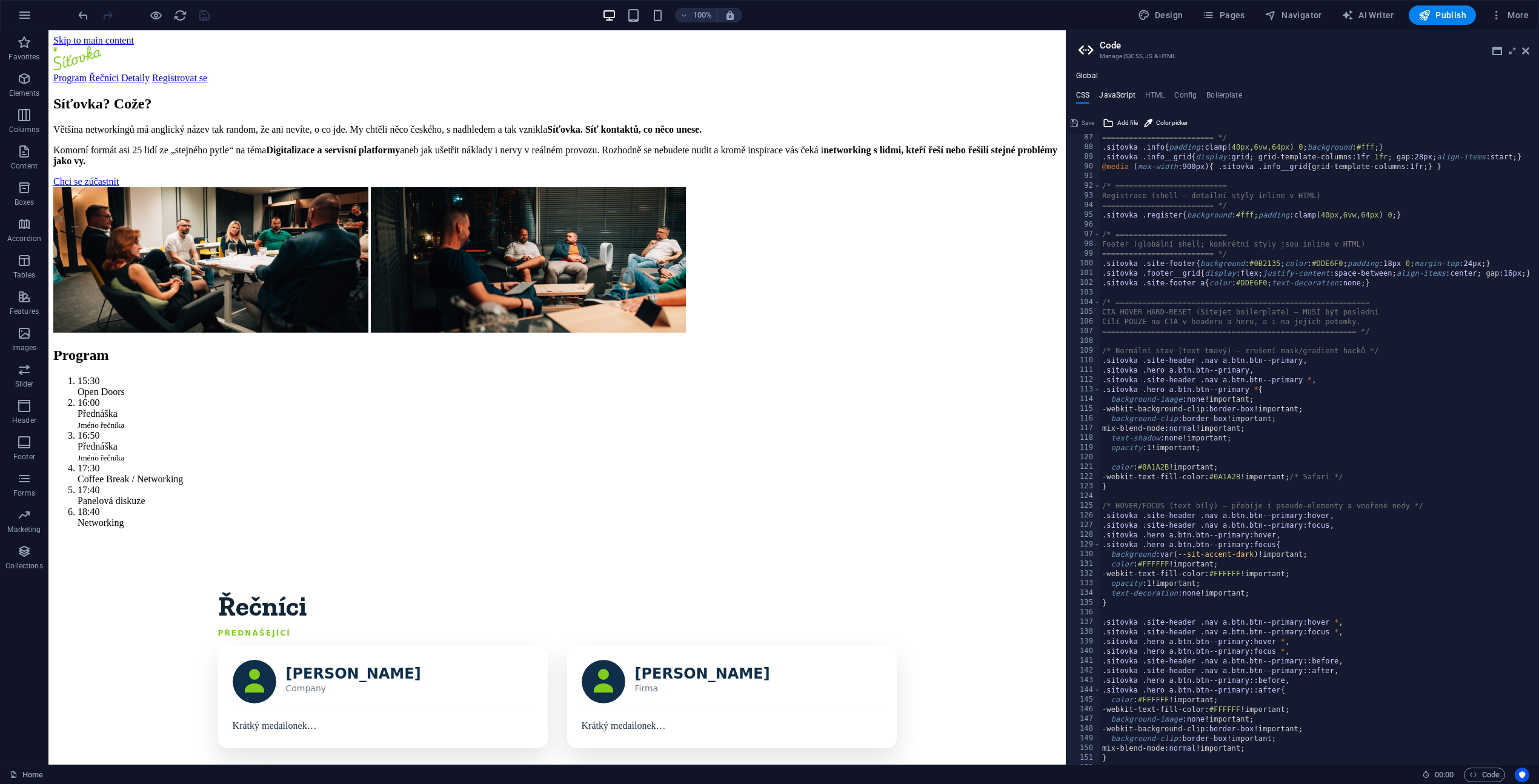
click at [1119, 96] on h4 "JavaScript" at bounding box center [1117, 97] width 36 height 13
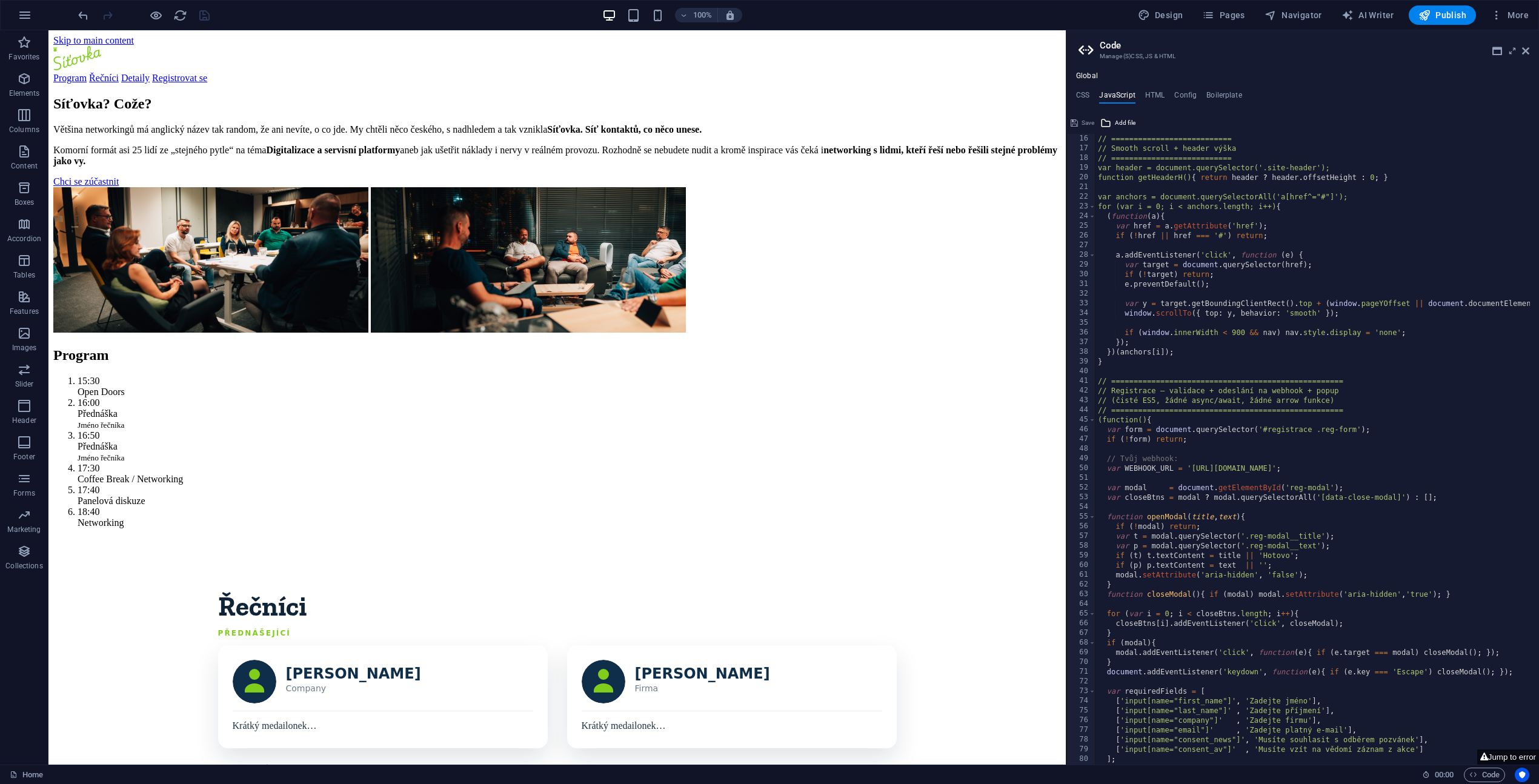
scroll to position [1482, 0]
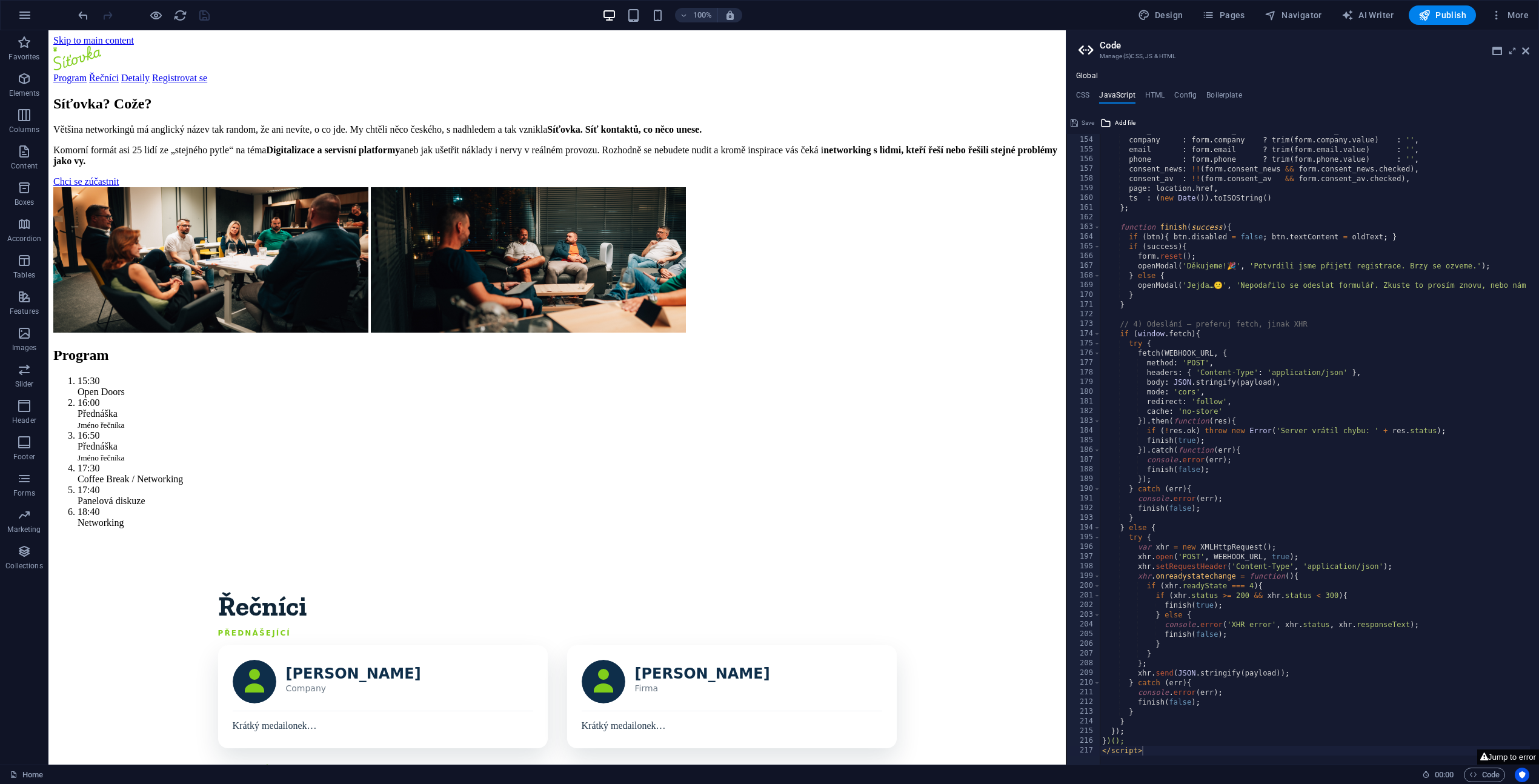
click at [1507, 758] on button "Jump to error" at bounding box center [1508, 757] width 62 height 15
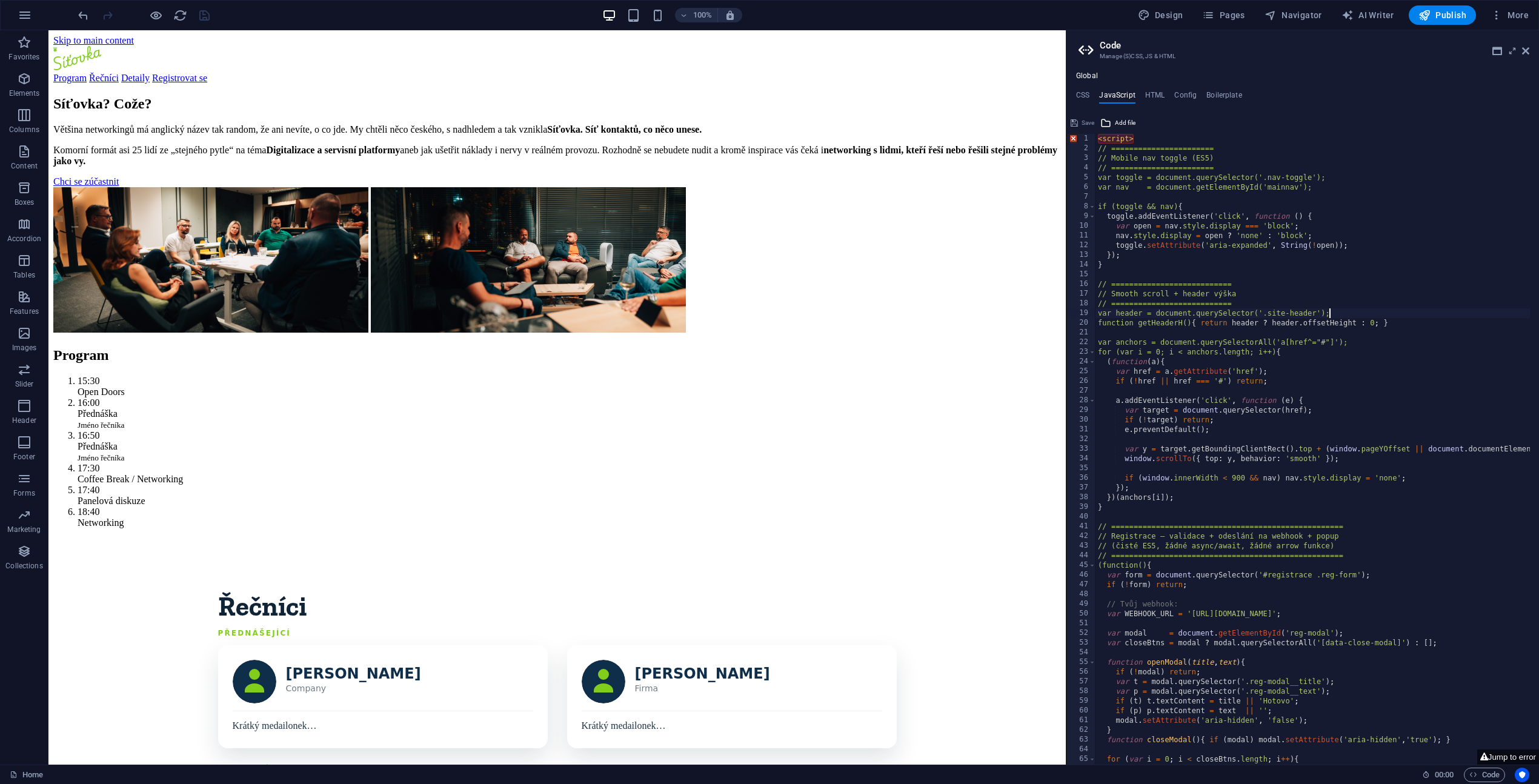
click at [1407, 318] on div "< script > // ======================= // Mobile nav toggle (ES5) // ===========…" at bounding box center [1384, 454] width 579 height 641
click at [1255, 153] on div "< script > // ======================= // Mobile nav toggle (ES5) // ===========…" at bounding box center [1384, 454] width 579 height 641
drag, startPoint x: 1157, startPoint y: 135, endPoint x: 1066, endPoint y: 132, distance: 91.0
click at [1066, 132] on aside "Code Manage (S)CSS, JS & HTML Global CSS JavaScript HTML Config Boilerplate .si…" at bounding box center [1302, 397] width 473 height 734
type textarea "<script>"
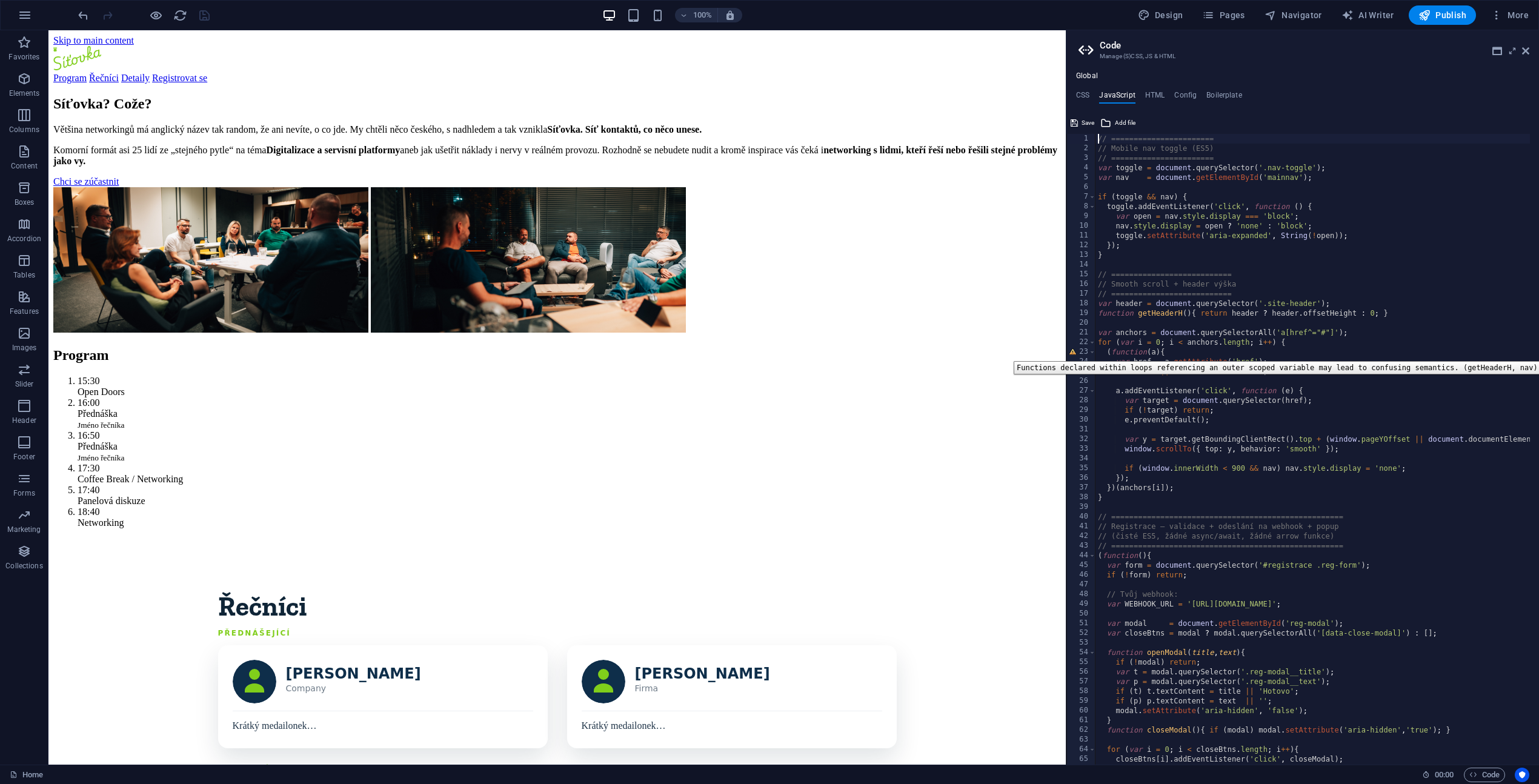
click at [1074, 352] on div "23" at bounding box center [1082, 352] width 29 height 10
type textarea "(function(a){ var href = a.getAttribute('href');"
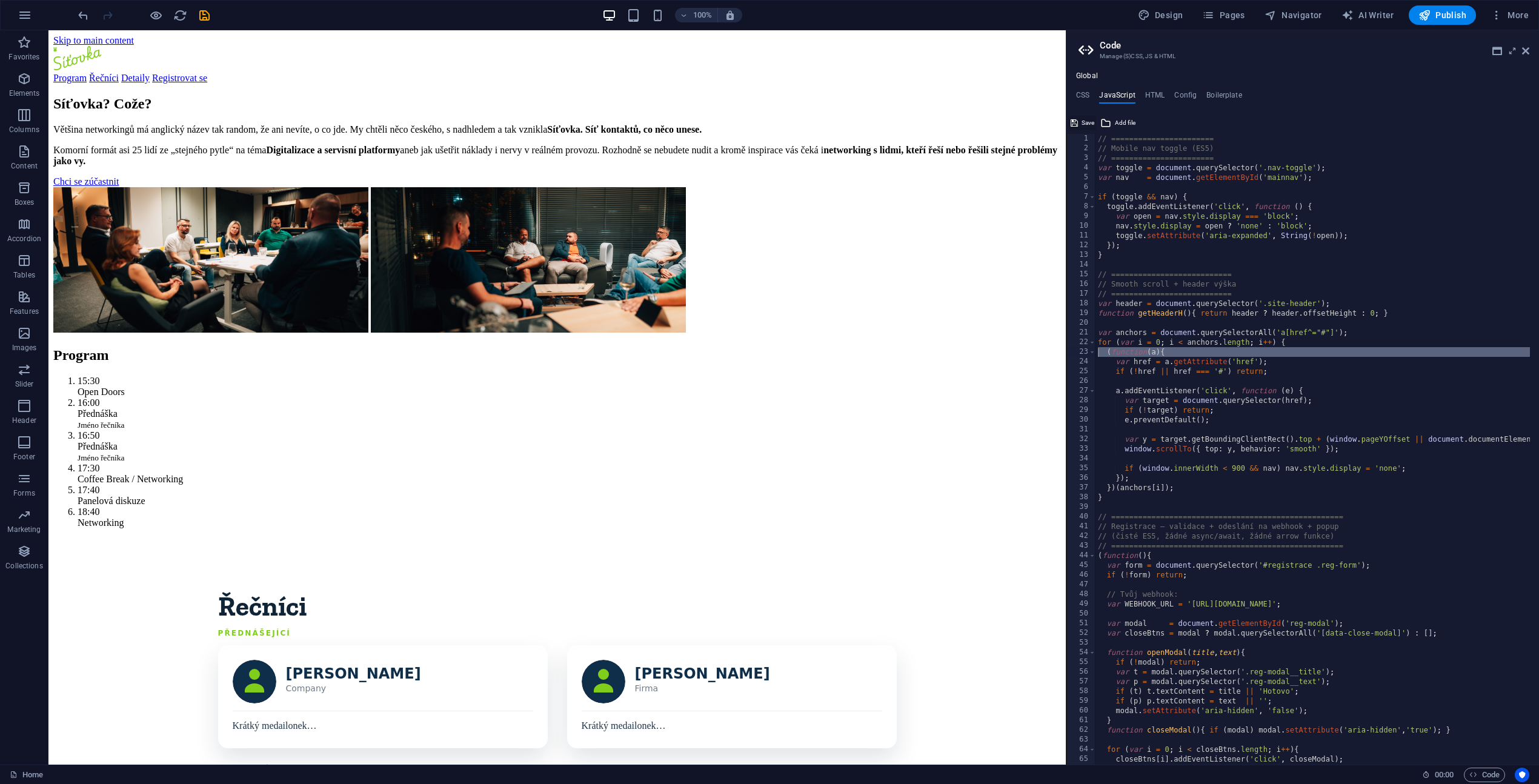
click at [1085, 123] on span "Save" at bounding box center [1087, 123] width 13 height 15
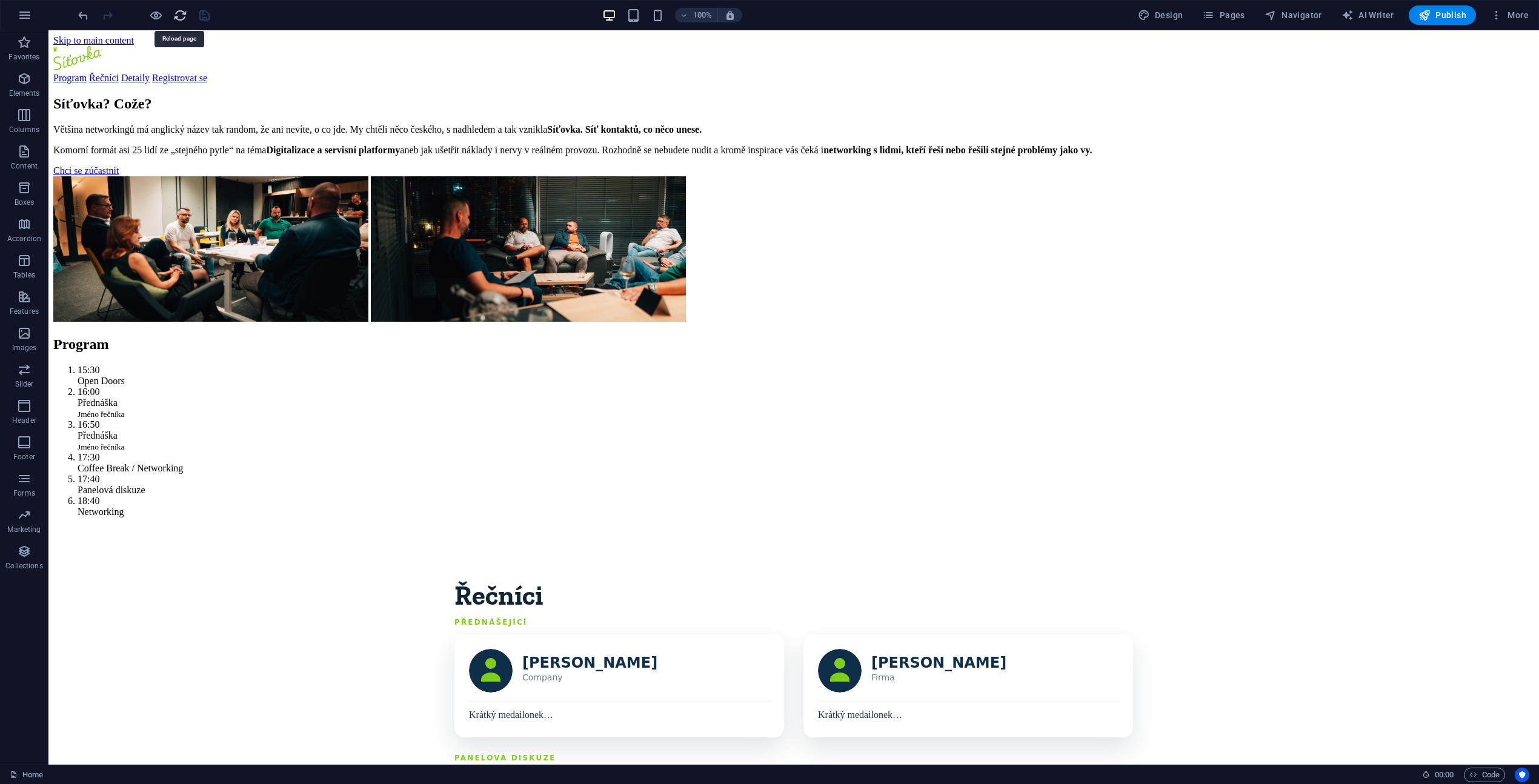
click at [177, 16] on icon "reload" at bounding box center [181, 15] width 14 height 14
click at [1470, 774] on icon "button" at bounding box center [1473, 774] width 8 height 8
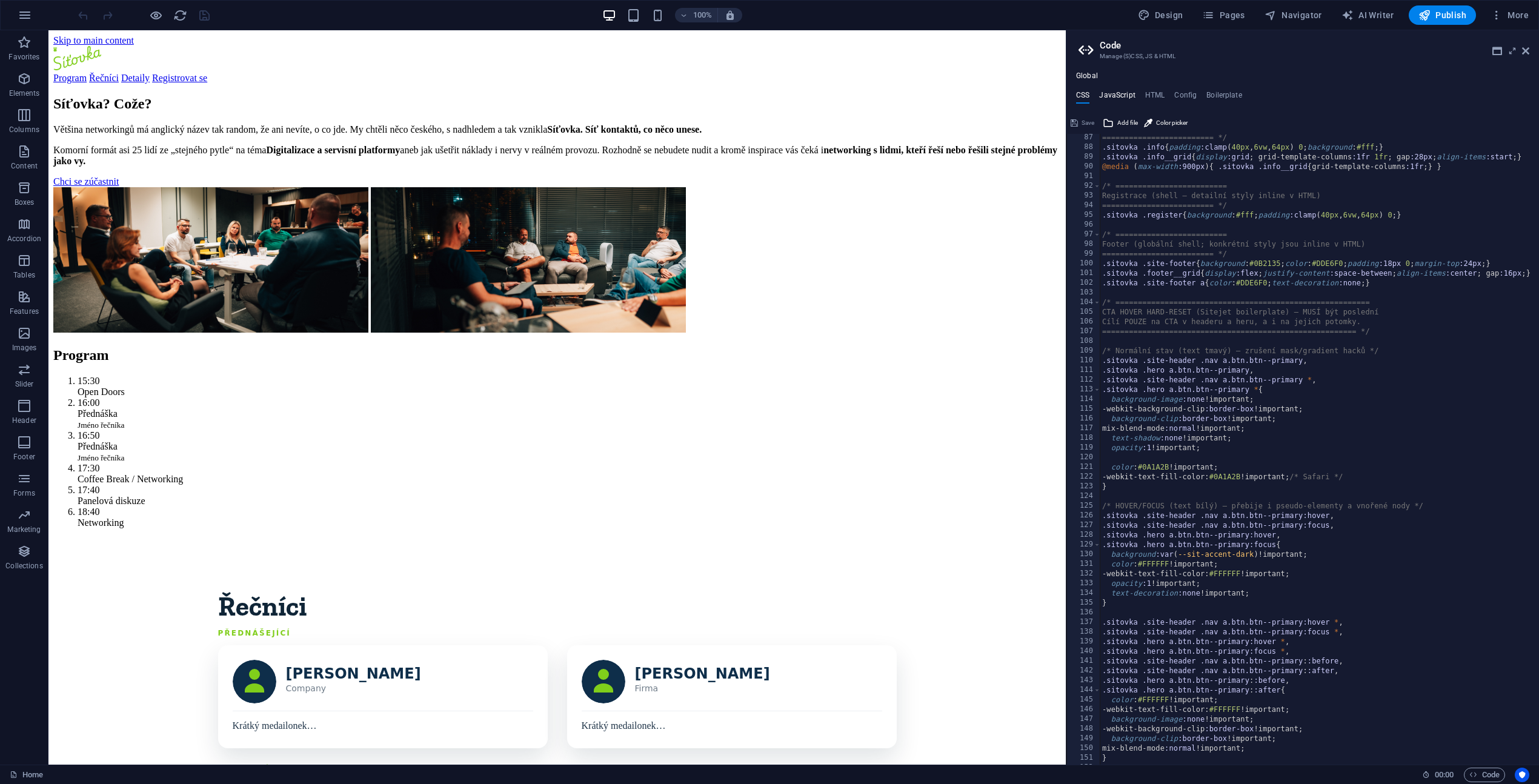
click at [1110, 95] on h4 "JavaScript" at bounding box center [1117, 97] width 36 height 13
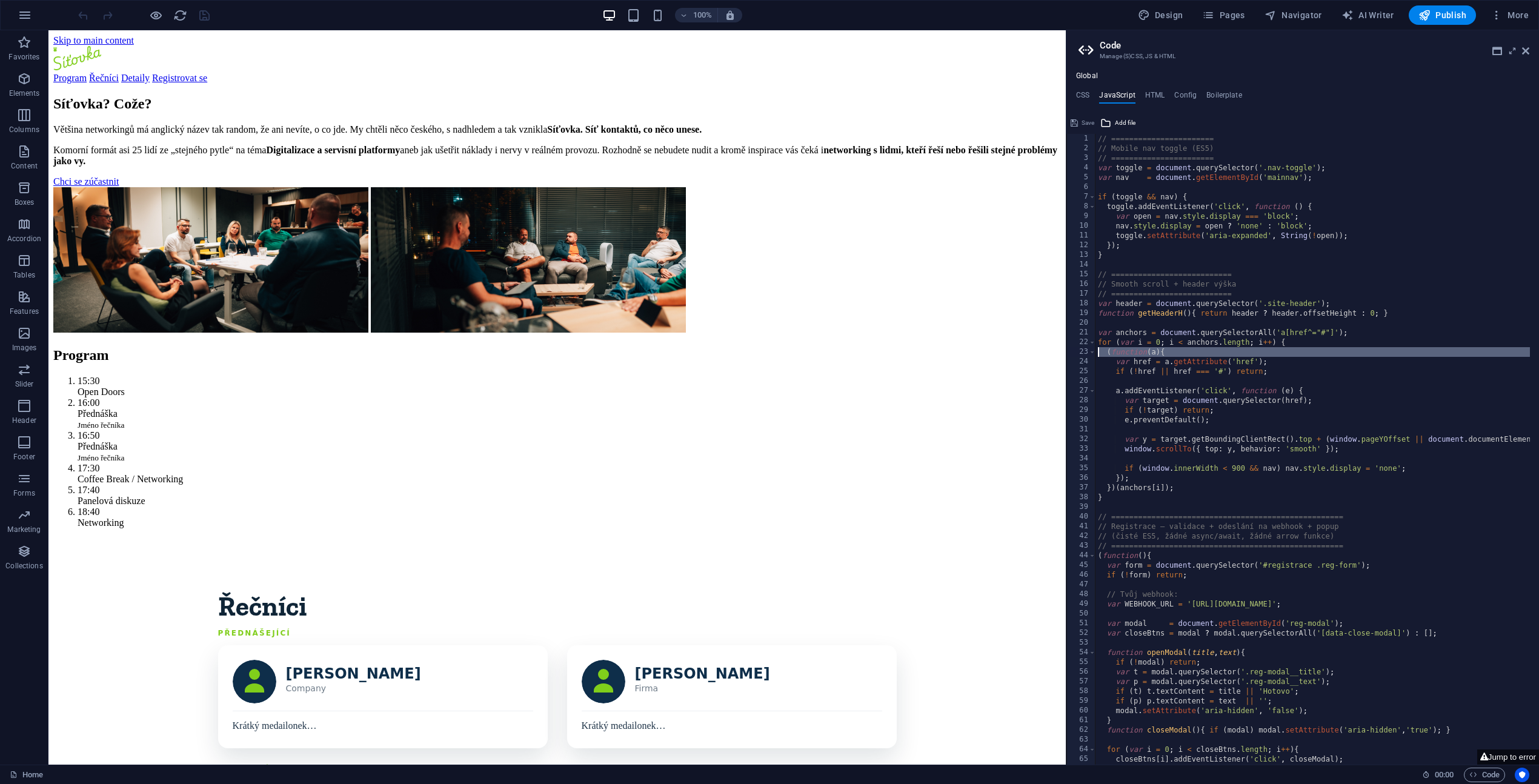
click at [1259, 613] on div "// ======================= // Mobile nav toggle (ES5) // ======================…" at bounding box center [1384, 454] width 579 height 641
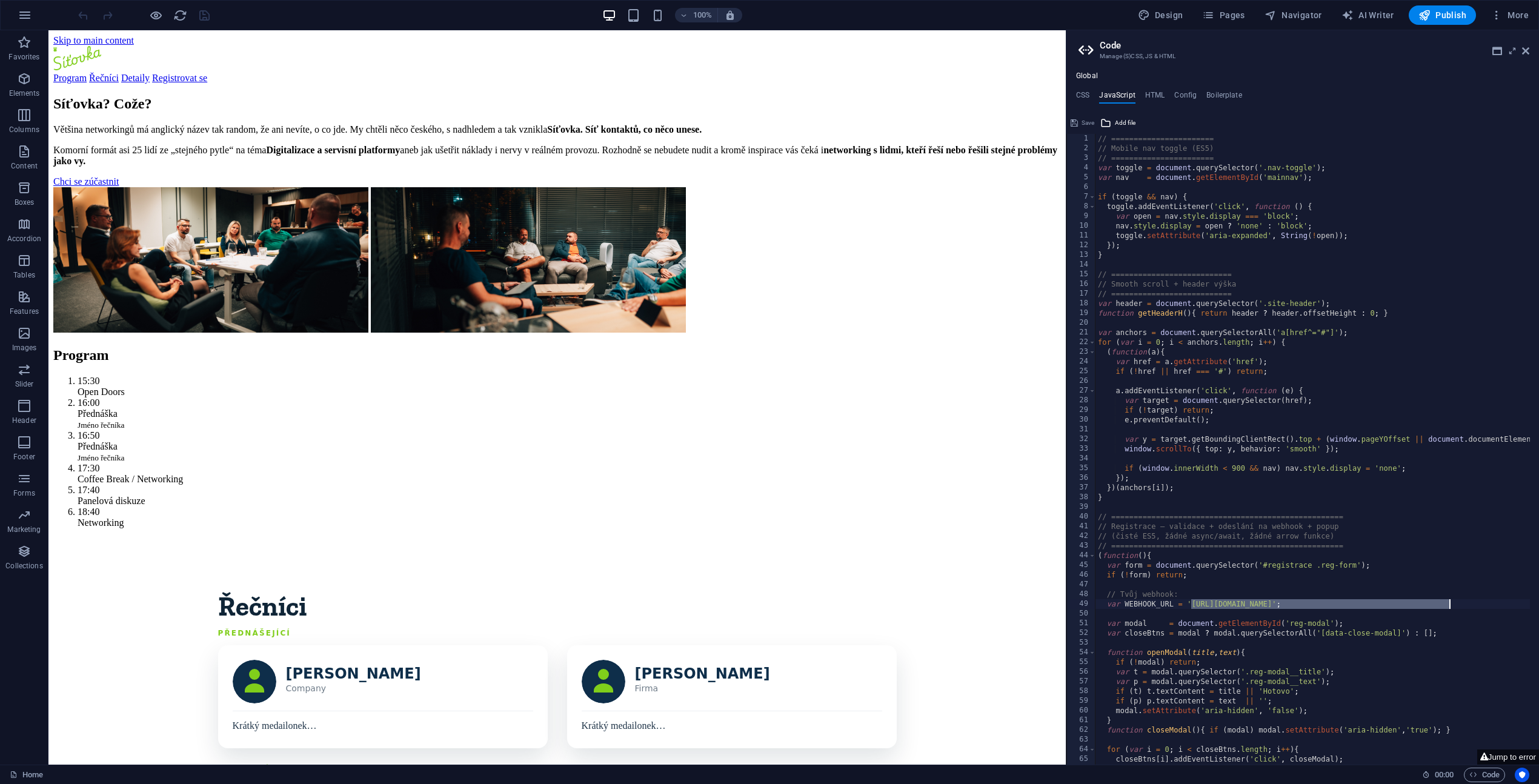
drag, startPoint x: 1193, startPoint y: 604, endPoint x: 1447, endPoint y: 601, distance: 254.0
click at [1447, 601] on div "// ======================= // Mobile nav toggle (ES5) // ======================…" at bounding box center [1384, 454] width 579 height 641
click at [1363, 312] on div "// ======================= // Mobile nav toggle (ES5) // ======================…" at bounding box center [1384, 454] width 579 height 641
type textarea "function getHeaderH(){ return header ? header.offsetHeight : 0; }"
click at [1077, 123] on icon at bounding box center [1074, 123] width 7 height 15
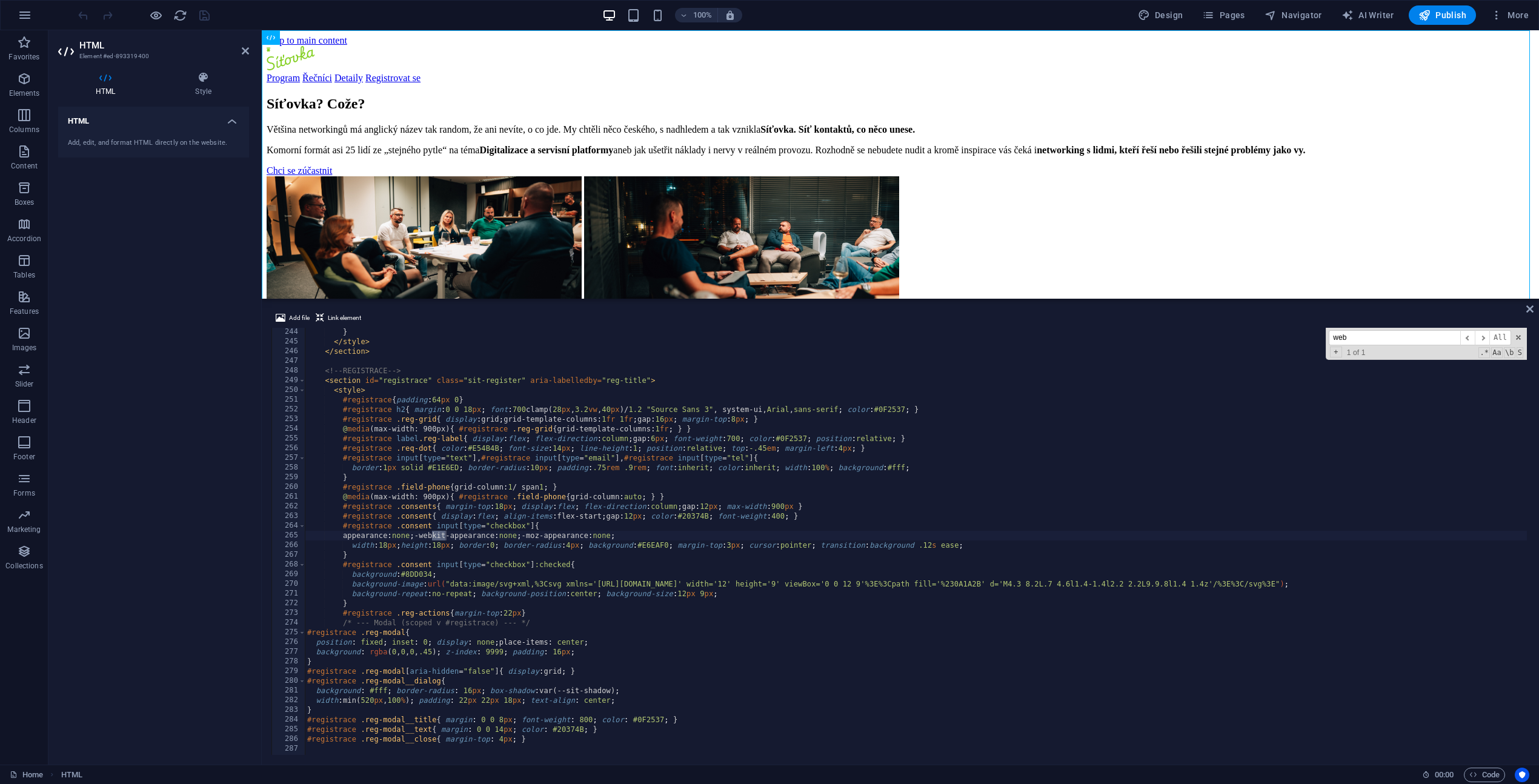
scroll to position [2356, 0]
type input "webhook"
click at [1521, 337] on span at bounding box center [1518, 337] width 8 height 8
type textarea "appearance:none; -webkit-appearance:none; -moz-appearance:none;"
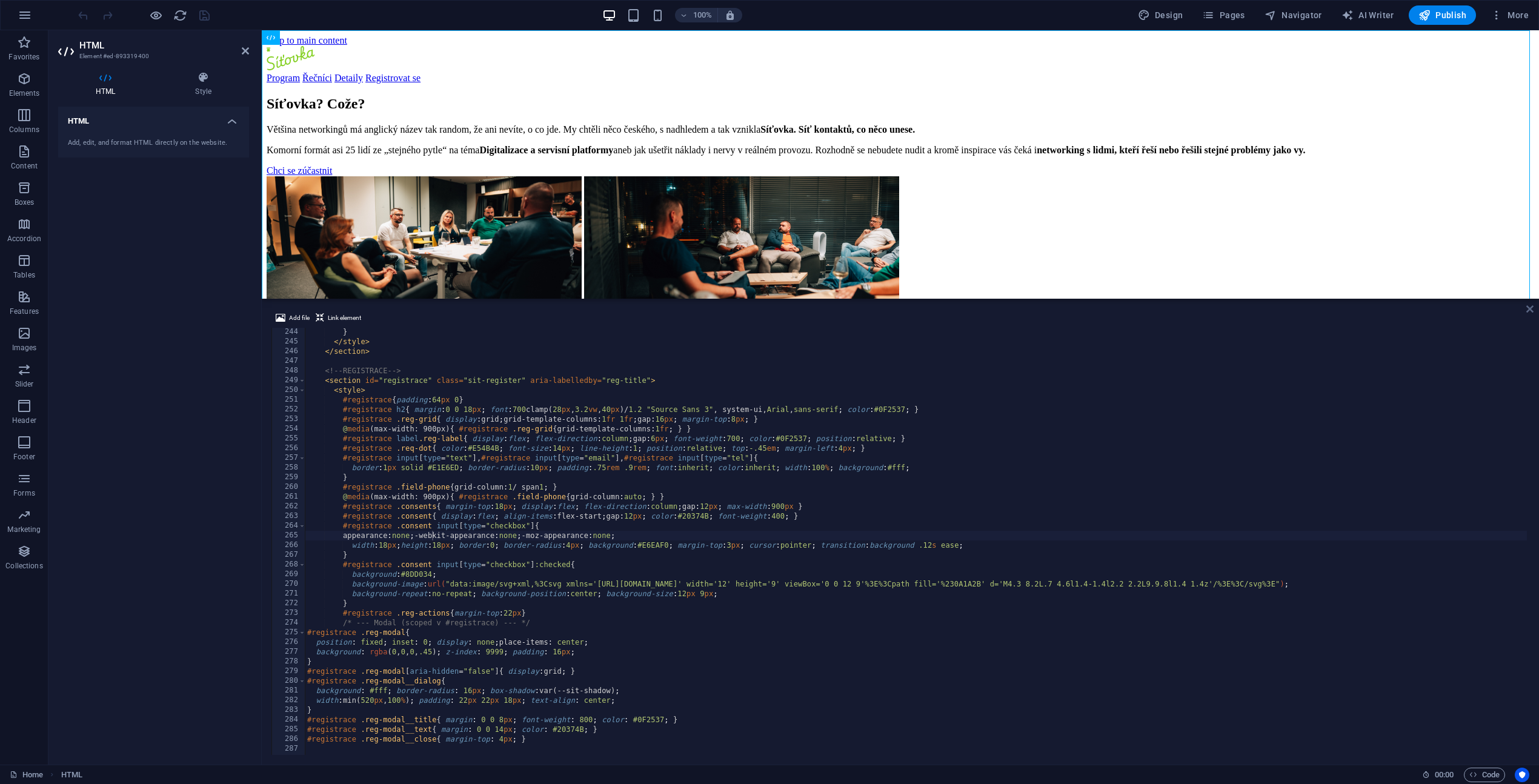
drag, startPoint x: 1527, startPoint y: 310, endPoint x: 1396, endPoint y: 157, distance: 201.4
click at [1527, 310] on icon at bounding box center [1529, 309] width 7 height 10
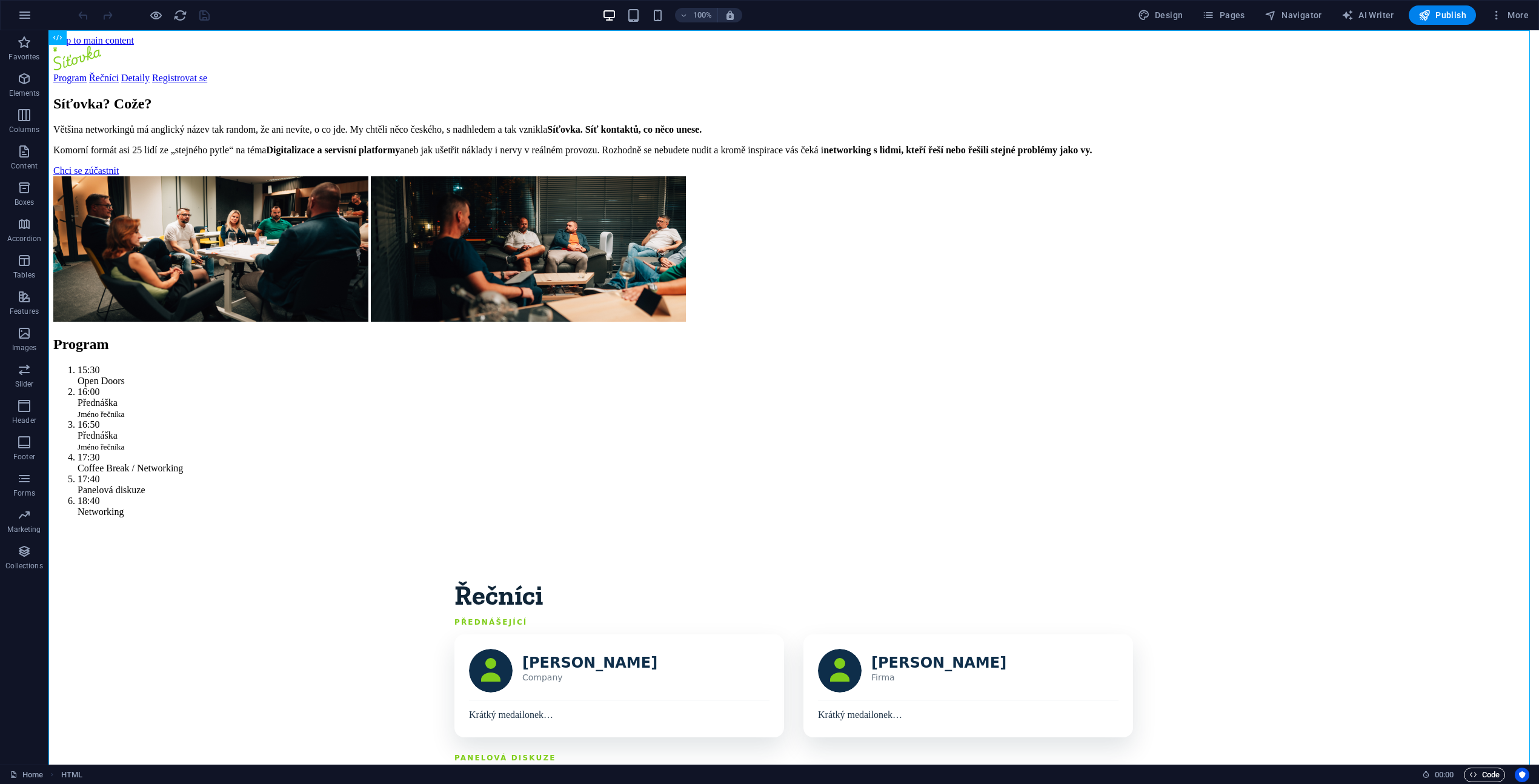
click at [1479, 772] on span "Code" at bounding box center [1484, 774] width 30 height 15
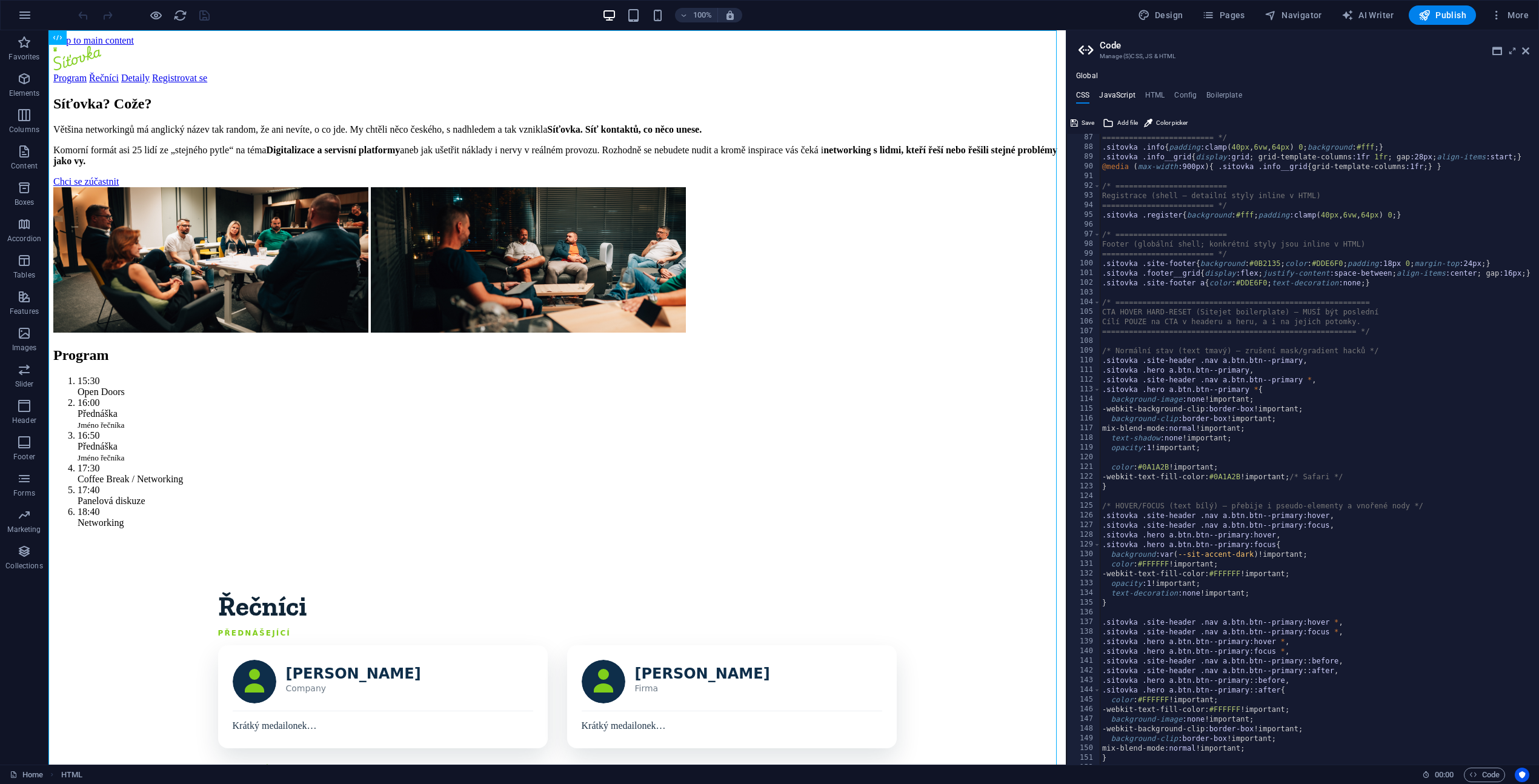
drag, startPoint x: 1122, startPoint y: 93, endPoint x: 1126, endPoint y: 98, distance: 6.4
click at [1122, 93] on h4 "JavaScript" at bounding box center [1117, 97] width 36 height 13
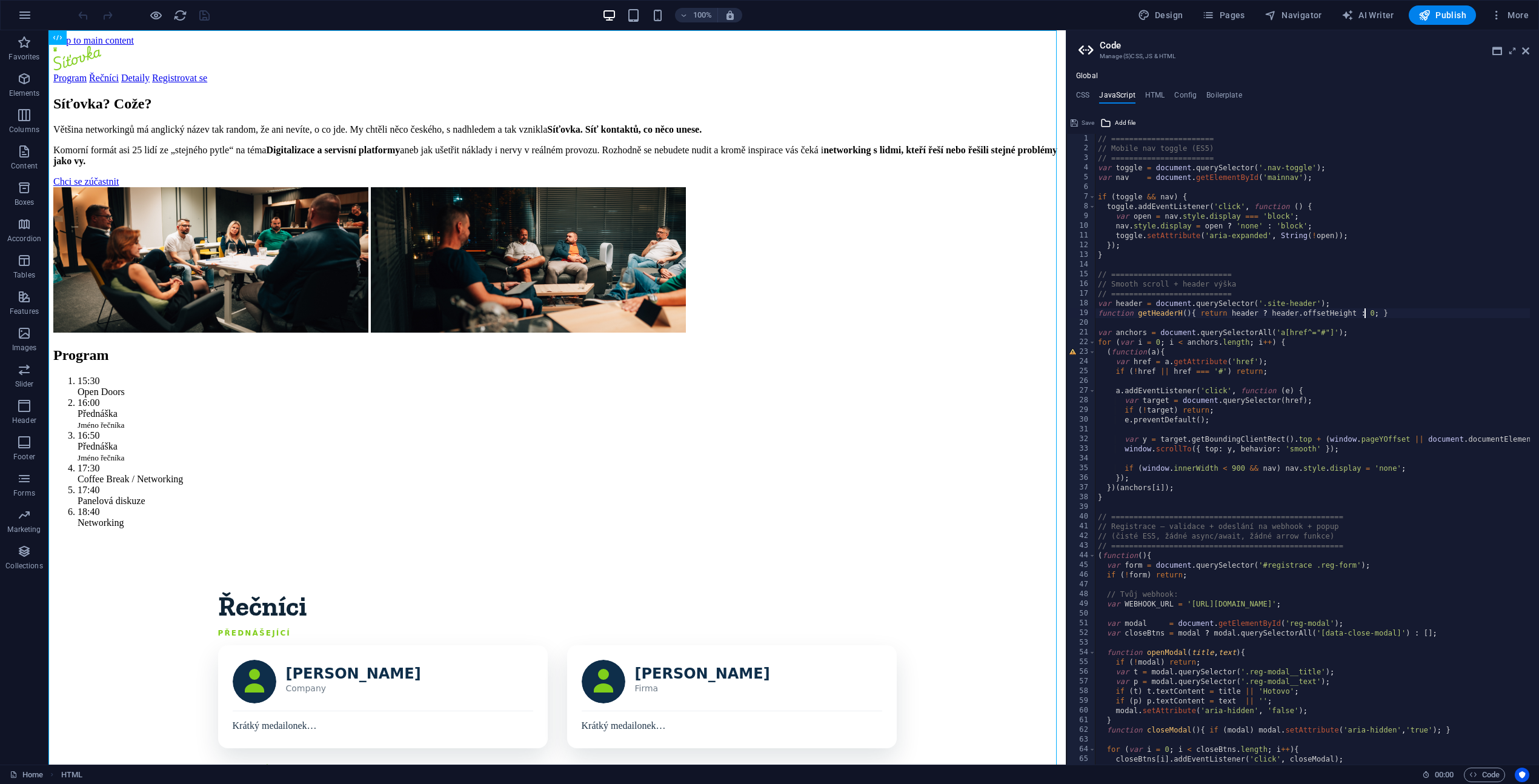
type textarea "})(); </script>"
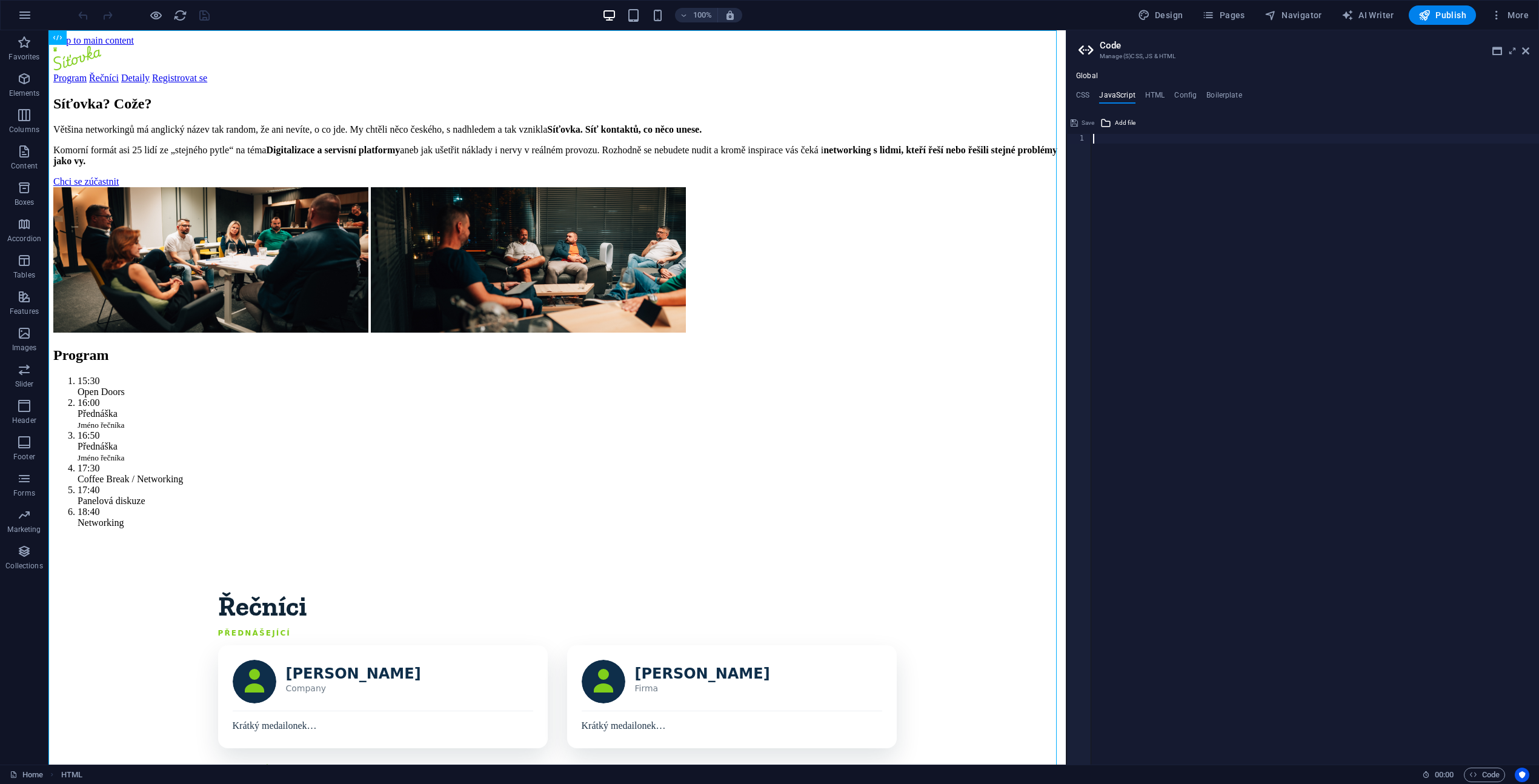
paste textarea "</script>"
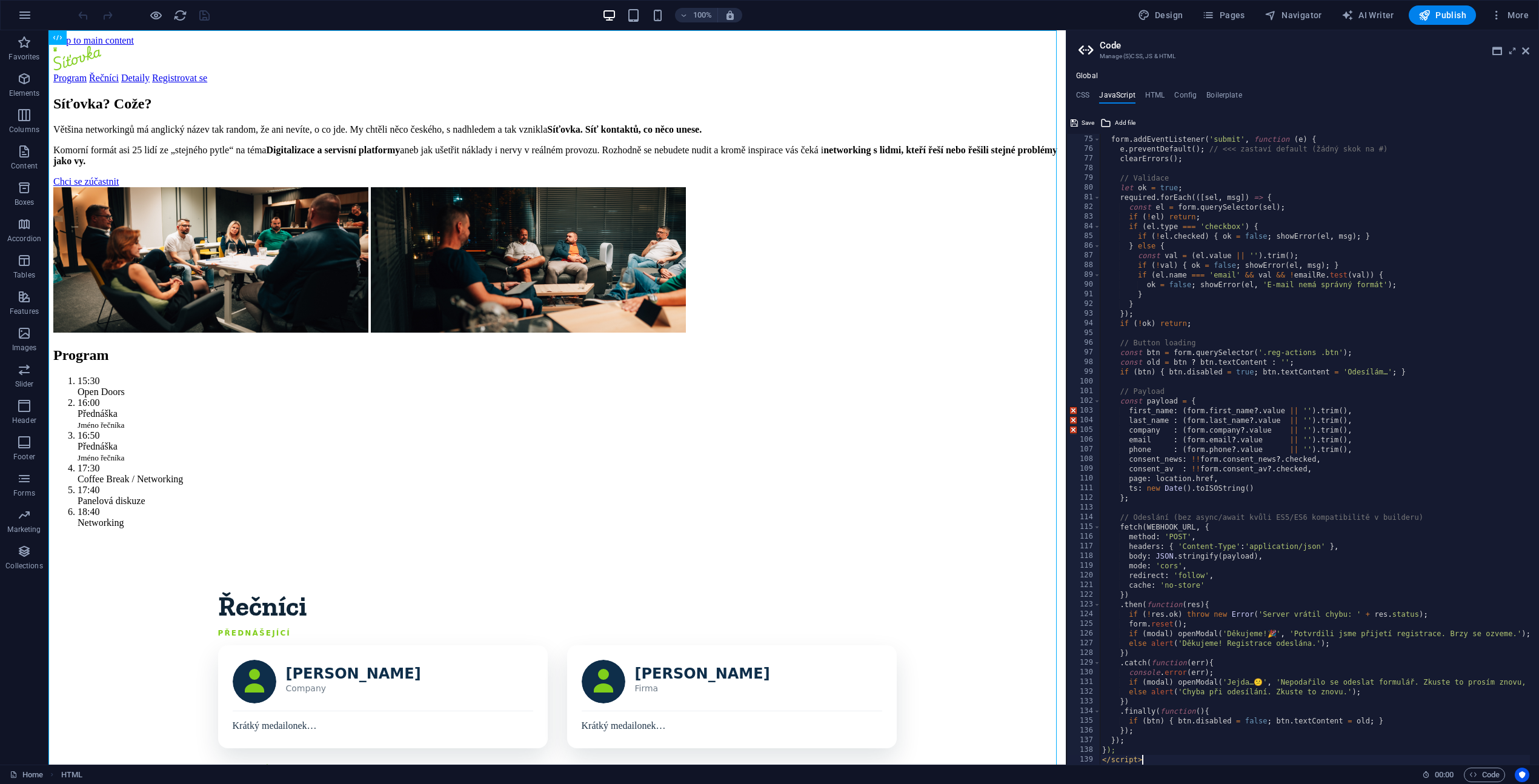
scroll to position [0, 0]
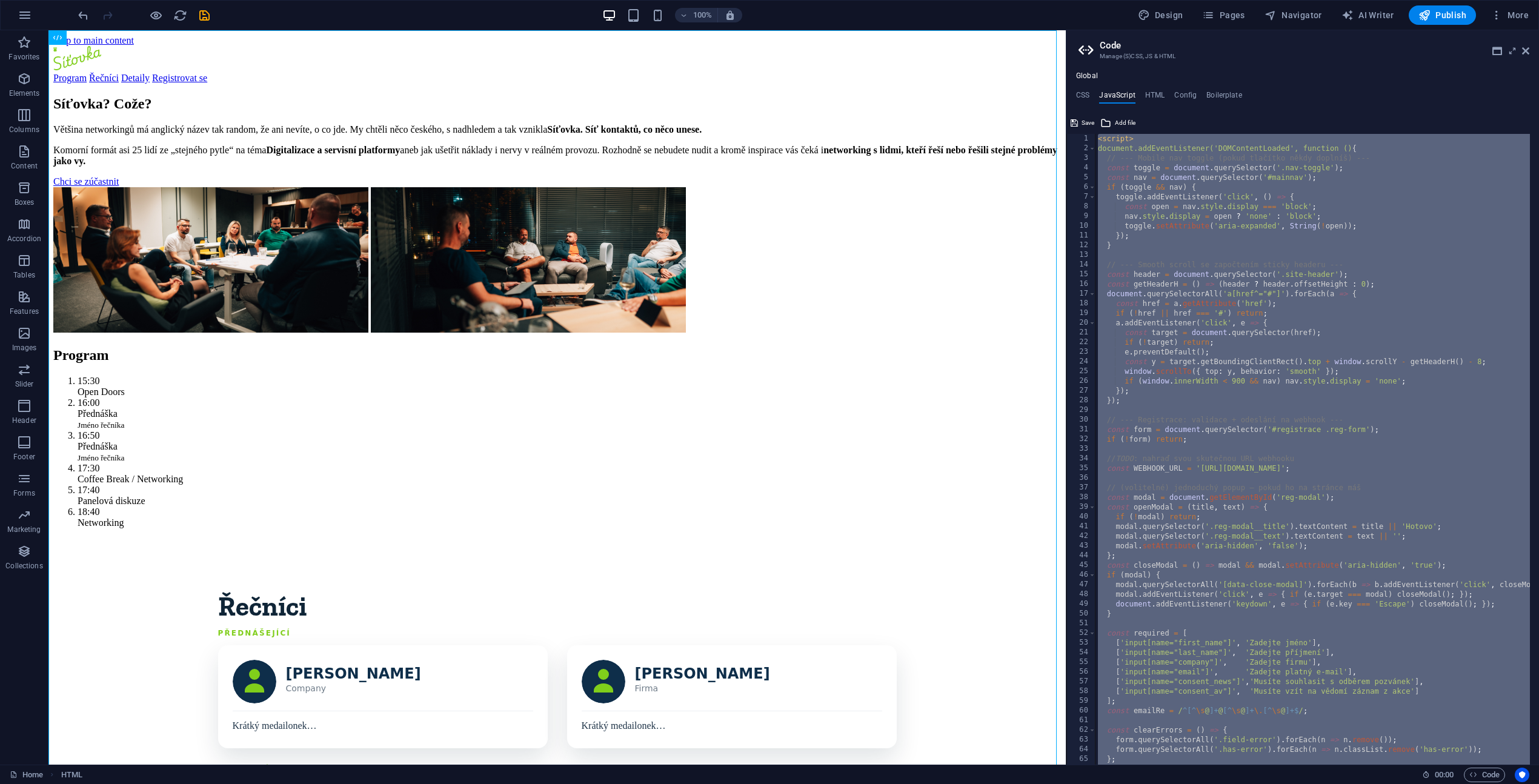
paste textarea
type textarea "});"
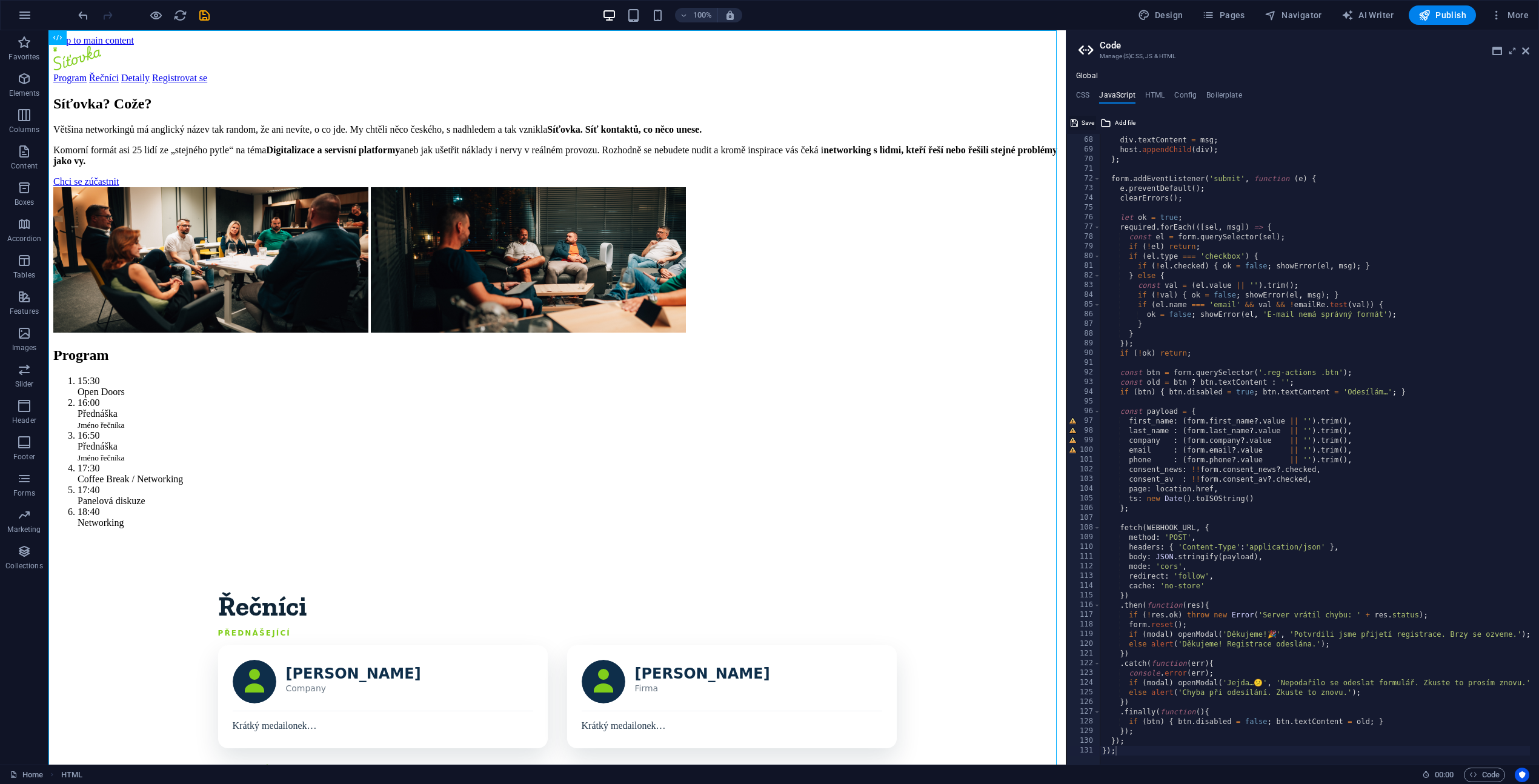
click at [1079, 123] on button "Save" at bounding box center [1082, 123] width 27 height 15
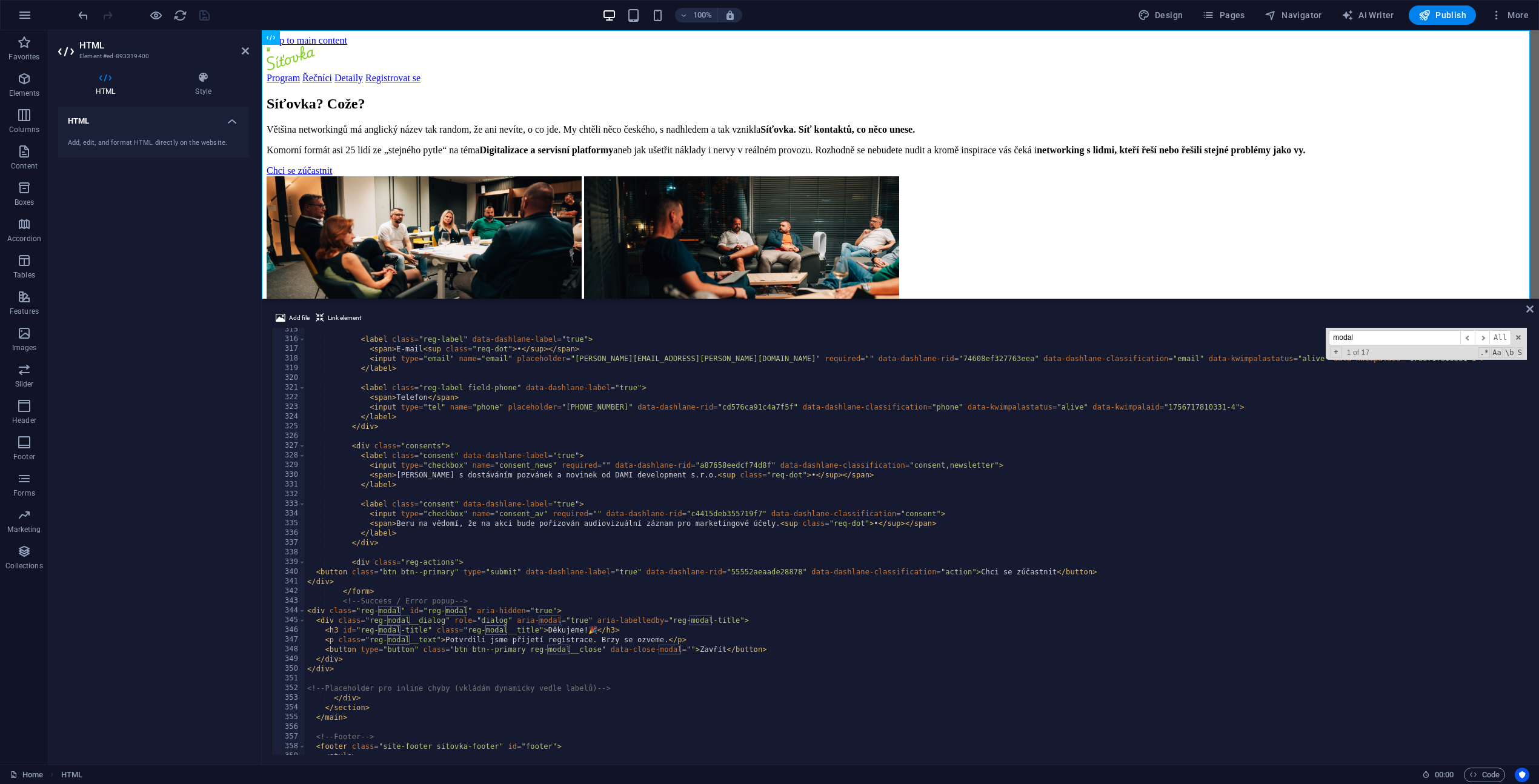
scroll to position [3083, 0]
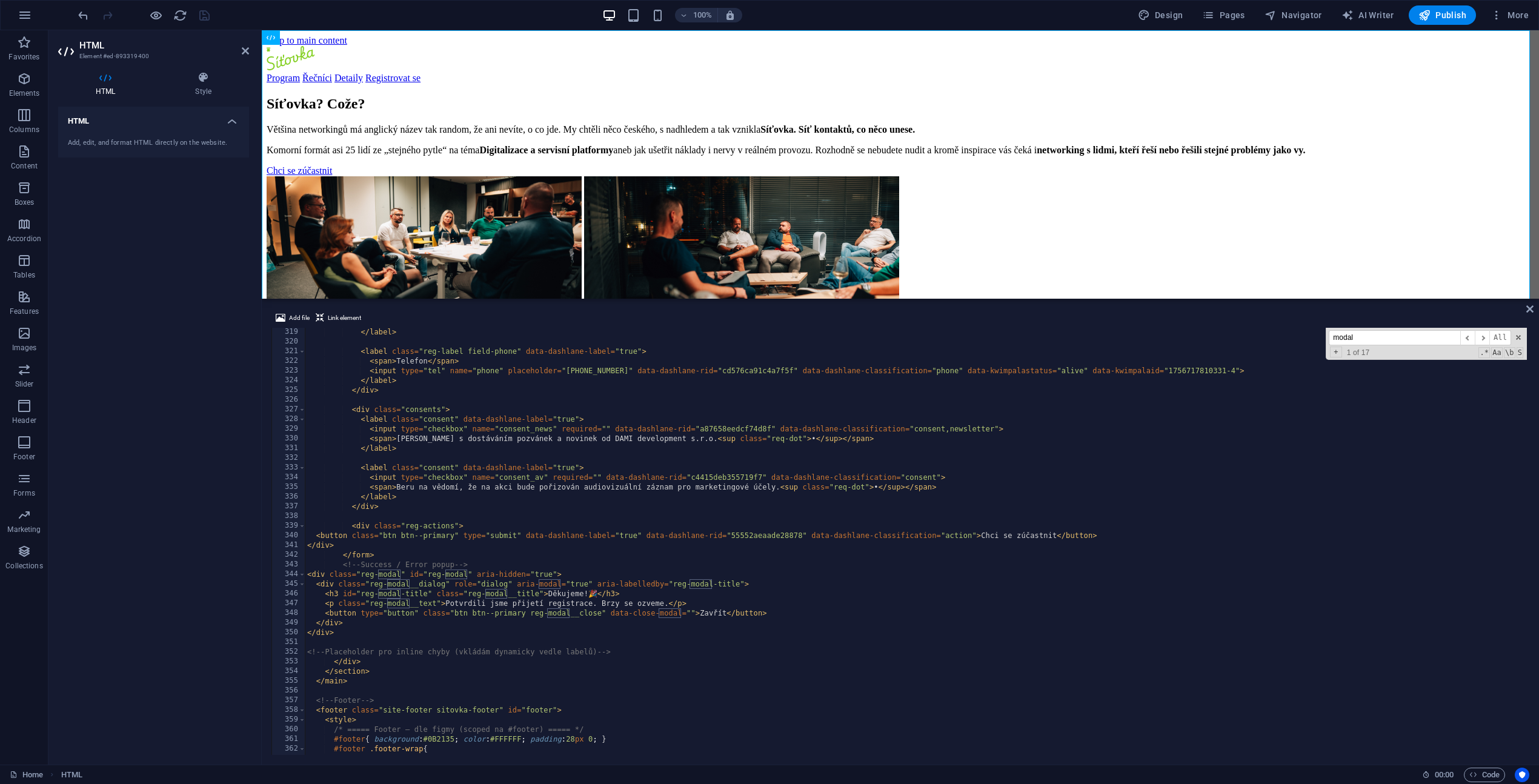
type input "modal"
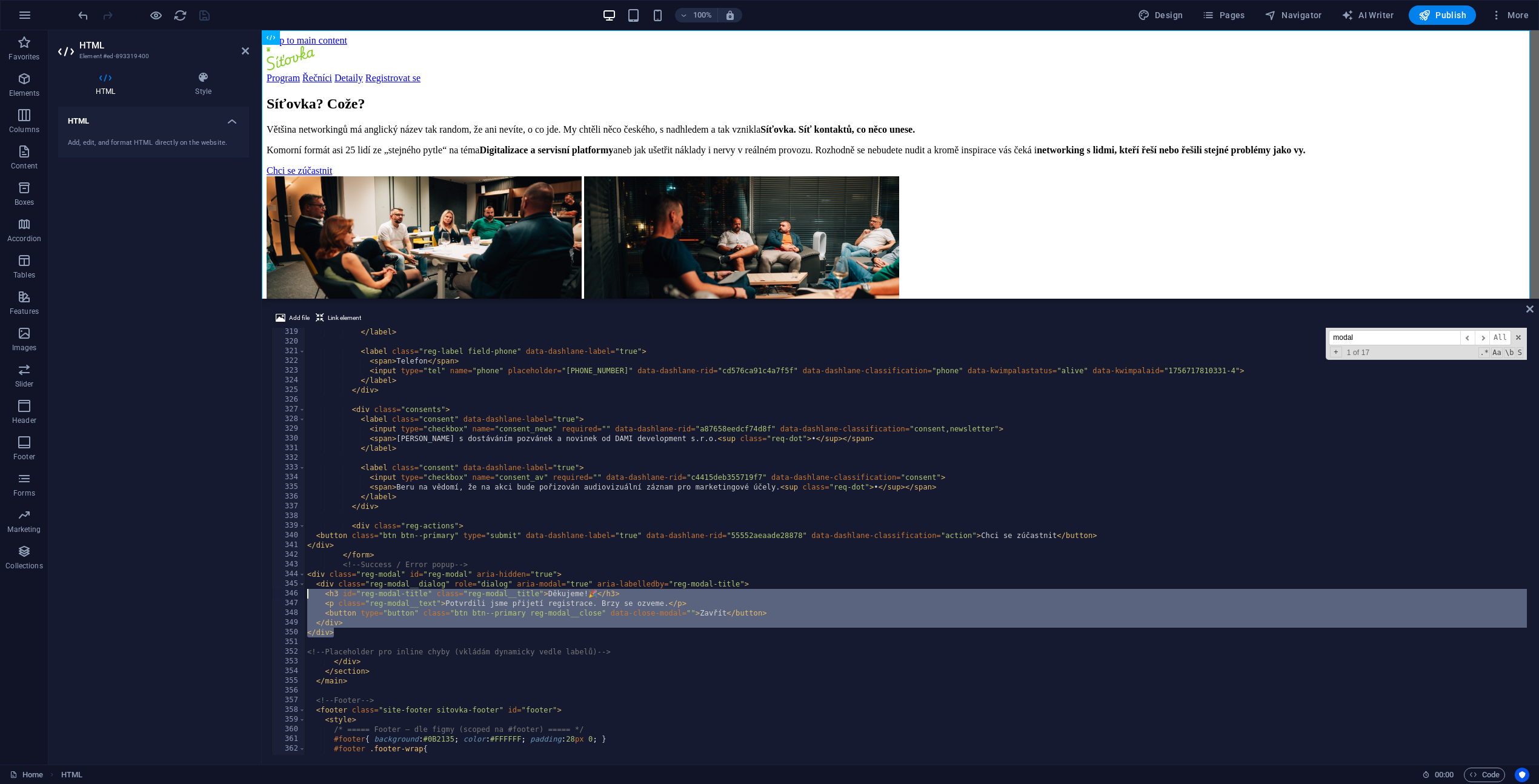
drag, startPoint x: 335, startPoint y: 636, endPoint x: 308, endPoint y: 590, distance: 53.3
click at [308, 590] on div "</ label > < label class = "reg-label field-phone" data-dashlane-label = "true"…" at bounding box center [1250, 548] width 1890 height 444
click at [353, 629] on div "</ label > < label class = "reg-label field-phone" data-dashlane-label = "true"…" at bounding box center [1250, 548] width 1890 height 444
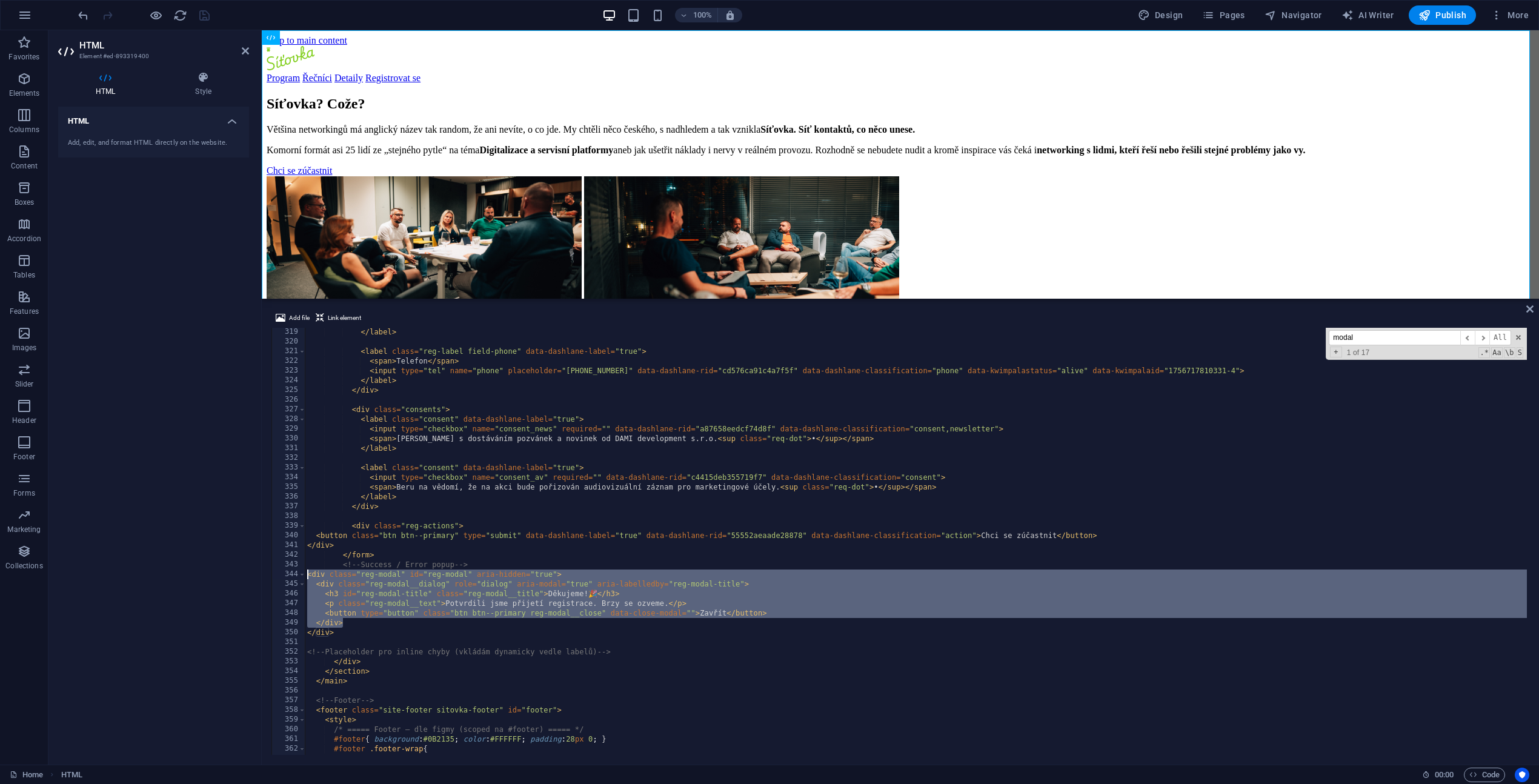
drag, startPoint x: 351, startPoint y: 622, endPoint x: 307, endPoint y: 576, distance: 63.7
click at [307, 576] on div "</ label > < label class = "reg-label field-phone" data-dashlane-label = "true"…" at bounding box center [1250, 548] width 1890 height 444
paste textarea "/div"
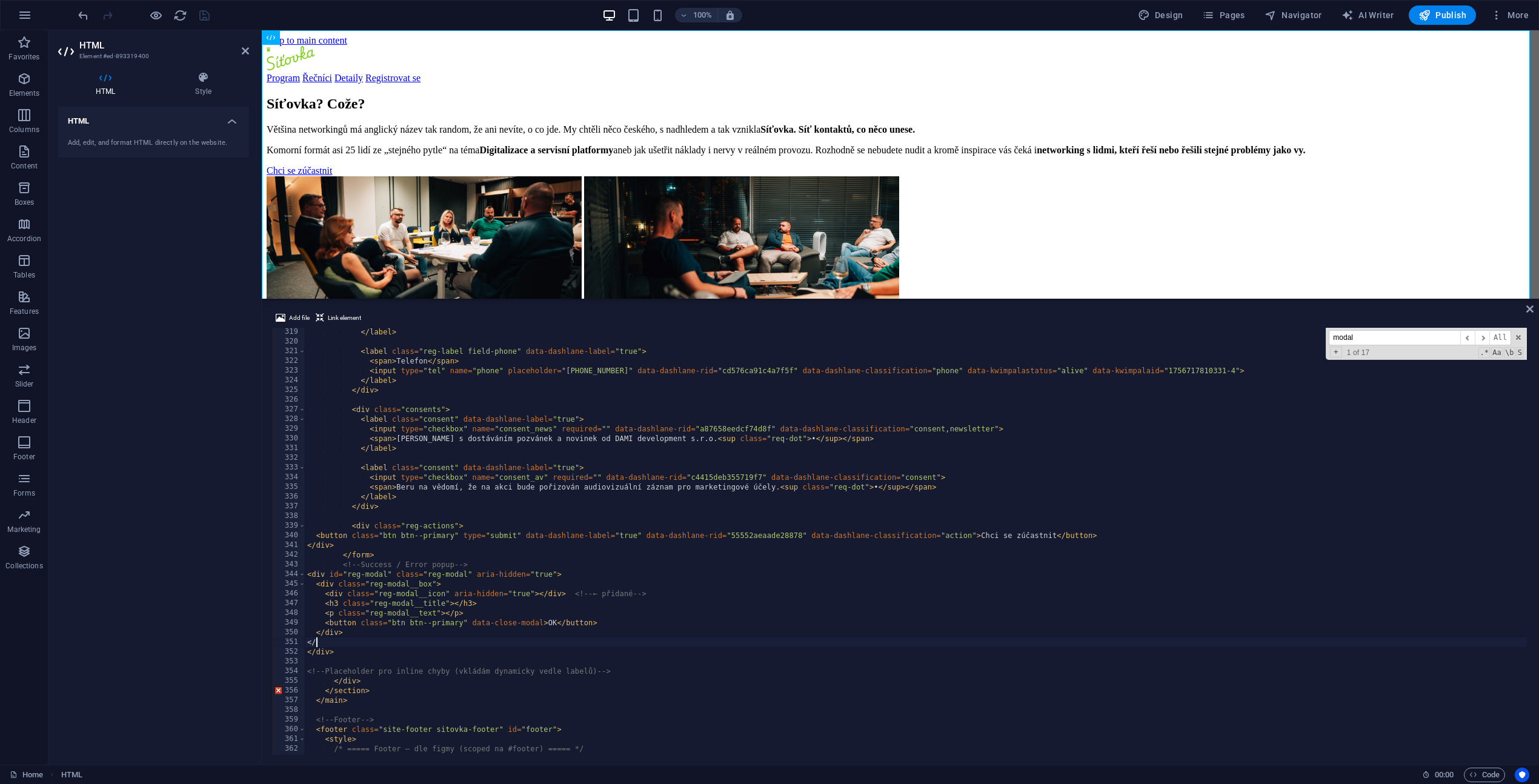
type textarea "<"
type textarea "</div>"
click at [1362, 342] on input "modal" at bounding box center [1394, 338] width 132 height 15
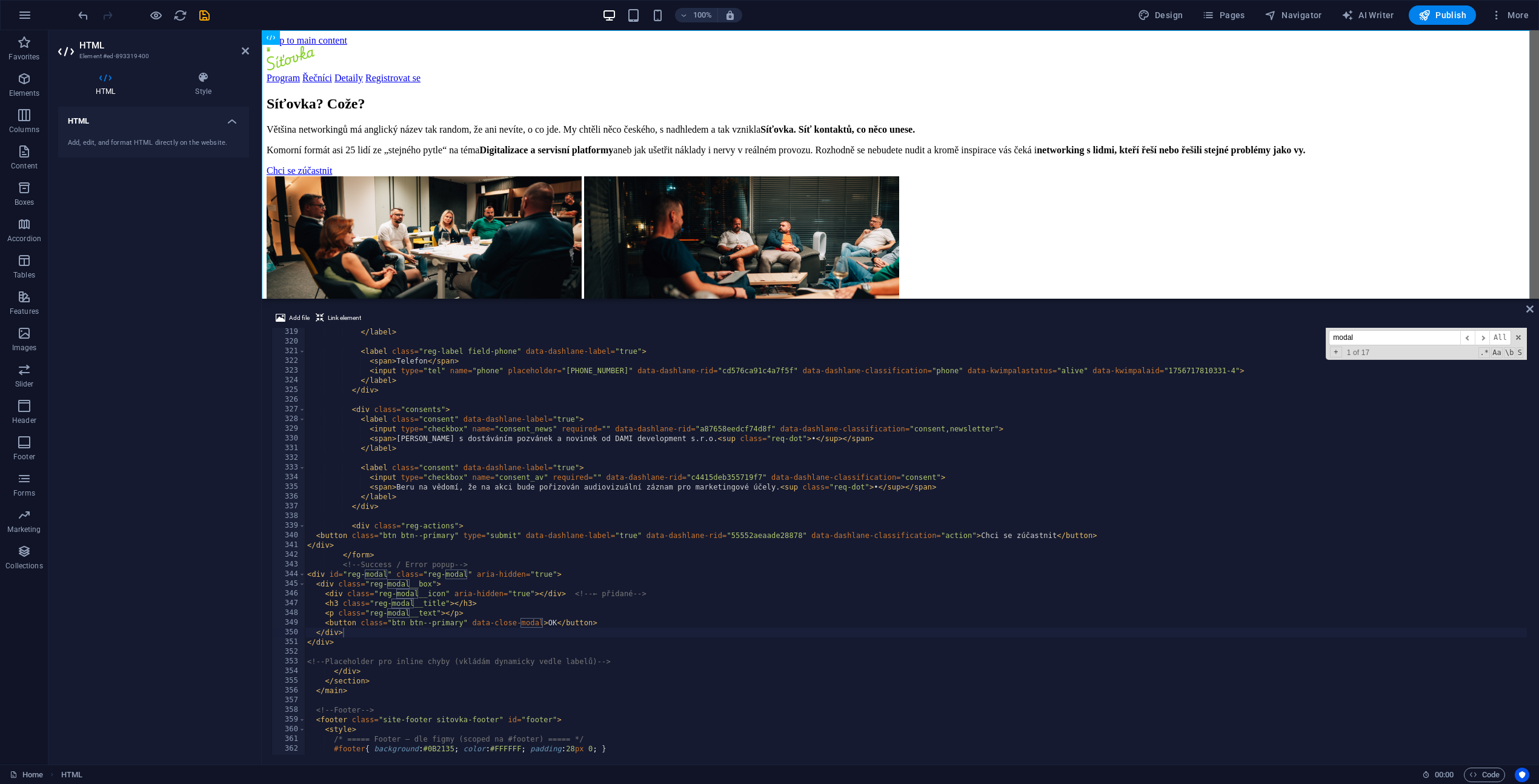
paste input "#reg-modal .reg-modal__box"
drag, startPoint x: 1432, startPoint y: 339, endPoint x: 1375, endPoint y: 348, distance: 57.7
click at [1375, 341] on input "#reg-modal .reg-modal__box" at bounding box center [1394, 338] width 132 height 15
type input "#reg-modal"
drag, startPoint x: 1382, startPoint y: 336, endPoint x: 1253, endPoint y: 335, distance: 129.0
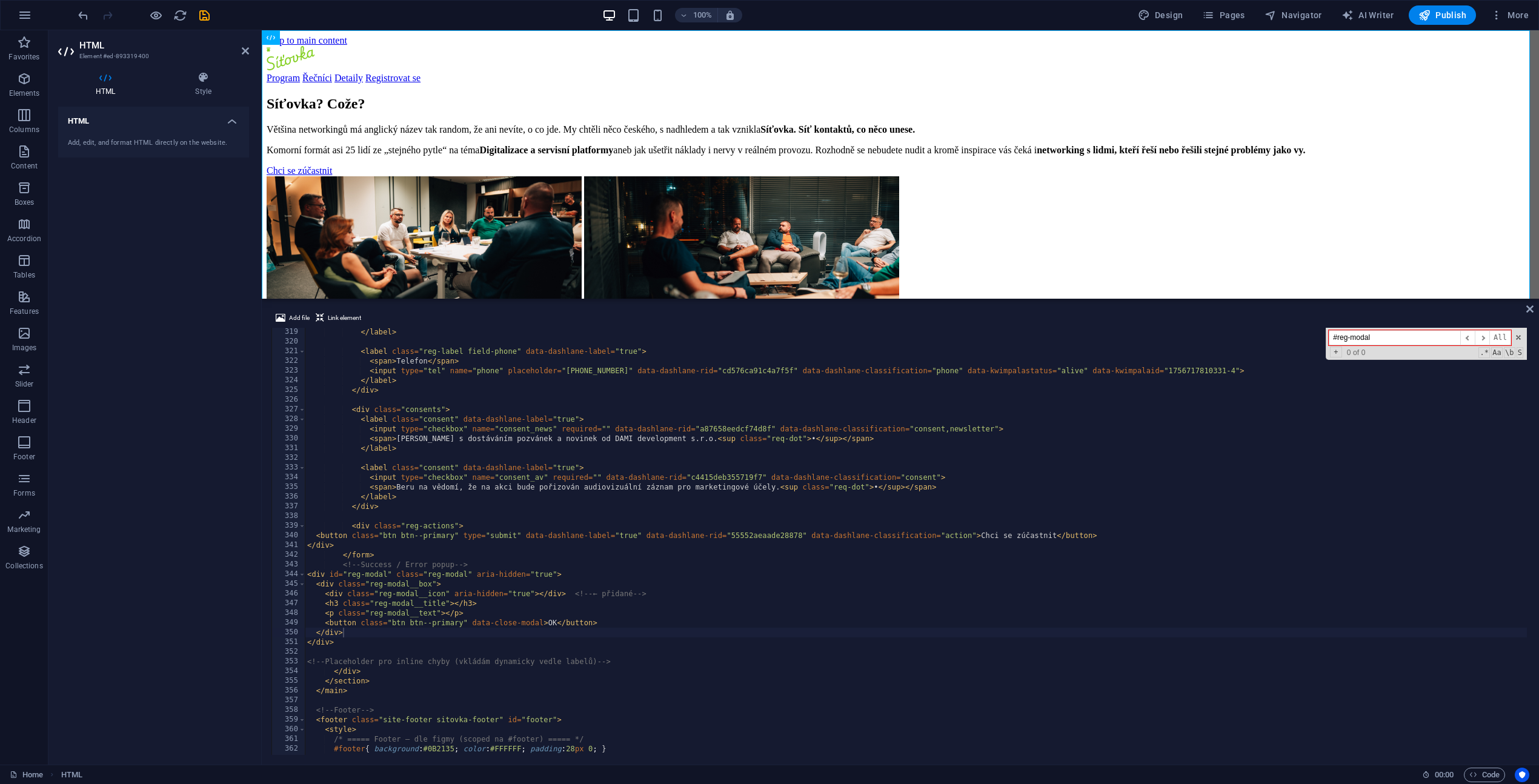
click at [1253, 335] on div "</ label > < label class = "reg-label field-phone" data-dashlane-label = "true"…" at bounding box center [915, 541] width 1222 height 427
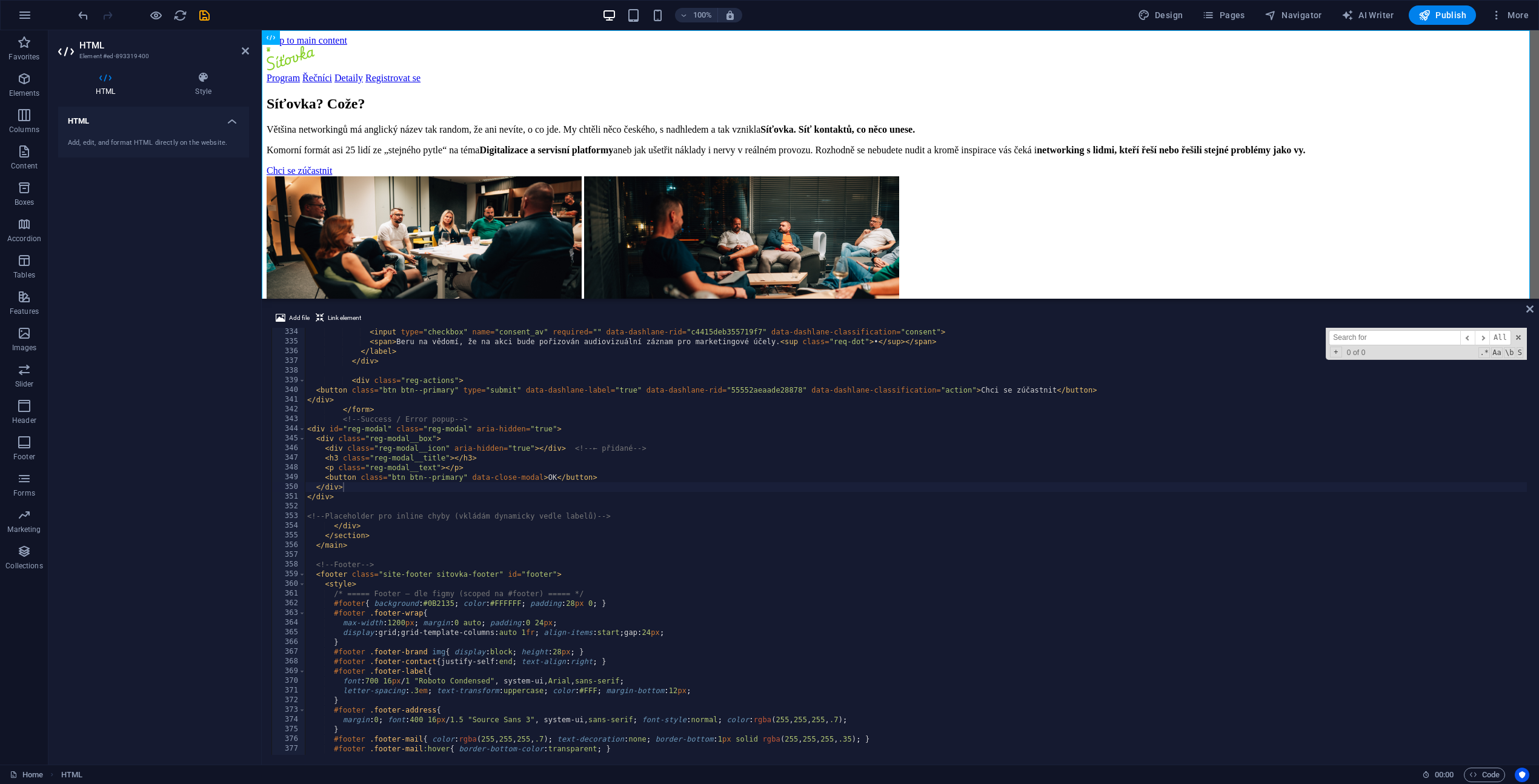
scroll to position [3229, 0]
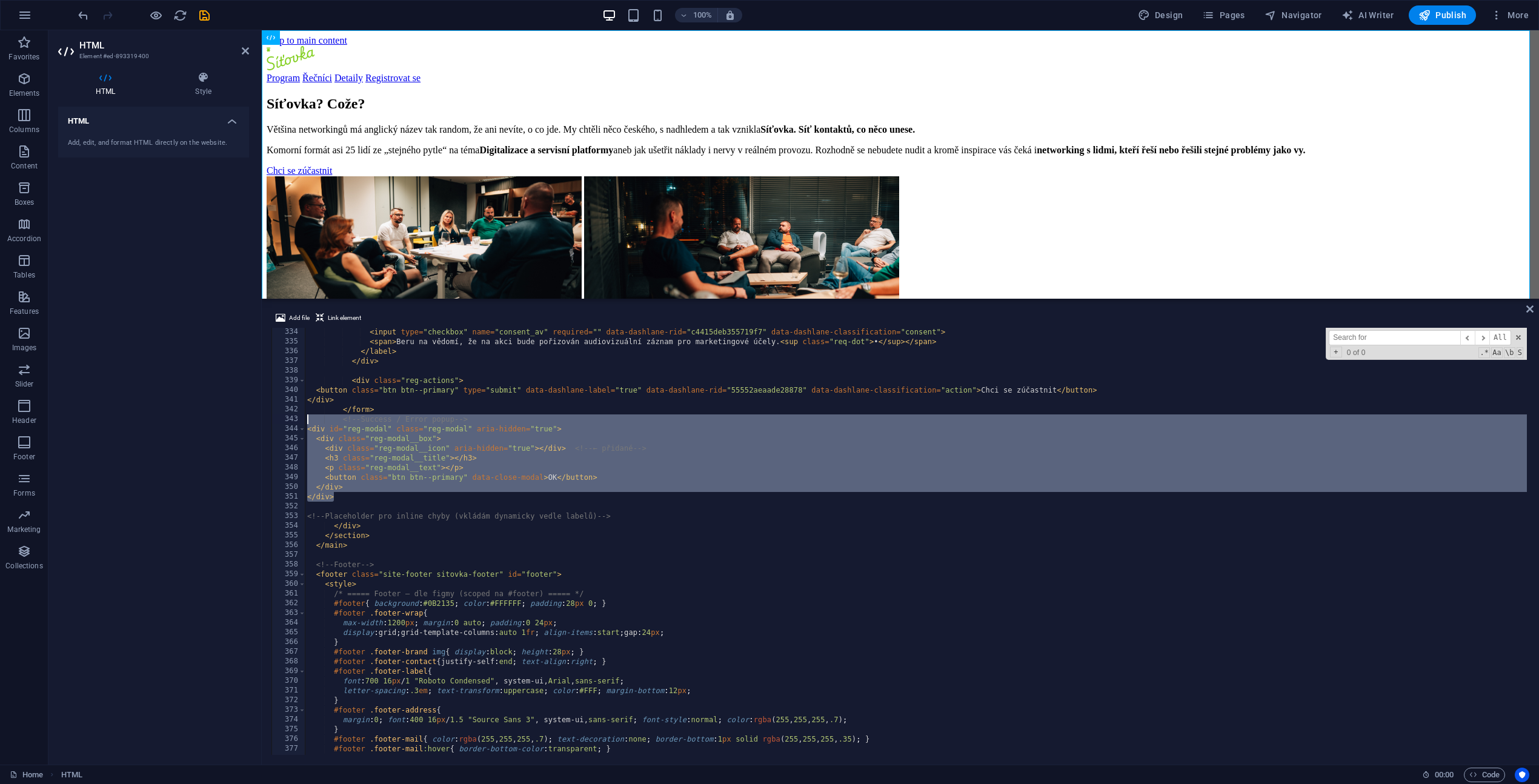
drag, startPoint x: 339, startPoint y: 500, endPoint x: 300, endPoint y: 422, distance: 87.2
click at [300, 422] on div "</div> 334 335 336 337 338 339 340 341 342 343 344 345 346 347 348 349 350 351 …" at bounding box center [900, 541] width 1257 height 427
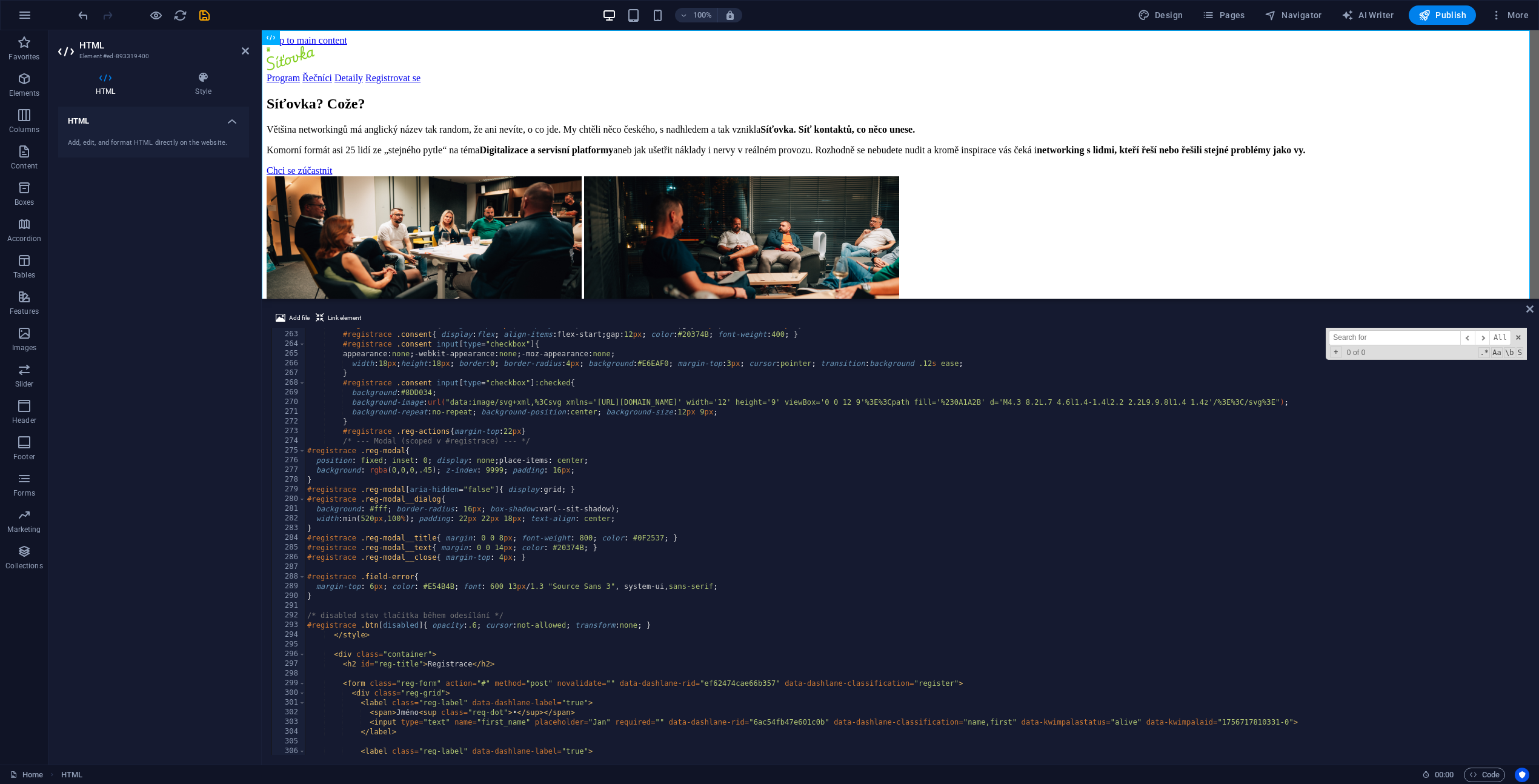
scroll to position [2538, 0]
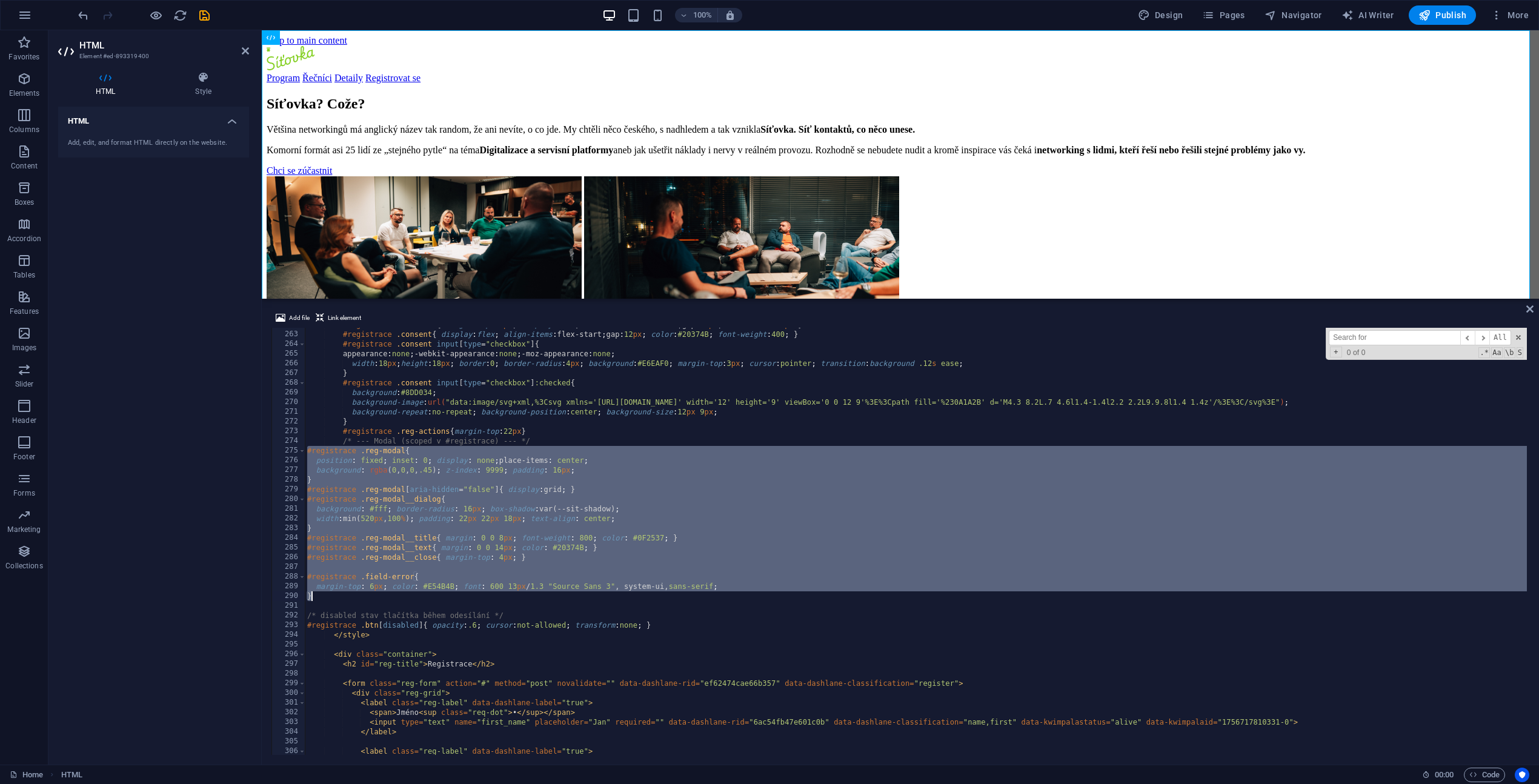
drag, startPoint x: 308, startPoint y: 452, endPoint x: 364, endPoint y: 595, distance: 153.6
click at [364, 595] on div "#registrace .consents { margin-top : 18 px ; display : flex ; flex-direction : …" at bounding box center [1250, 541] width 1890 height 444
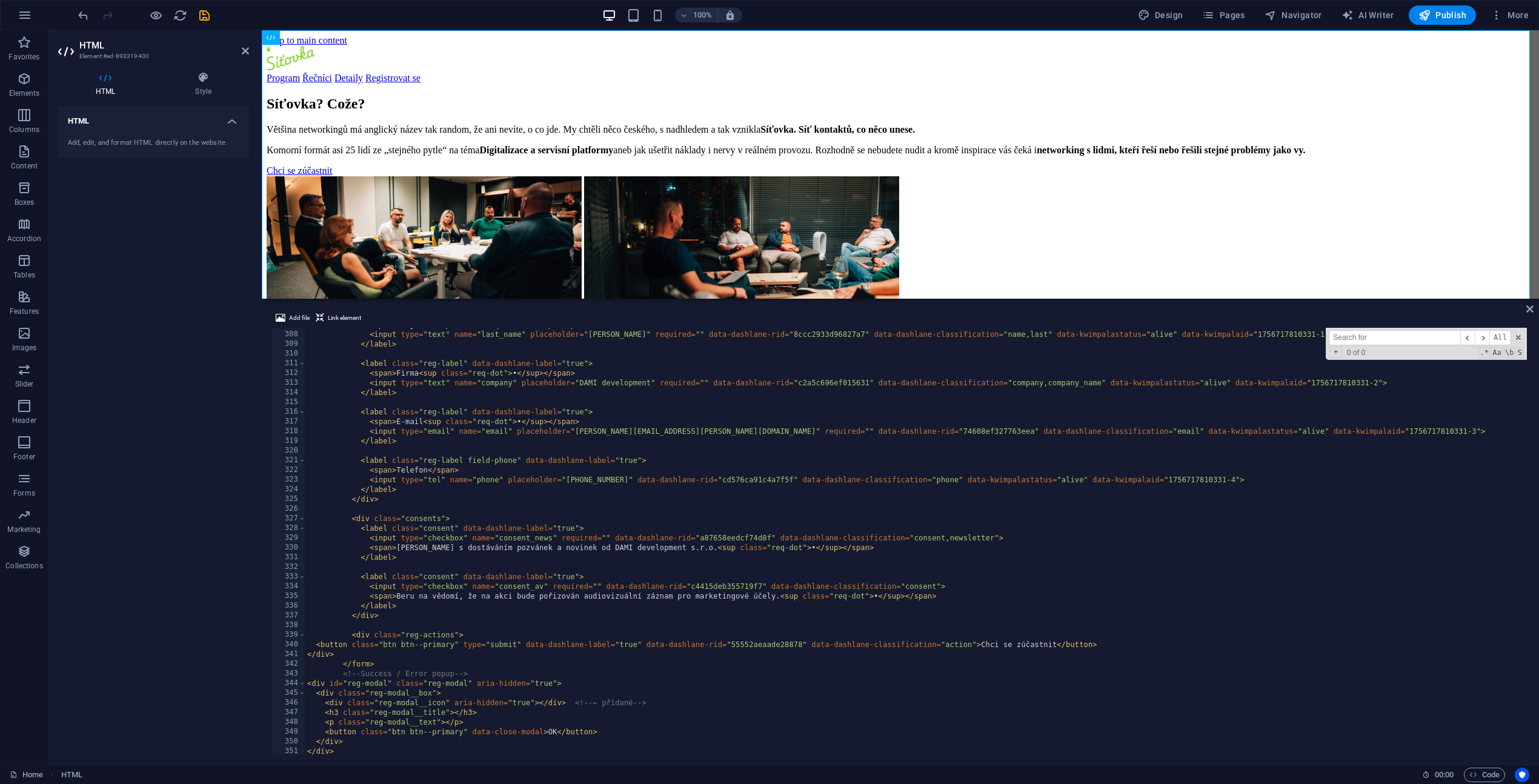
scroll to position [3047, 0]
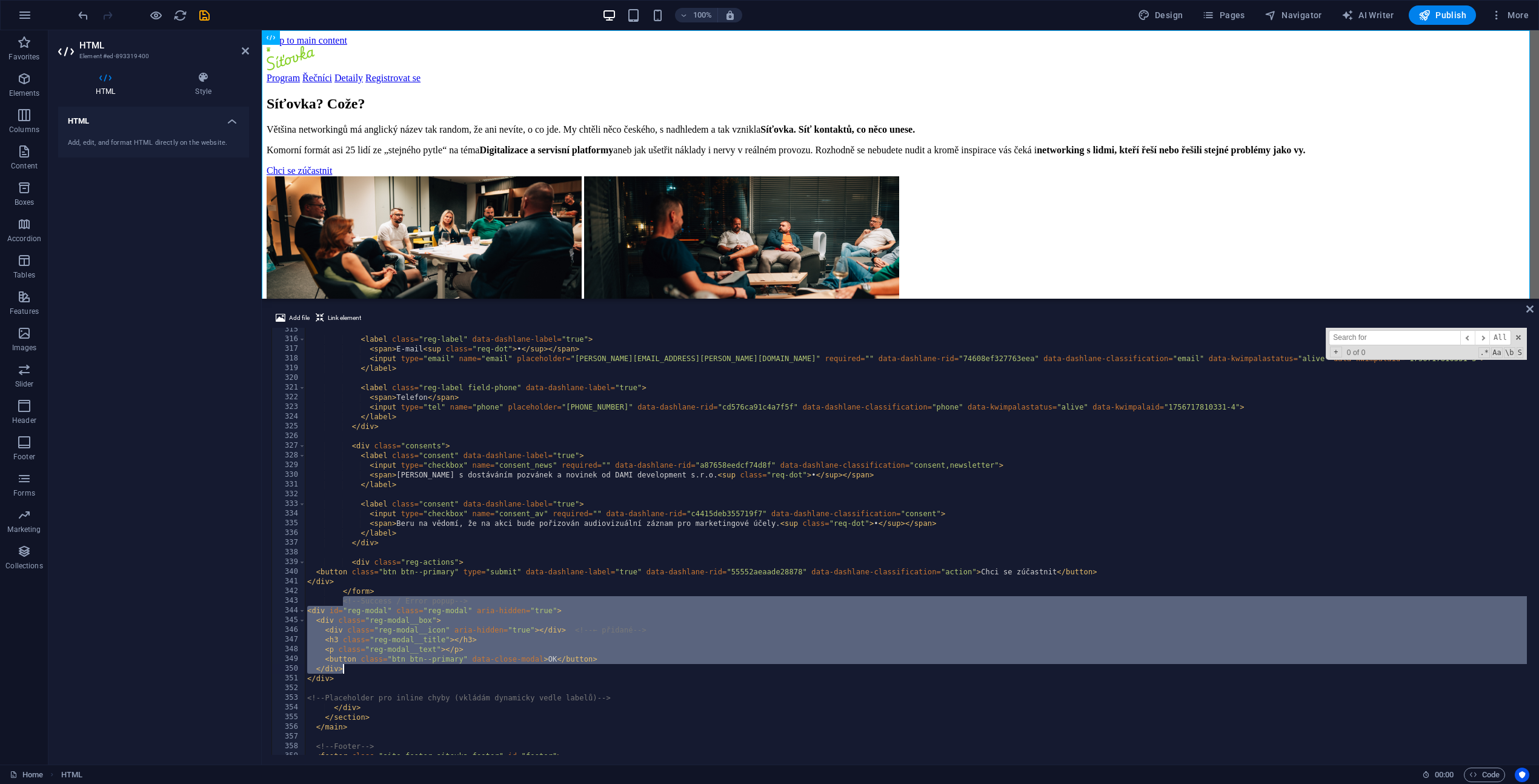
drag, startPoint x: 342, startPoint y: 604, endPoint x: 345, endPoint y: 670, distance: 66.1
click at [345, 670] on div "< label class = "reg-label" data-dashlane-label = "true" > < span > E-mail < su…" at bounding box center [1250, 546] width 1890 height 444
click at [366, 672] on div "< label class = "reg-label" data-dashlane-label = "true" > < span > E-mail < su…" at bounding box center [1250, 546] width 1890 height 444
drag, startPoint x: 365, startPoint y: 670, endPoint x: 336, endPoint y: 602, distance: 73.9
click at [336, 602] on div "< label class = "reg-label" data-dashlane-label = "true" > < span > E-mail < su…" at bounding box center [1250, 546] width 1890 height 444
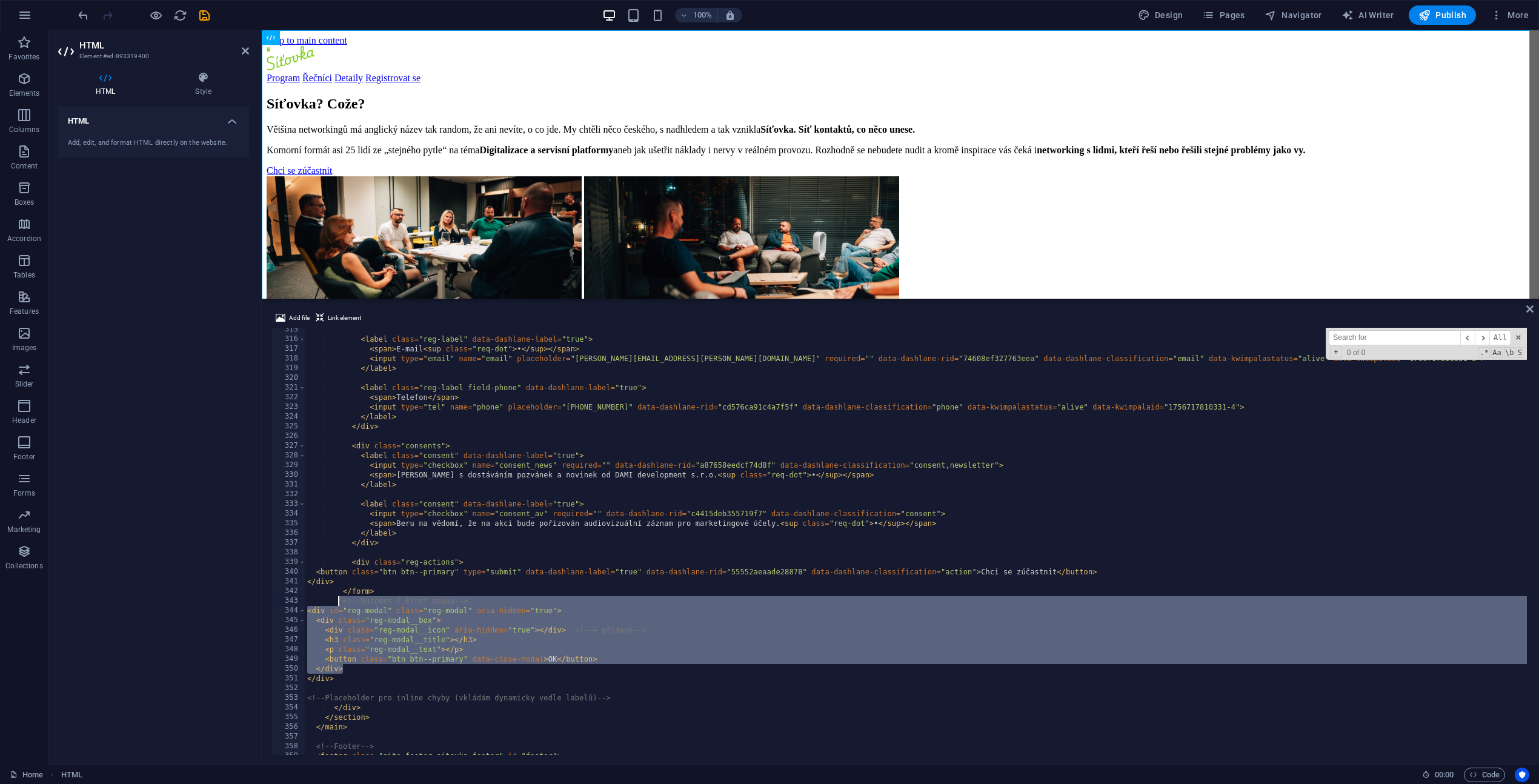
paste textarea "</div"
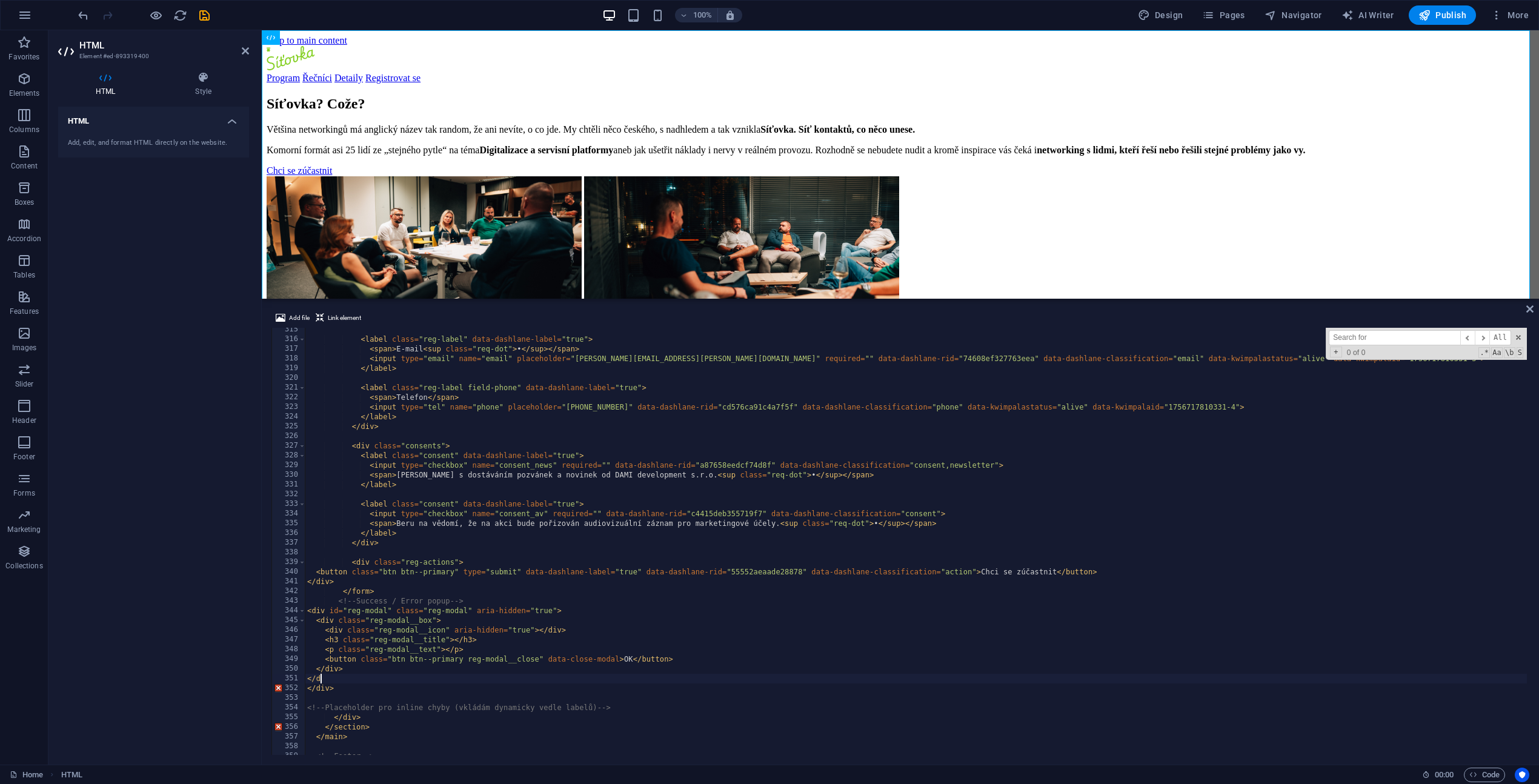
type textarea "<"
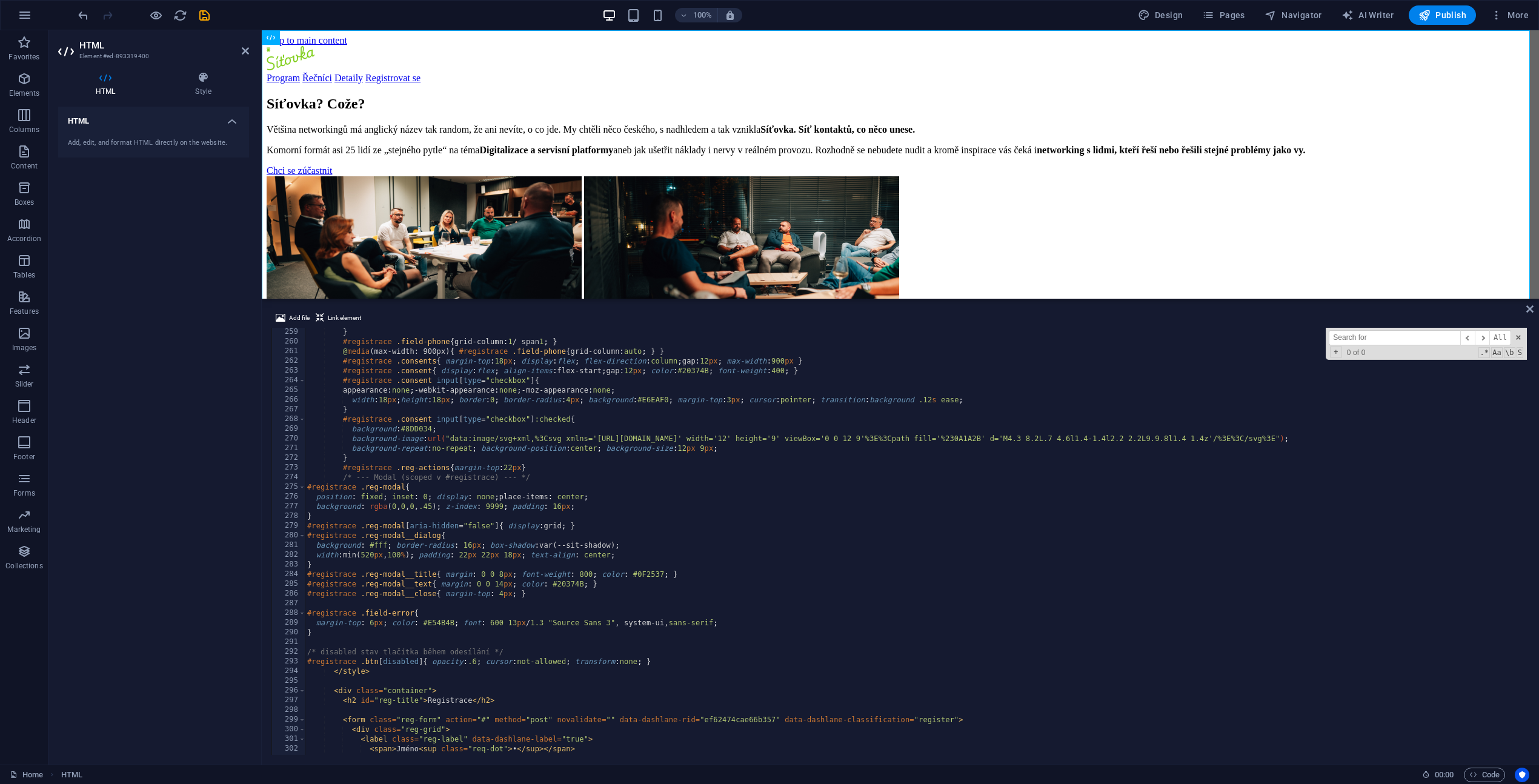
scroll to position [2574, 0]
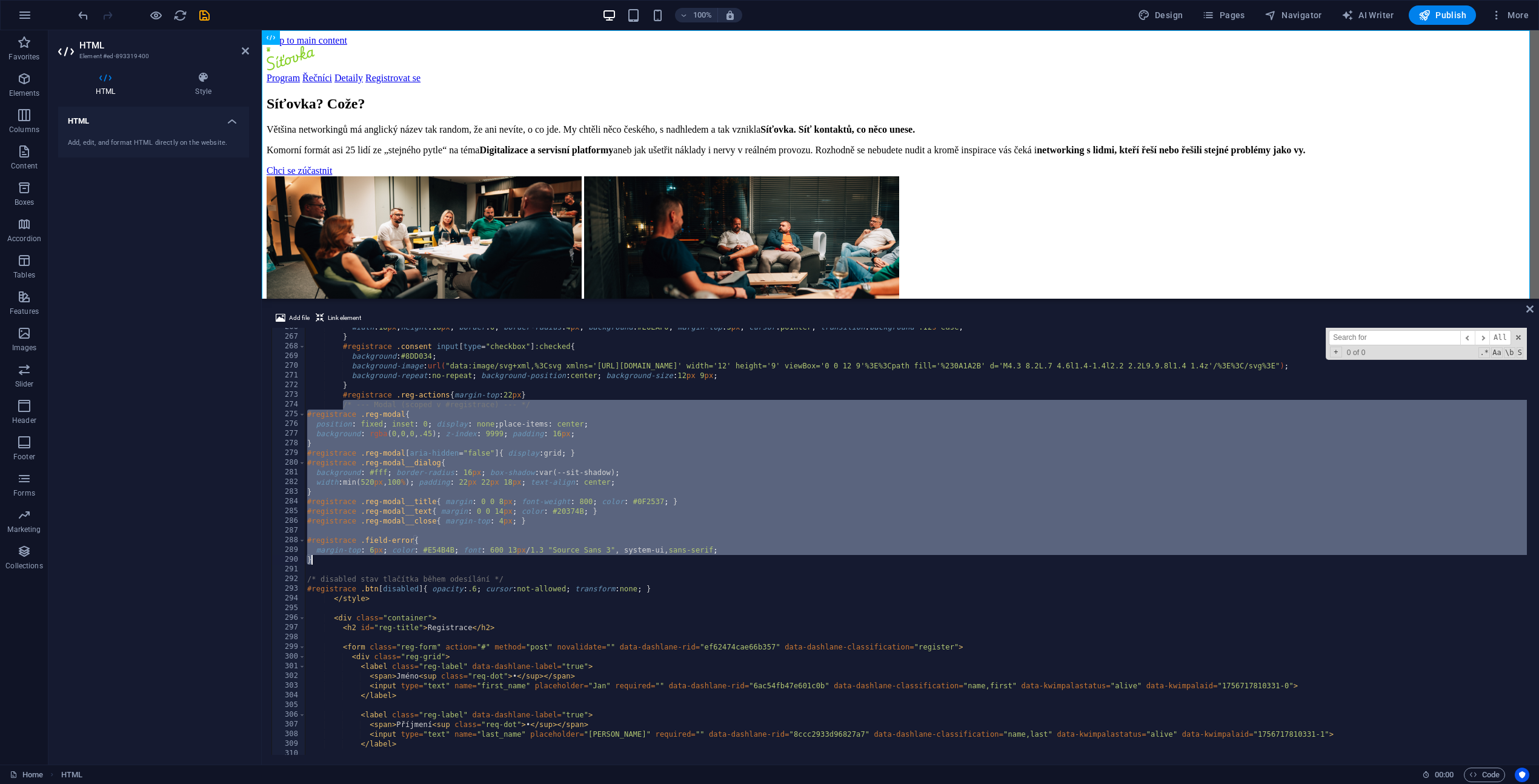
drag, startPoint x: 342, startPoint y: 405, endPoint x: 491, endPoint y: 562, distance: 216.4
click at [491, 562] on div "width : 18 px ; height : 18 px ; border : 0 ; border-radius : 4 px ; background…" at bounding box center [1250, 544] width 1890 height 444
paste textarea
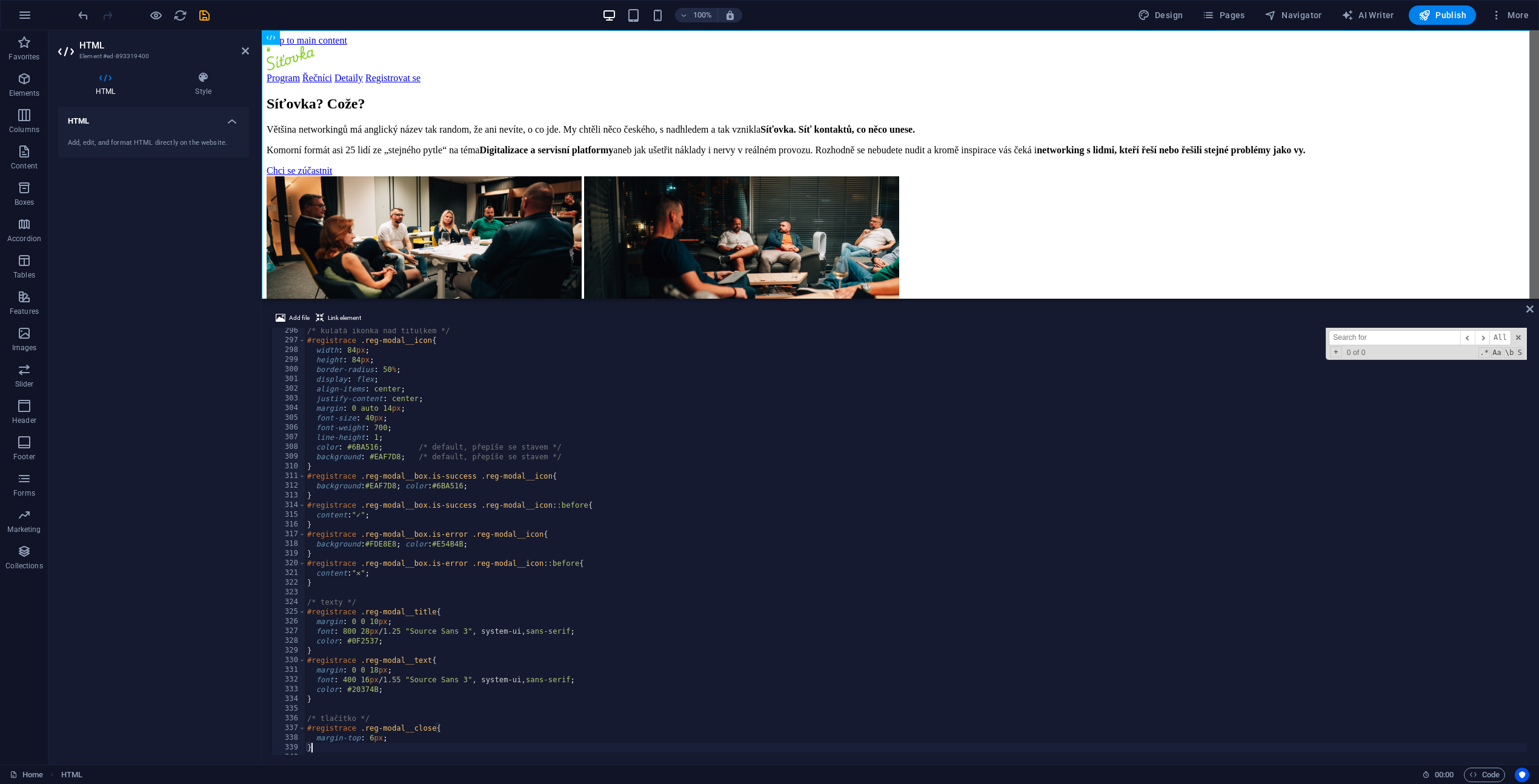
click at [621, 548] on div "/* kulatá ikonka nad titulkem */ #registrace .reg-modal__icon { width : 84 px ;…" at bounding box center [1250, 548] width 1890 height 444
type textarea "background:#FDE8E8; color:#E54B4B;"
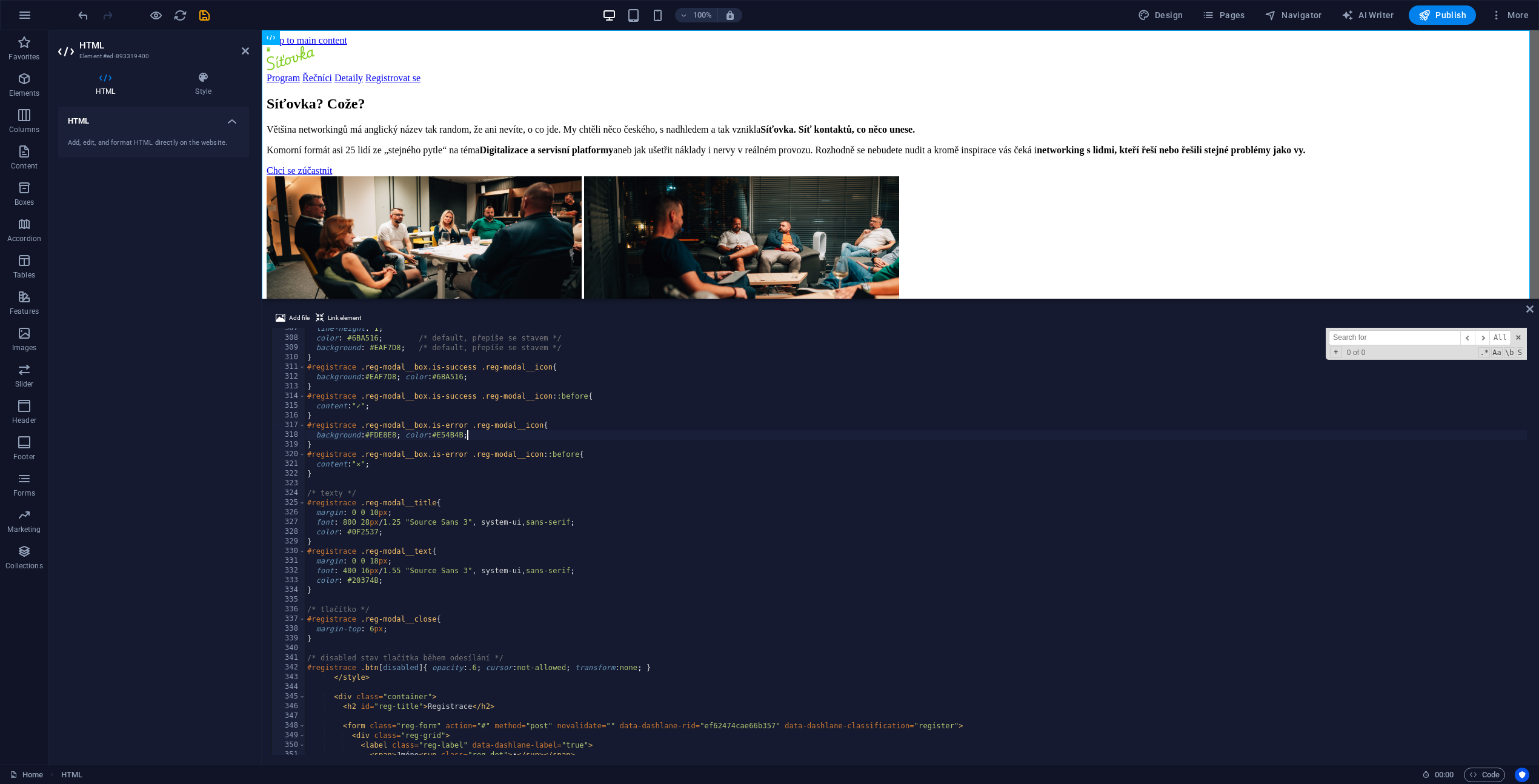
scroll to position [2970, 0]
click at [1487, 774] on span "Code" at bounding box center [1484, 774] width 30 height 15
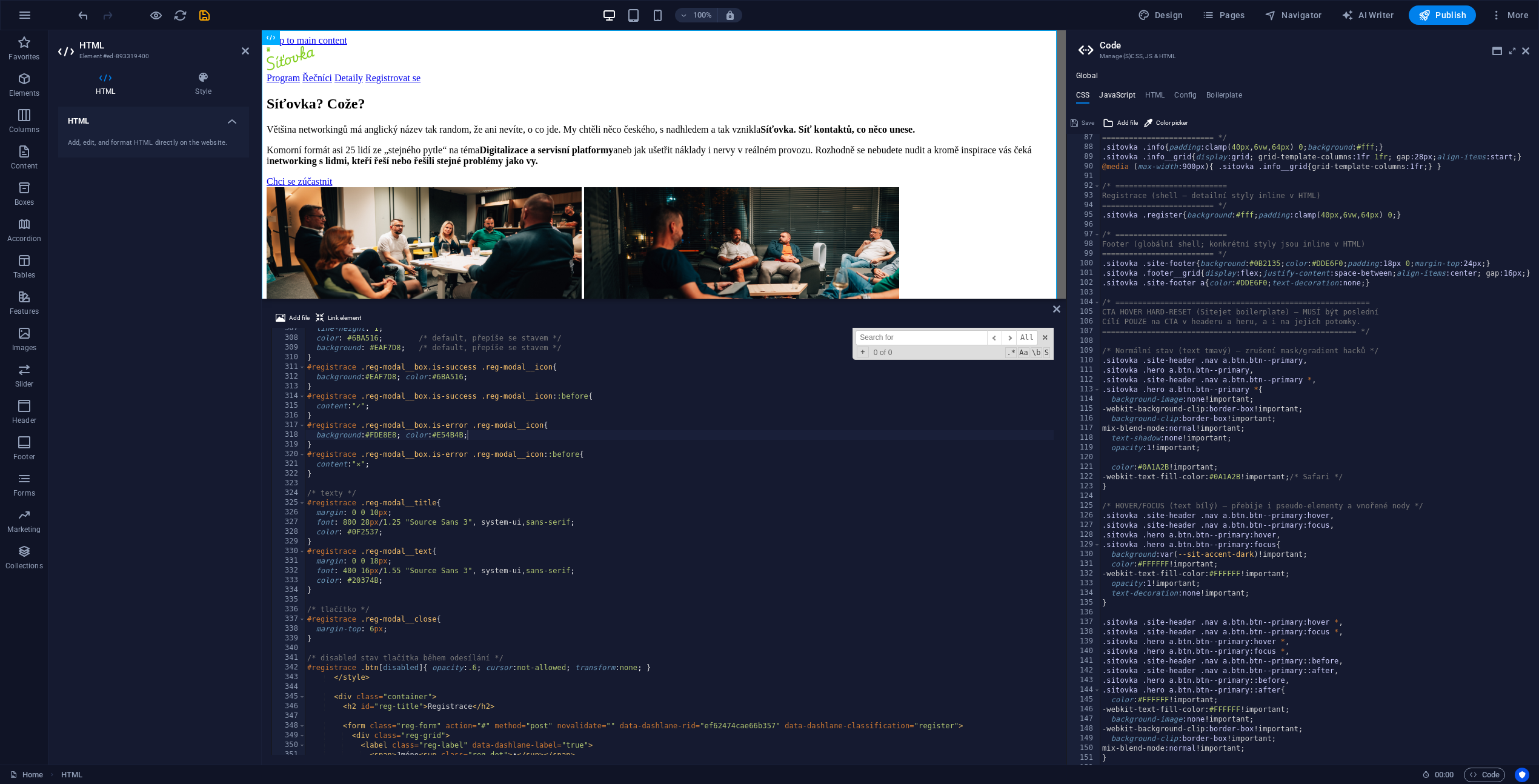
click at [1109, 91] on h4 "JavaScript" at bounding box center [1117, 97] width 36 height 13
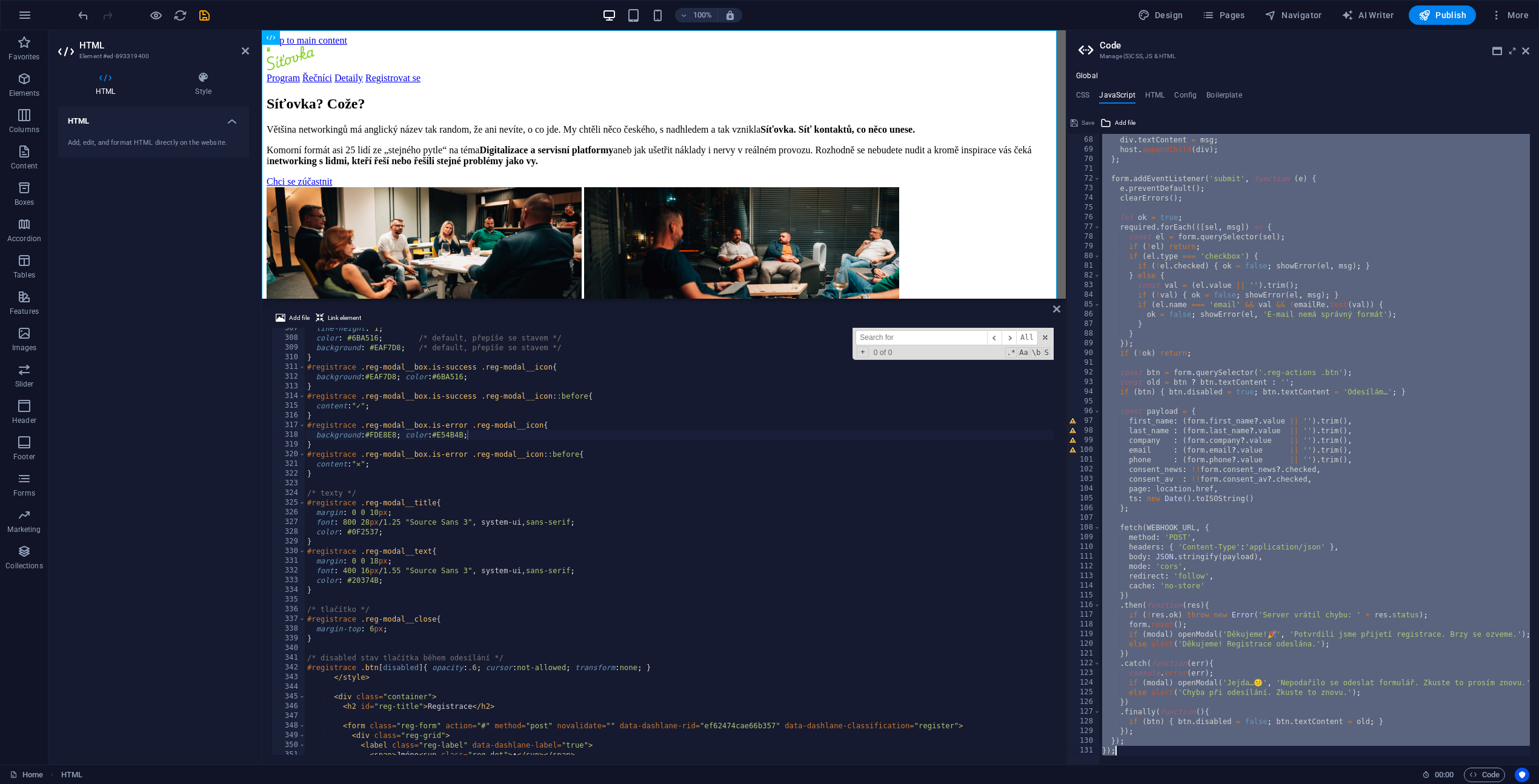
paste textarea "})("
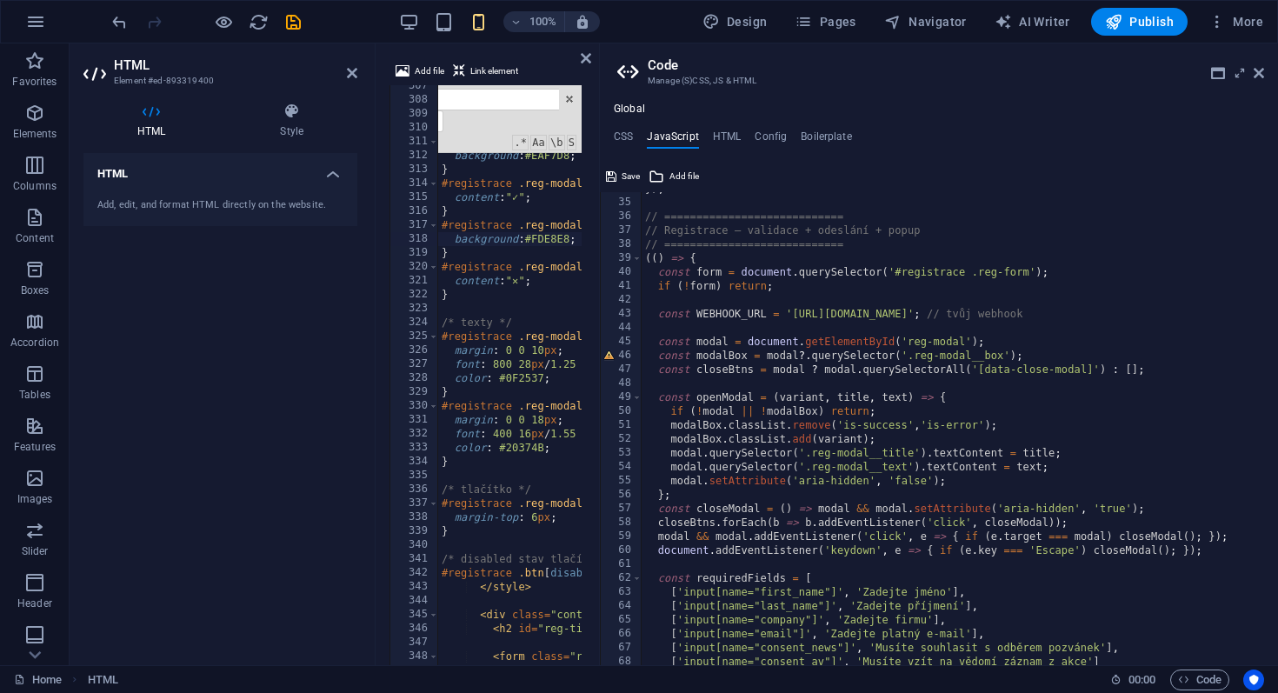
scroll to position [469, 0]
click at [924, 282] on div "}) ; // ============================ // Registrace – validace + odeslání + popu…" at bounding box center [1116, 426] width 951 height 488
type textarea "}); })();"
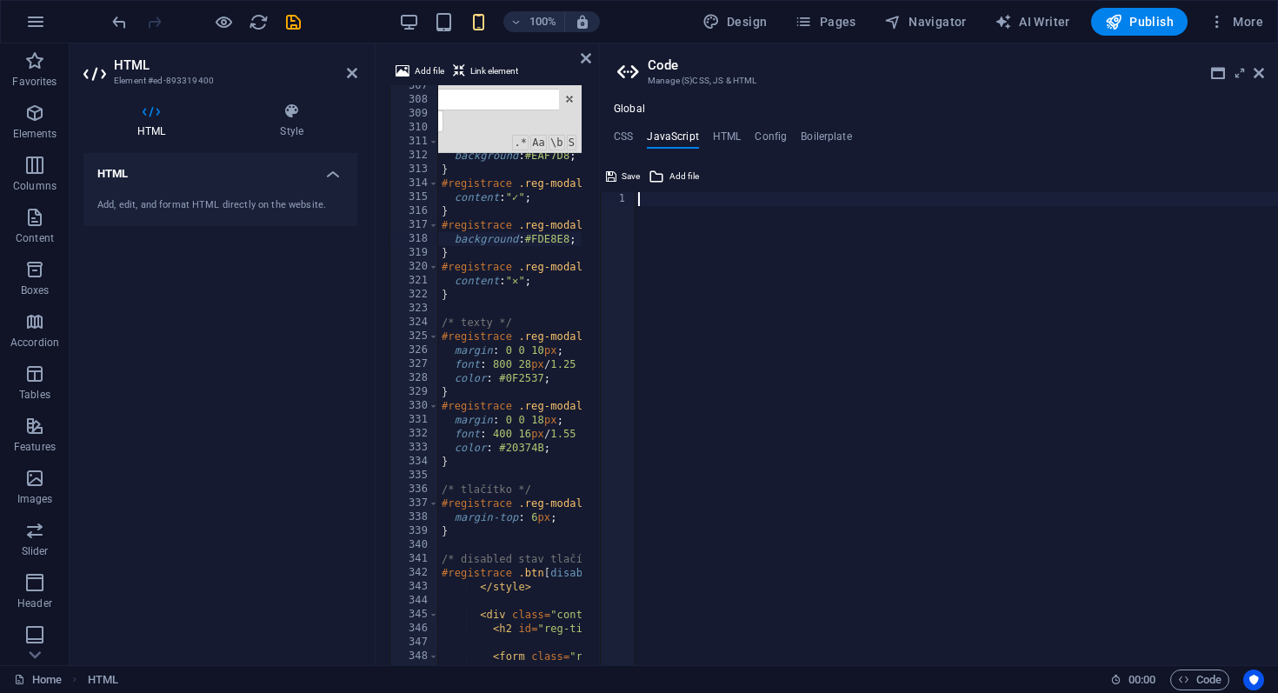
paste textarea "})();"
type textarea "})();"
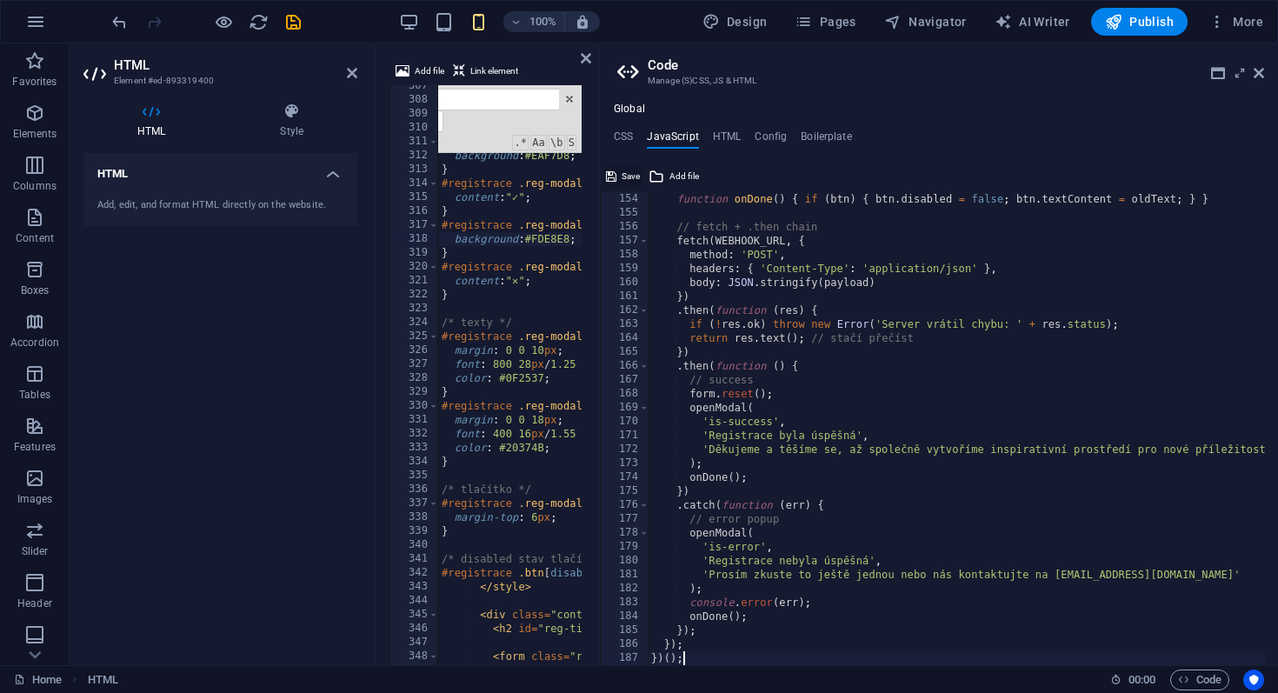
click at [617, 173] on button "Save" at bounding box center [622, 176] width 39 height 21
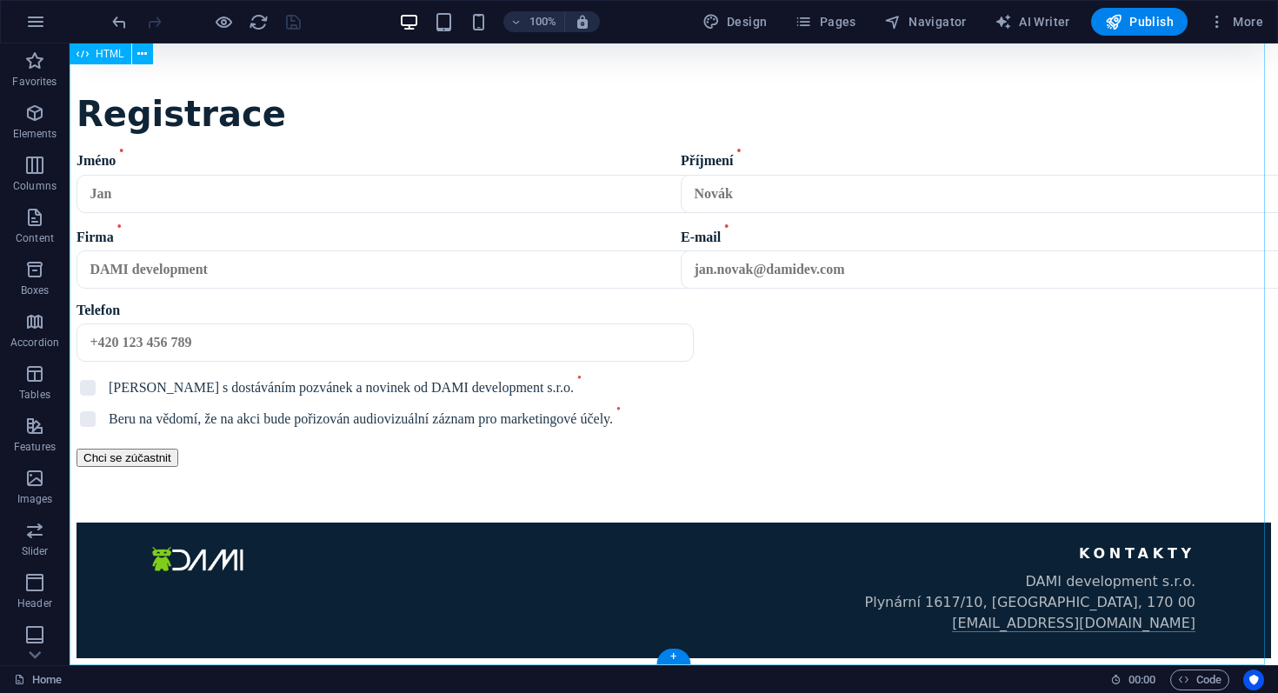
scroll to position [0, 0]
